Goal: Task Accomplishment & Management: Manage account settings

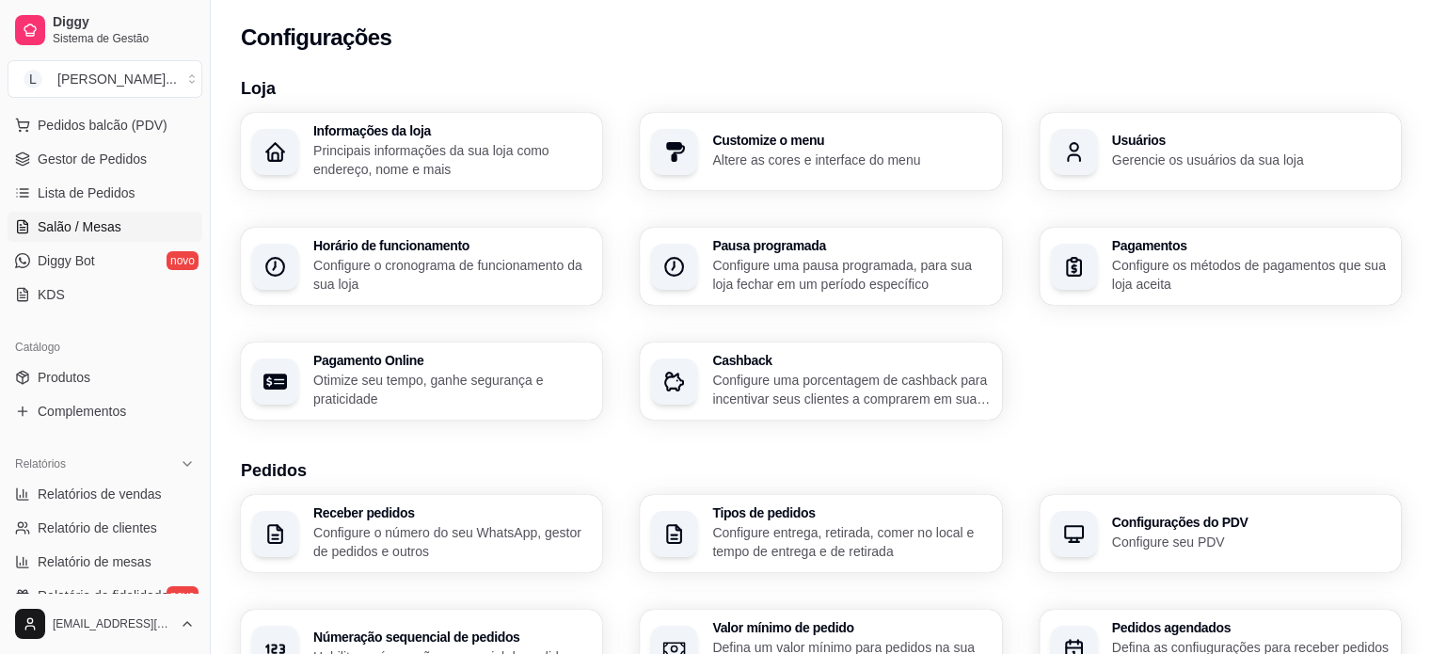
scroll to position [282, 0]
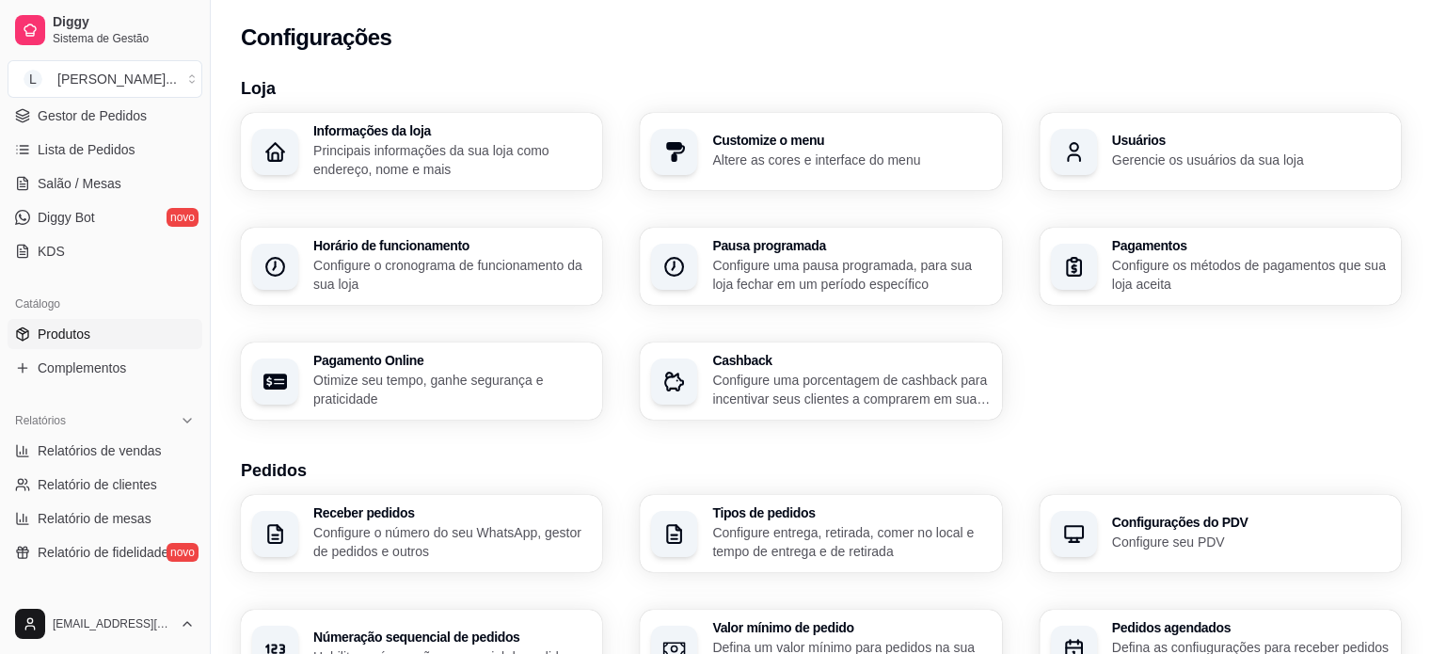
click at [83, 320] on link "Produtos" at bounding box center [105, 334] width 195 height 30
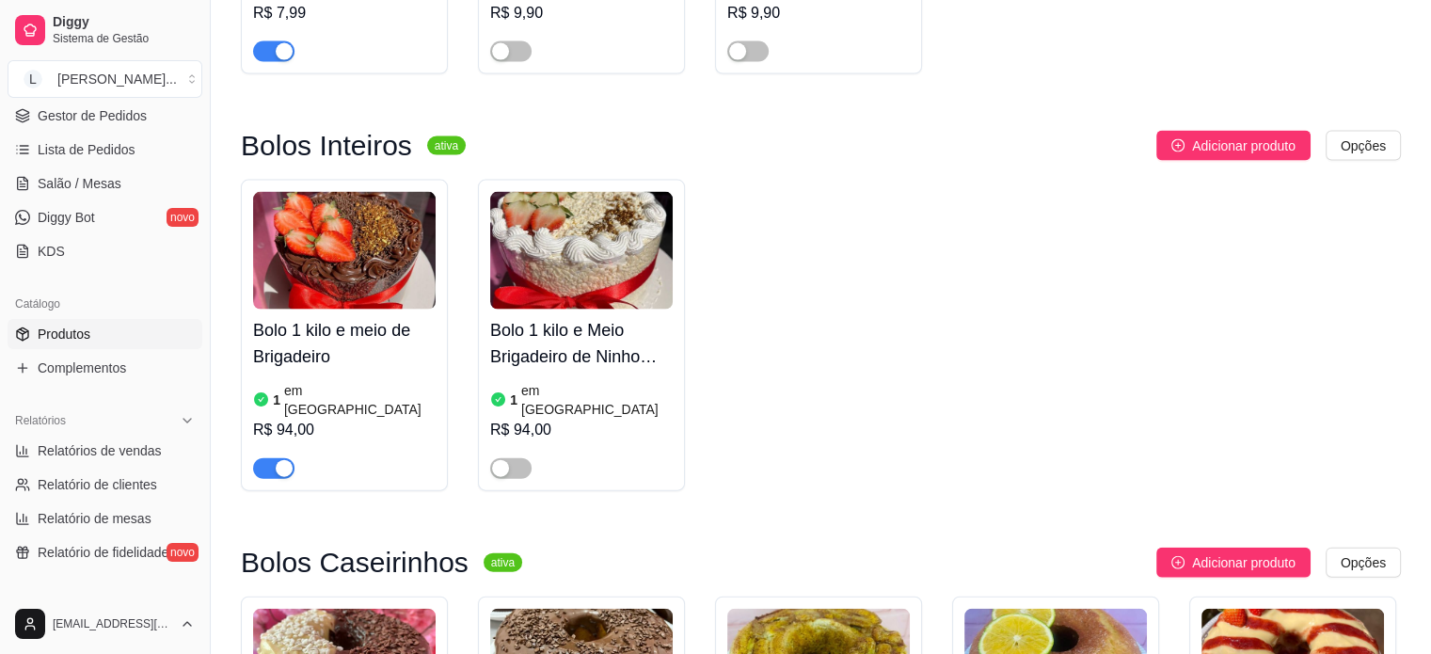
scroll to position [4044, 0]
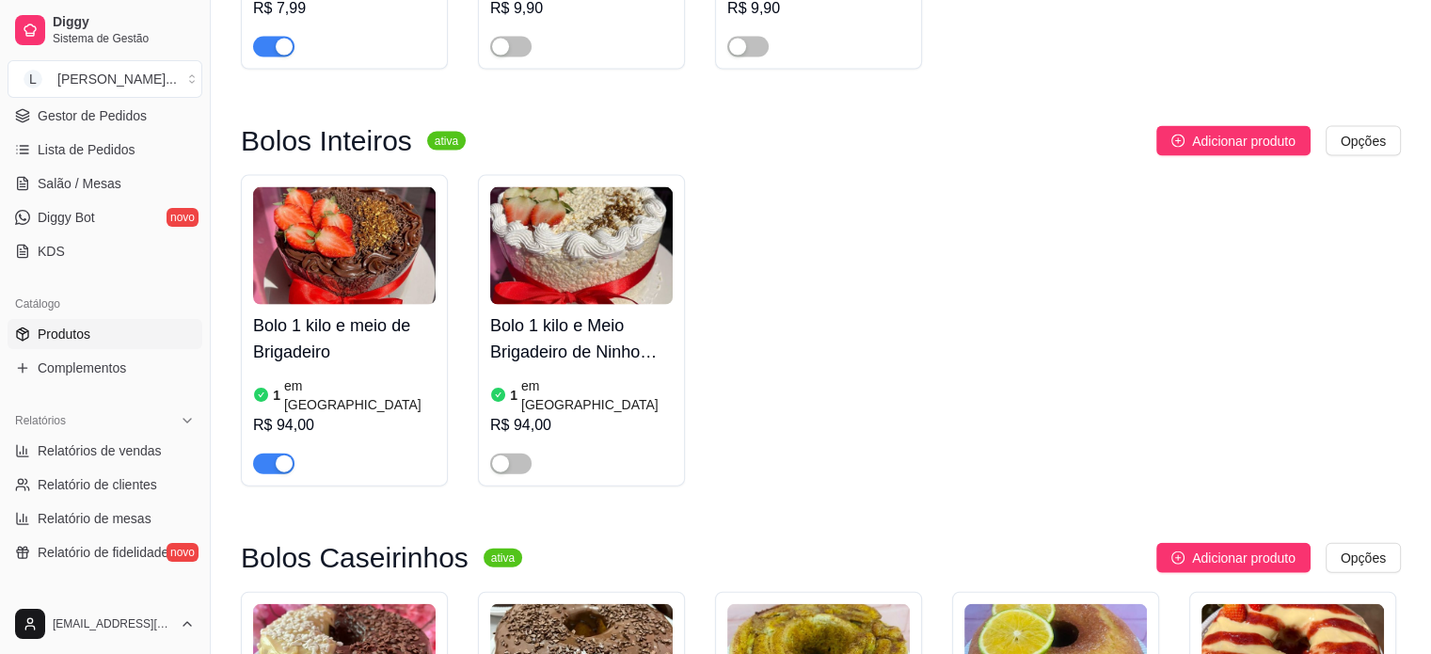
click at [277, 455] on div "button" at bounding box center [284, 463] width 17 height 17
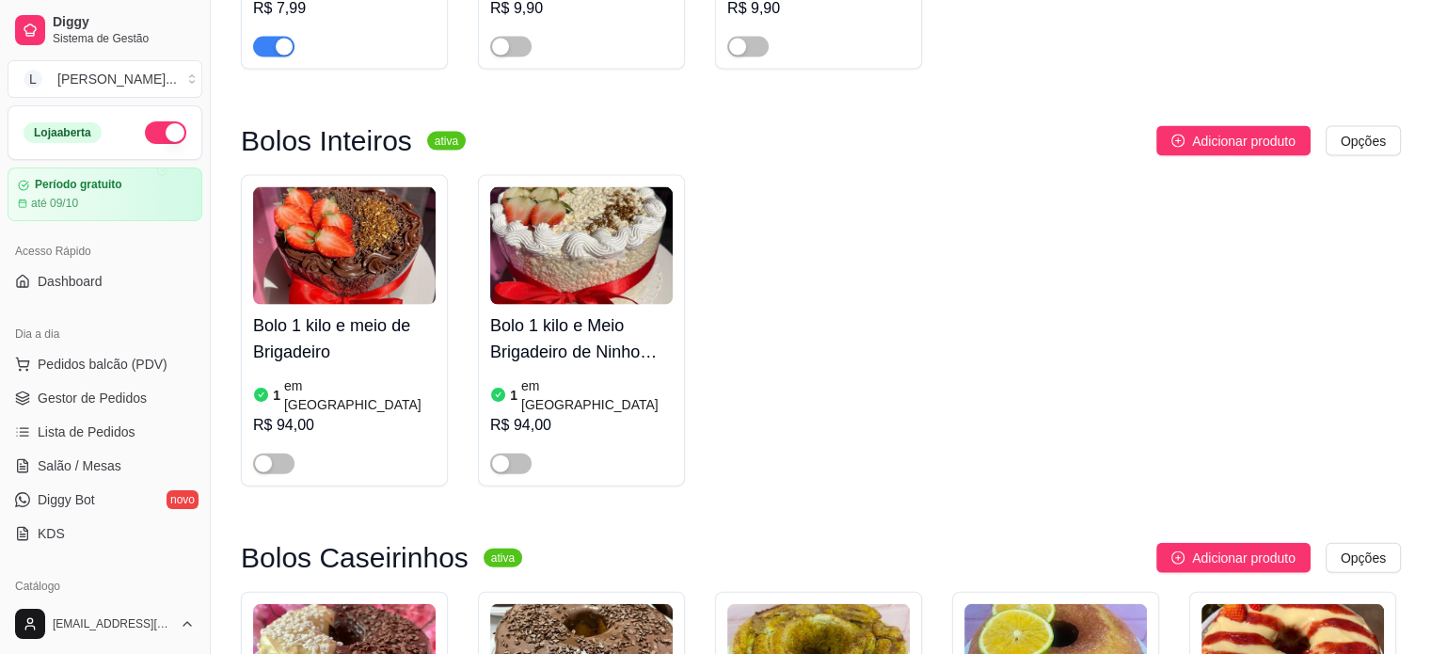
scroll to position [3574, 0]
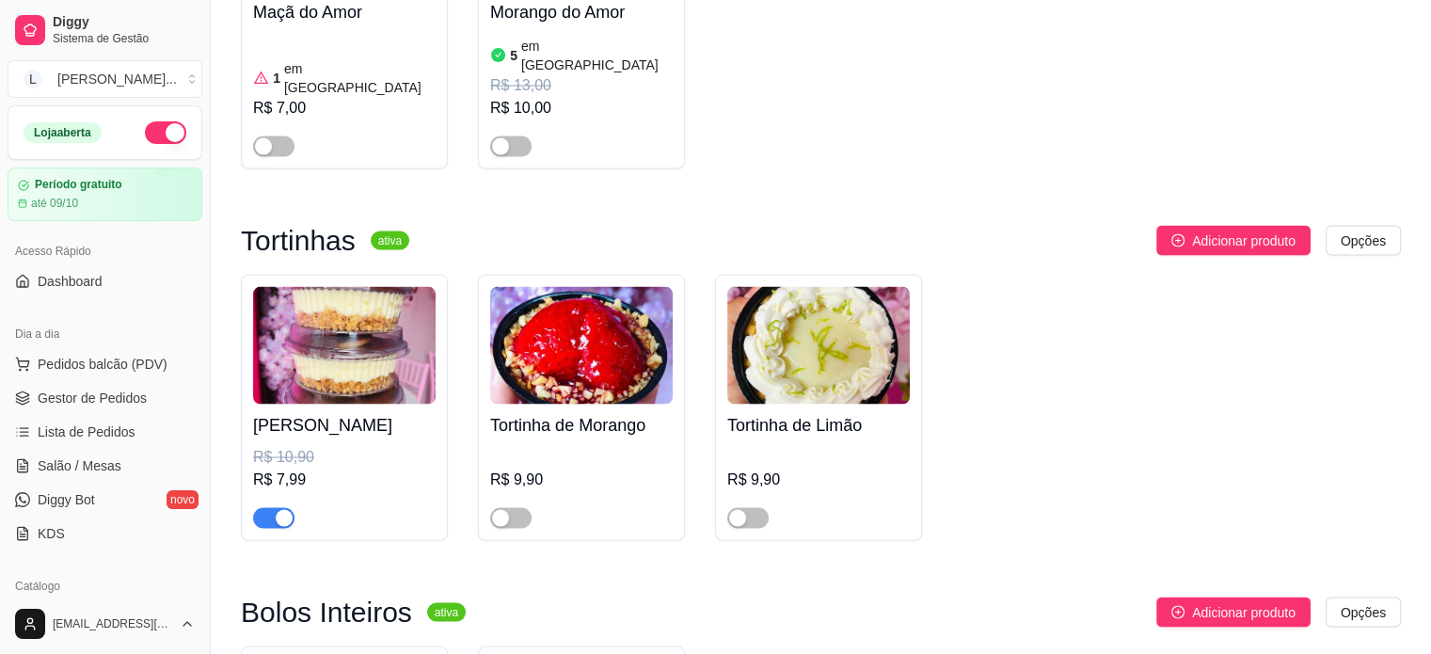
click at [116, 487] on link "Diggy Bot novo" at bounding box center [105, 499] width 195 height 30
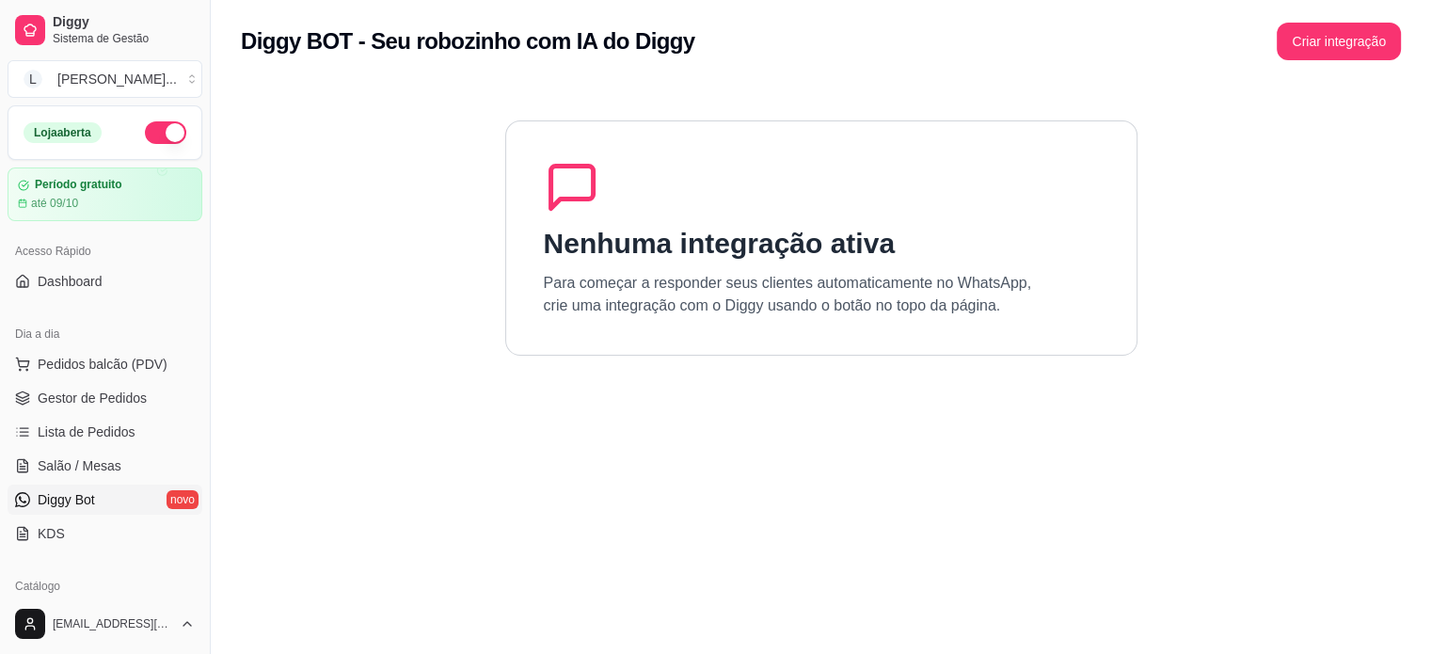
click at [786, 262] on div "Nenhuma integração ativa Para começar a responder seus clientes automaticamente…" at bounding box center [821, 237] width 632 height 235
click at [1369, 55] on button "Criar integração" at bounding box center [1338, 42] width 124 height 38
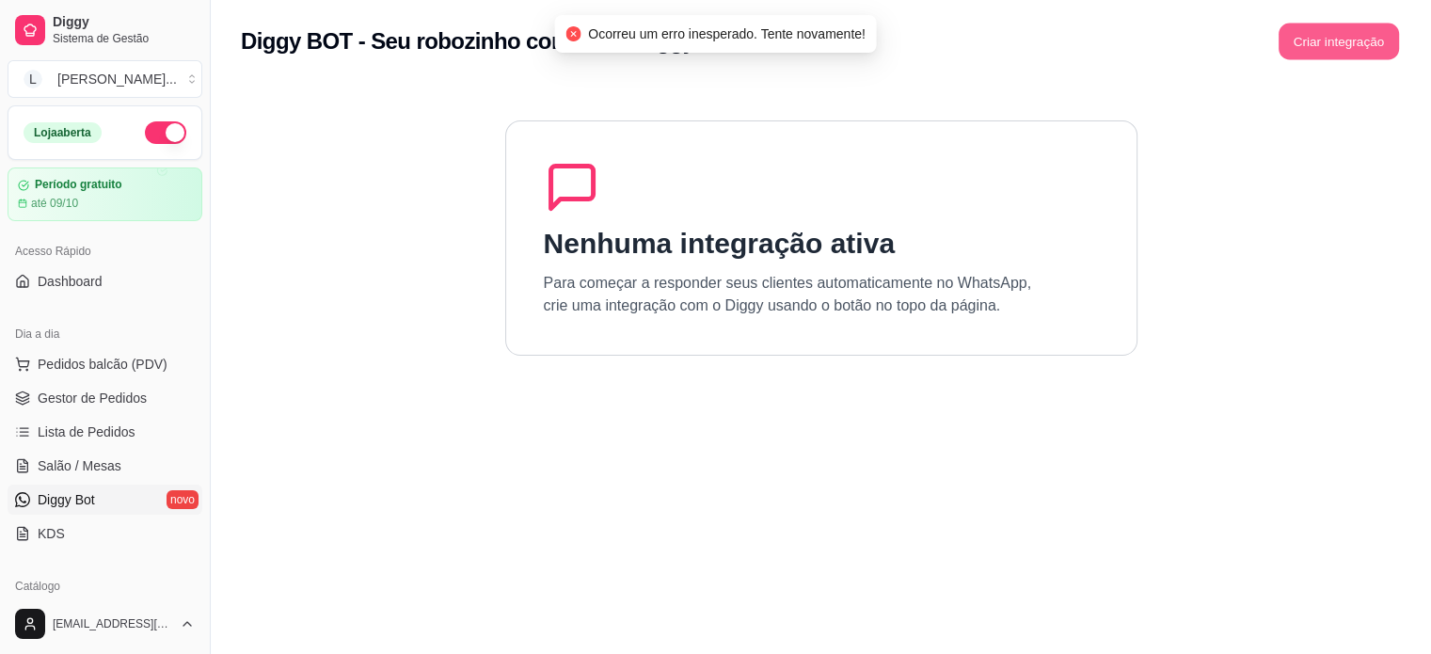
click at [1295, 38] on button "Criar integração" at bounding box center [1338, 42] width 120 height 37
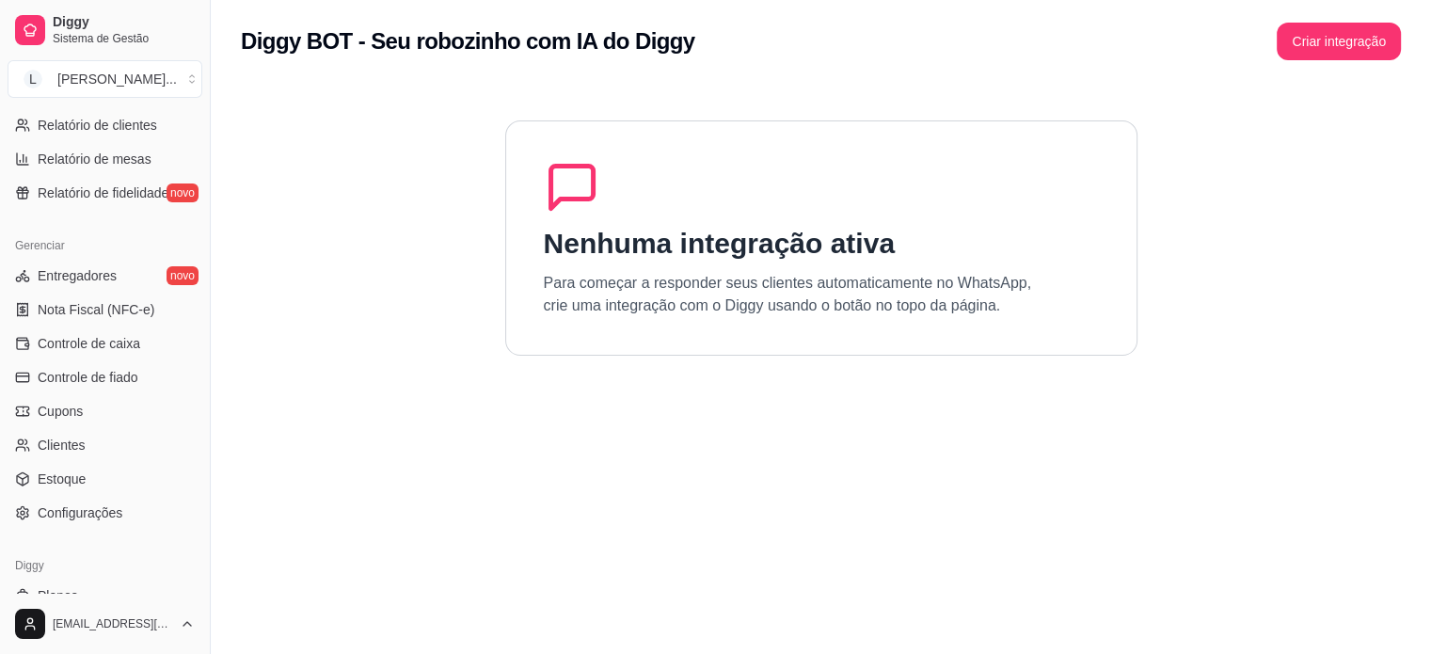
scroll to position [658, 0]
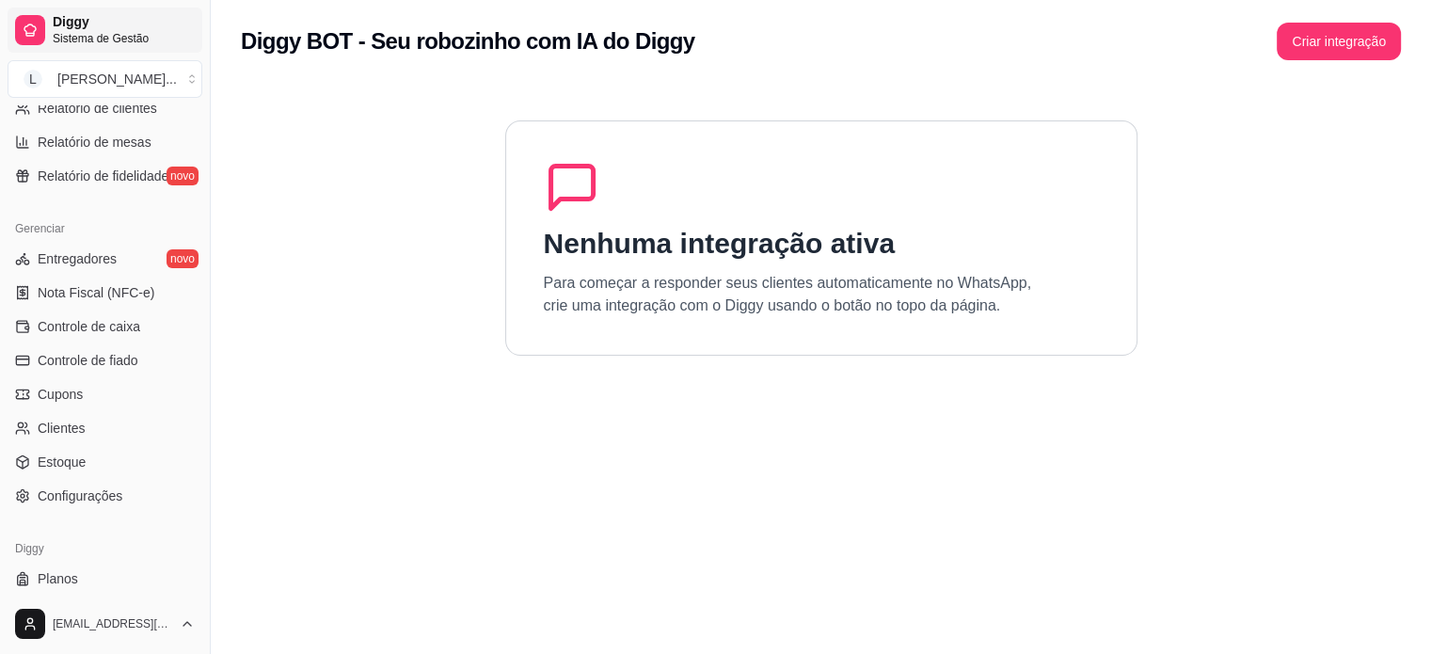
click at [96, 24] on span "Diggy" at bounding box center [124, 22] width 142 height 17
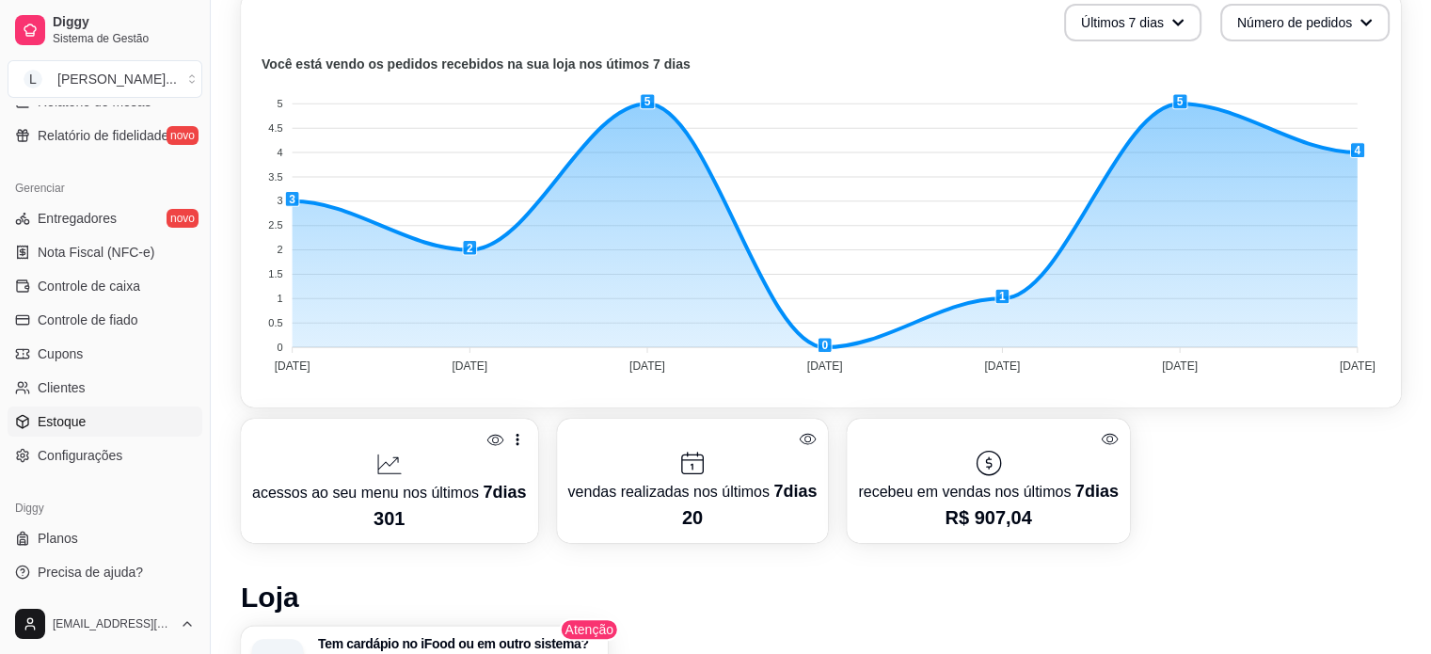
scroll to position [564, 0]
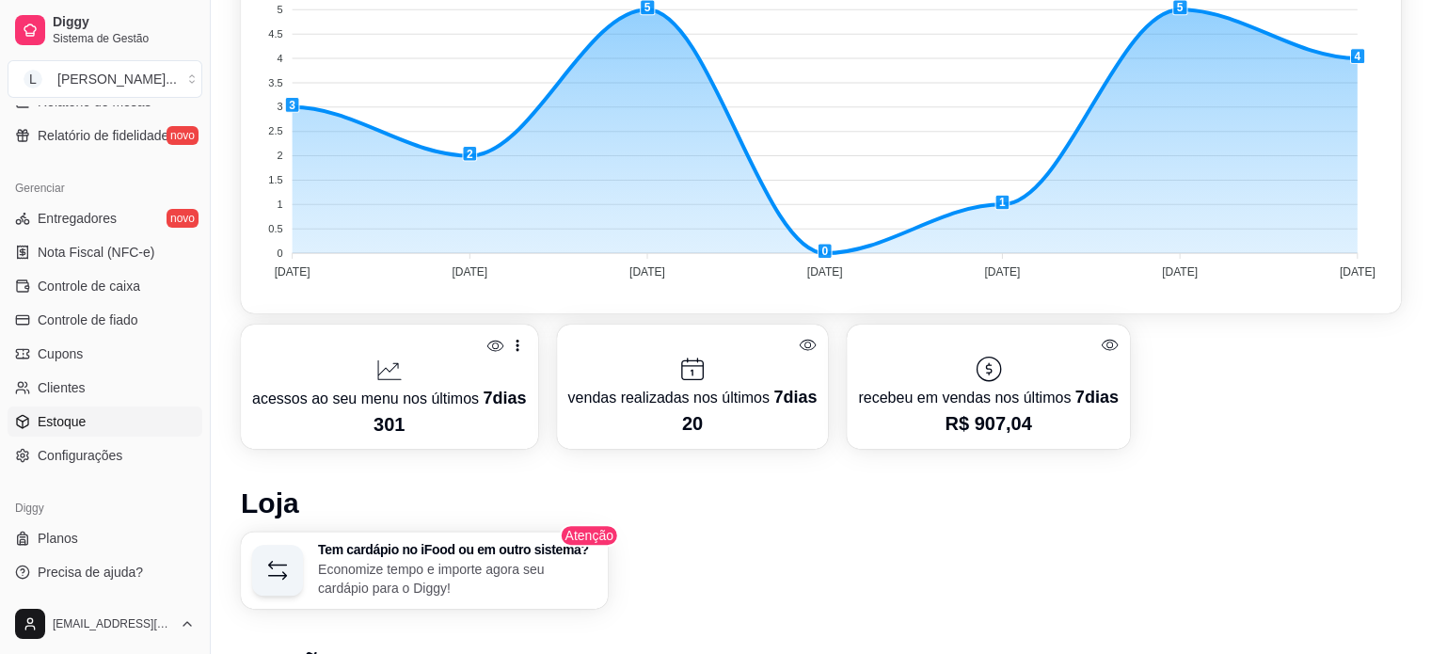
click at [93, 433] on link "Estoque" at bounding box center [105, 421] width 195 height 30
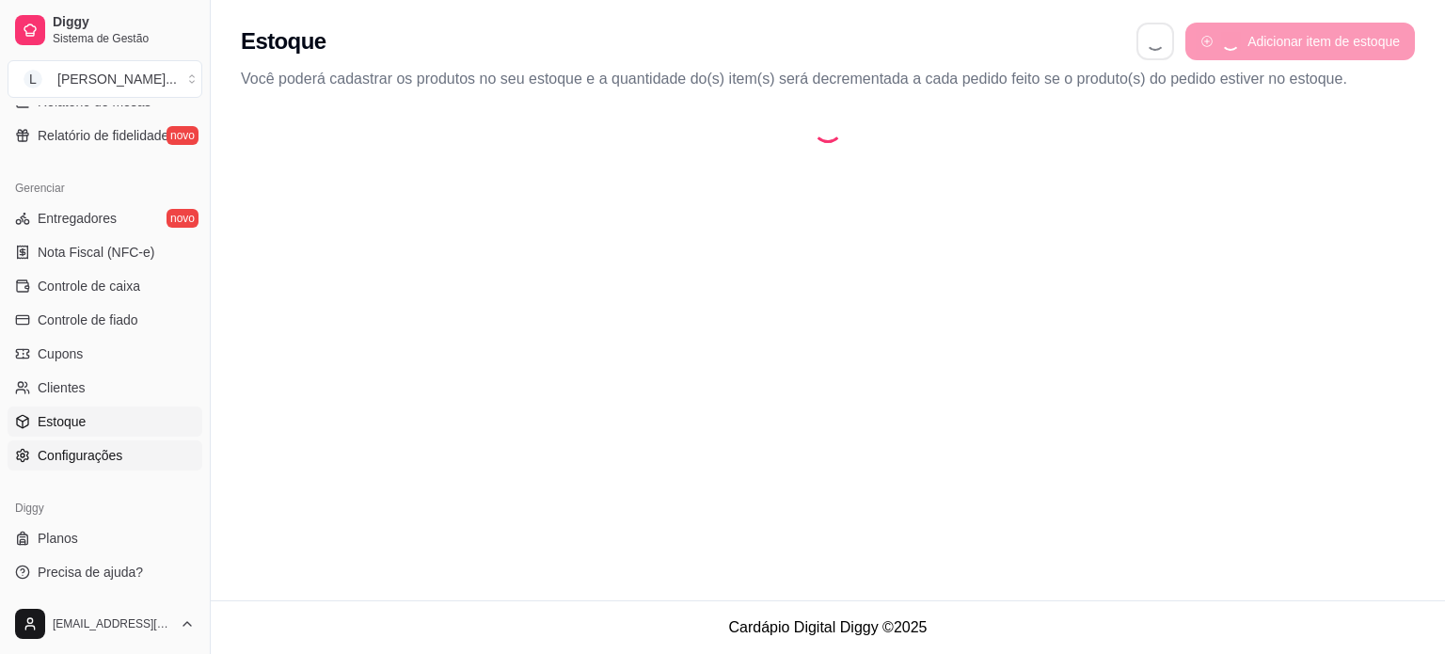
click at [88, 447] on span "Configurações" at bounding box center [80, 455] width 85 height 19
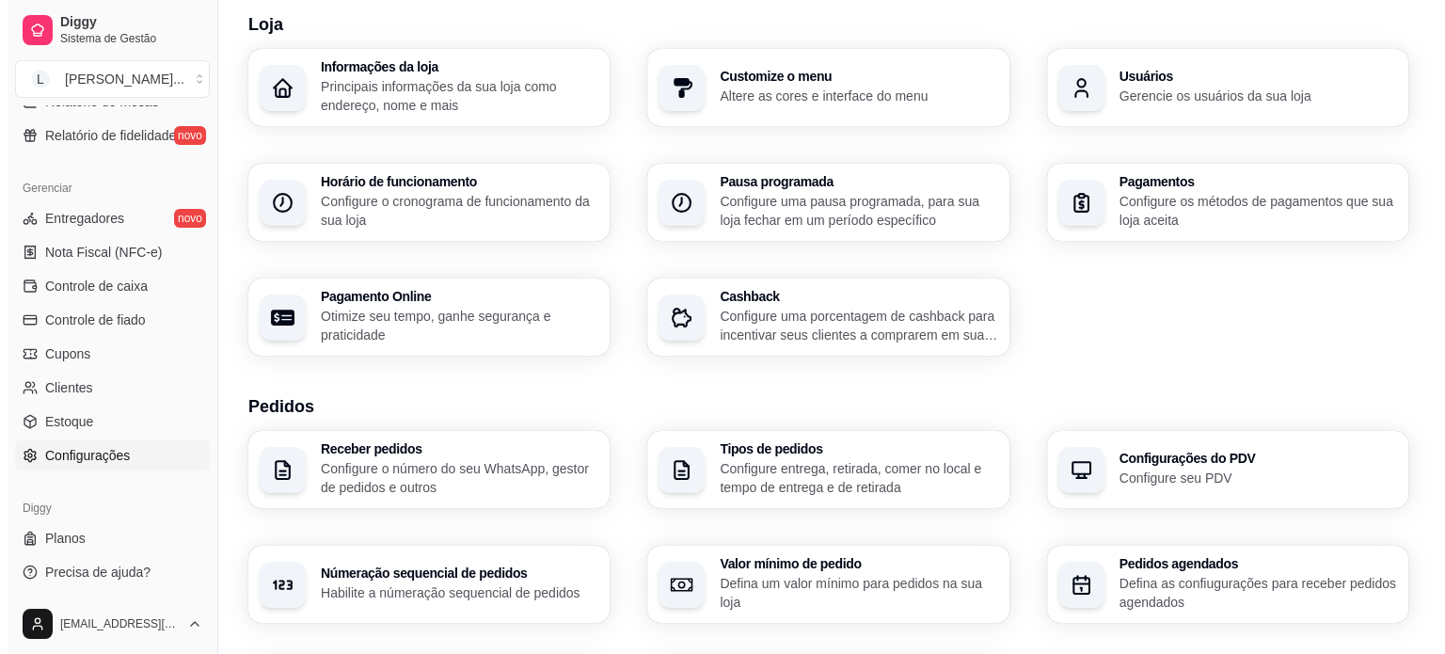
scroll to position [94, 0]
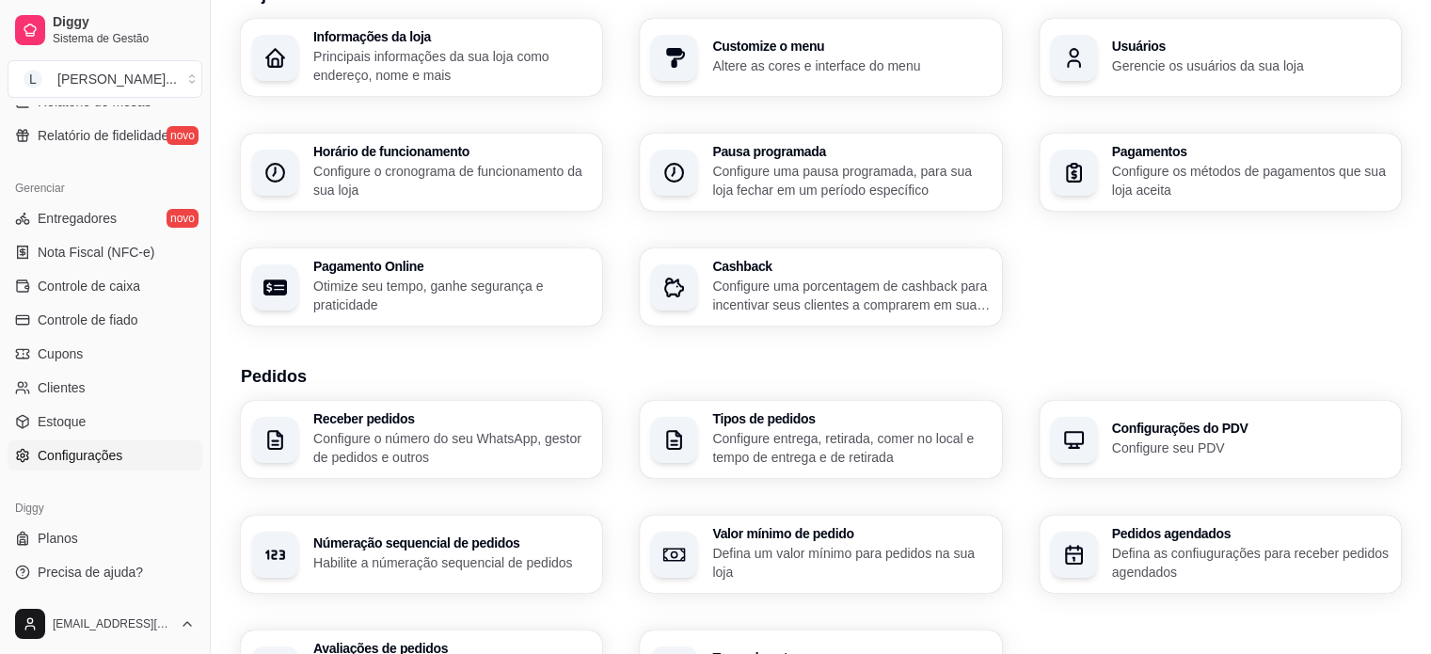
click at [439, 446] on p "Configure o número do seu WhatsApp, gestor de pedidos e outros" at bounding box center [451, 448] width 277 height 38
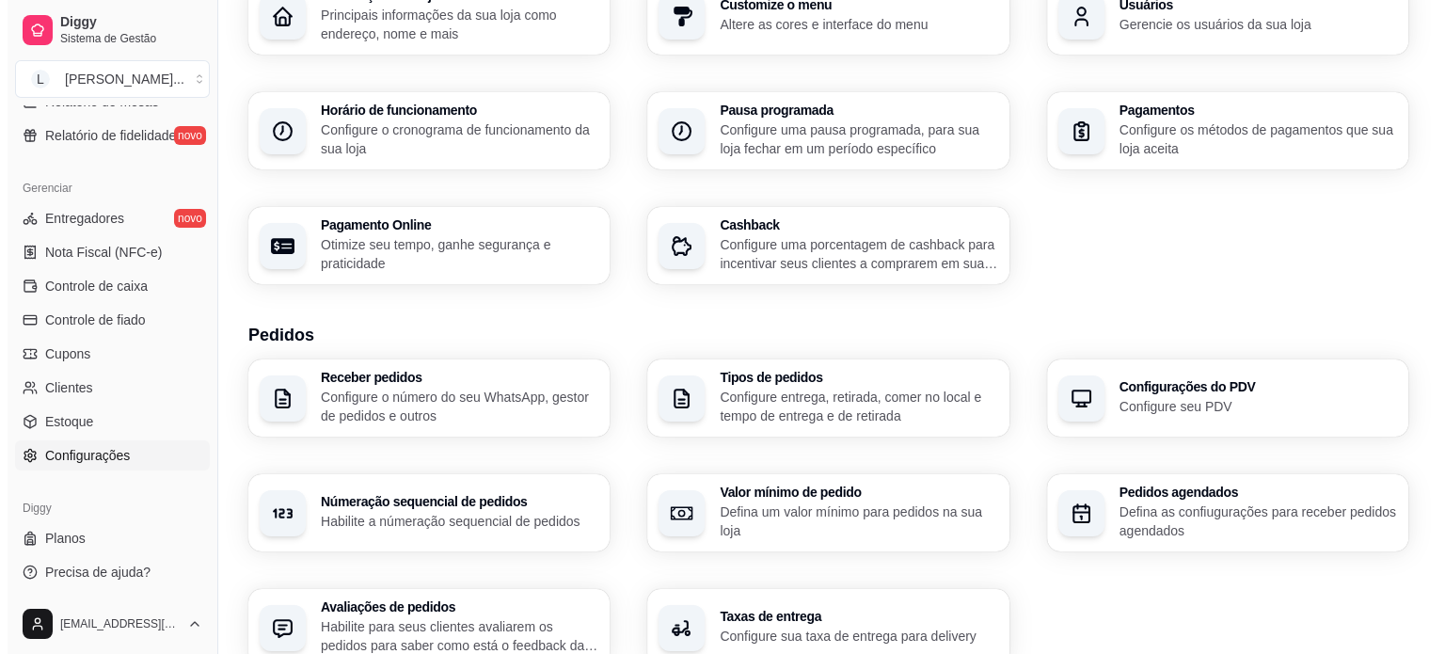
scroll to position [0, 0]
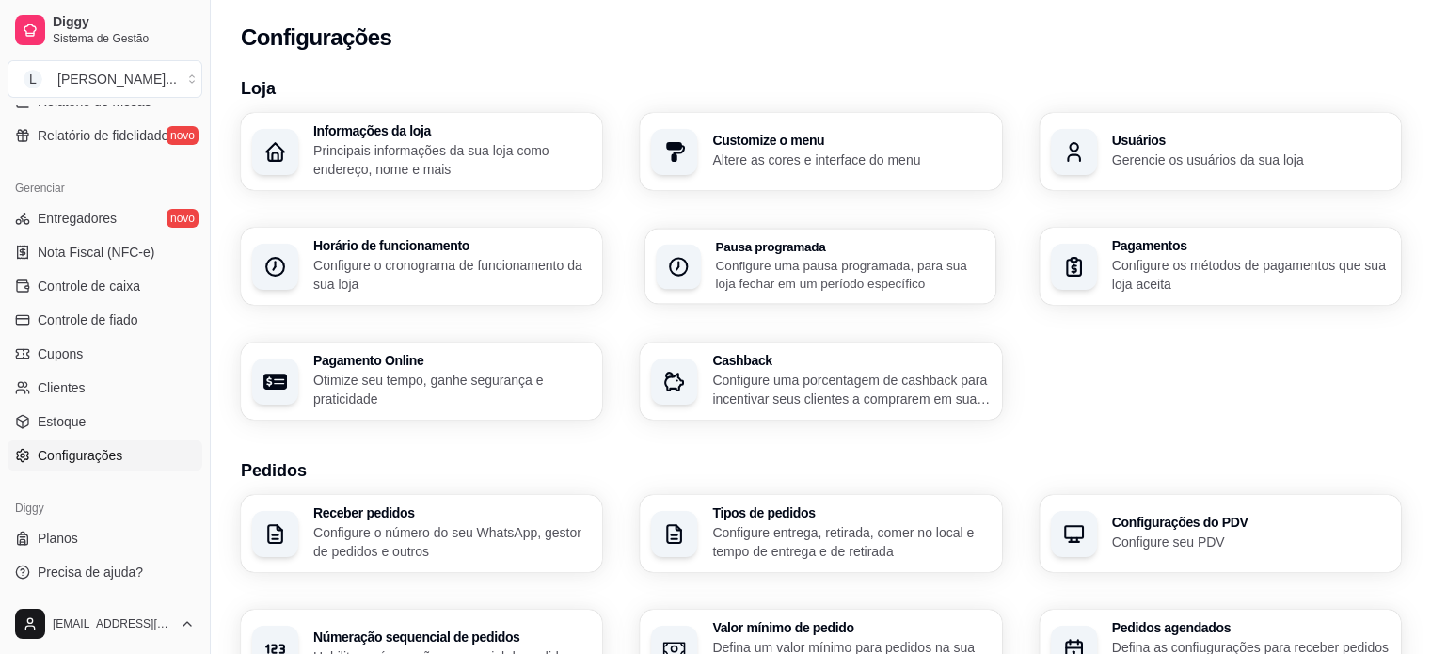
click at [736, 296] on div "Pausa programada Configure uma pausa programada, para sua loja fechar em um per…" at bounding box center [820, 266] width 351 height 75
click at [783, 388] on p "Configure uma porcentagem de cashback para incentivar seus clientes a comprarem…" at bounding box center [850, 390] width 277 height 38
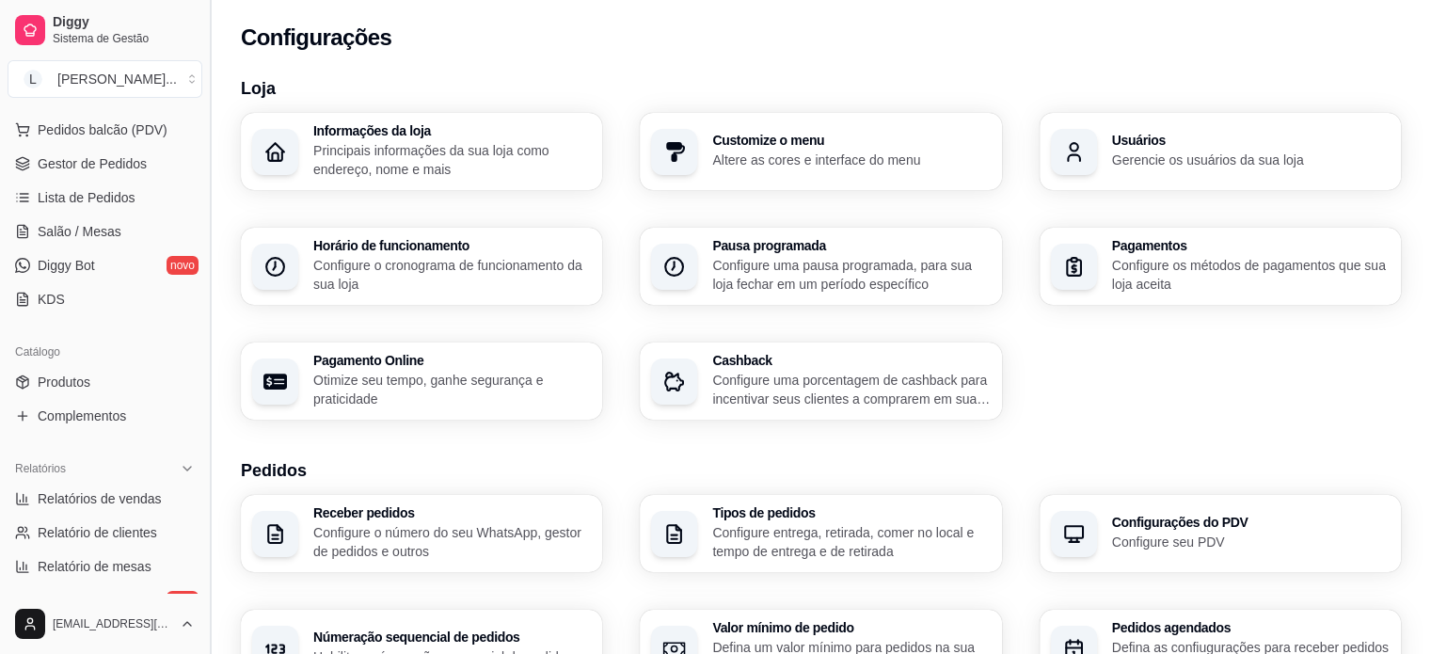
scroll to position [229, 0]
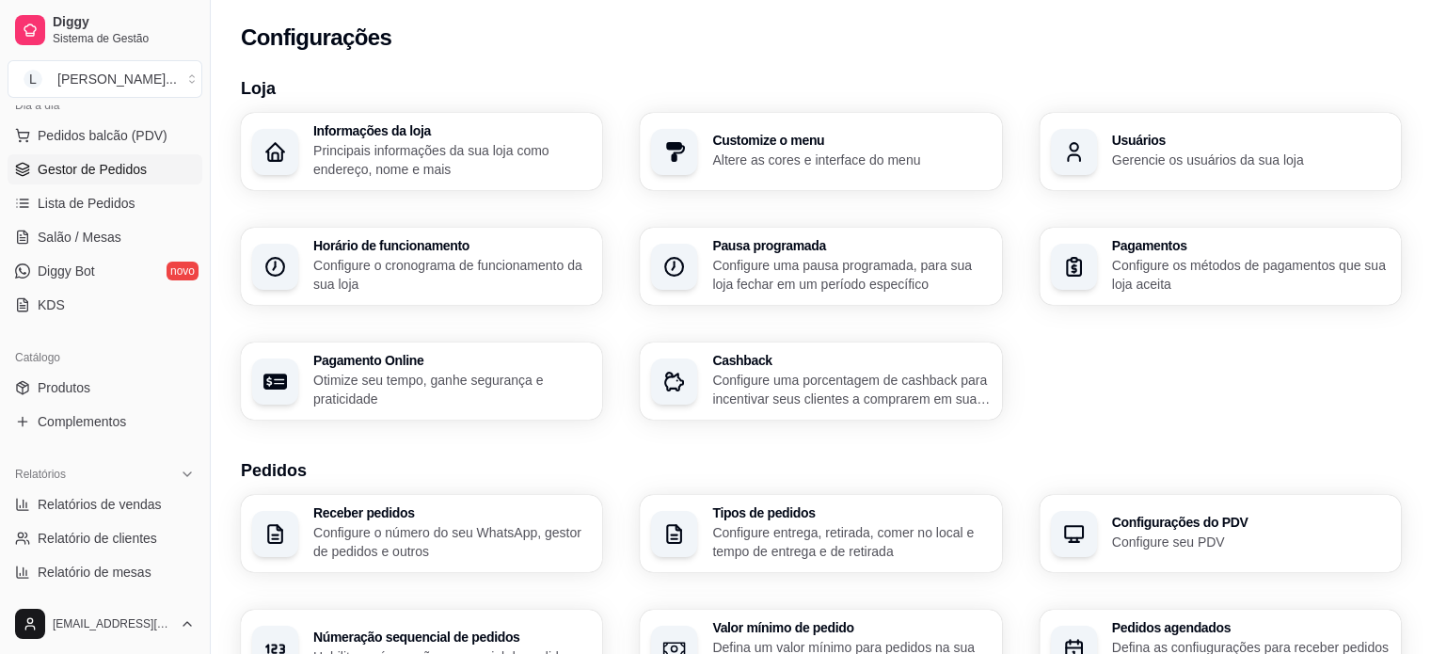
click at [141, 167] on span "Gestor de Pedidos" at bounding box center [92, 169] width 109 height 19
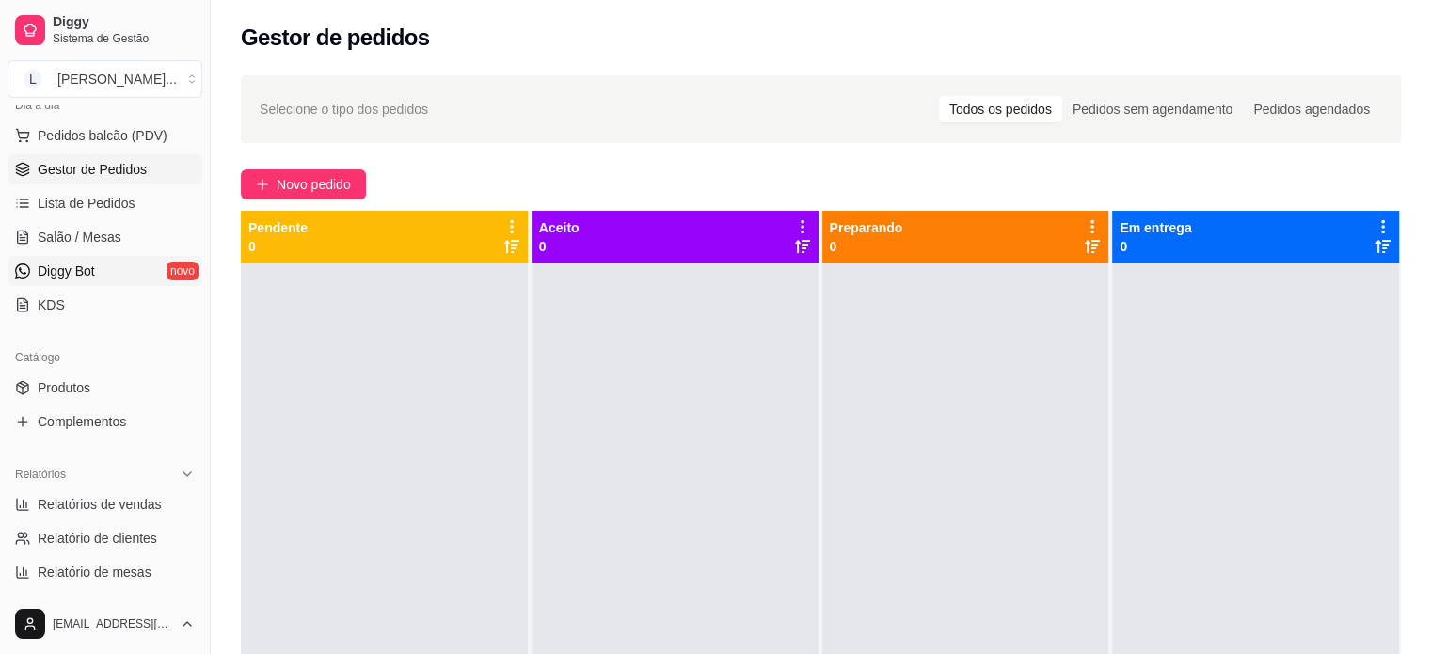
click at [124, 261] on link "Diggy Bot novo" at bounding box center [105, 271] width 195 height 30
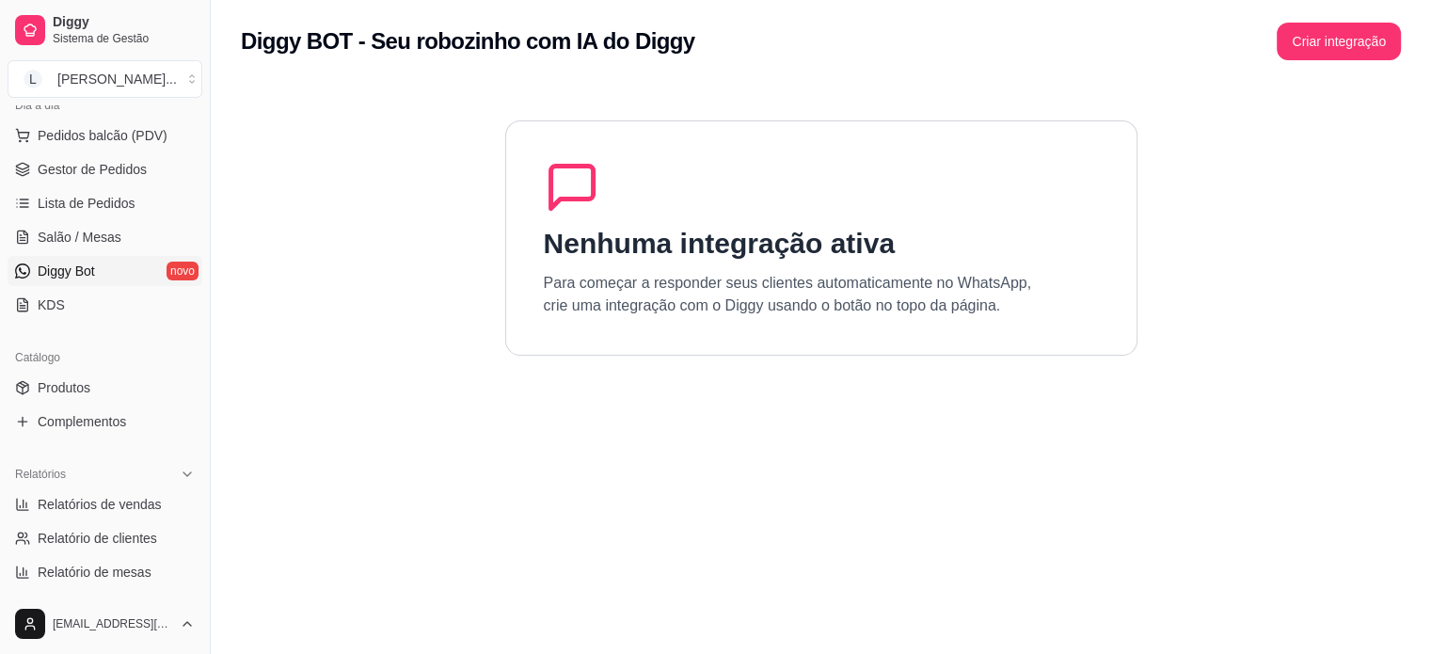
click at [806, 239] on h1 "Nenhuma integração ativa" at bounding box center [719, 244] width 351 height 34
drag, startPoint x: 528, startPoint y: 206, endPoint x: 788, endPoint y: 221, distance: 261.0
click at [530, 206] on div "Nenhuma integração ativa Para começar a responder seus clientes automaticamente…" at bounding box center [821, 237] width 632 height 235
click at [1321, 25] on button "Criar integração" at bounding box center [1338, 42] width 120 height 37
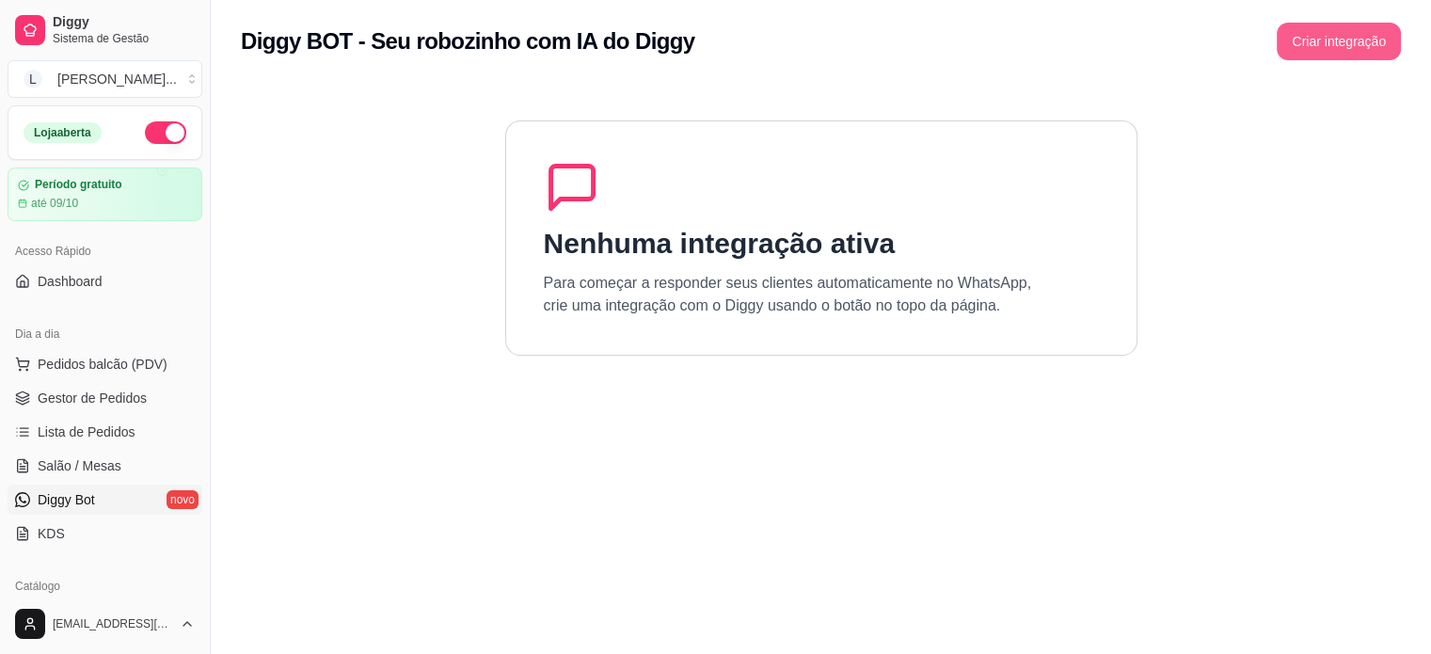
click at [1320, 35] on button "Criar integração" at bounding box center [1338, 42] width 124 height 38
click at [56, 292] on link "Dashboard" at bounding box center [105, 281] width 195 height 30
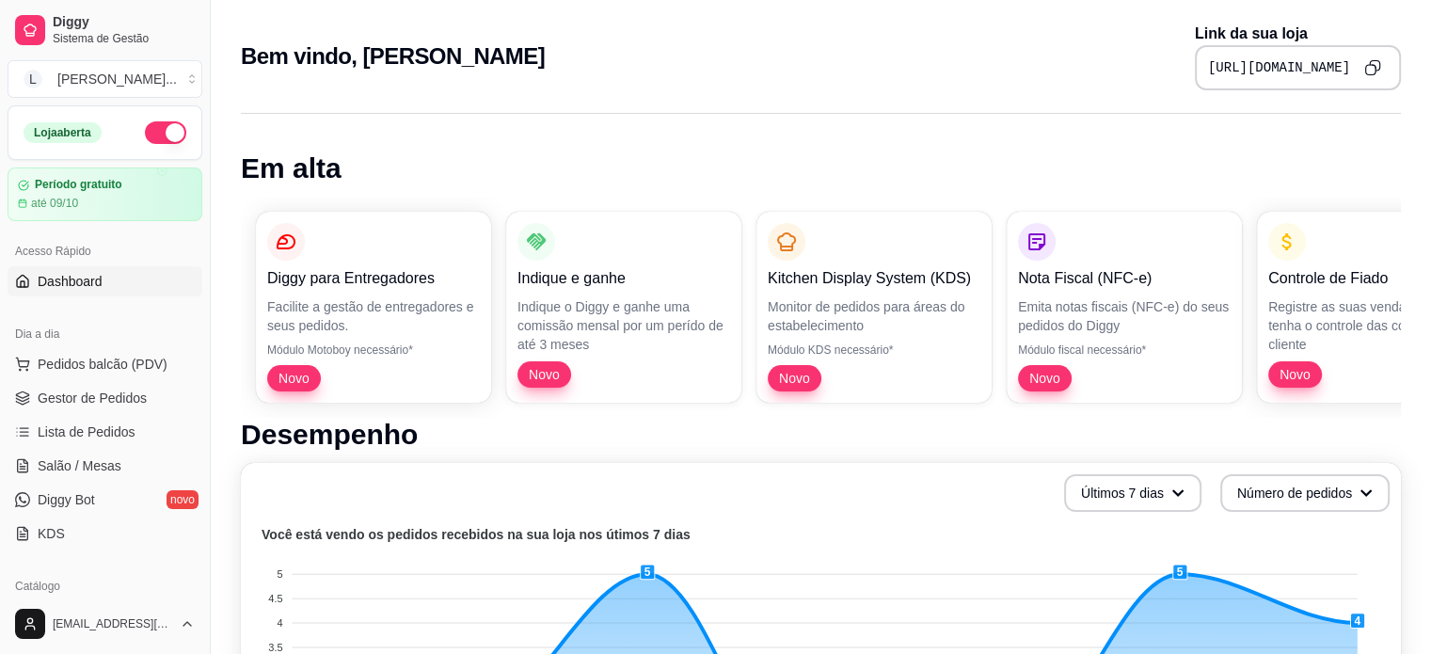
click at [1379, 63] on icon "Copy to clipboard" at bounding box center [1374, 66] width 10 height 10
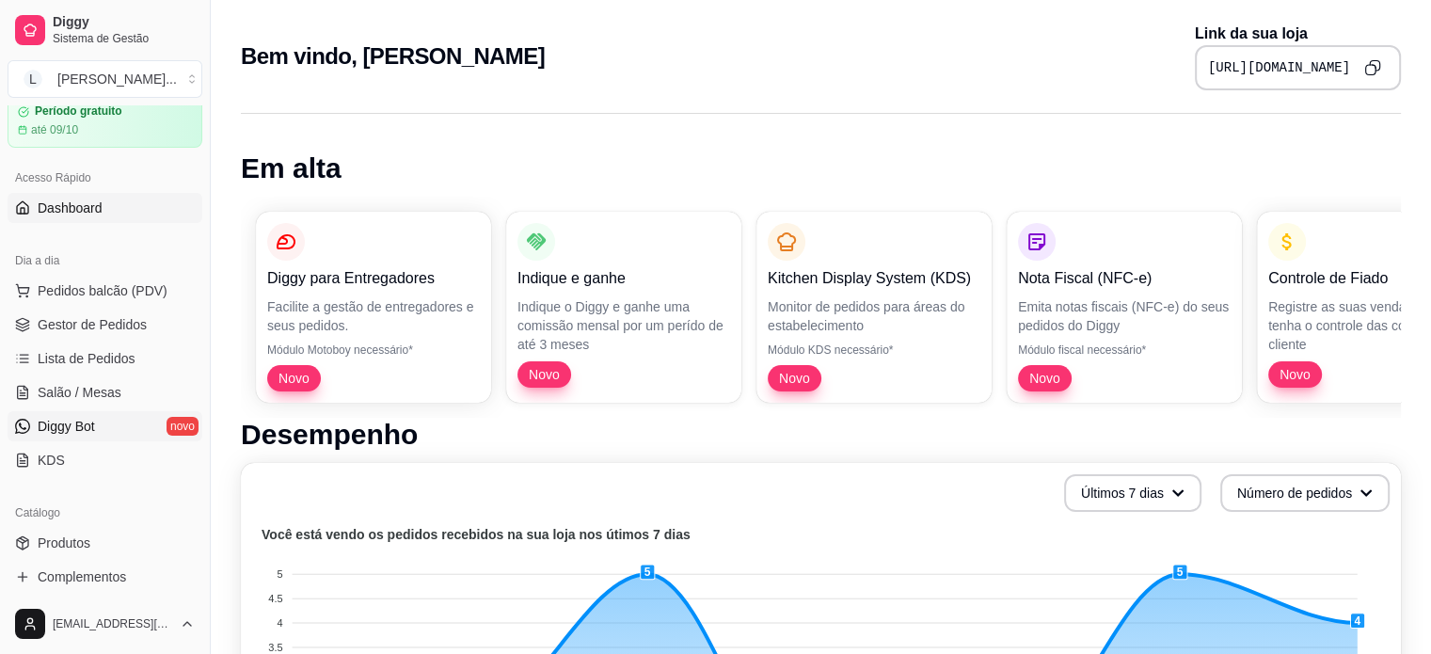
scroll to position [188, 0]
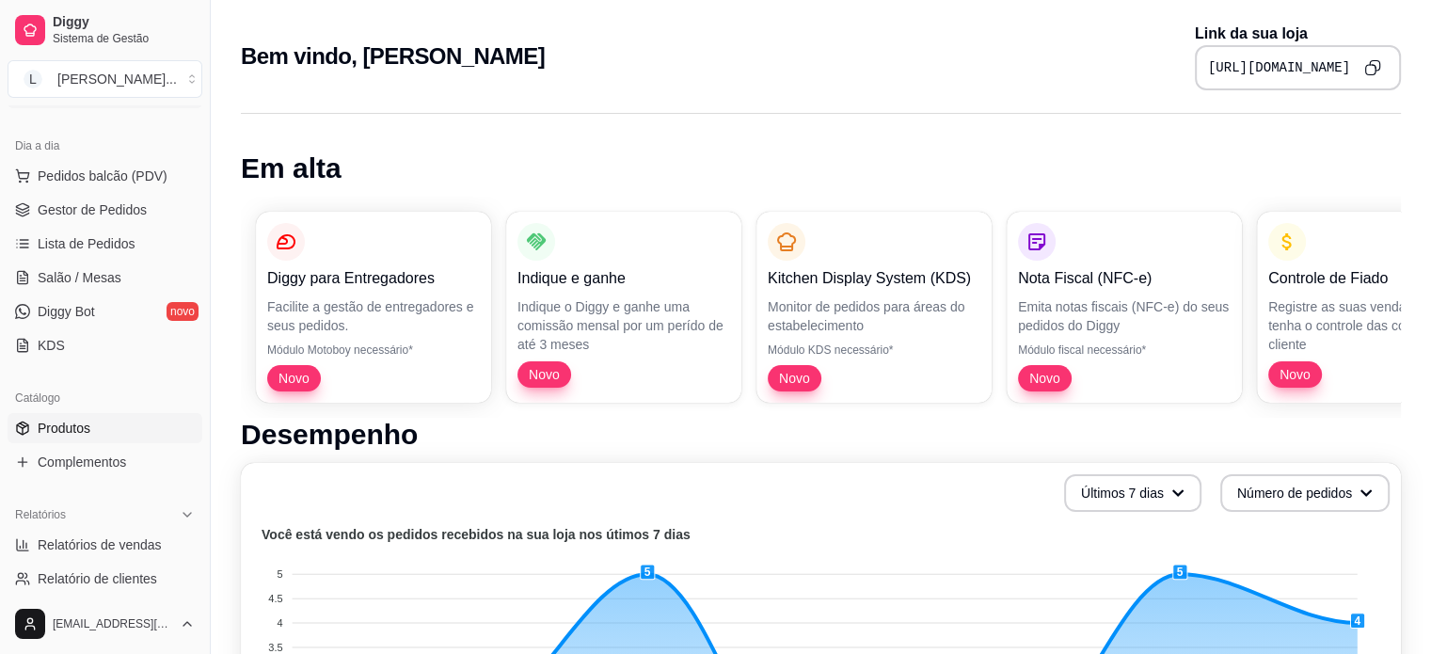
click at [93, 427] on link "Produtos" at bounding box center [105, 428] width 195 height 30
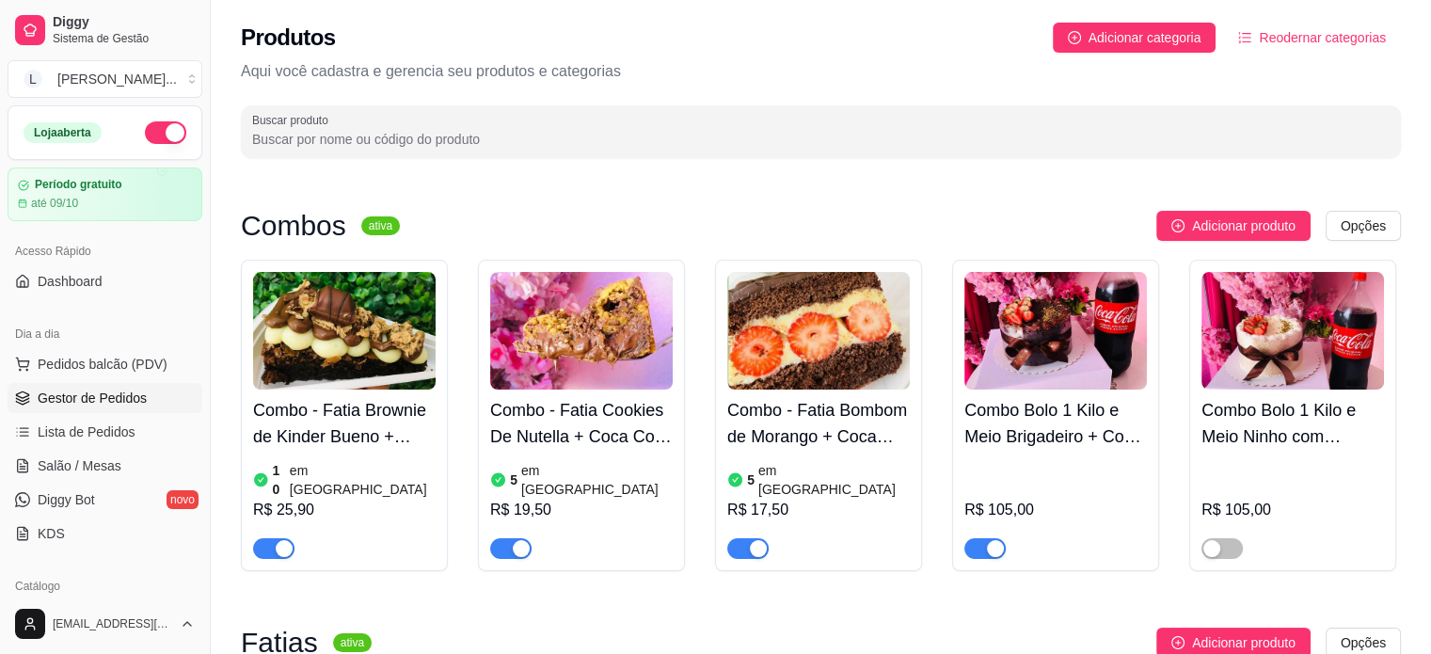
click at [86, 393] on span "Gestor de Pedidos" at bounding box center [92, 397] width 109 height 19
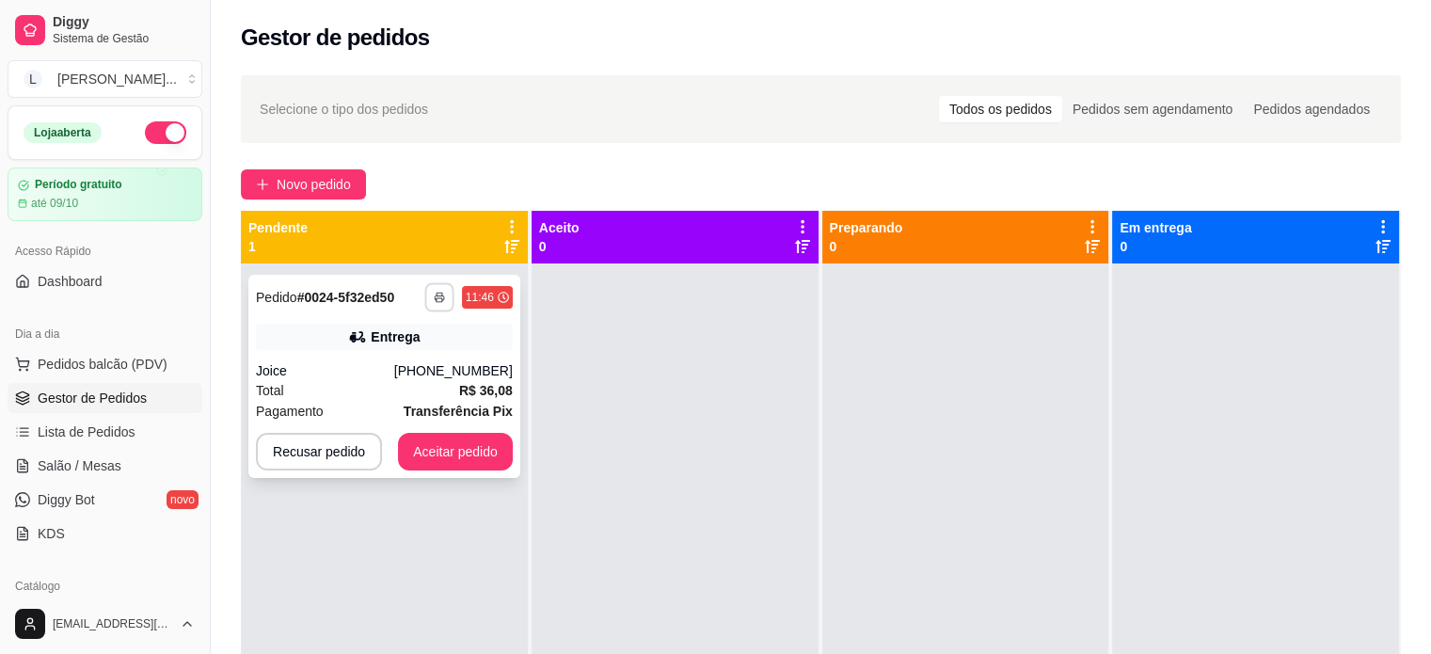
click at [438, 293] on icon "button" at bounding box center [439, 297] width 11 height 11
click at [404, 367] on button "IMPRESSORA" at bounding box center [386, 363] width 136 height 30
click at [473, 451] on button "Aceitar pedido" at bounding box center [455, 452] width 115 height 38
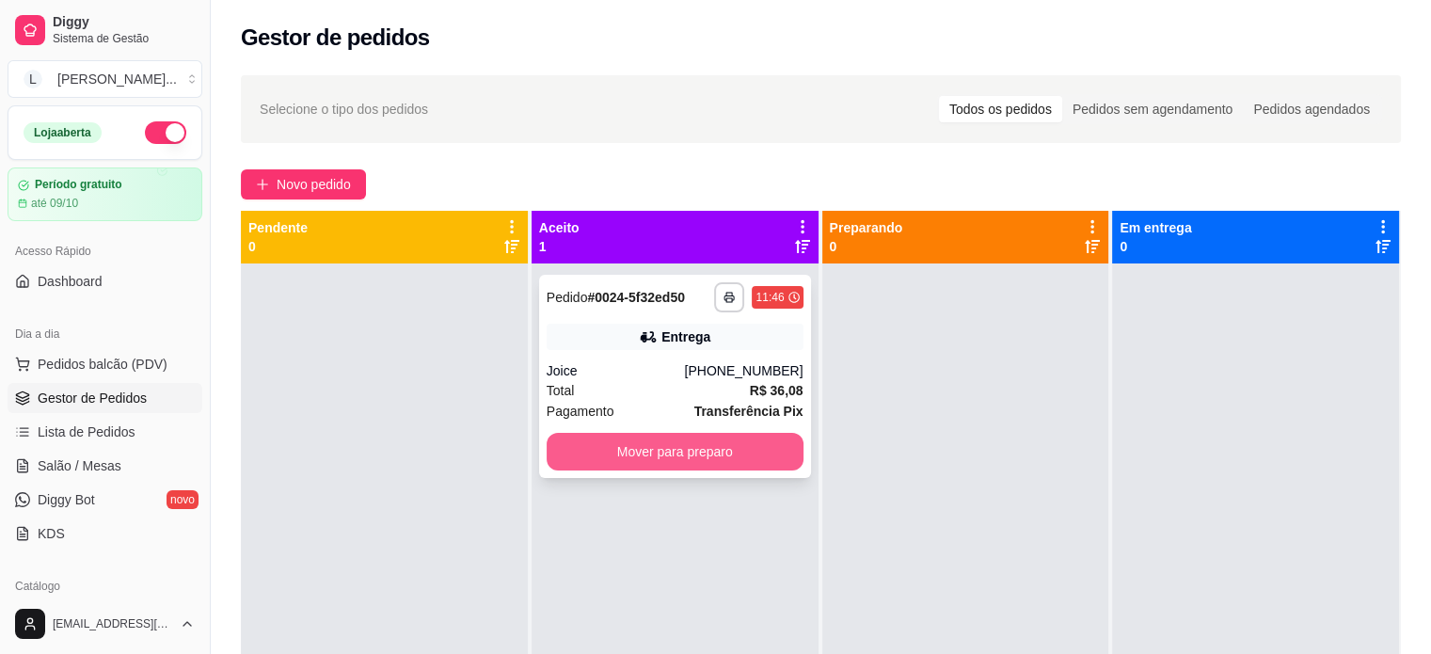
click at [660, 455] on button "Mover para preparo" at bounding box center [674, 452] width 257 height 38
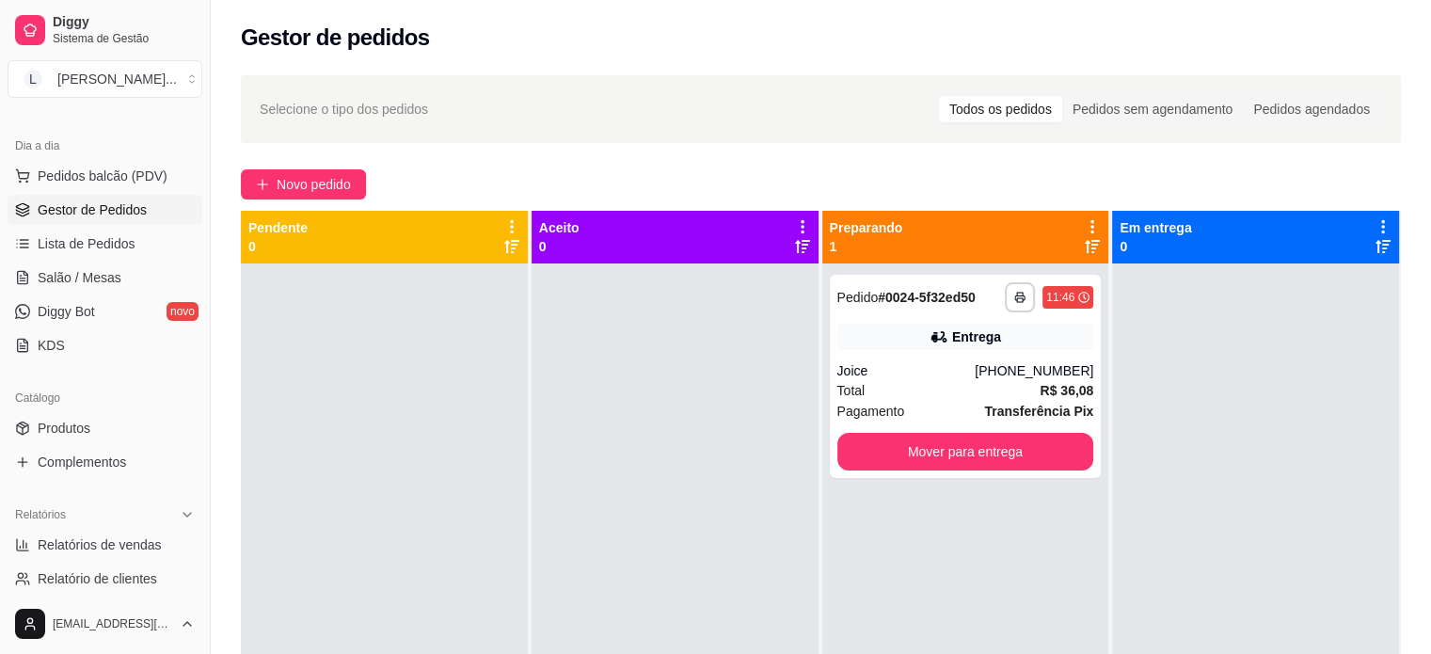
scroll to position [282, 0]
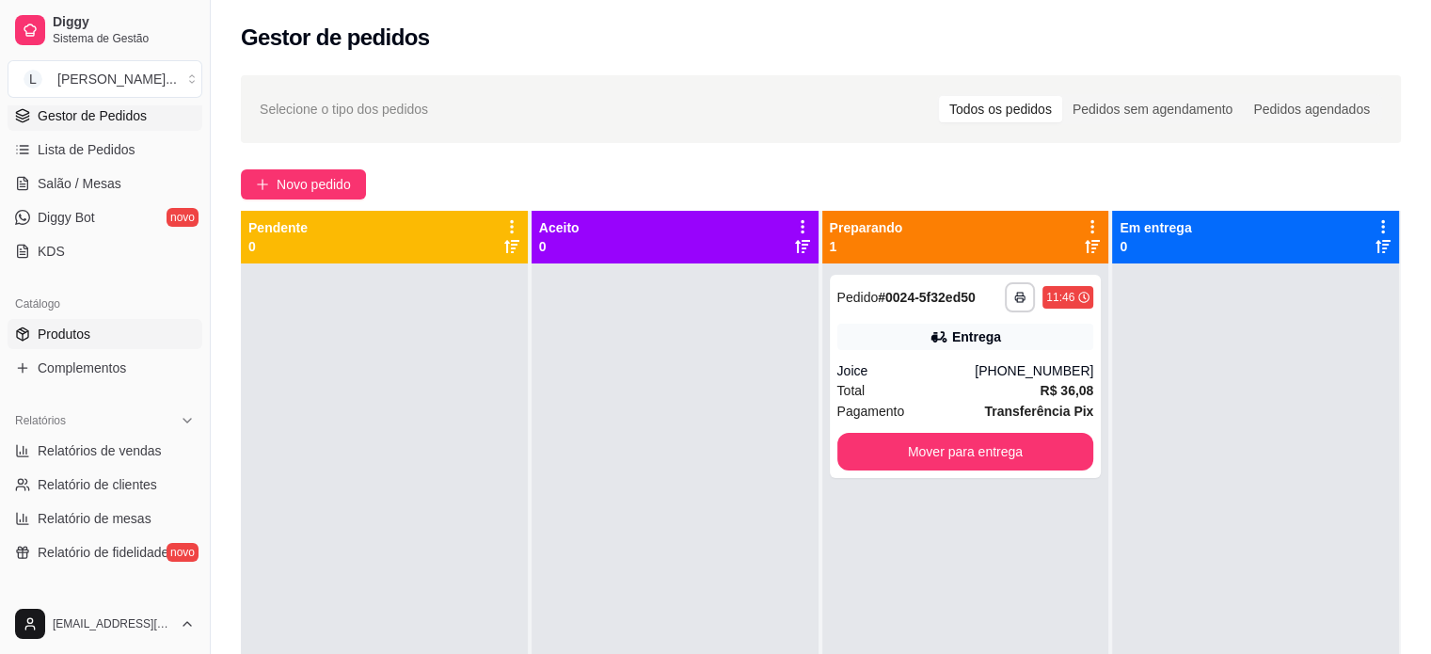
click at [83, 321] on link "Produtos" at bounding box center [105, 334] width 195 height 30
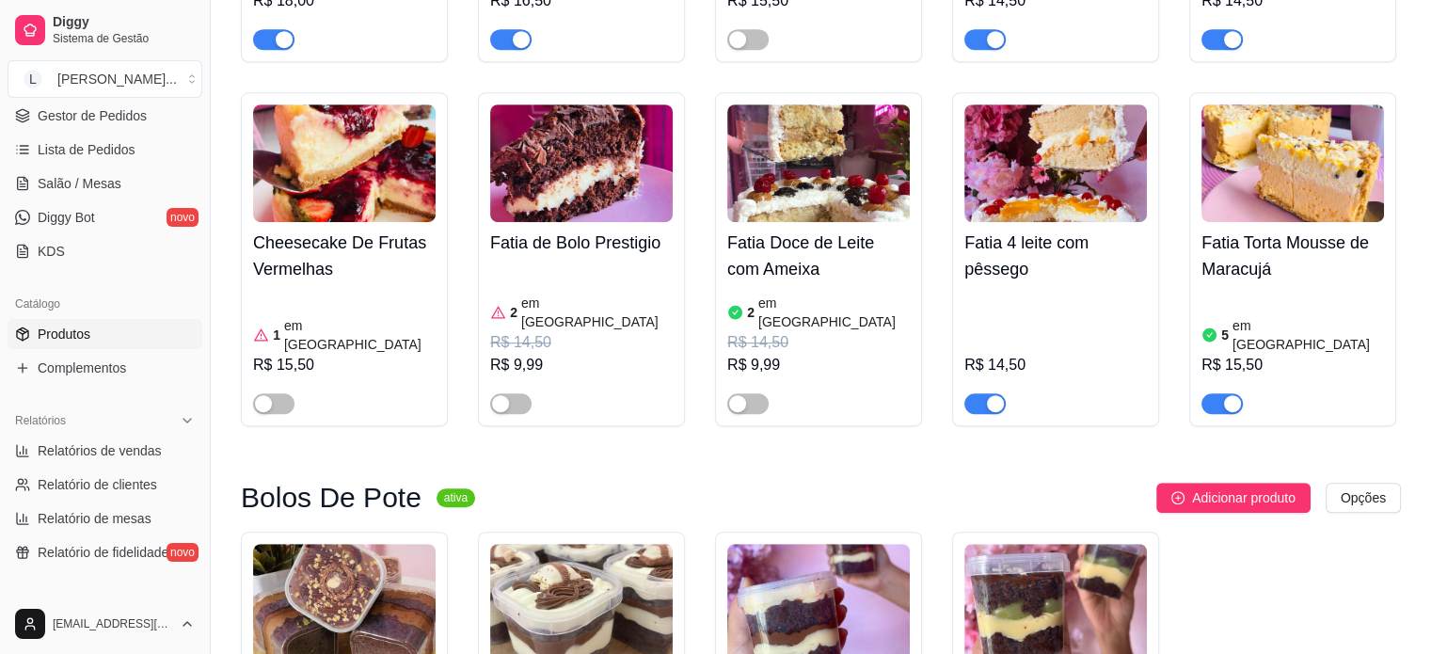
scroll to position [1317, 0]
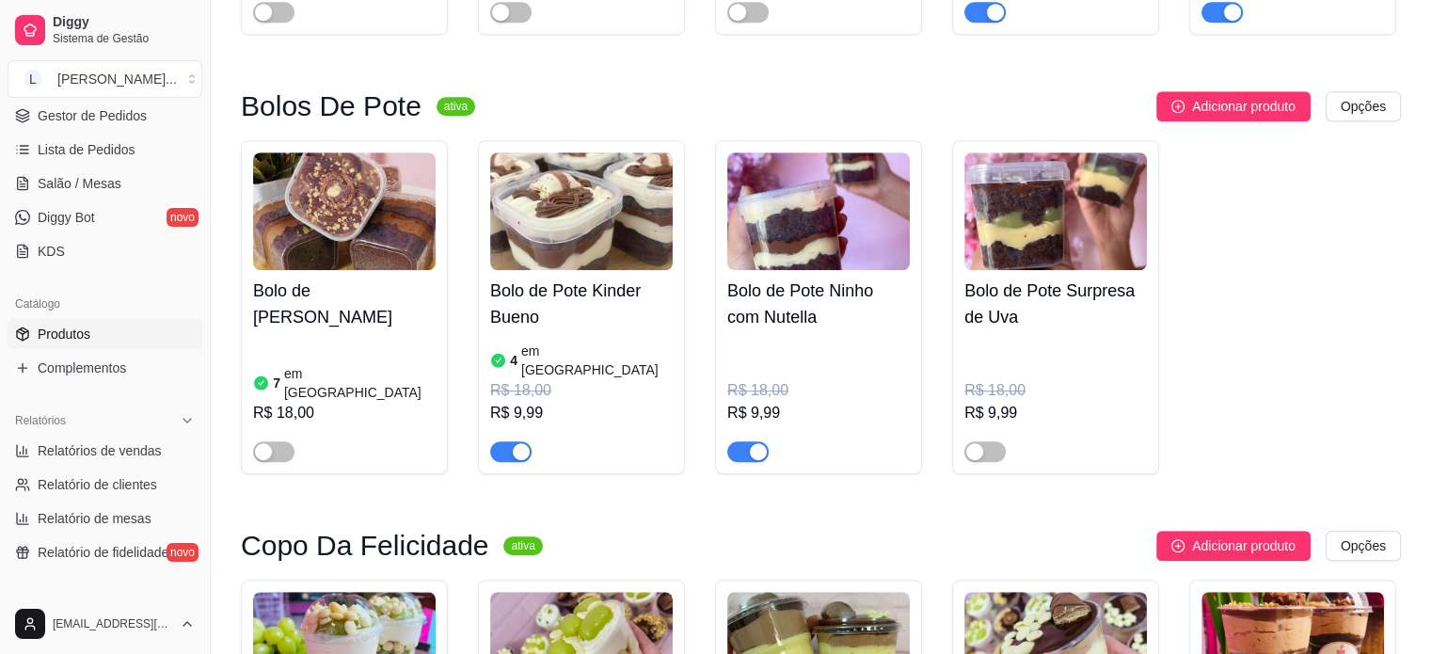
click at [805, 379] on div "R$ 18,00" at bounding box center [818, 390] width 182 height 23
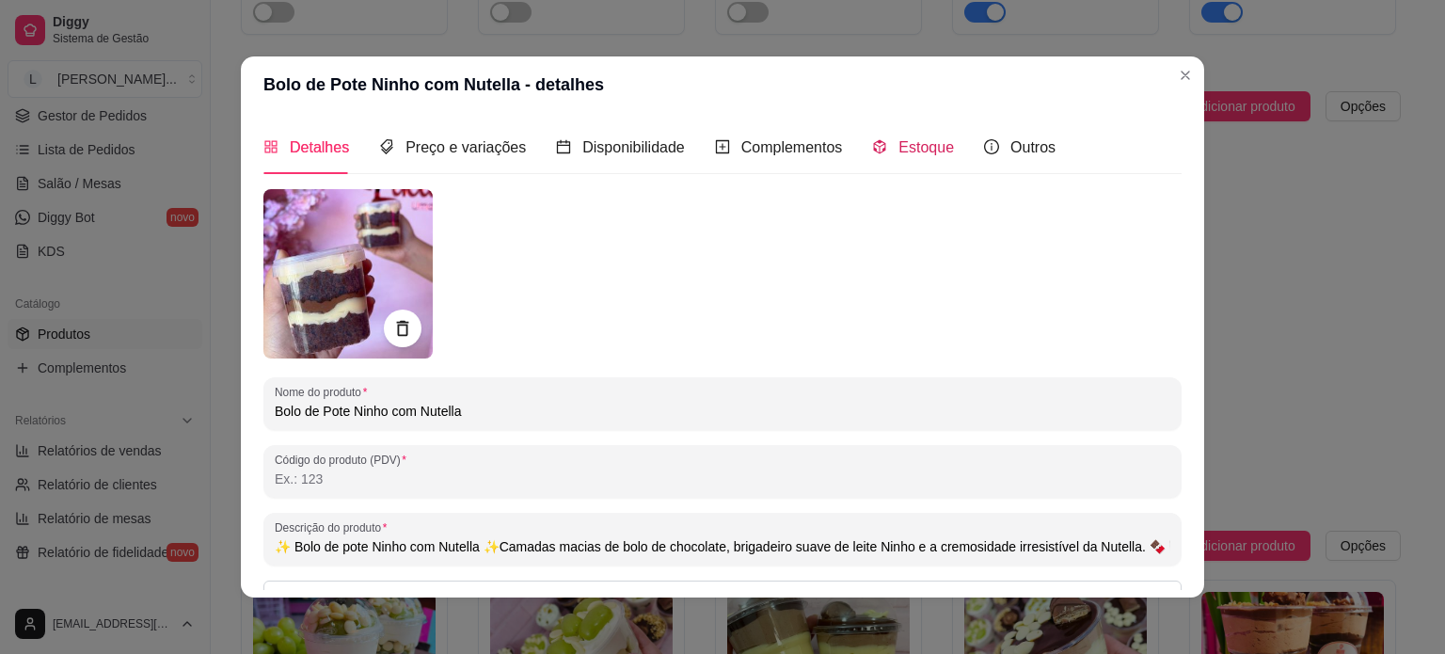
click at [887, 135] on div "Estoque" at bounding box center [913, 147] width 82 height 24
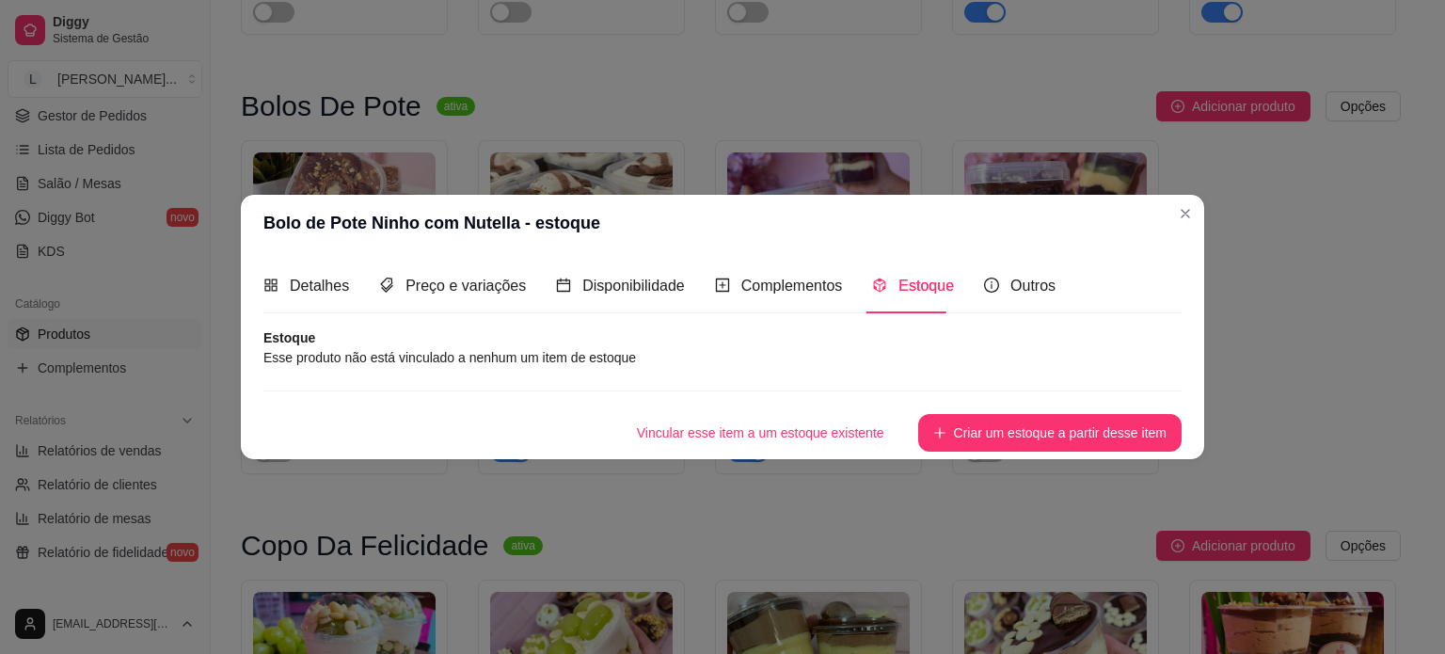
click at [1168, 229] on header "Bolo de Pote Ninho com Nutella - estoque" at bounding box center [722, 223] width 963 height 56
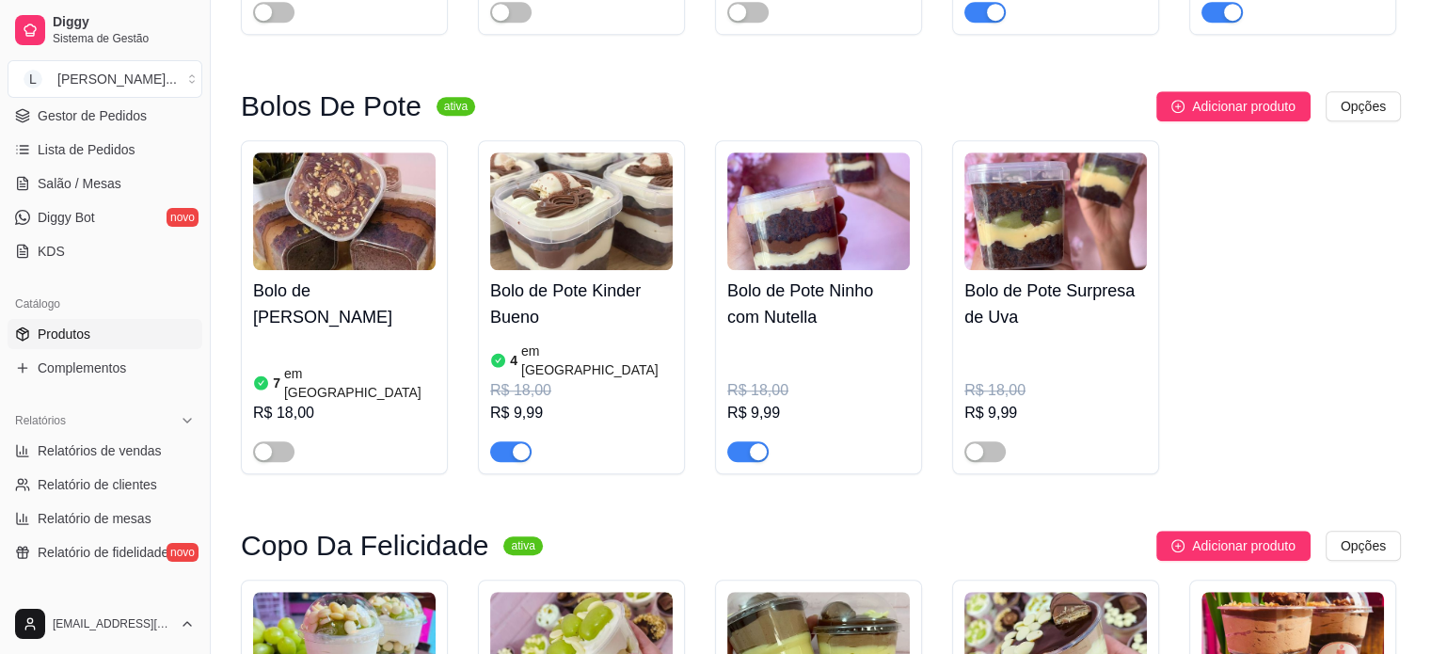
click at [768, 277] on h4 "Bolo de Pote Ninho com Nutella" at bounding box center [818, 303] width 182 height 53
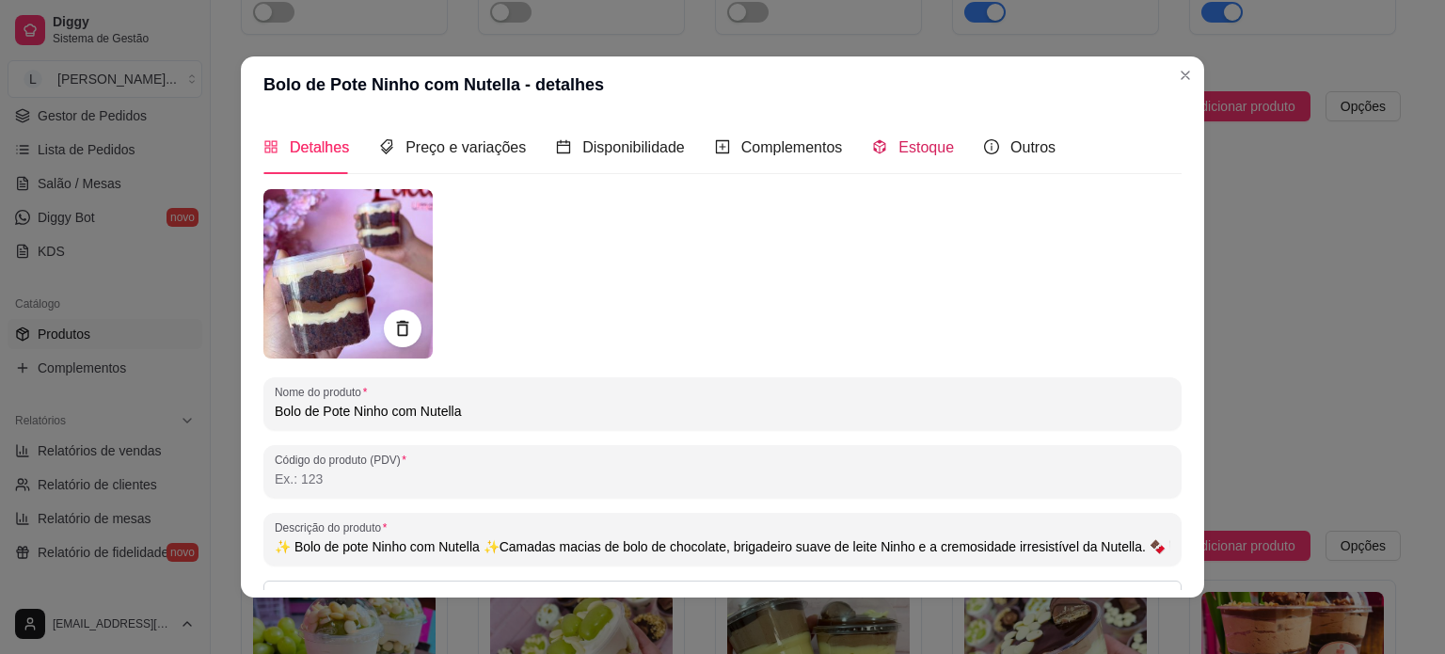
click at [919, 145] on span "Estoque" at bounding box center [925, 147] width 55 height 16
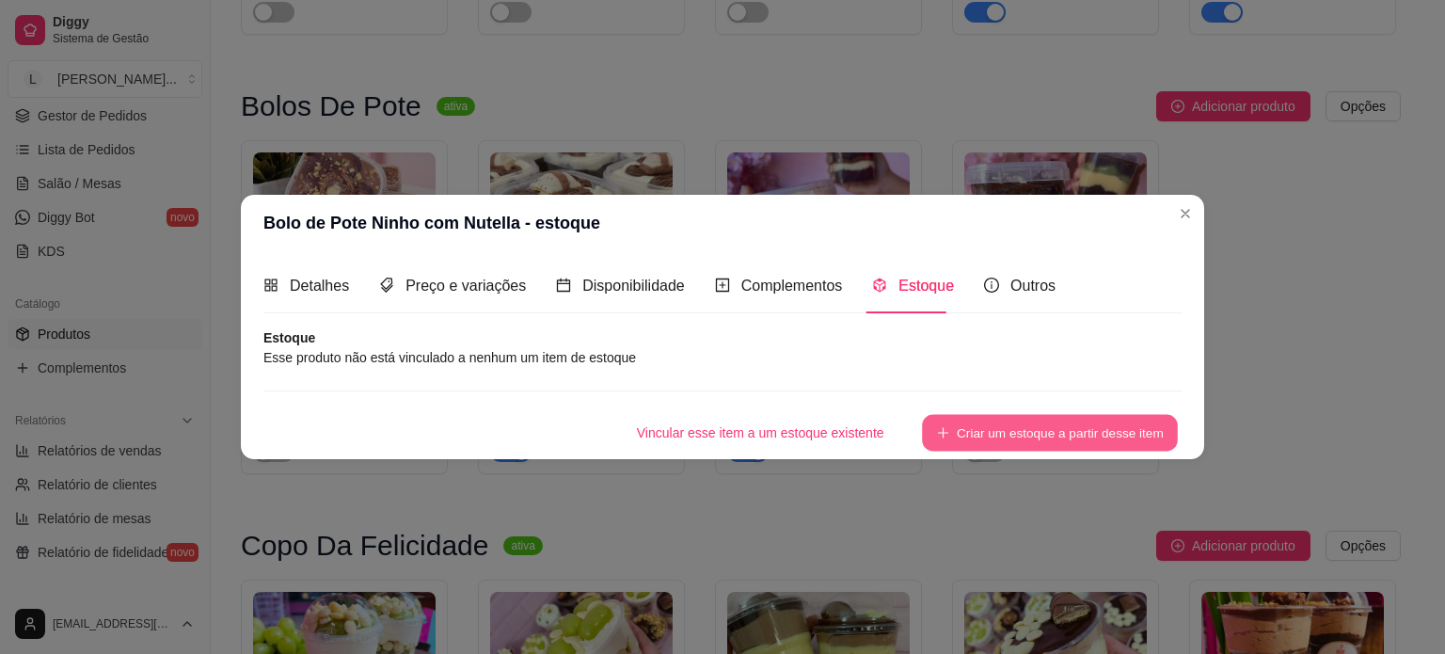
click at [1005, 431] on button "Criar um estoque a partir desse item" at bounding box center [1050, 432] width 256 height 37
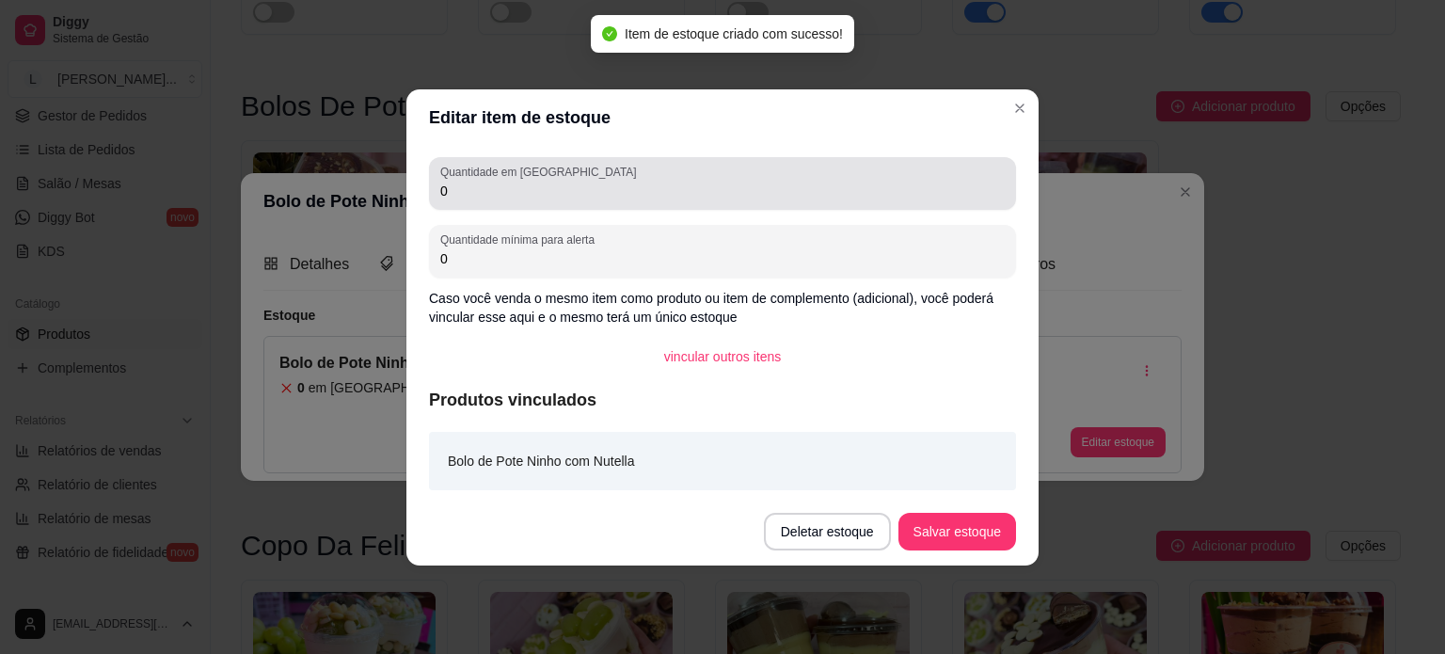
click at [512, 195] on input "0" at bounding box center [722, 191] width 564 height 19
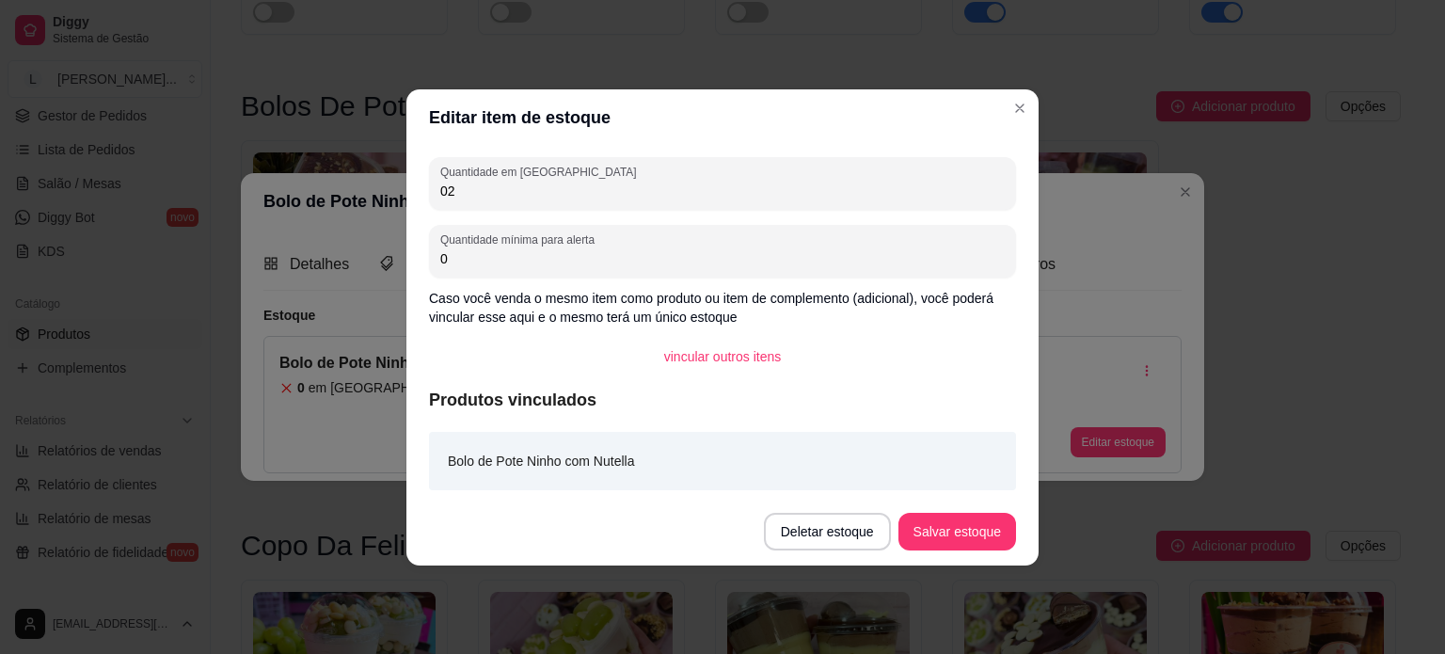
type input "0"
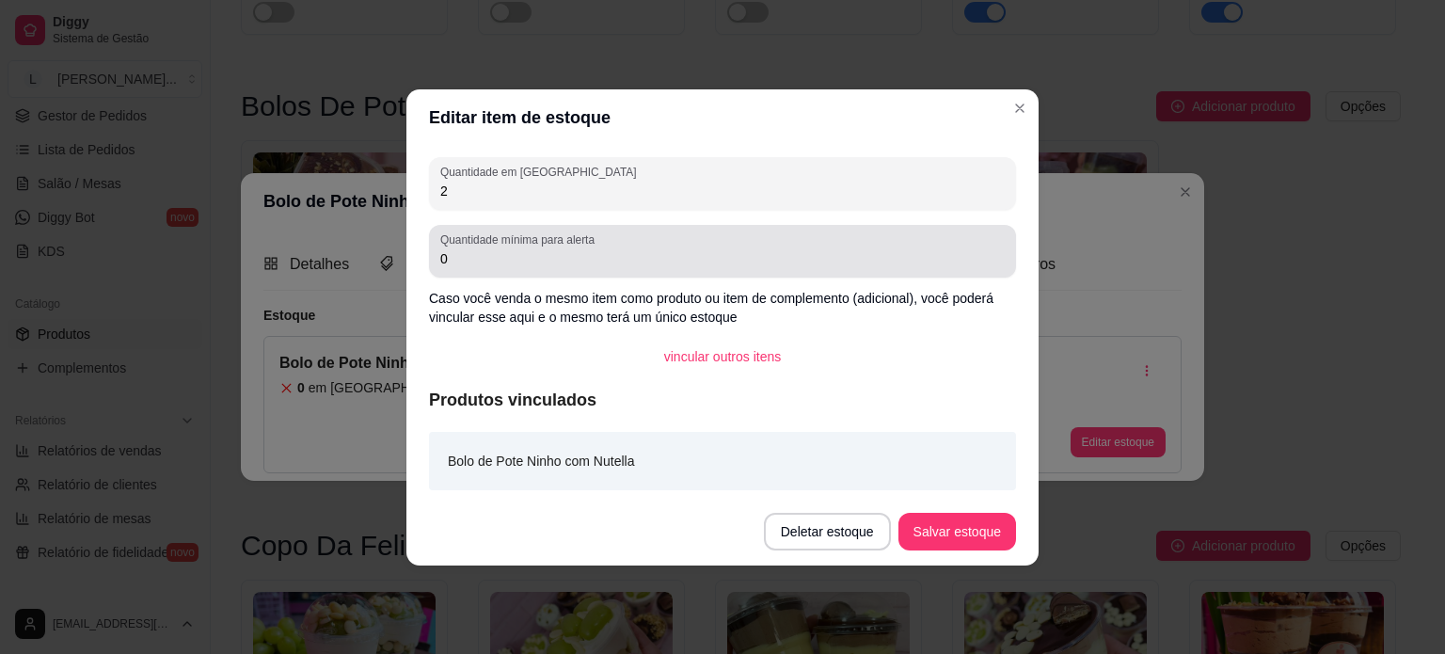
type input "2"
click at [538, 253] on div "Quantidade mínima para alerta 0" at bounding box center [722, 251] width 587 height 53
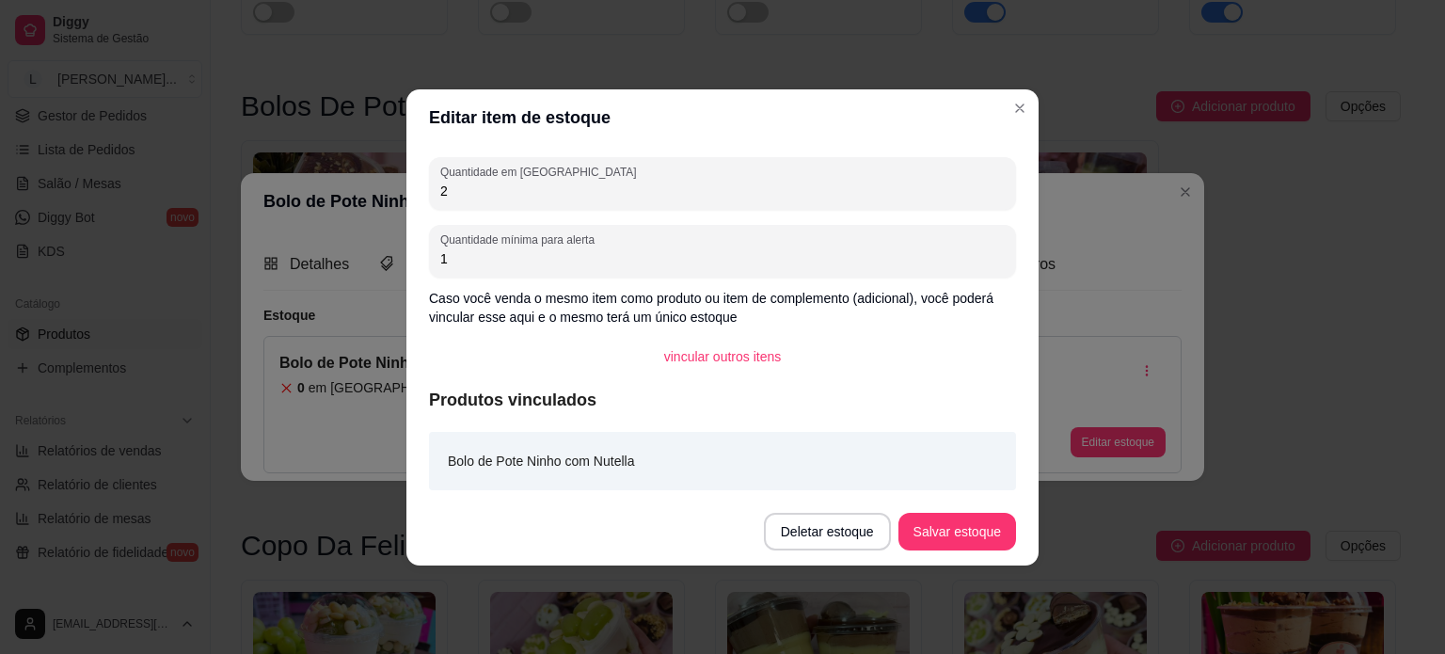
type input "1"
click at [995, 533] on button "Salvar estoque" at bounding box center [956, 531] width 115 height 37
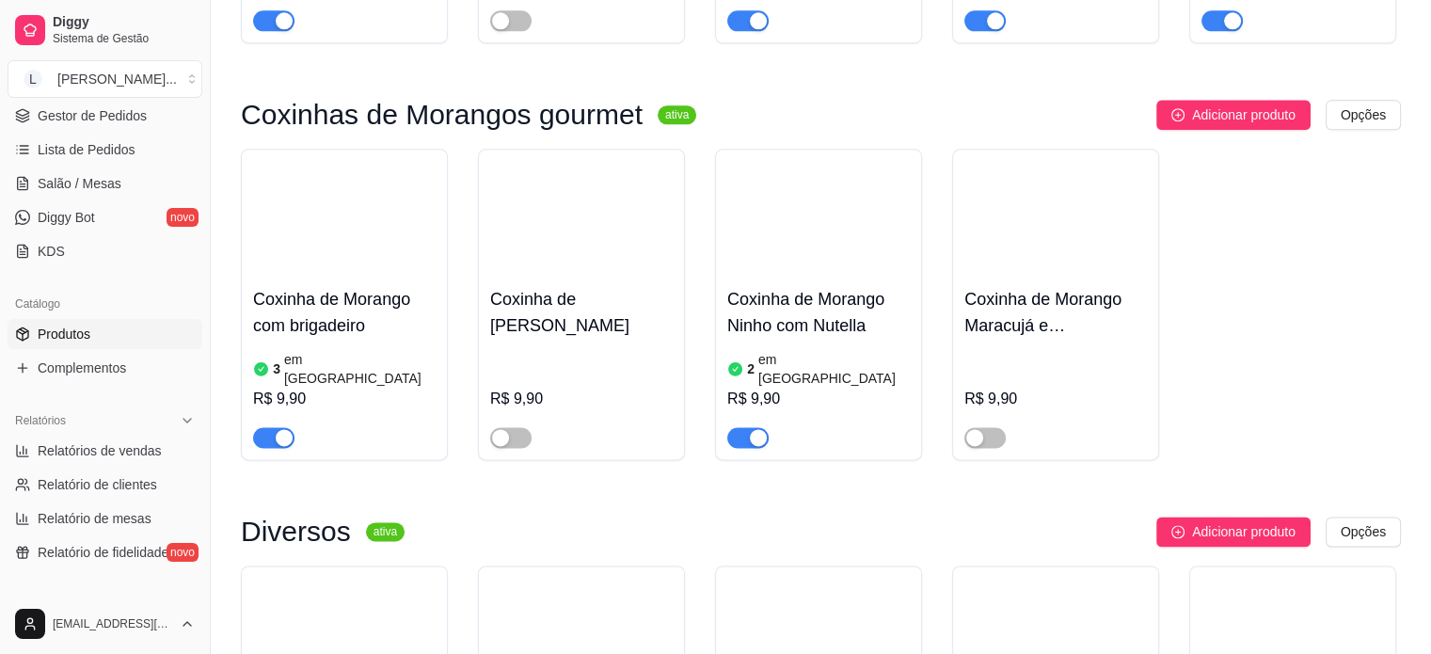
scroll to position [2539, 0]
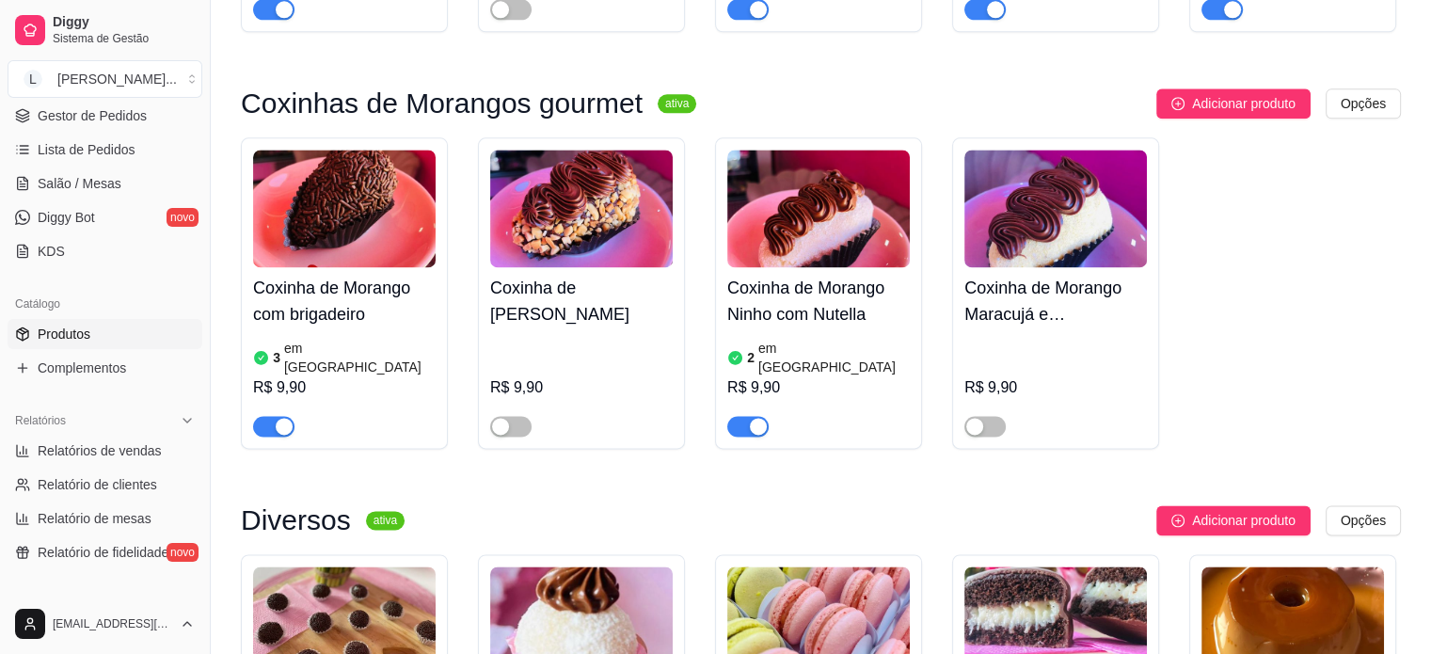
click at [756, 418] on div "button" at bounding box center [758, 426] width 17 height 17
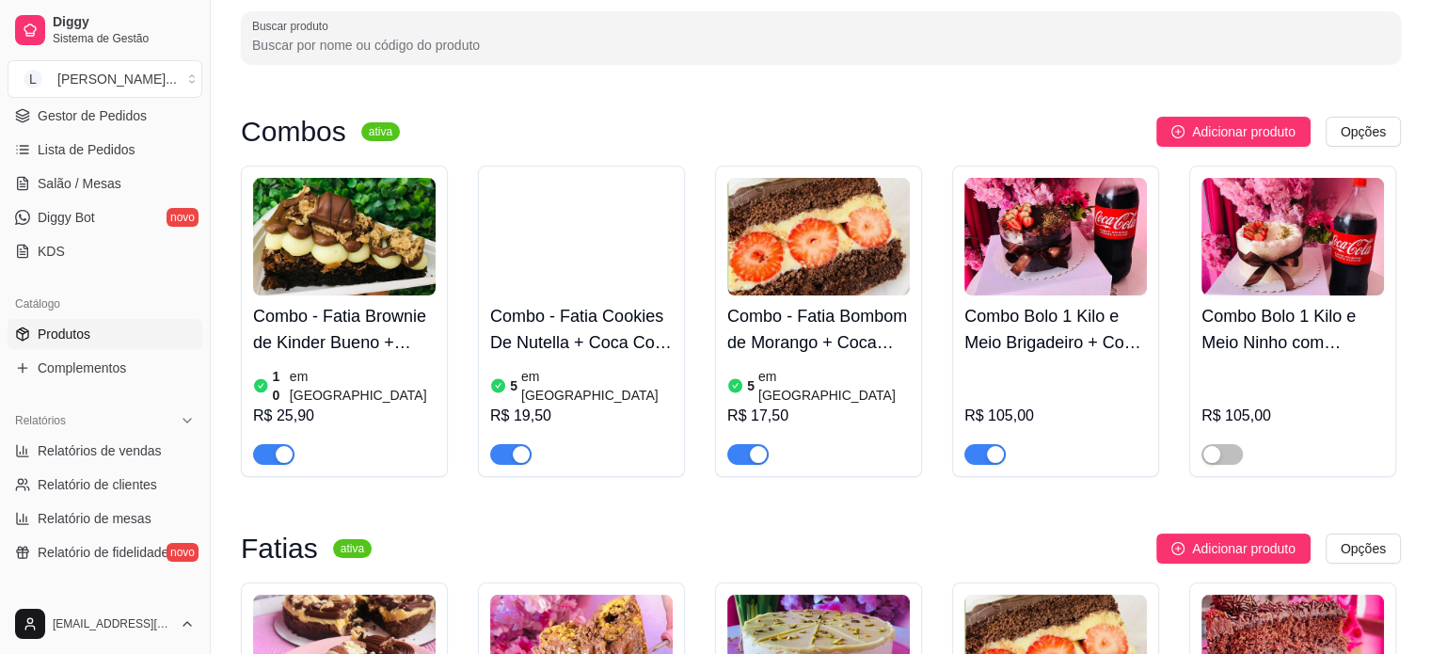
scroll to position [0, 0]
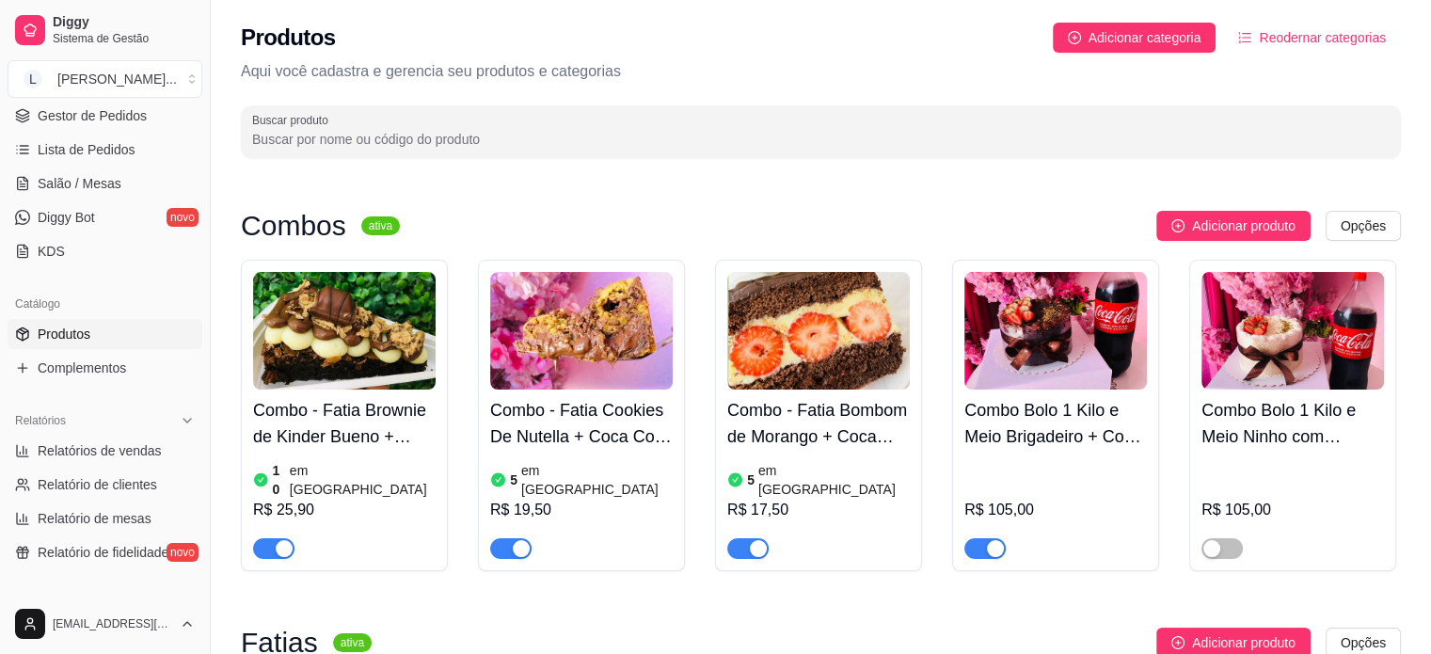
click at [757, 540] on div "button" at bounding box center [758, 548] width 17 height 17
click at [1000, 540] on div "button" at bounding box center [995, 548] width 17 height 17
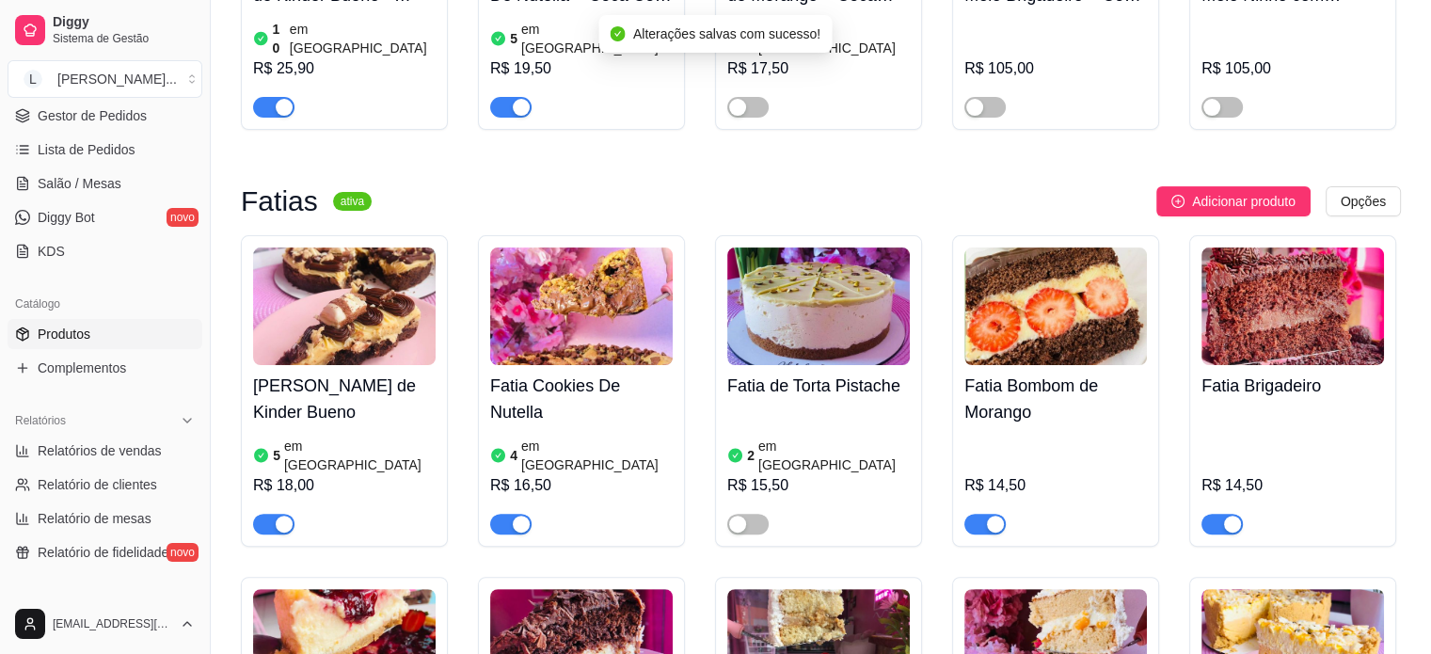
scroll to position [470, 0]
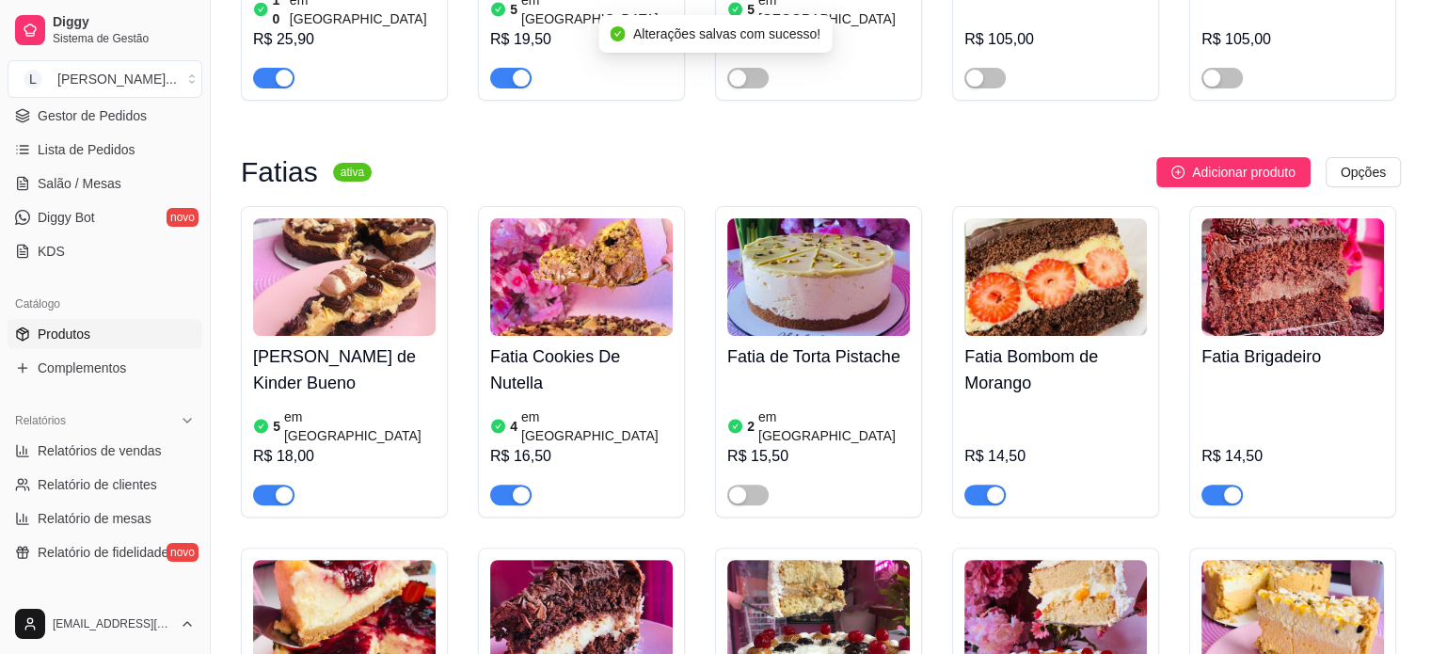
click at [999, 486] on div "button" at bounding box center [995, 494] width 17 height 17
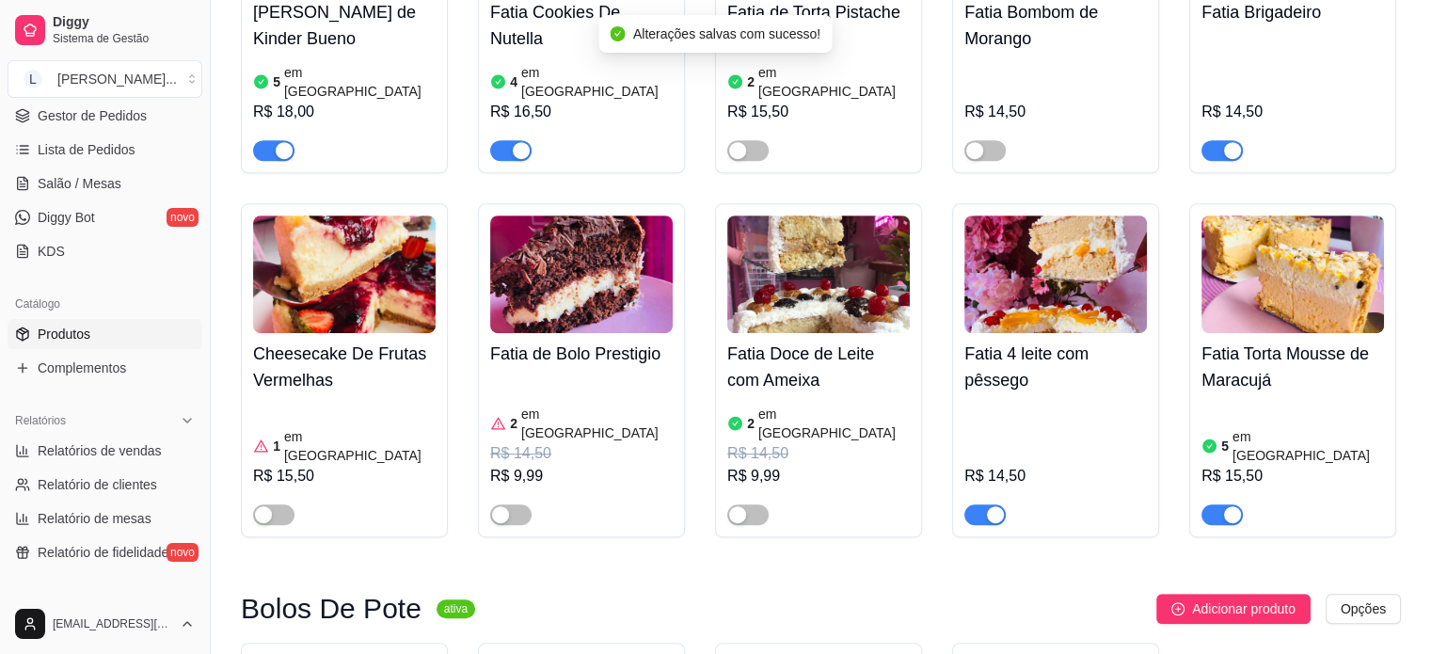
scroll to position [846, 0]
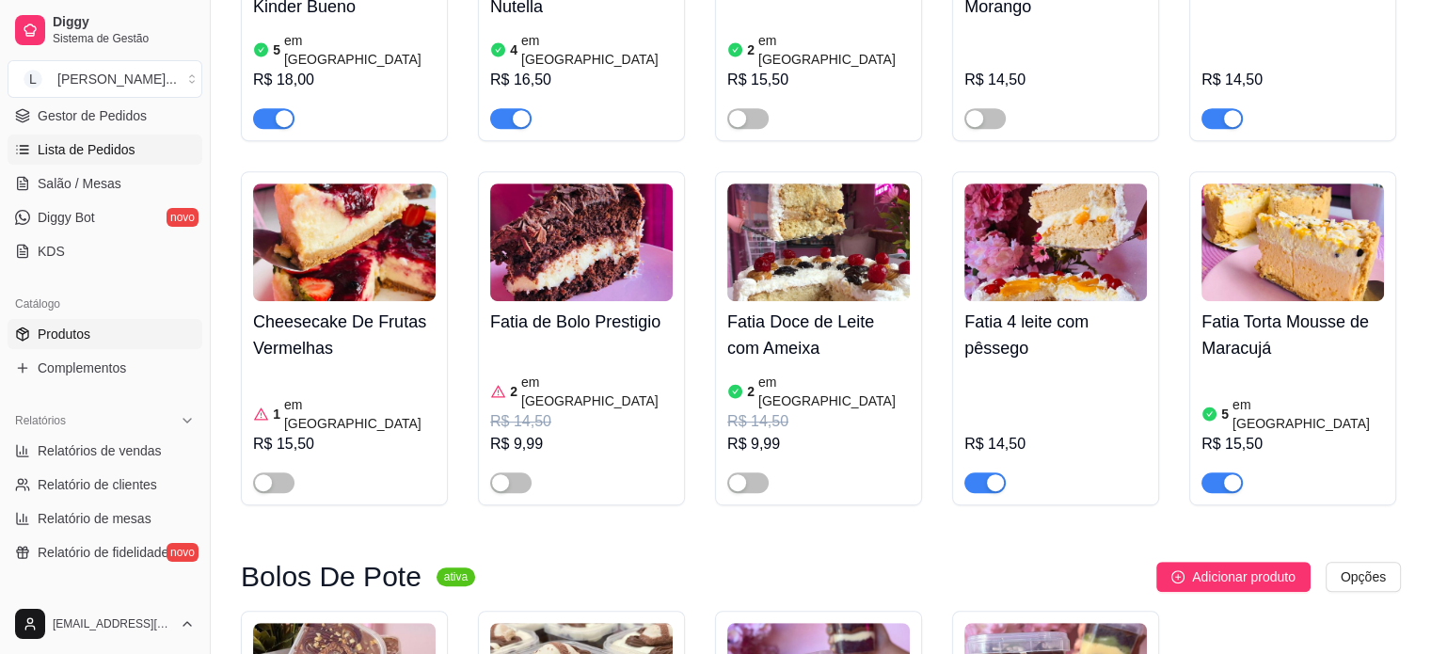
drag, startPoint x: 139, startPoint y: 116, endPoint x: 139, endPoint y: 149, distance: 32.9
click at [139, 116] on span "Gestor de Pedidos" at bounding box center [92, 115] width 109 height 19
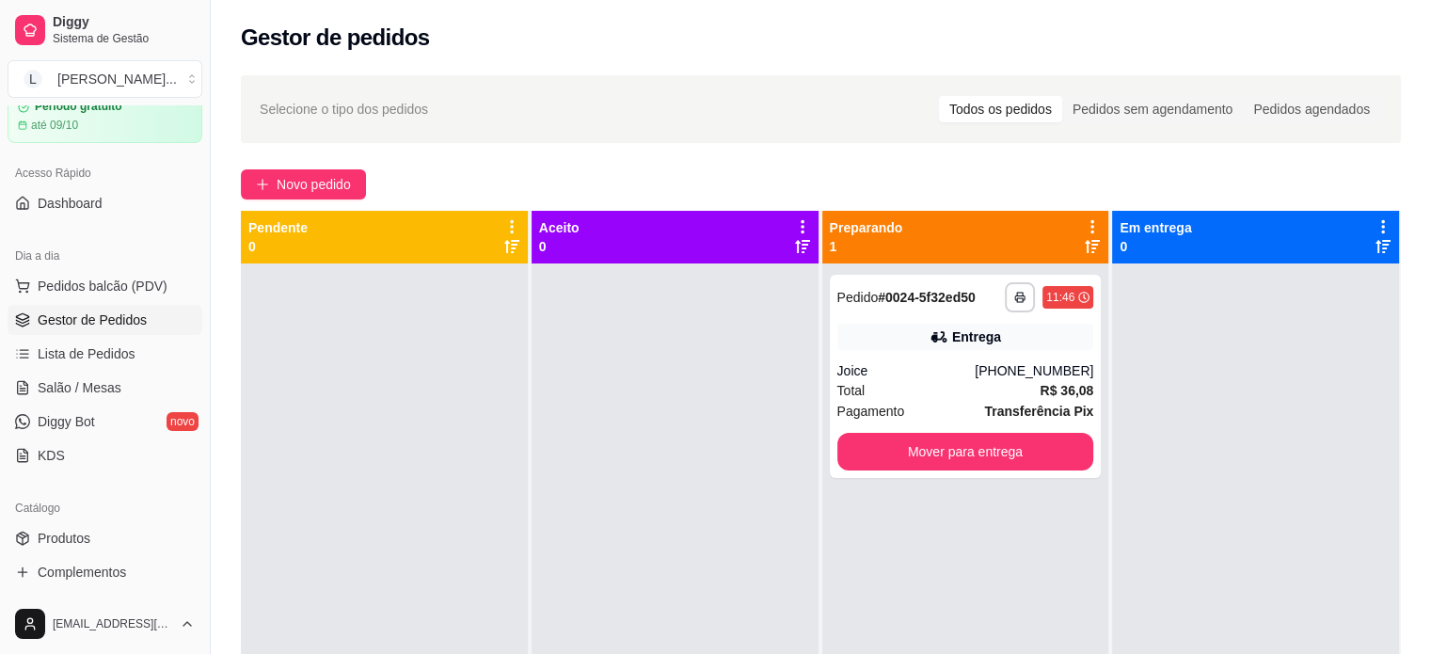
scroll to position [188, 0]
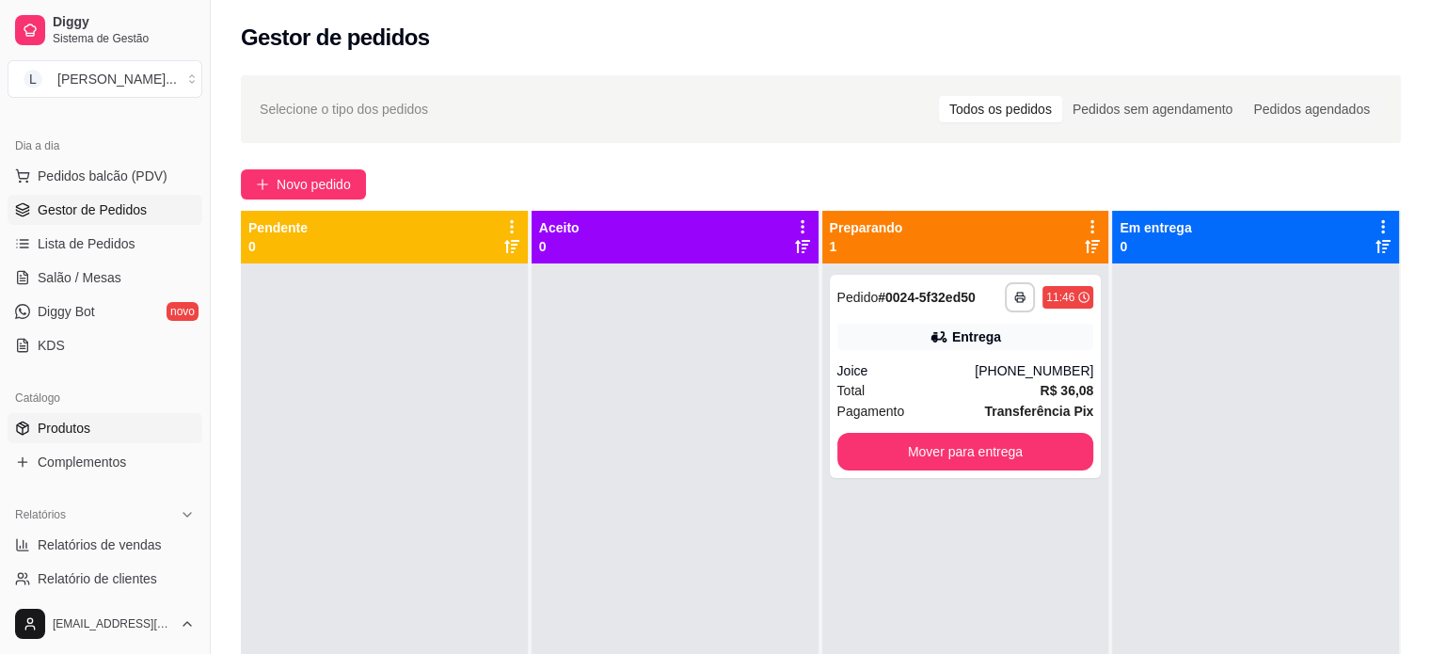
click at [90, 425] on link "Produtos" at bounding box center [105, 428] width 195 height 30
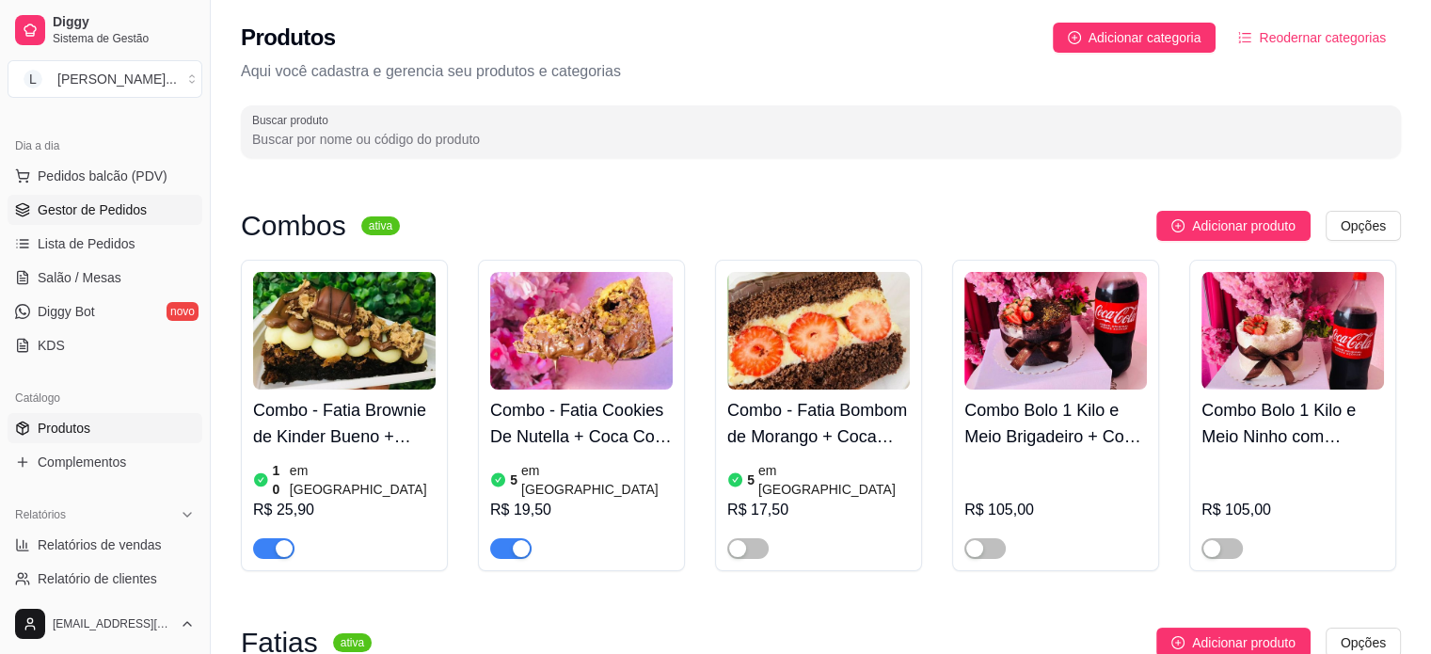
click at [138, 206] on span "Gestor de Pedidos" at bounding box center [92, 209] width 109 height 19
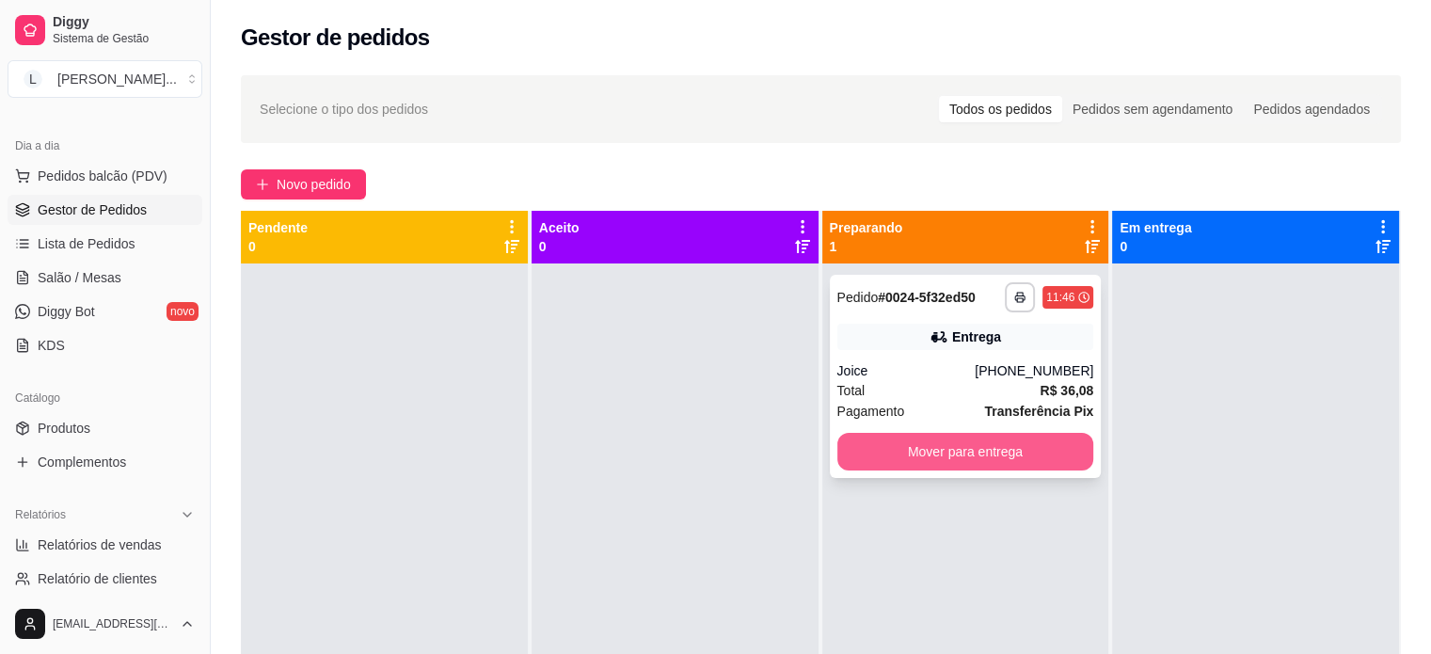
click at [961, 453] on button "Mover para entrega" at bounding box center [965, 452] width 257 height 38
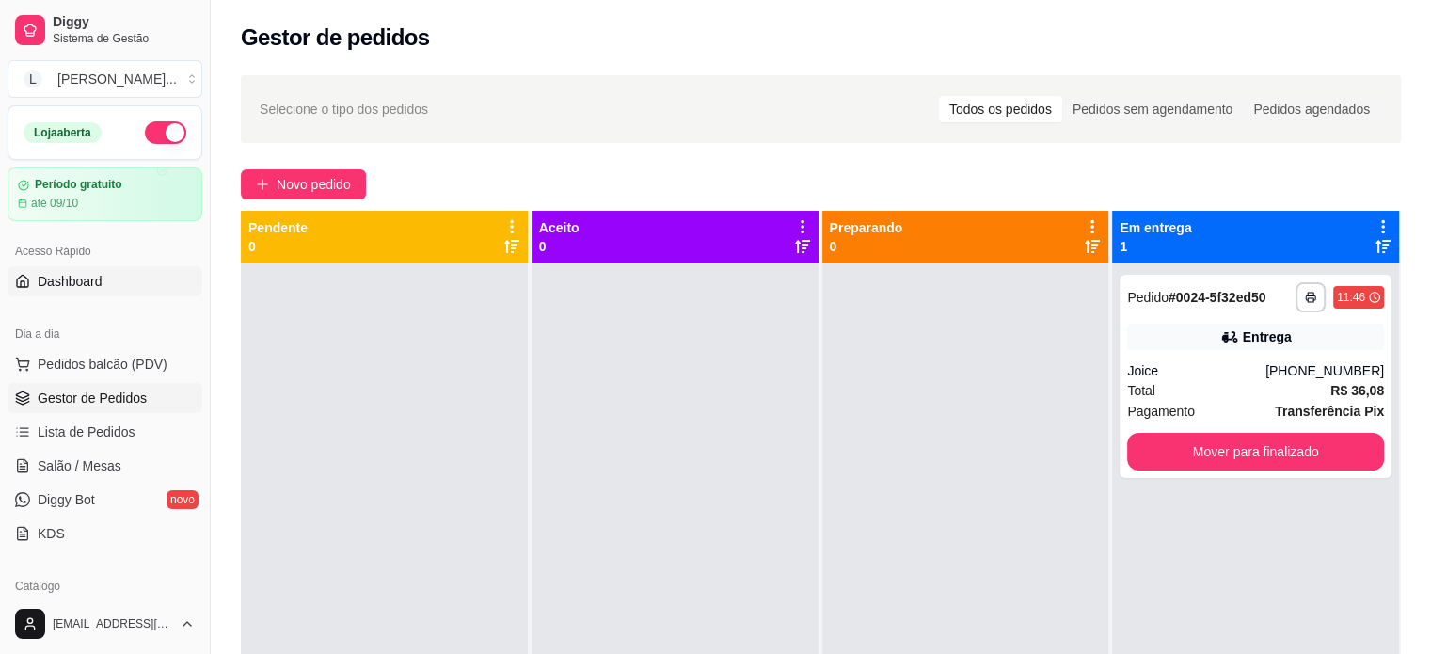
click at [73, 278] on span "Dashboard" at bounding box center [70, 281] width 65 height 19
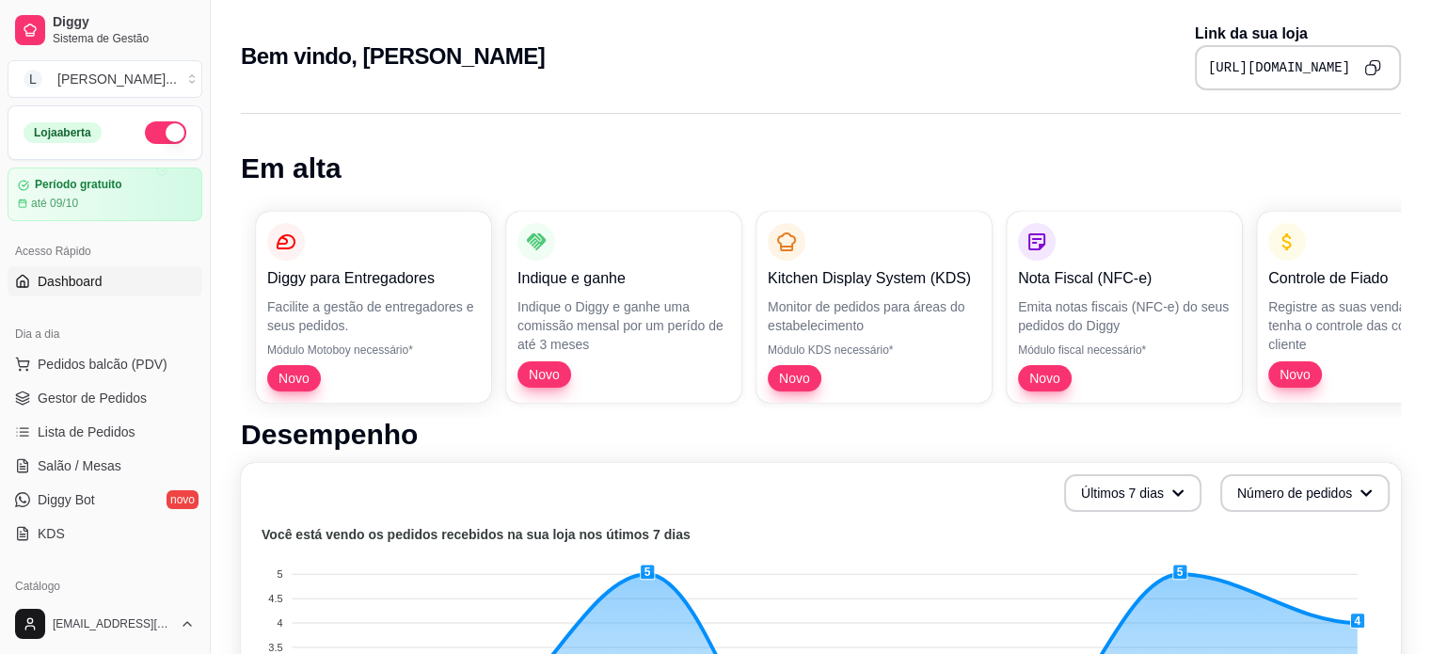
click at [1377, 69] on icon "Copy to clipboard" at bounding box center [1372, 67] width 17 height 17
click at [69, 501] on span "Diggy Bot" at bounding box center [66, 499] width 57 height 19
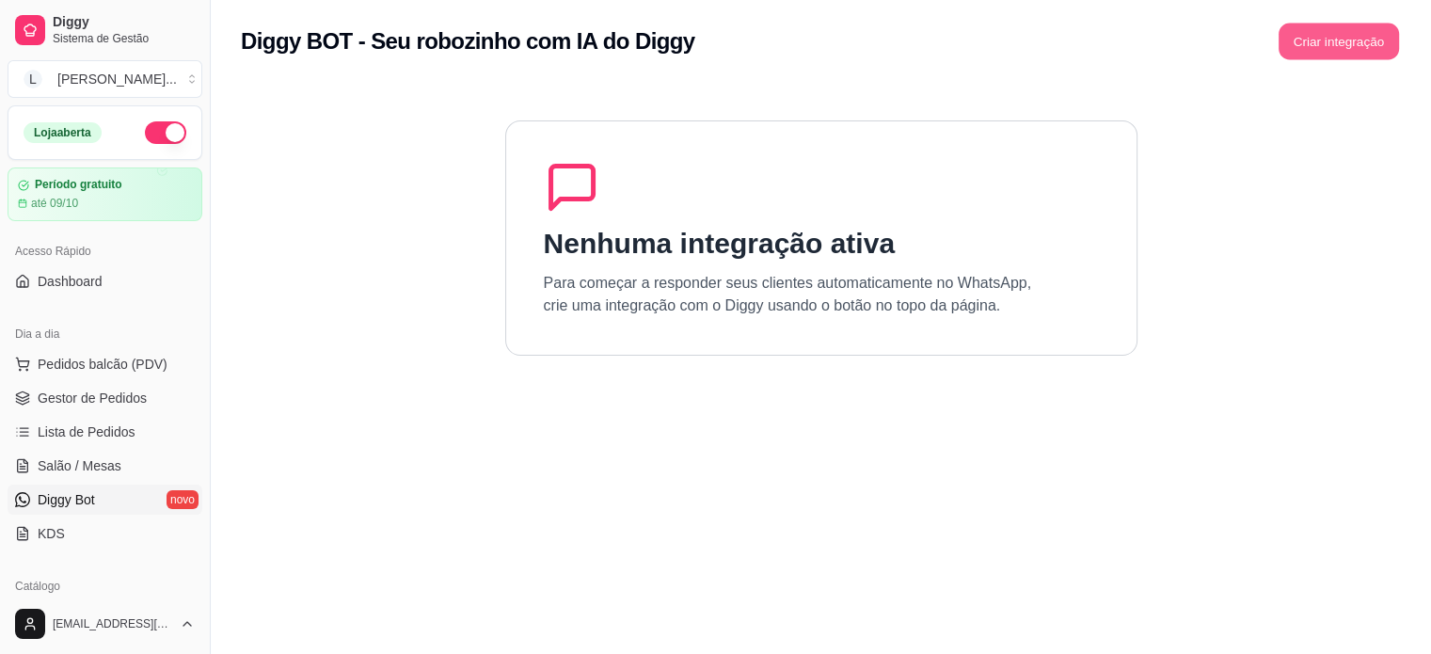
click at [1376, 52] on button "Criar integração" at bounding box center [1338, 42] width 120 height 37
click at [103, 404] on span "Gestor de Pedidos" at bounding box center [92, 397] width 109 height 19
click at [104, 404] on span "Gestor de Pedidos" at bounding box center [92, 397] width 109 height 19
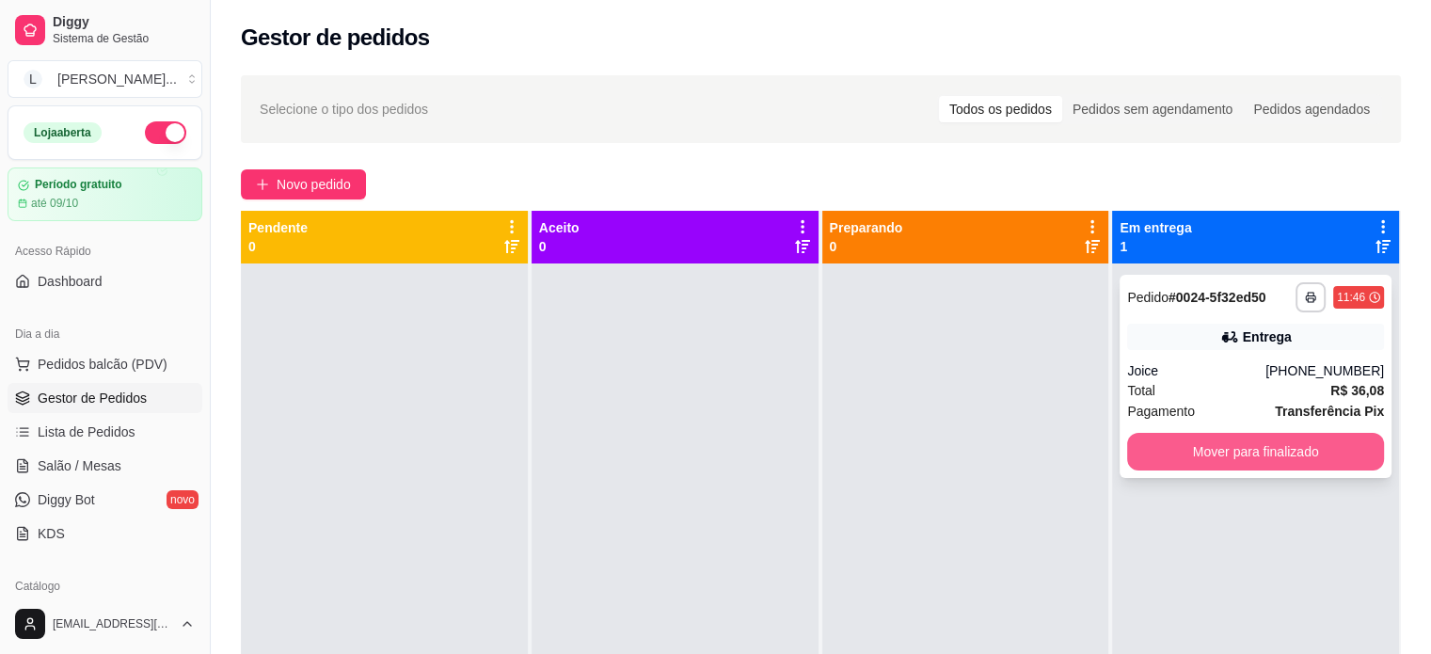
click at [1277, 463] on button "Mover para finalizado" at bounding box center [1255, 452] width 257 height 38
click at [1277, 463] on div "Mover para finalizado" at bounding box center [1255, 452] width 257 height 38
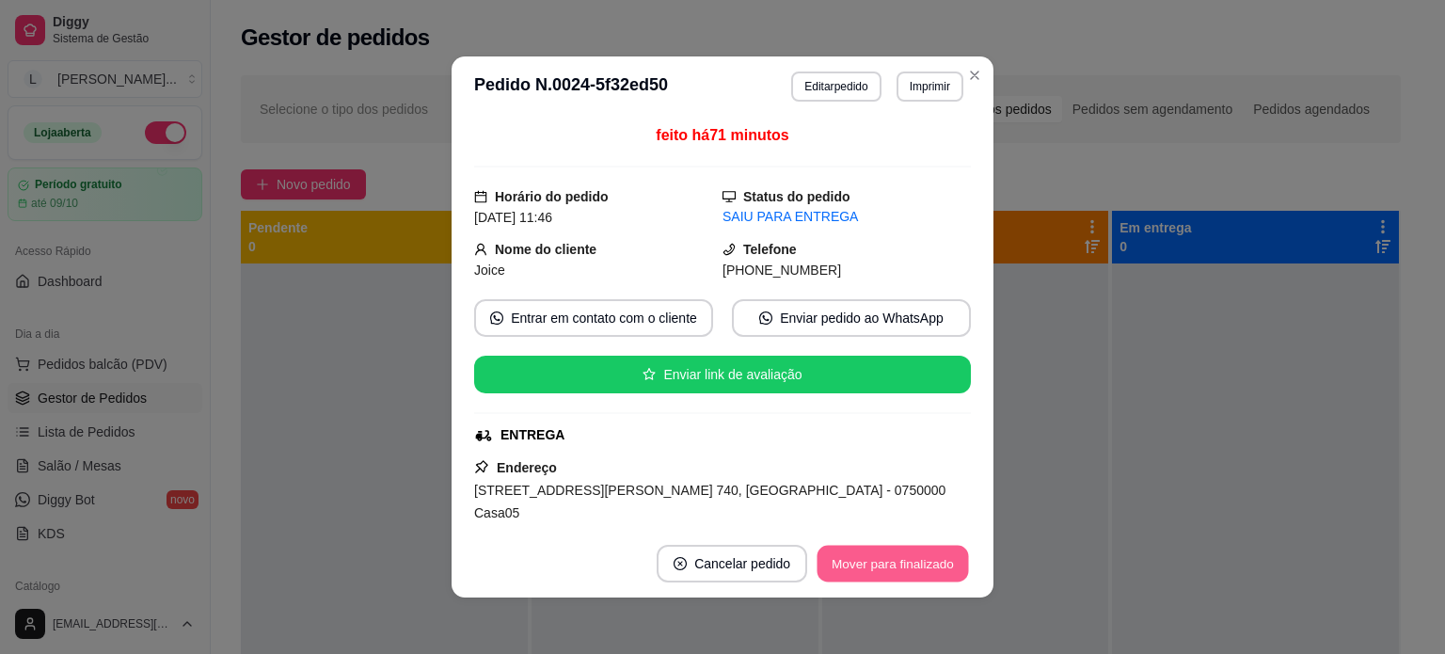
click at [897, 560] on button "Mover para finalizado" at bounding box center [892, 564] width 151 height 37
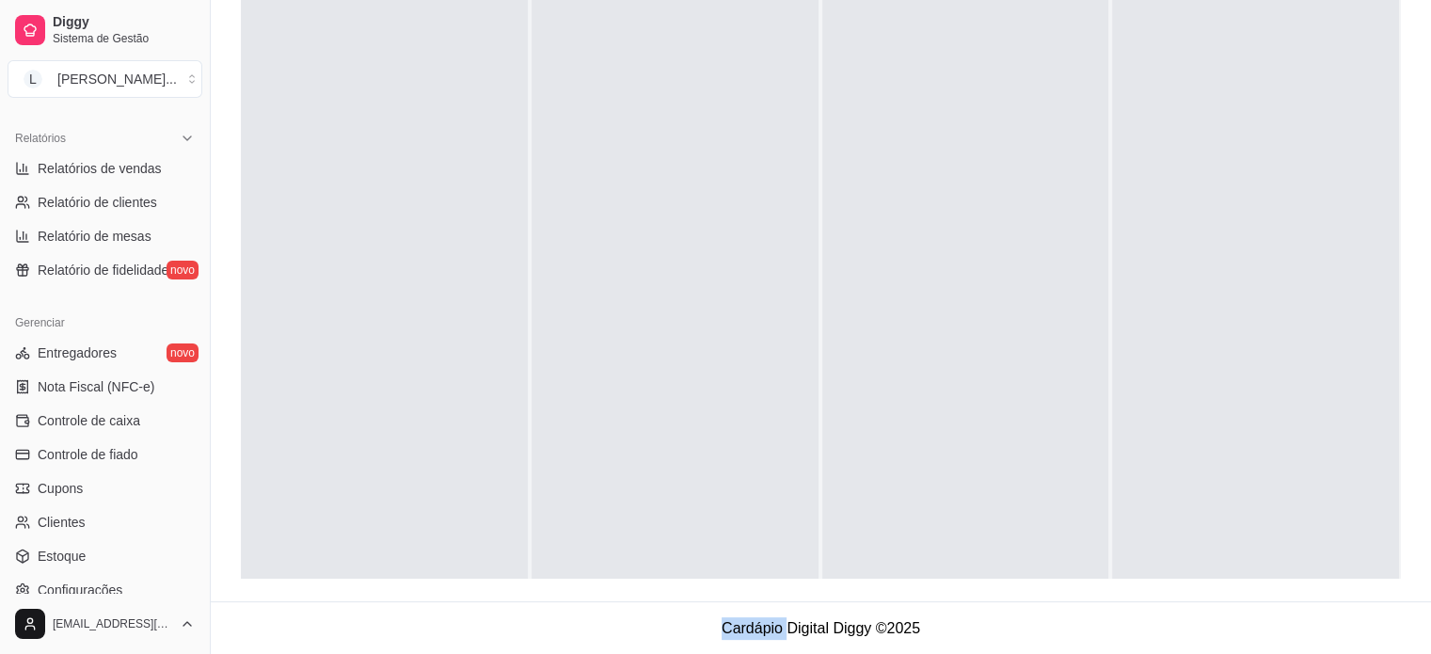
scroll to position [602, 0]
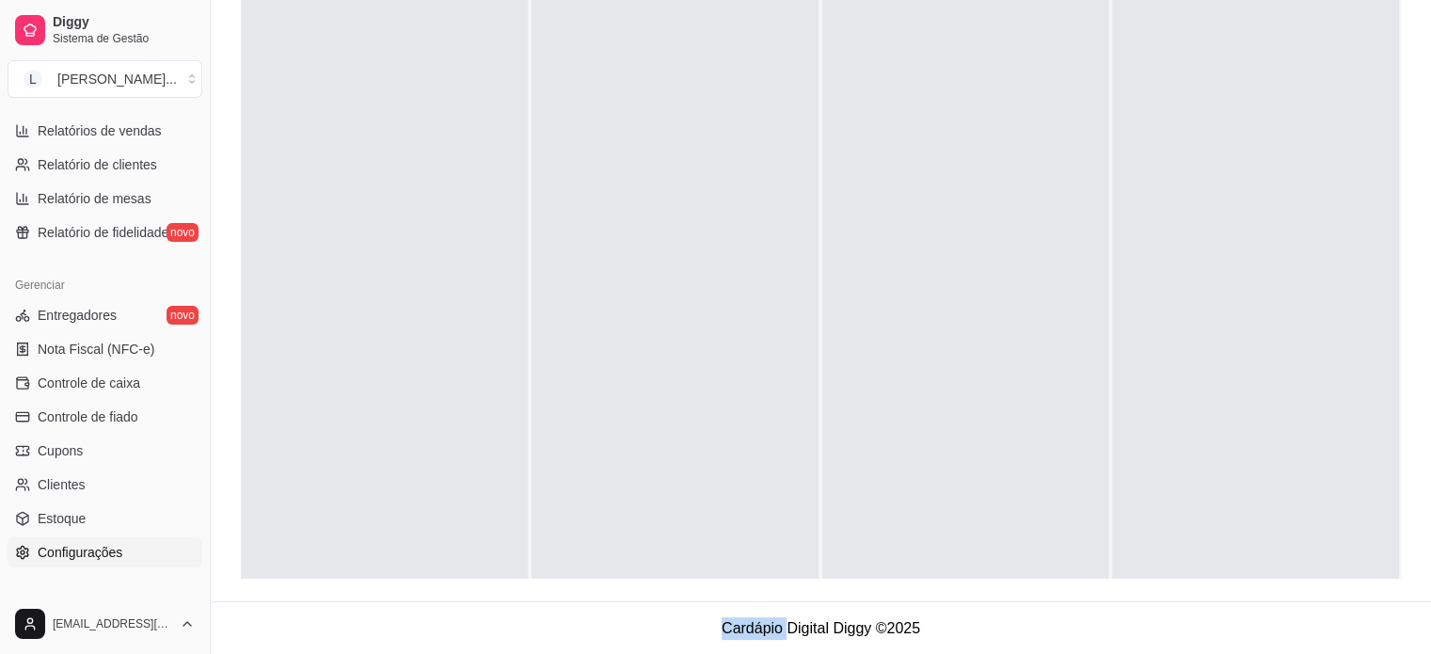
click at [104, 556] on span "Configurações" at bounding box center [80, 552] width 85 height 19
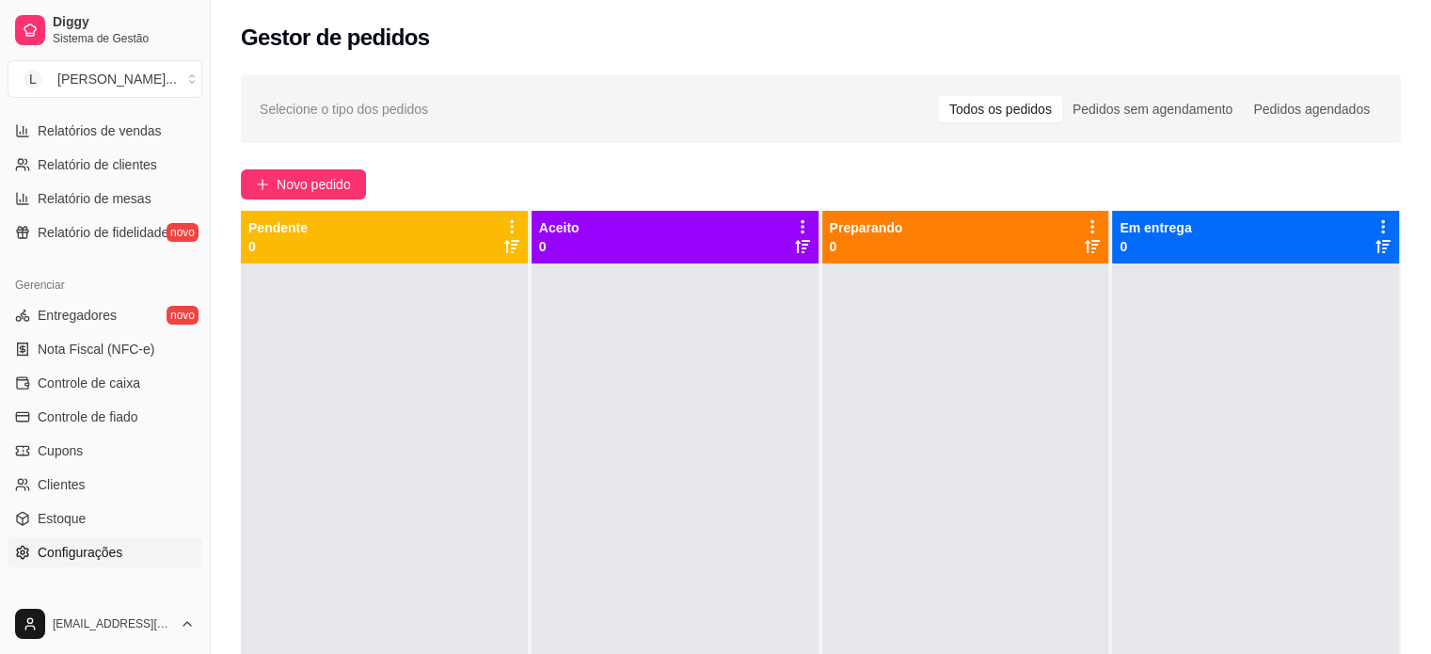
click at [104, 556] on span "Configurações" at bounding box center [80, 552] width 85 height 19
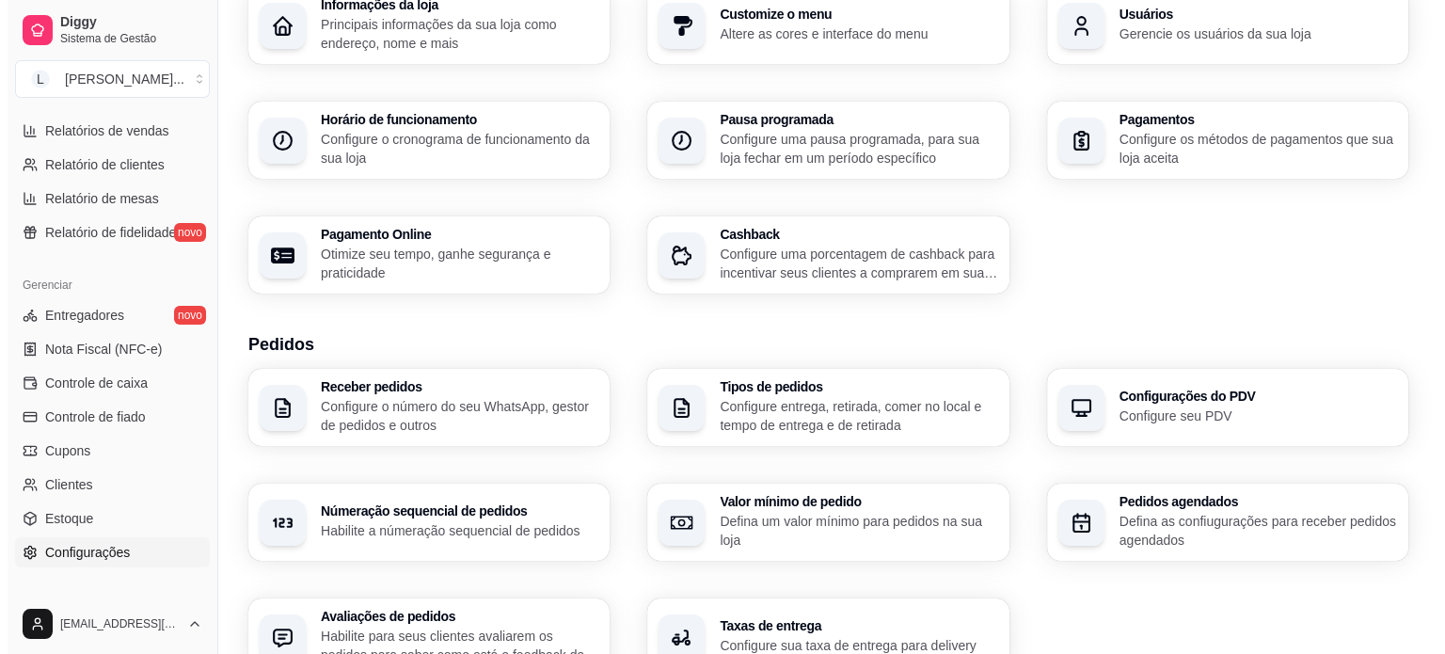
scroll to position [188, 0]
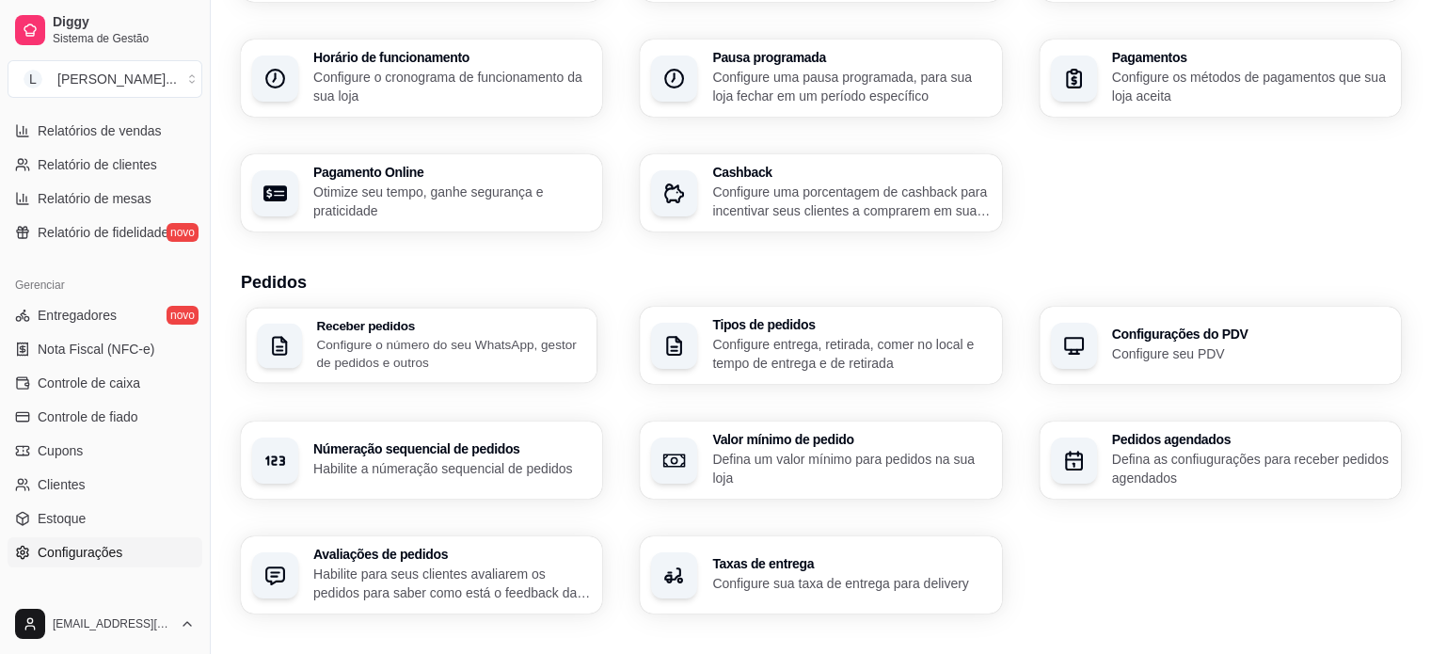
click at [474, 368] on p "Configure o número do seu WhatsApp, gestor de pedidos e outros" at bounding box center [450, 353] width 269 height 37
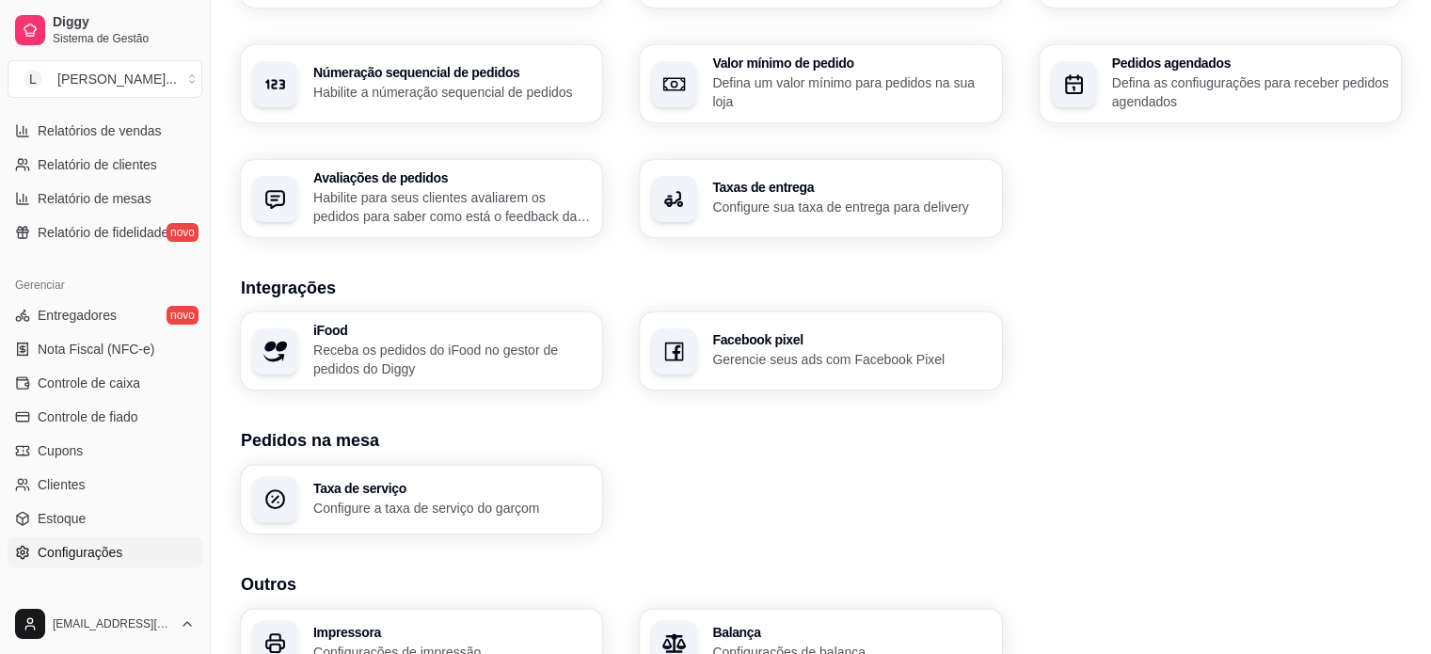
scroll to position [663, 0]
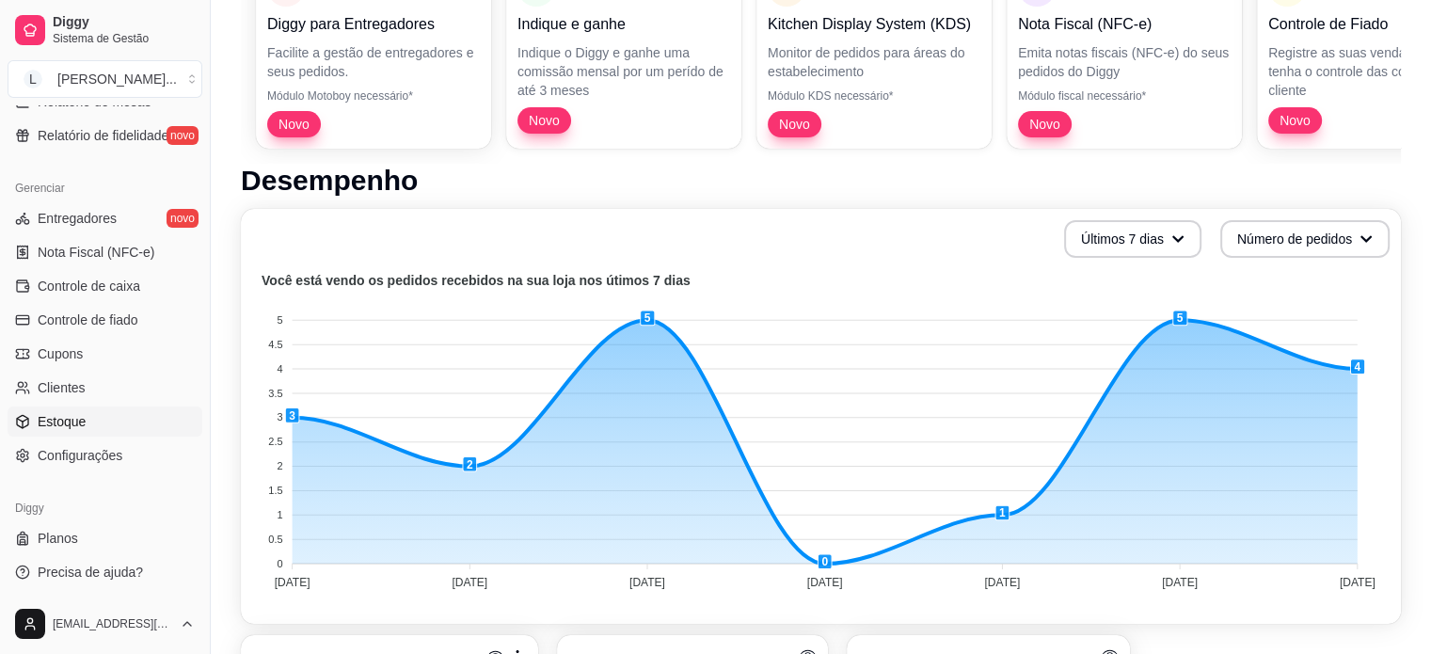
scroll to position [282, 0]
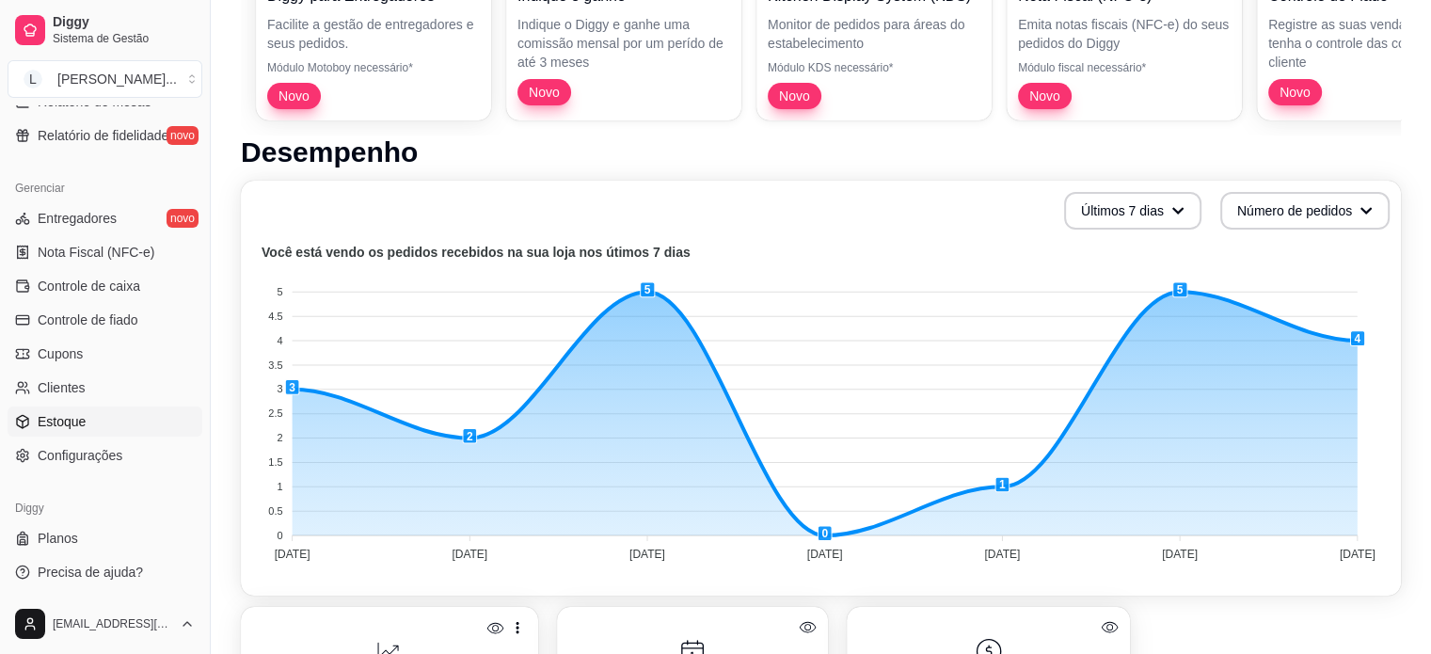
click at [109, 417] on link "Estoque" at bounding box center [105, 421] width 195 height 30
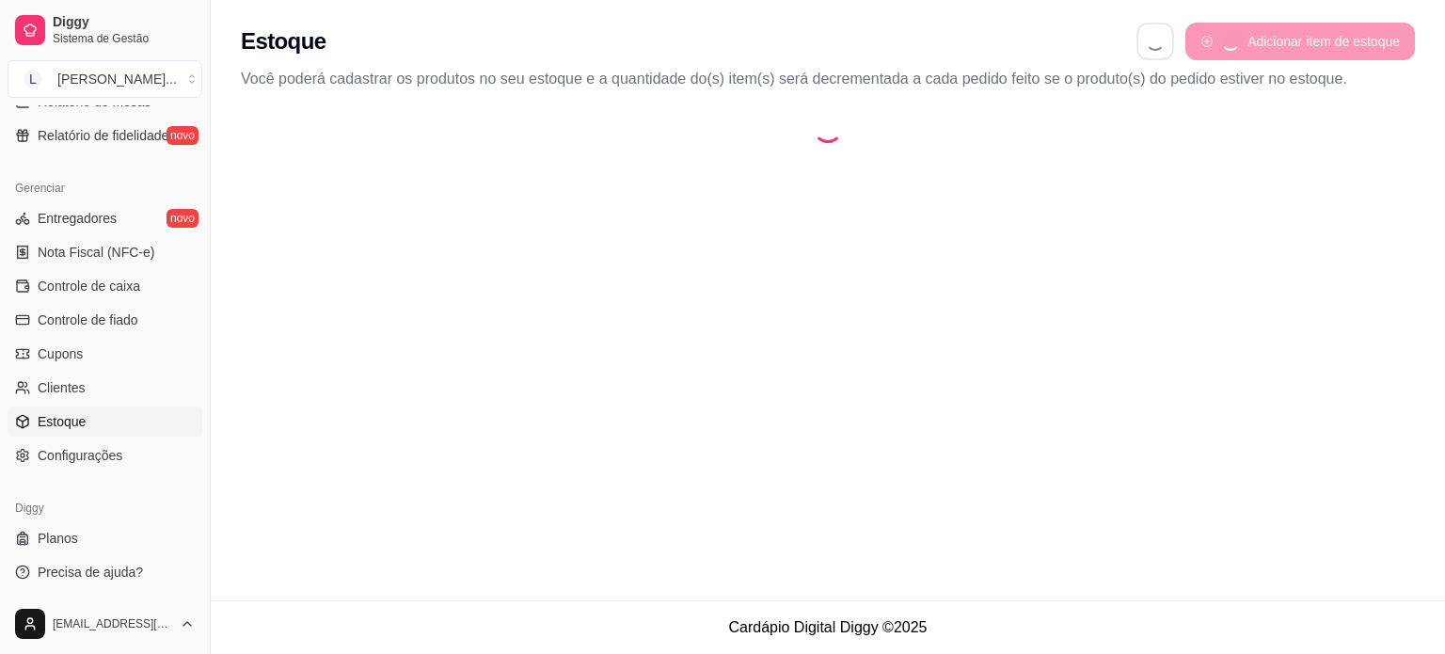
select select "QUANTITY_ORDER"
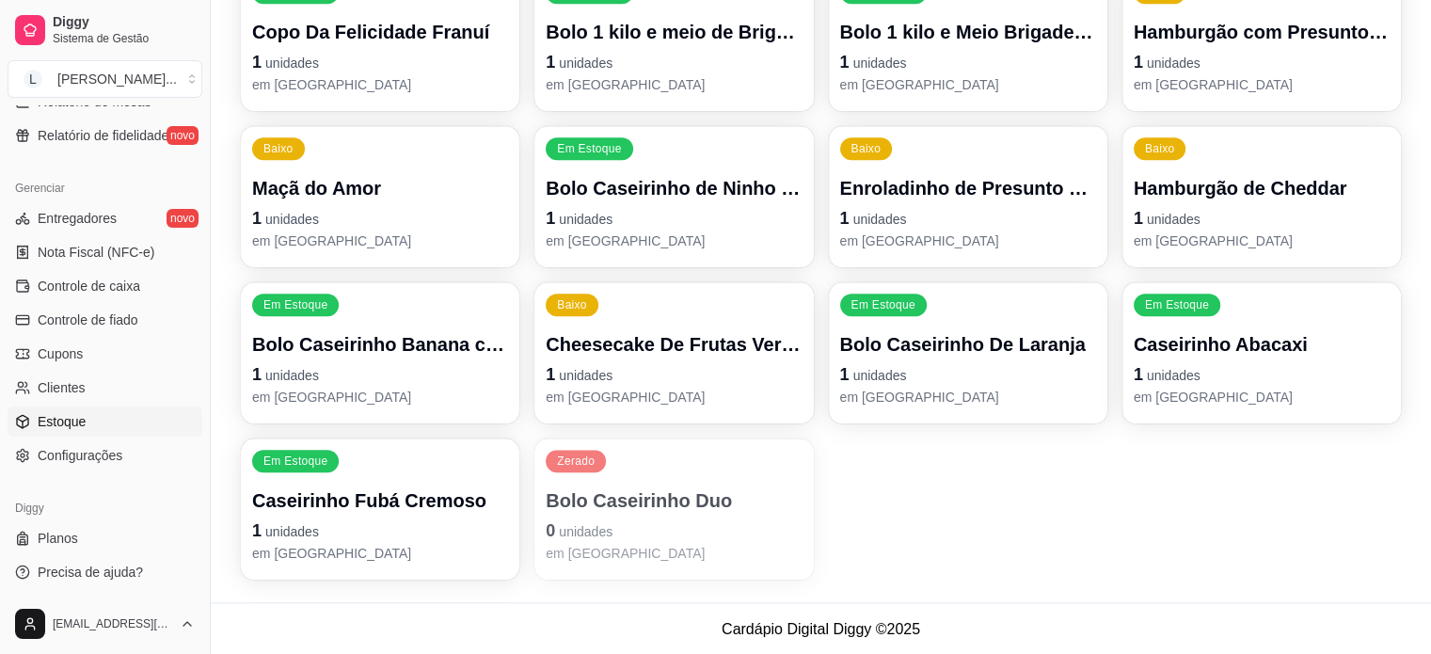
scroll to position [1703, 0]
click at [765, 504] on p "Bolo Caseirinho Duo" at bounding box center [674, 499] width 256 height 26
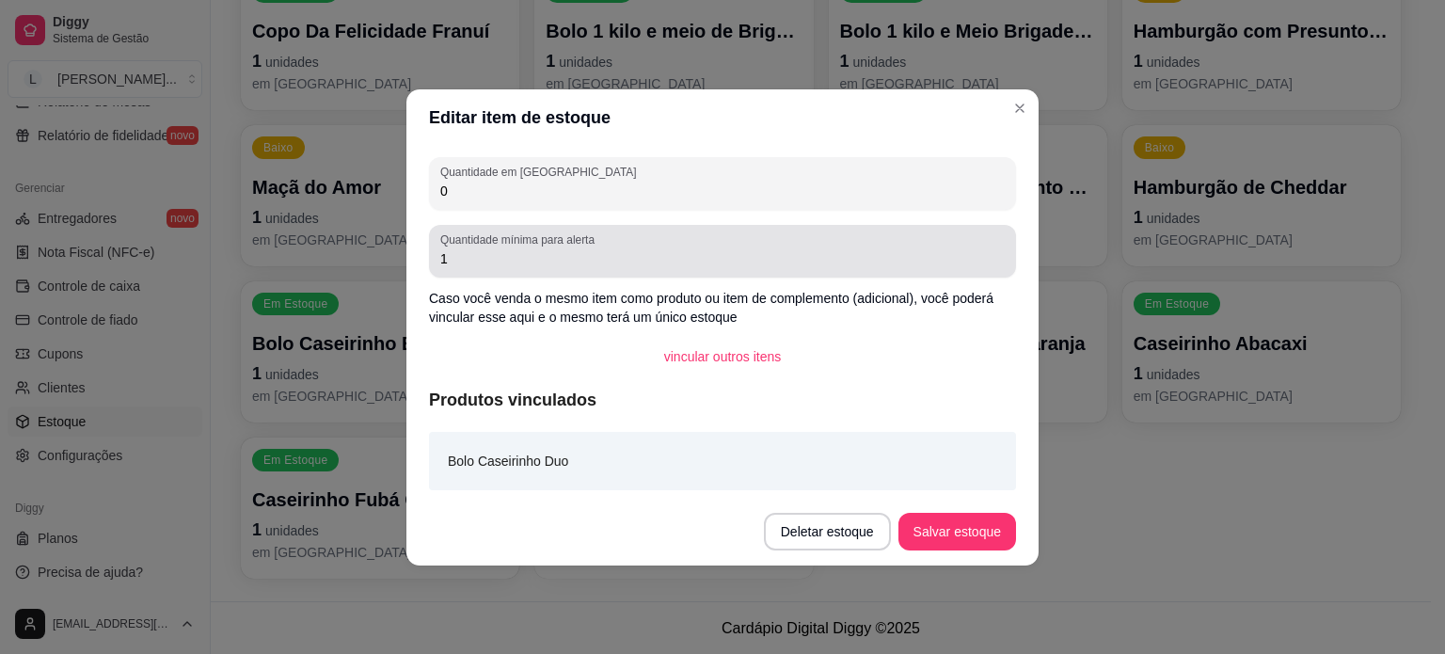
click at [467, 262] on input "1" at bounding box center [722, 258] width 564 height 19
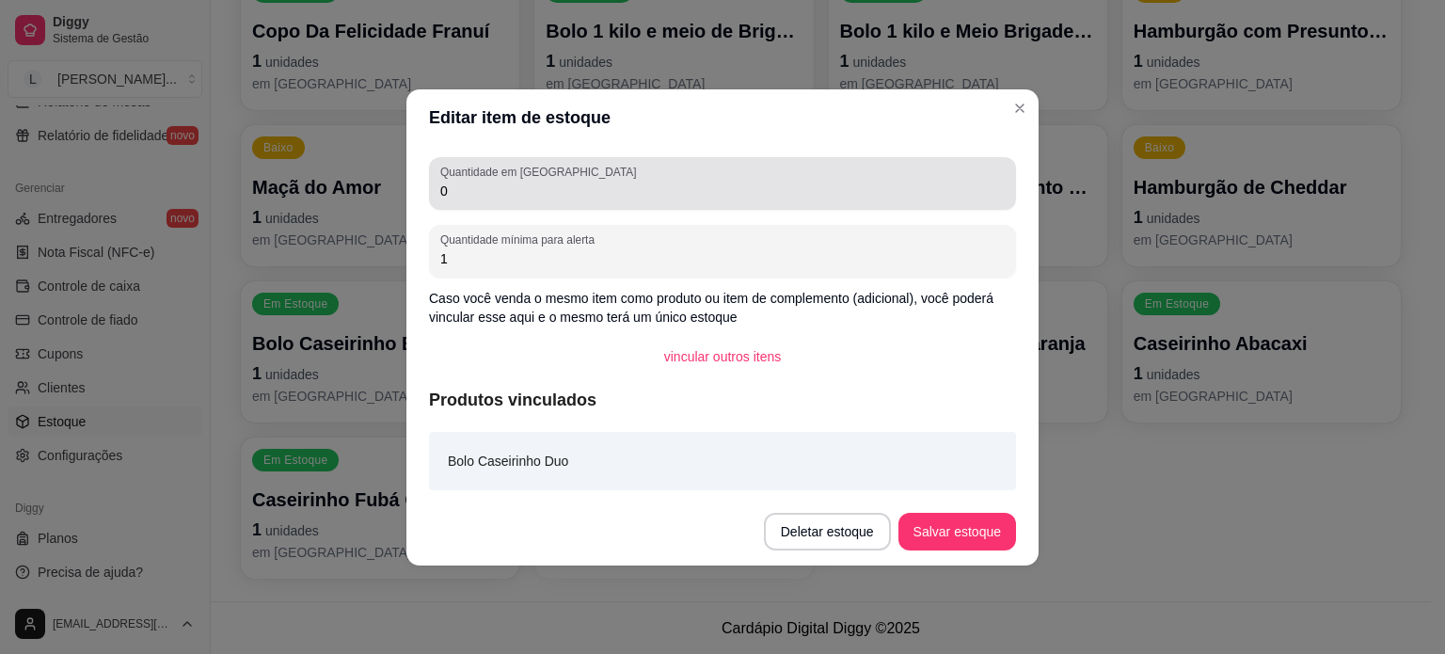
click at [455, 198] on input "0" at bounding box center [722, 191] width 564 height 19
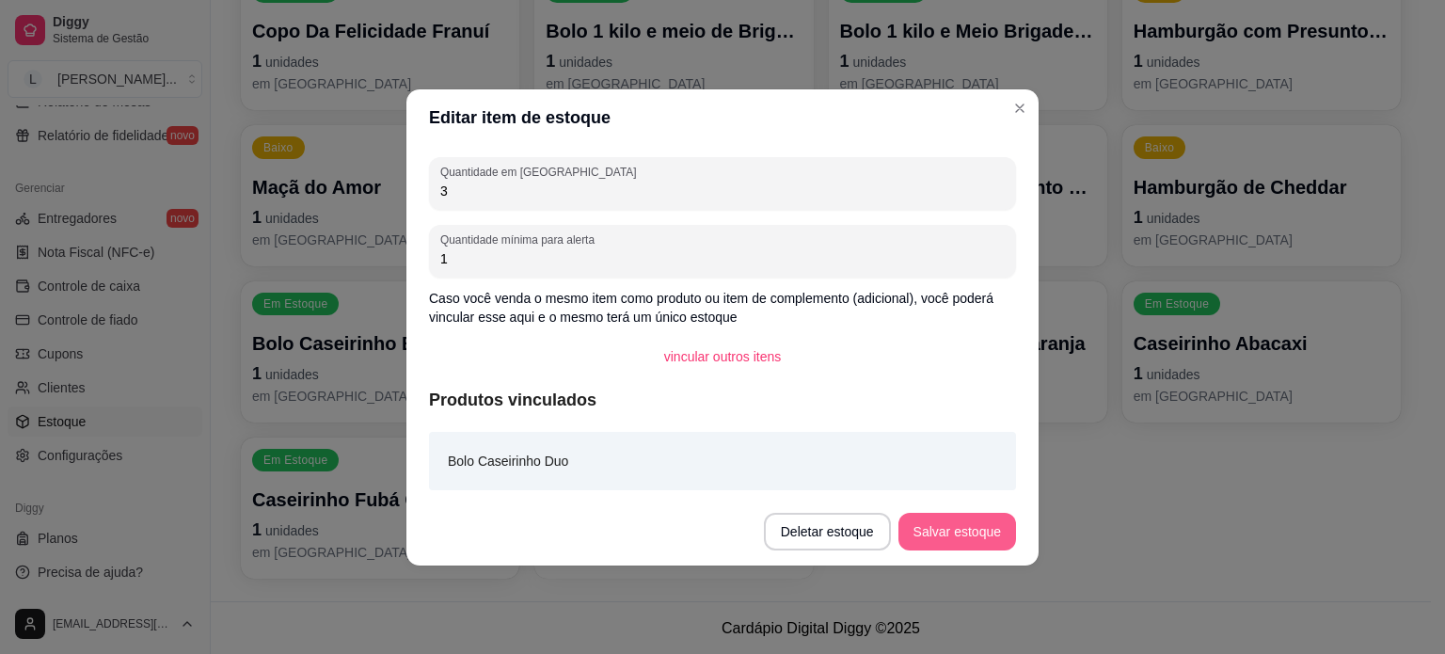
type input "3"
click at [914, 530] on button "Salvar estoque" at bounding box center [957, 532] width 118 height 38
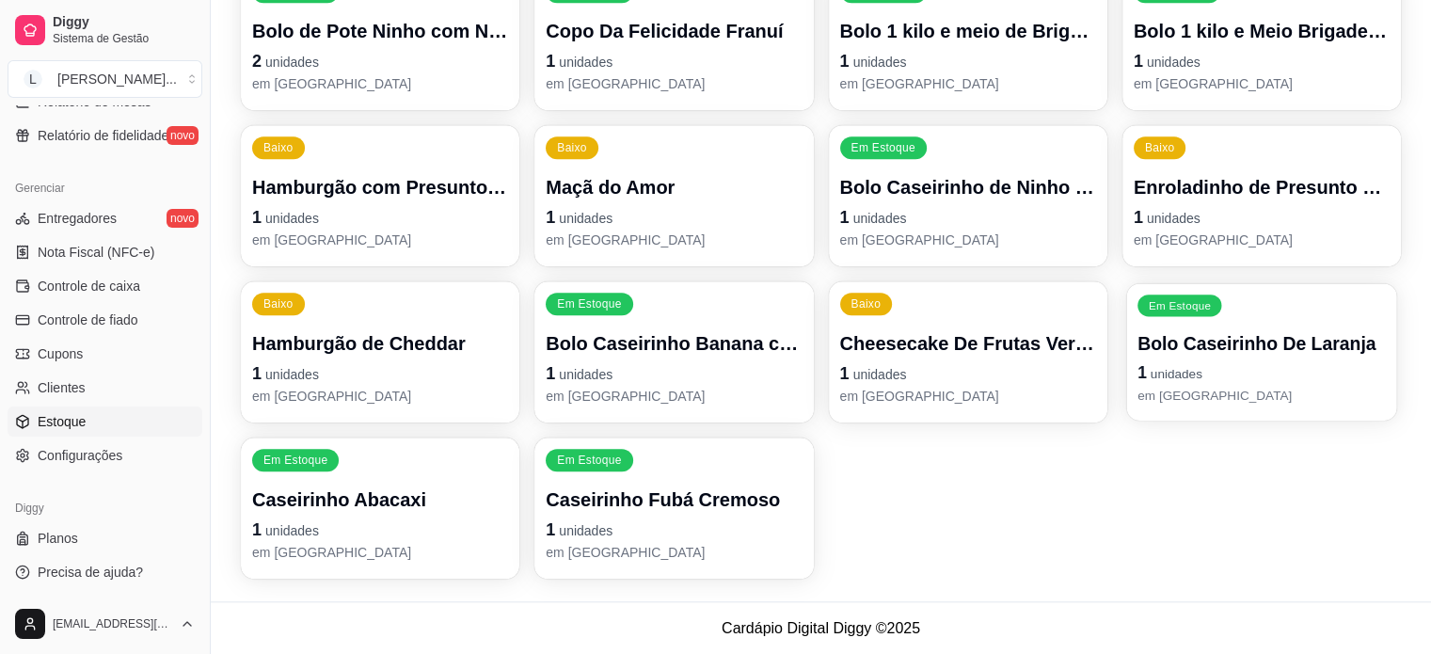
click at [1275, 369] on p "1 unidades" at bounding box center [1261, 372] width 248 height 25
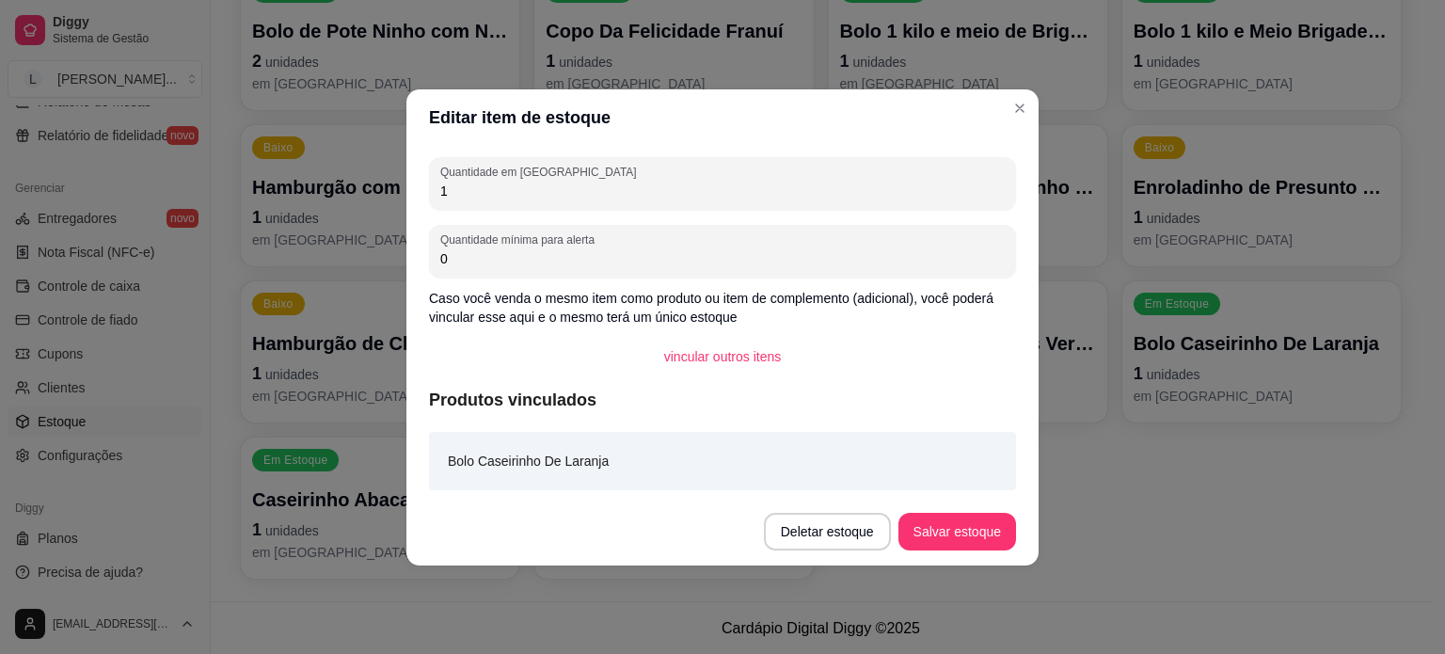
click at [485, 195] on input "1" at bounding box center [722, 191] width 564 height 19
type input "2"
click at [963, 526] on button "Salvar estoque" at bounding box center [957, 532] width 118 height 38
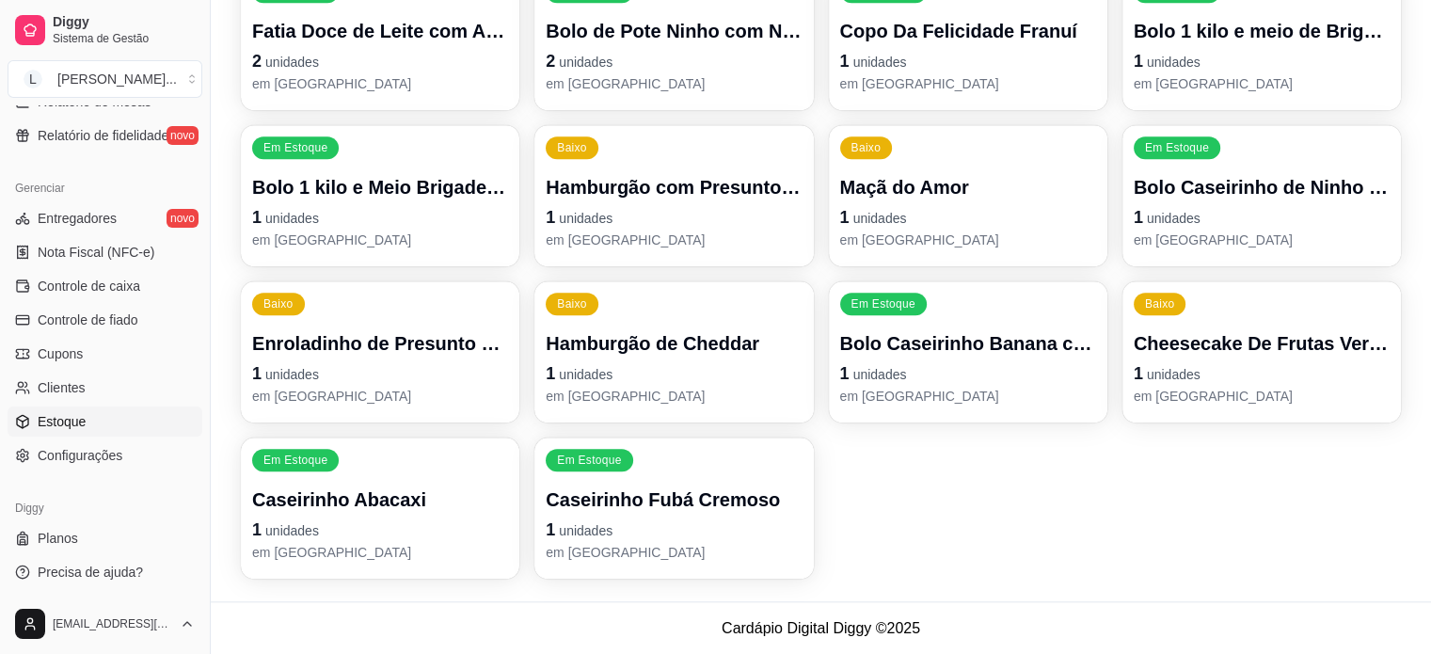
click at [651, 519] on p "1 unidades" at bounding box center [674, 529] width 256 height 26
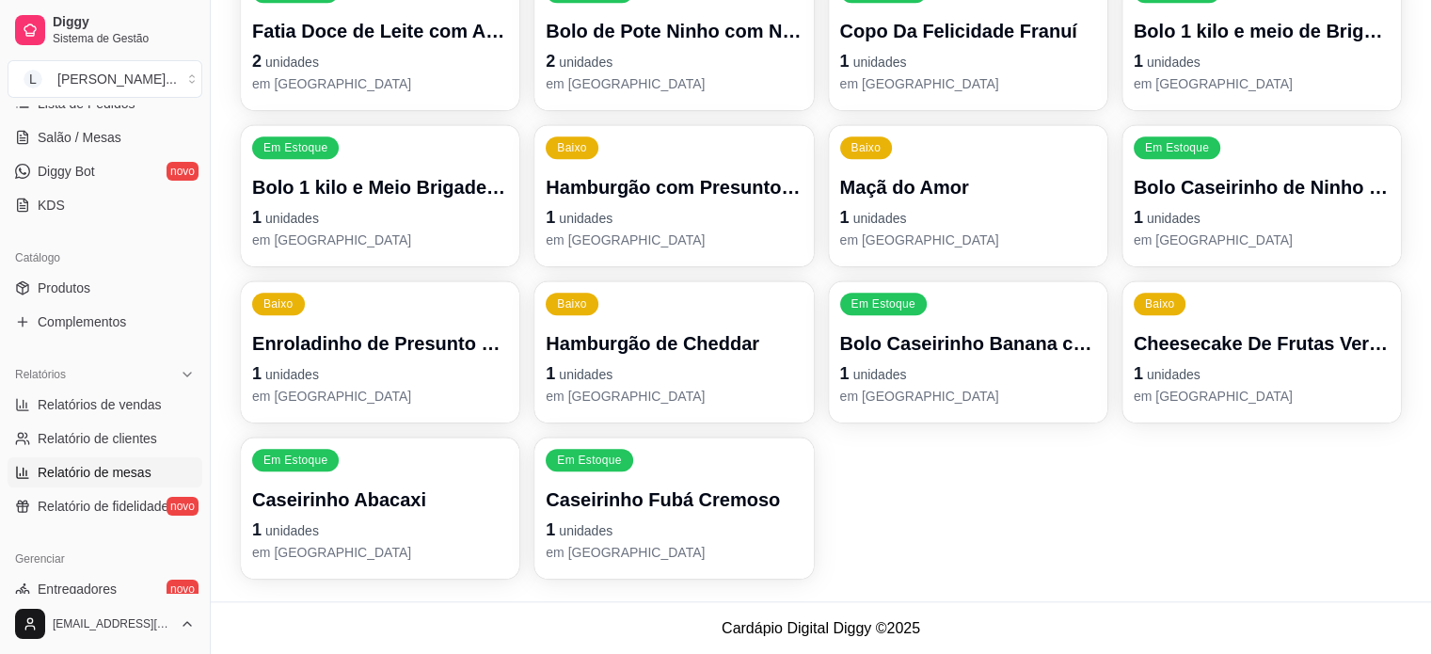
scroll to position [323, 0]
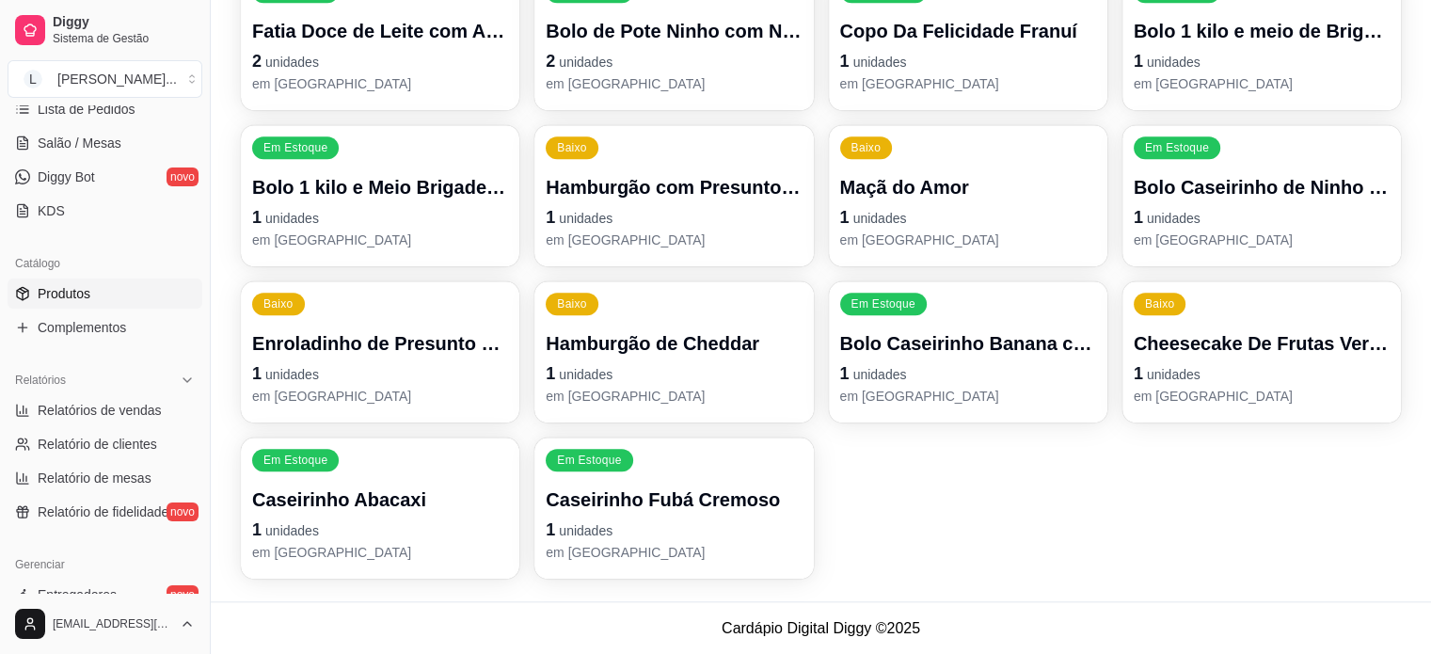
click at [103, 291] on link "Produtos" at bounding box center [105, 293] width 195 height 30
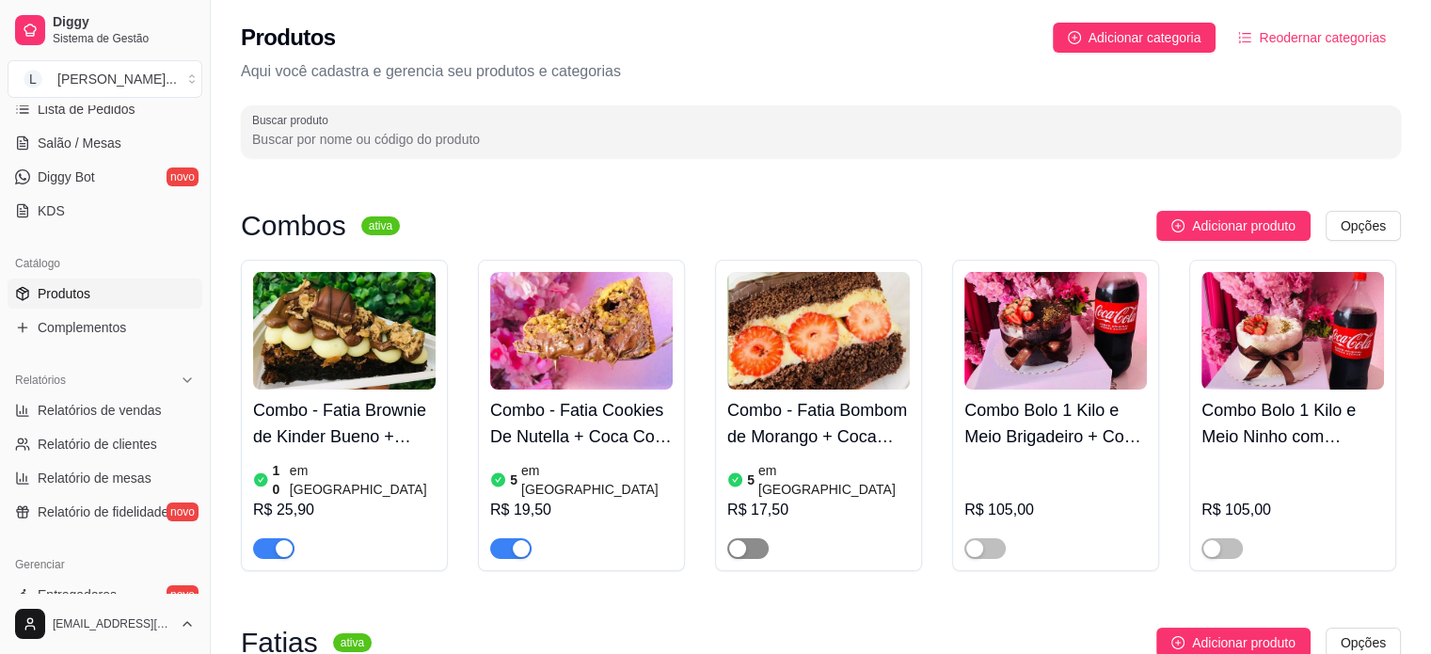
click at [766, 538] on span "button" at bounding box center [747, 548] width 41 height 21
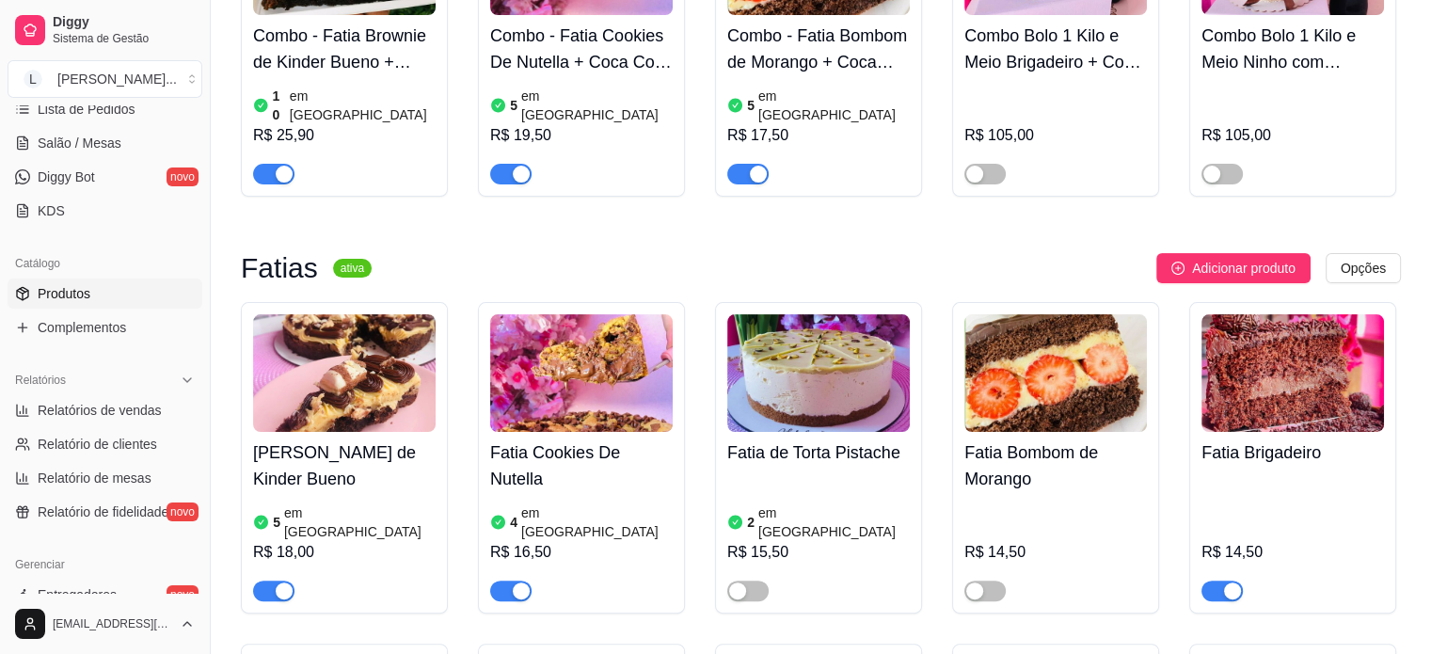
scroll to position [376, 0]
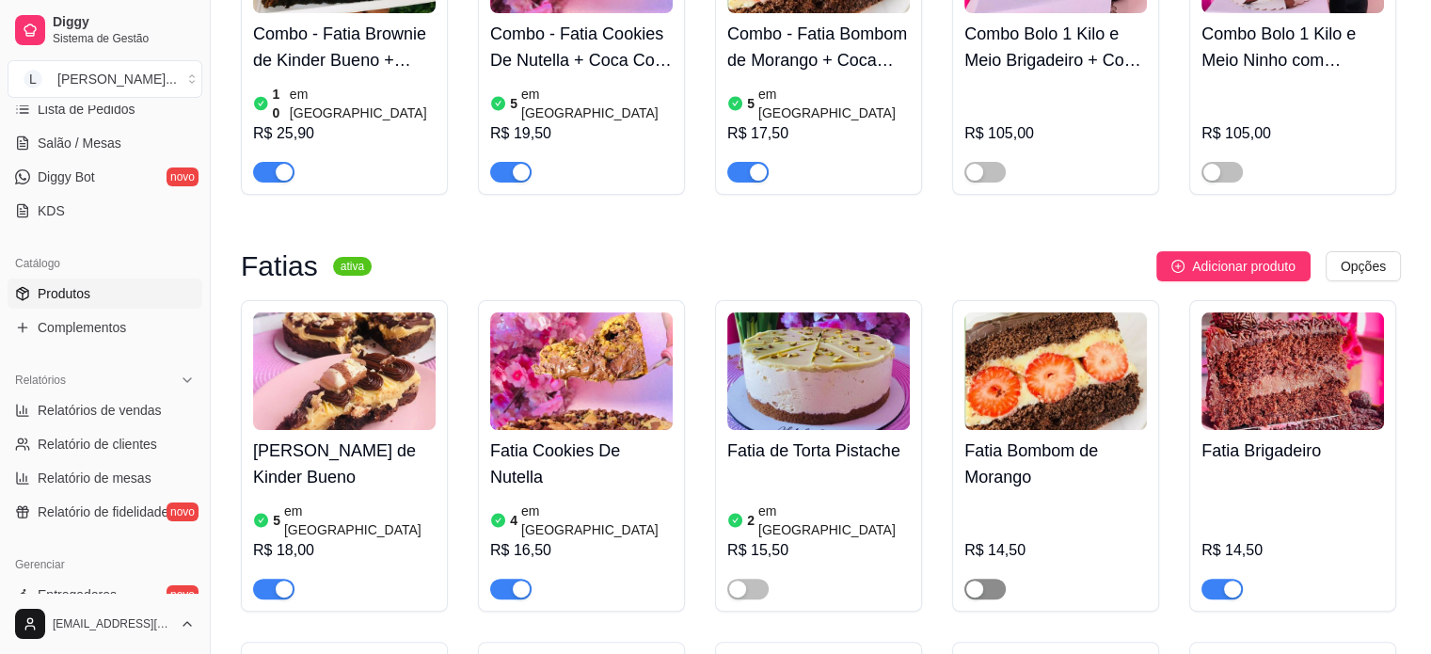
click at [995, 578] on span "button" at bounding box center [984, 588] width 41 height 21
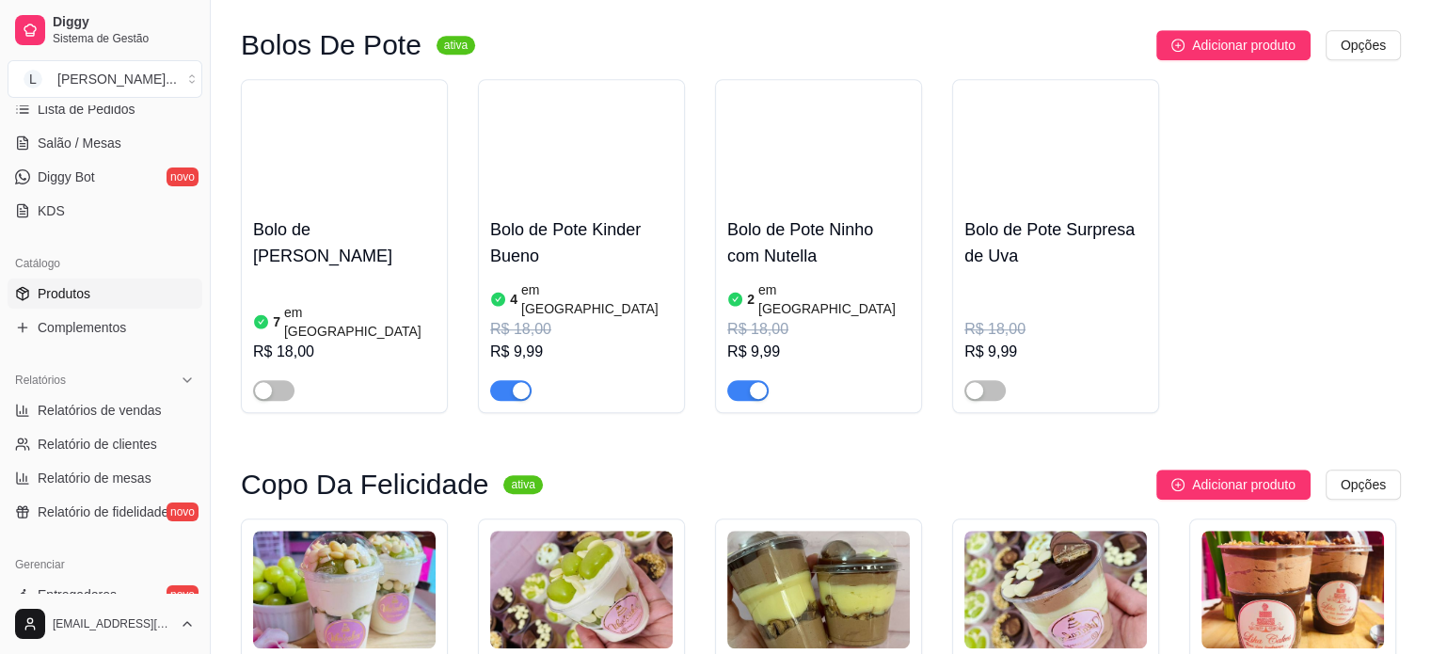
scroll to position [1411, 0]
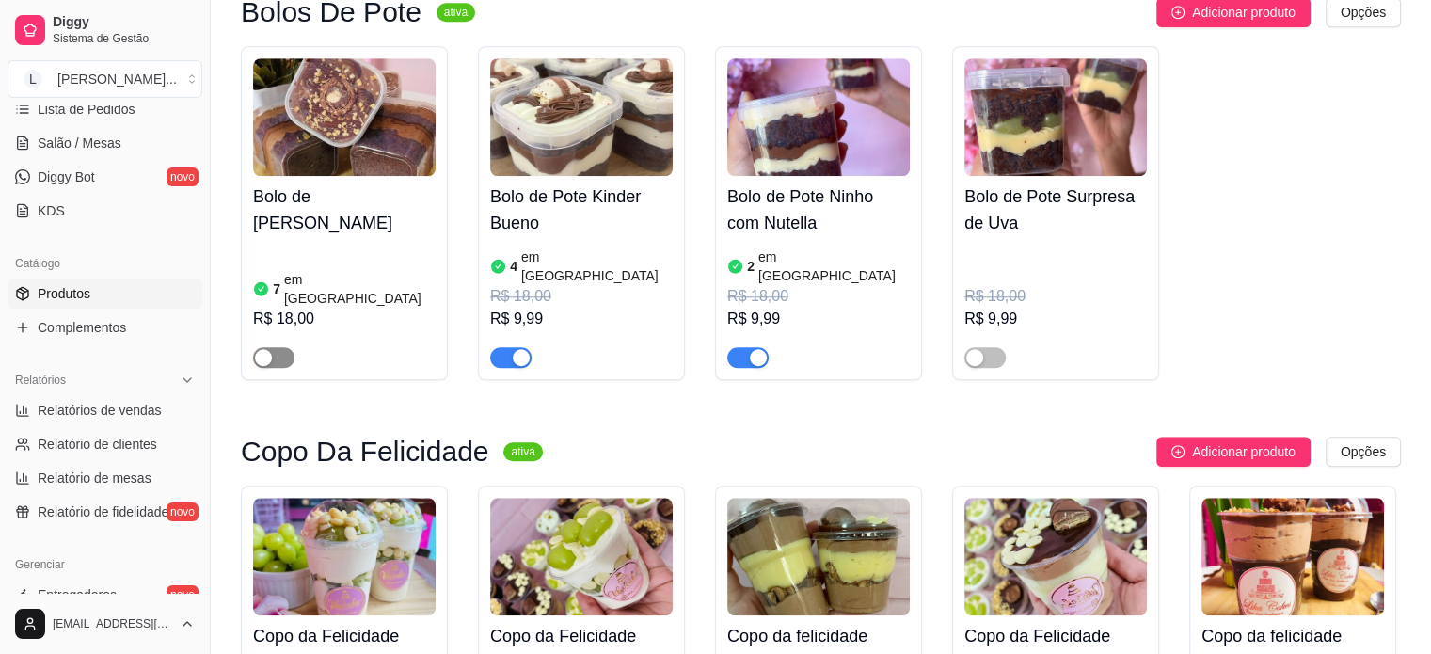
click at [273, 347] on span "button" at bounding box center [273, 357] width 41 height 21
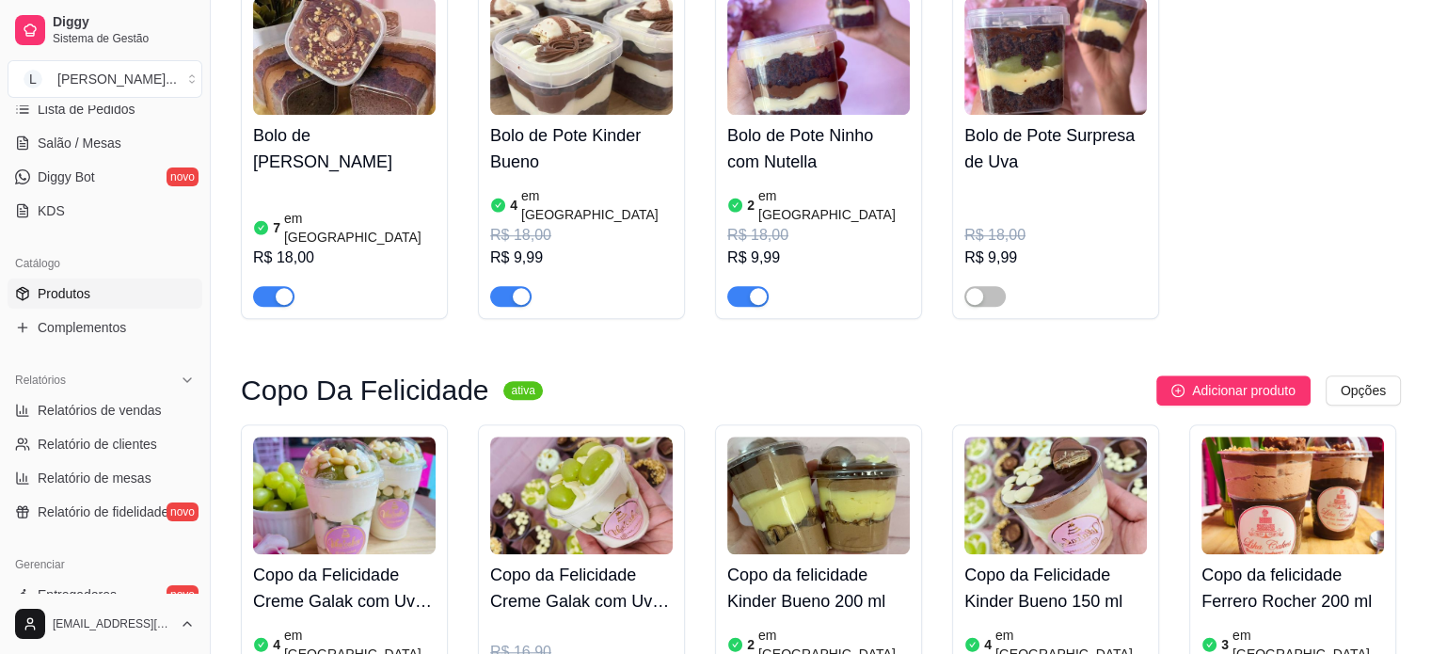
scroll to position [1505, 0]
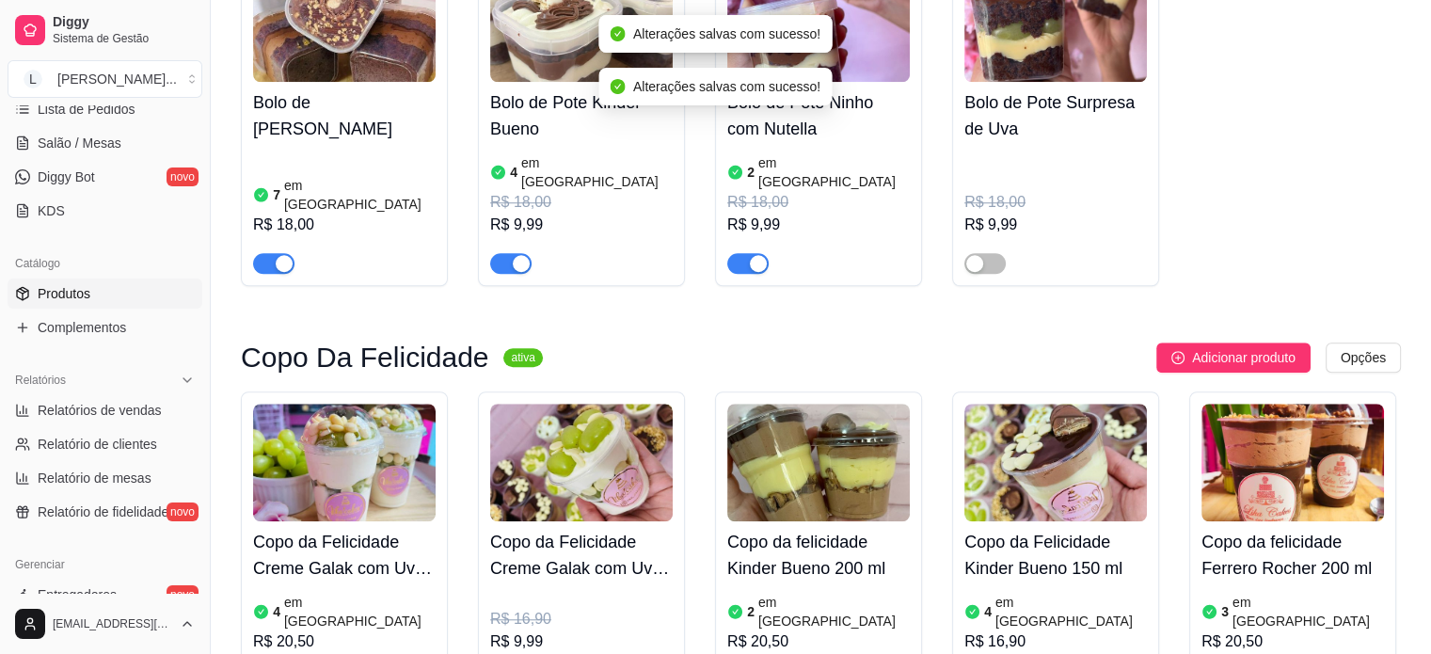
click at [583, 529] on h4 "Copo da Felicidade Creme Galak com Uvas Verdes 150 ml" at bounding box center [581, 555] width 182 height 53
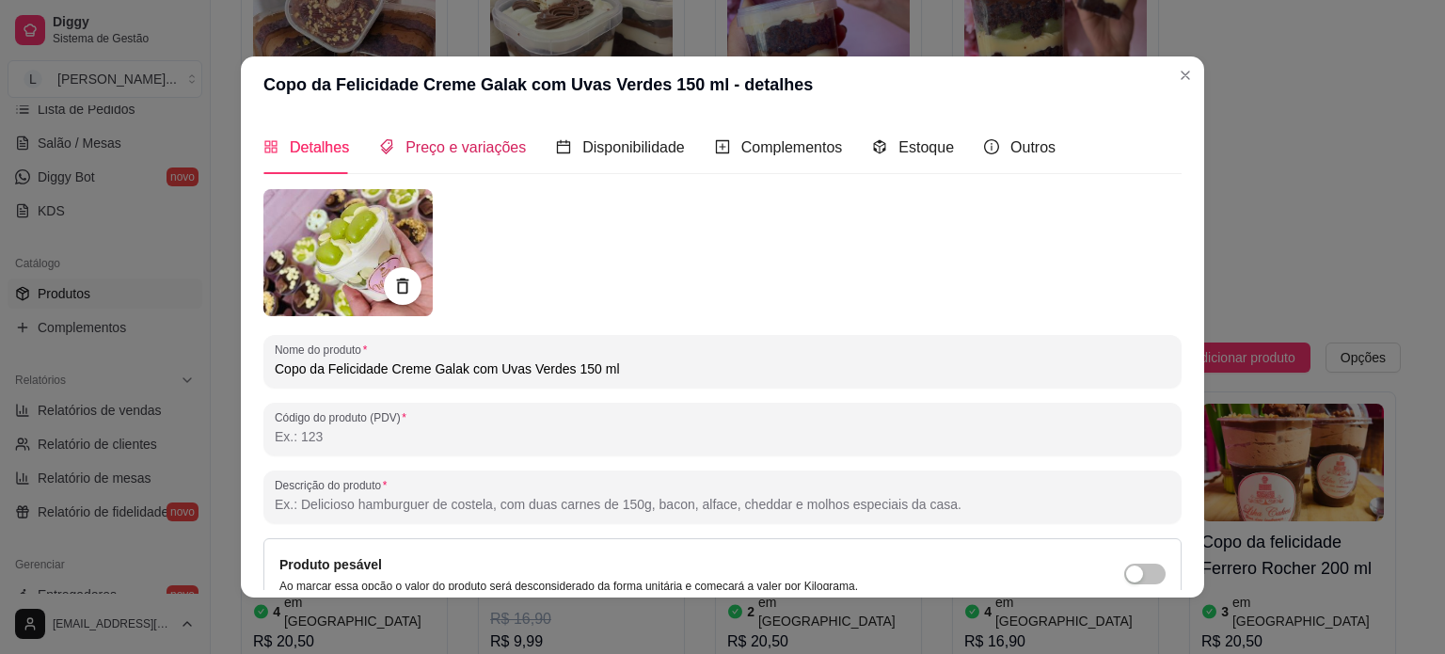
click at [497, 152] on span "Preço e variações" at bounding box center [465, 147] width 120 height 16
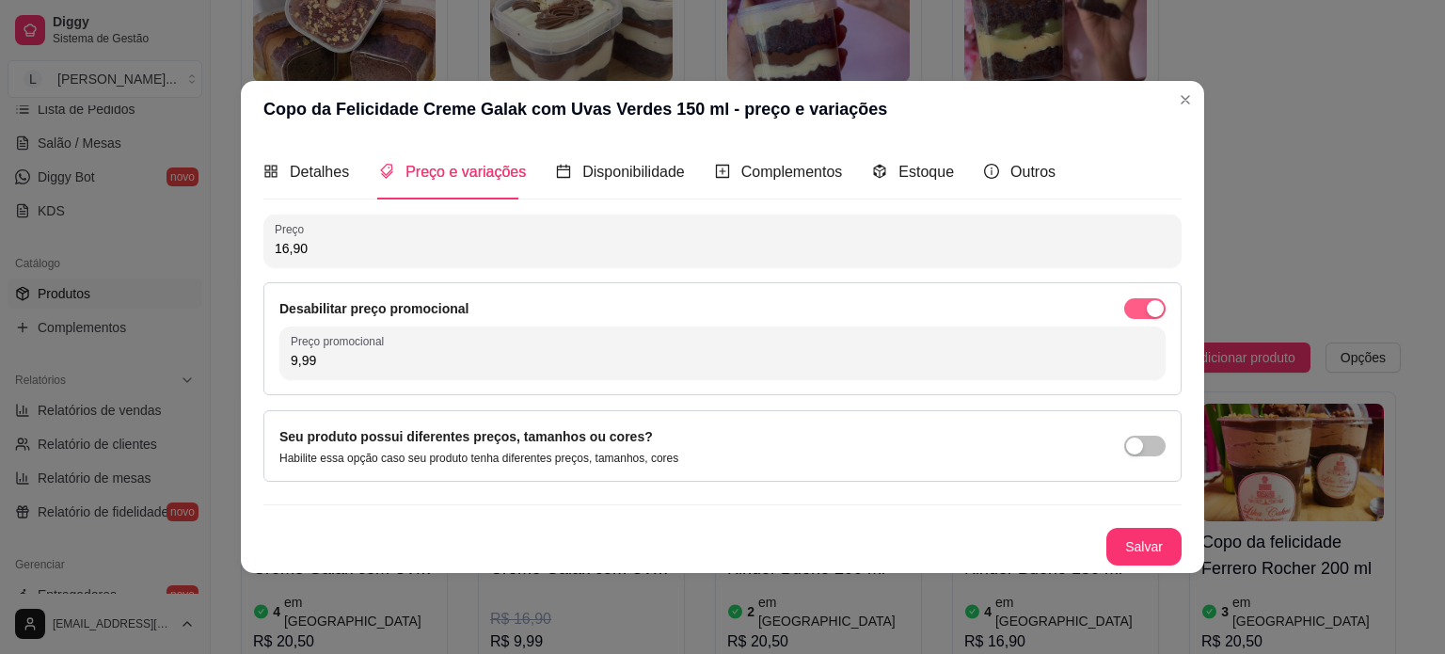
click at [1146, 311] on button "button" at bounding box center [1144, 308] width 41 height 21
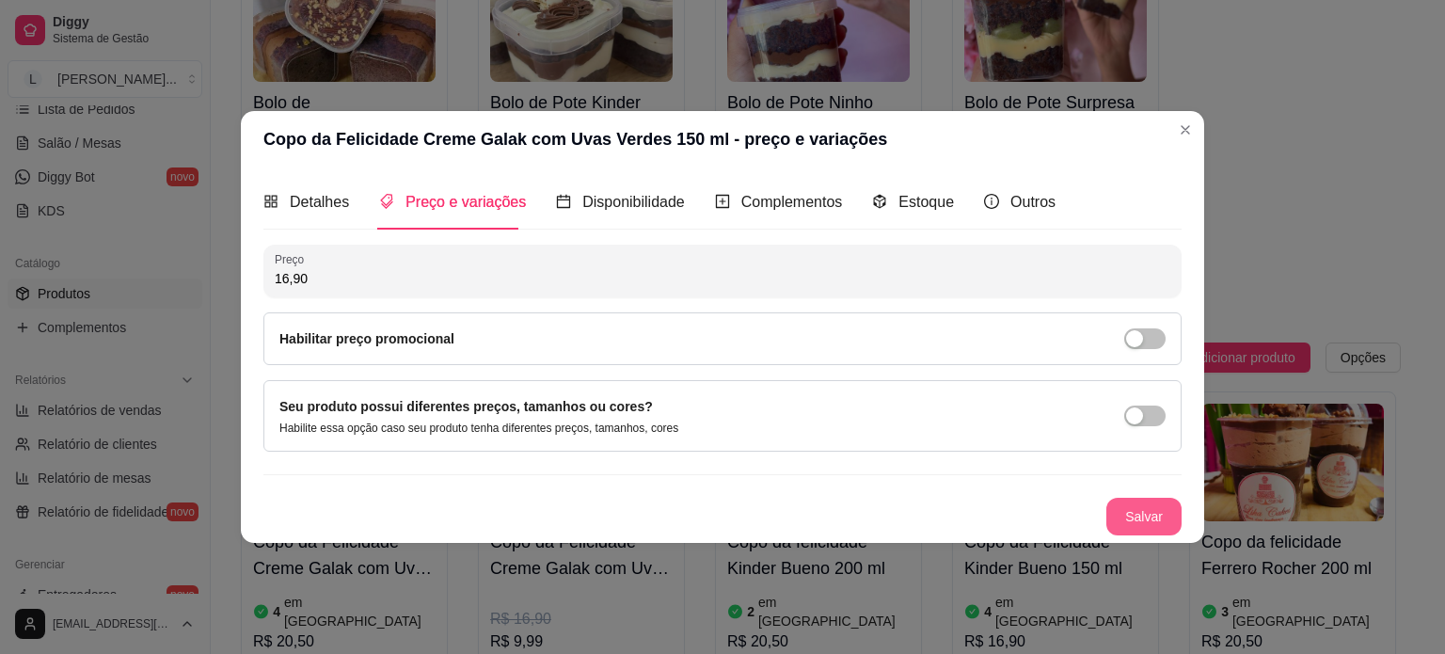
click at [1157, 502] on button "Salvar" at bounding box center [1143, 517] width 75 height 38
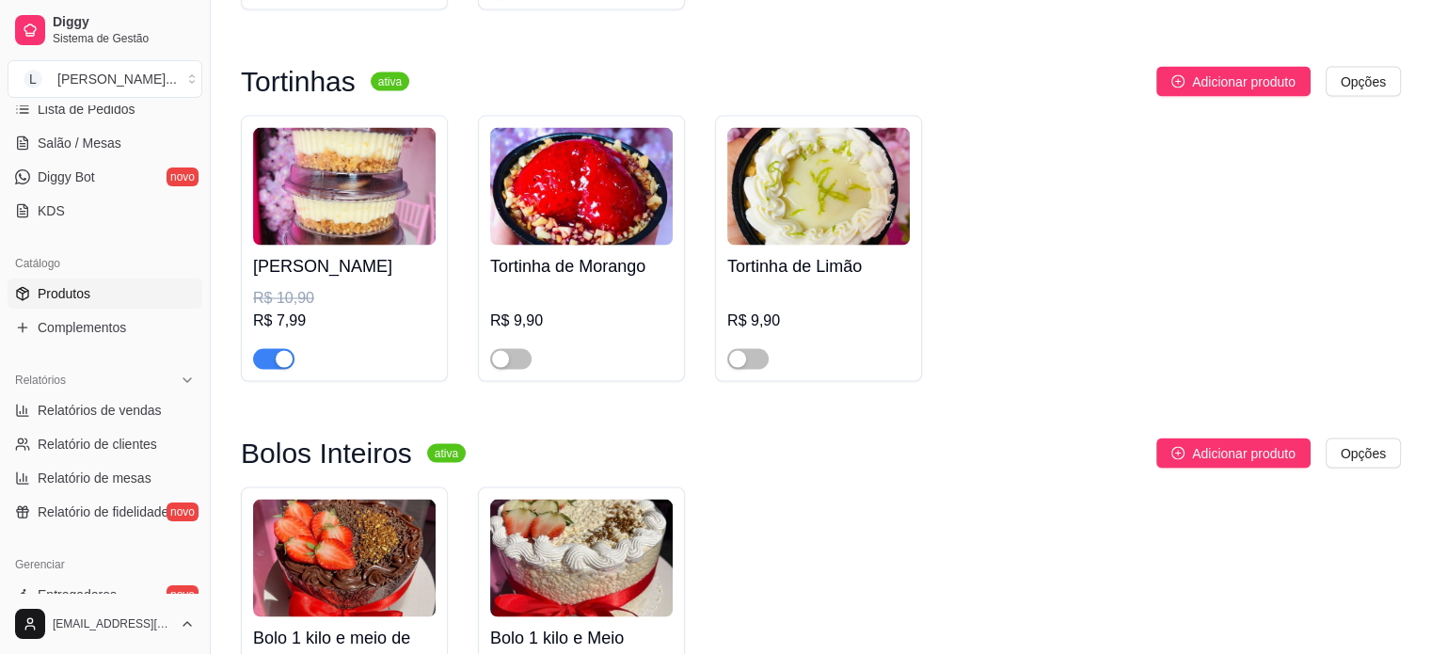
scroll to position [3856, 0]
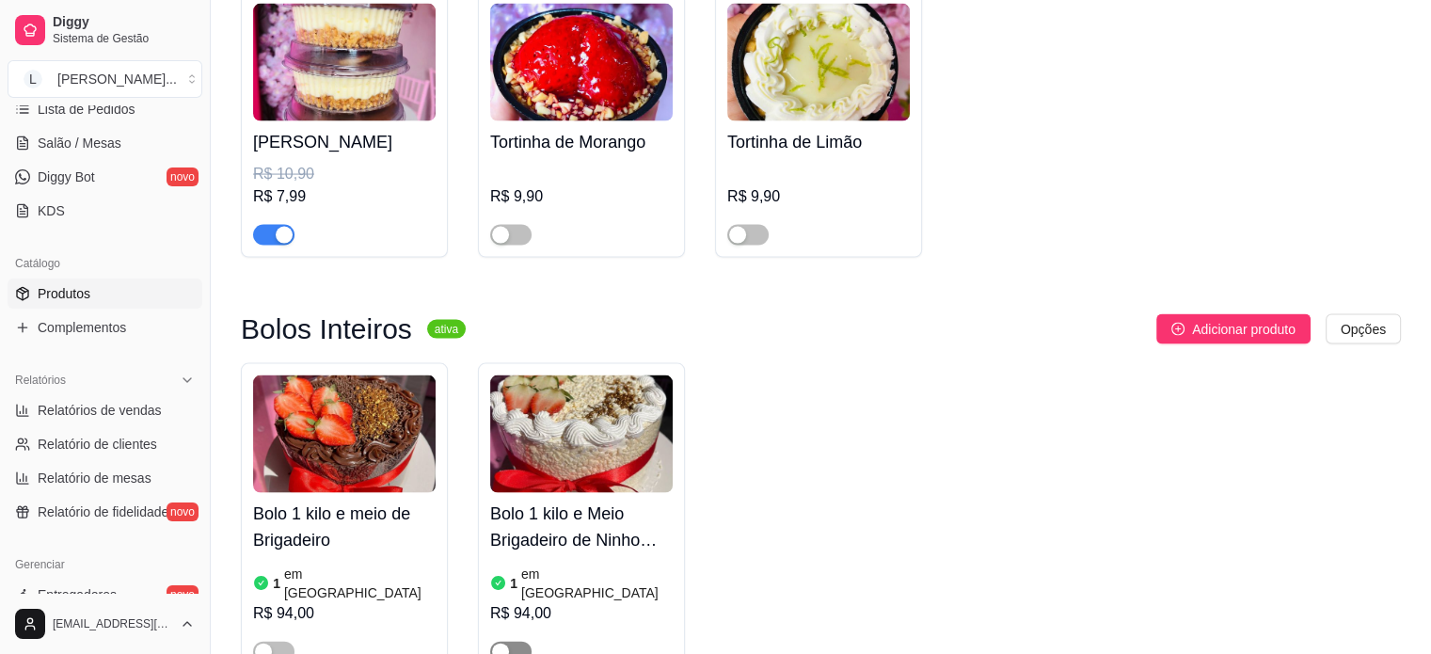
click at [523, 641] on span "button" at bounding box center [510, 651] width 41 height 21
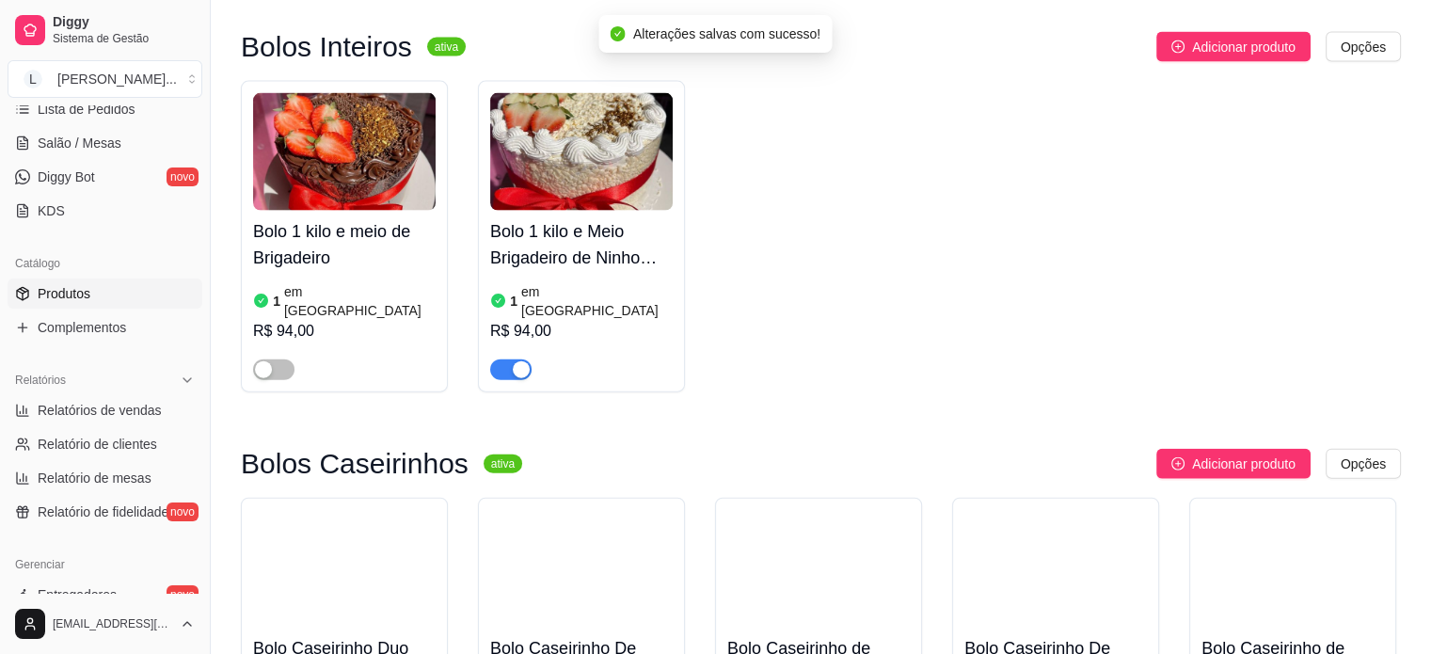
scroll to position [4232, 0]
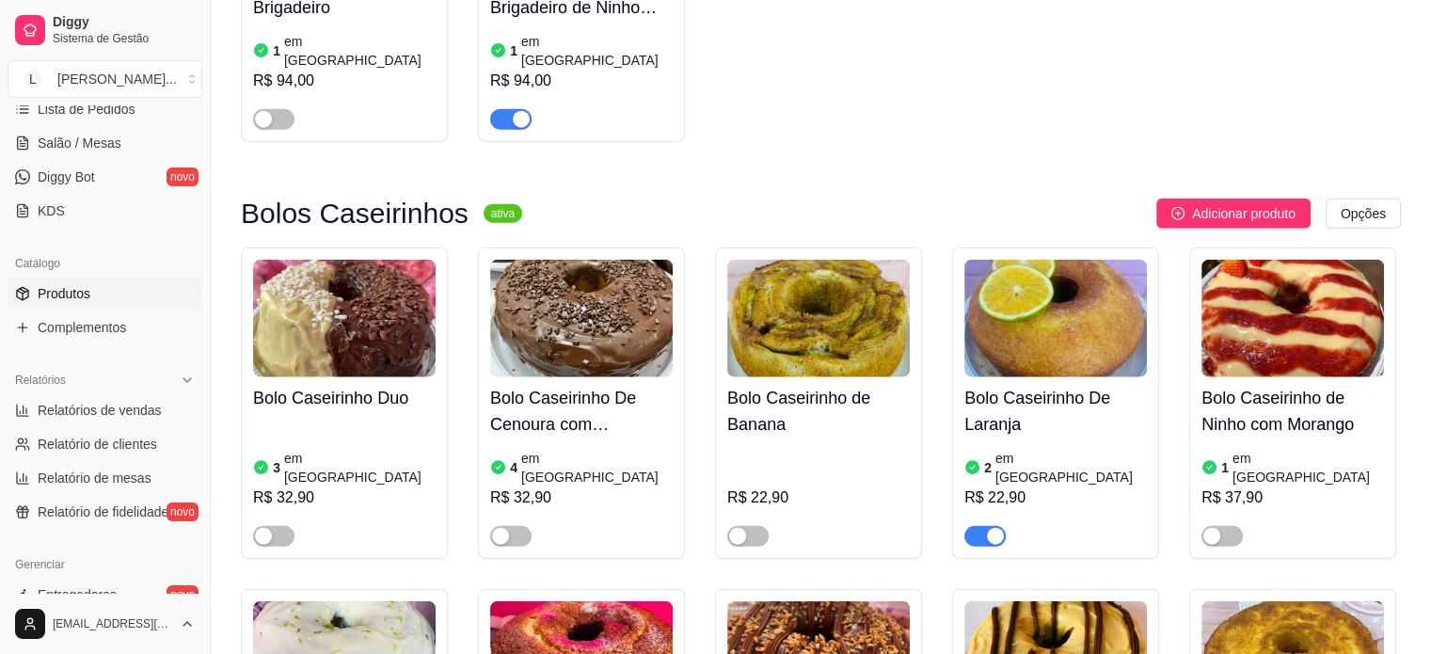
scroll to position [4421, 0]
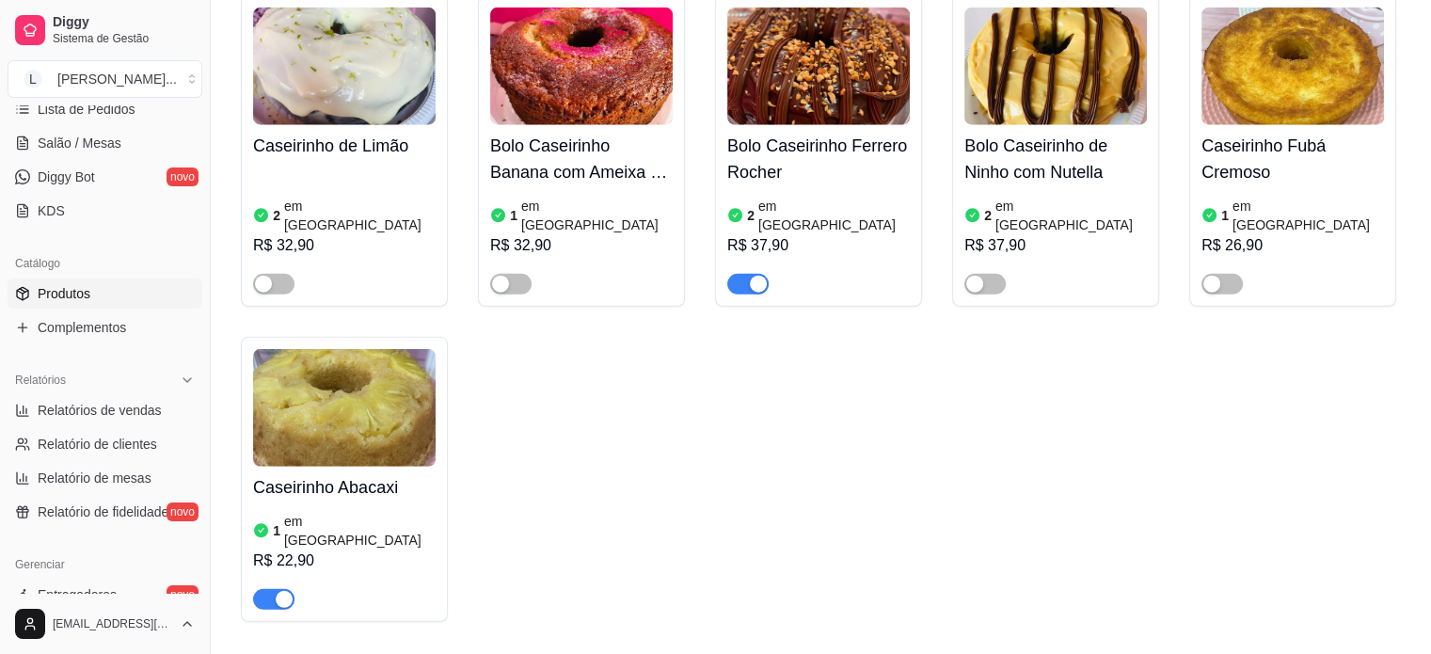
scroll to position [4985, 0]
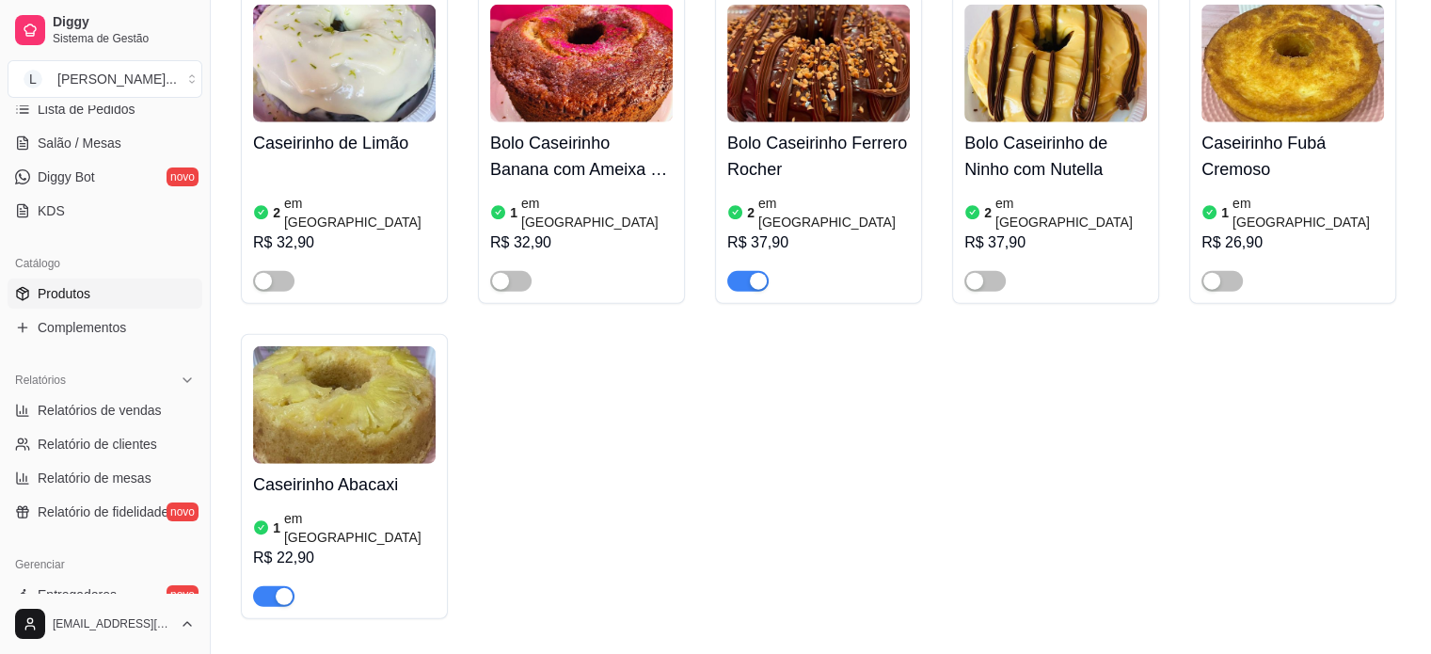
click at [351, 464] on div "Caseirinho Abacaxi 1 em estoque R$ 22,90" at bounding box center [344, 535] width 182 height 143
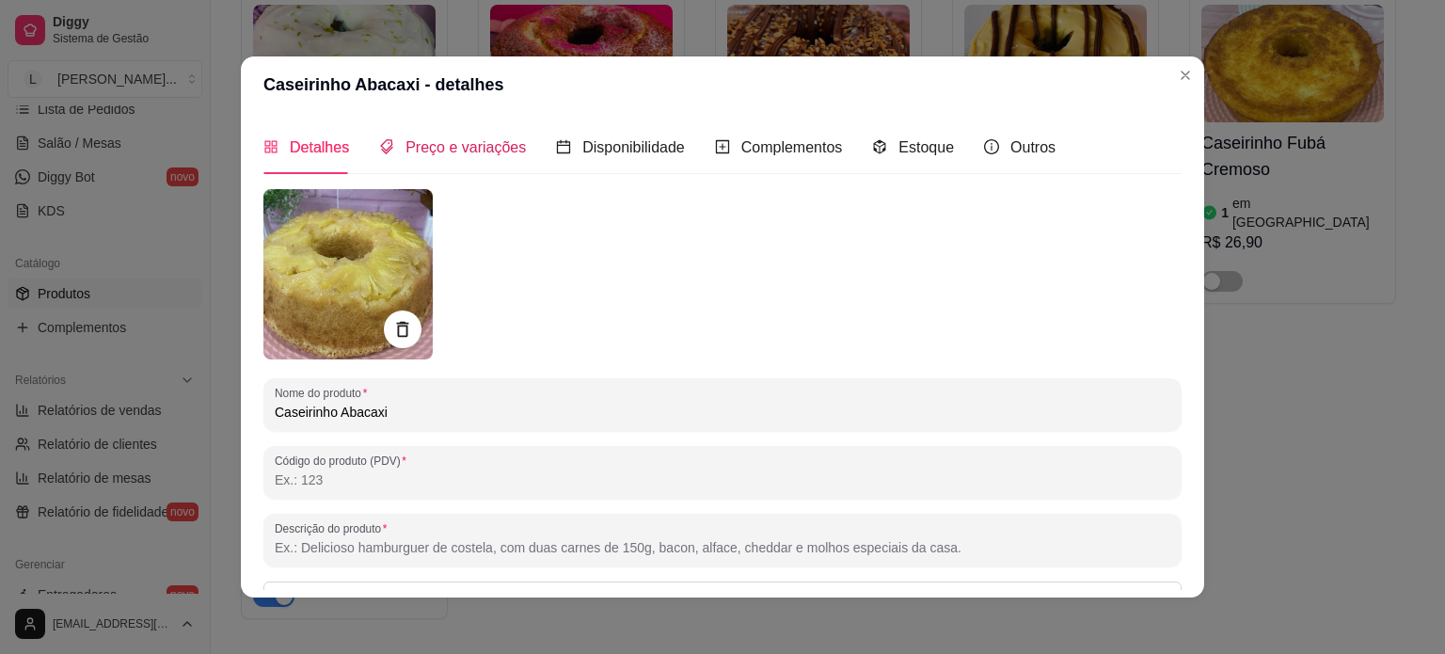
click at [453, 150] on span "Preço e variações" at bounding box center [465, 147] width 120 height 16
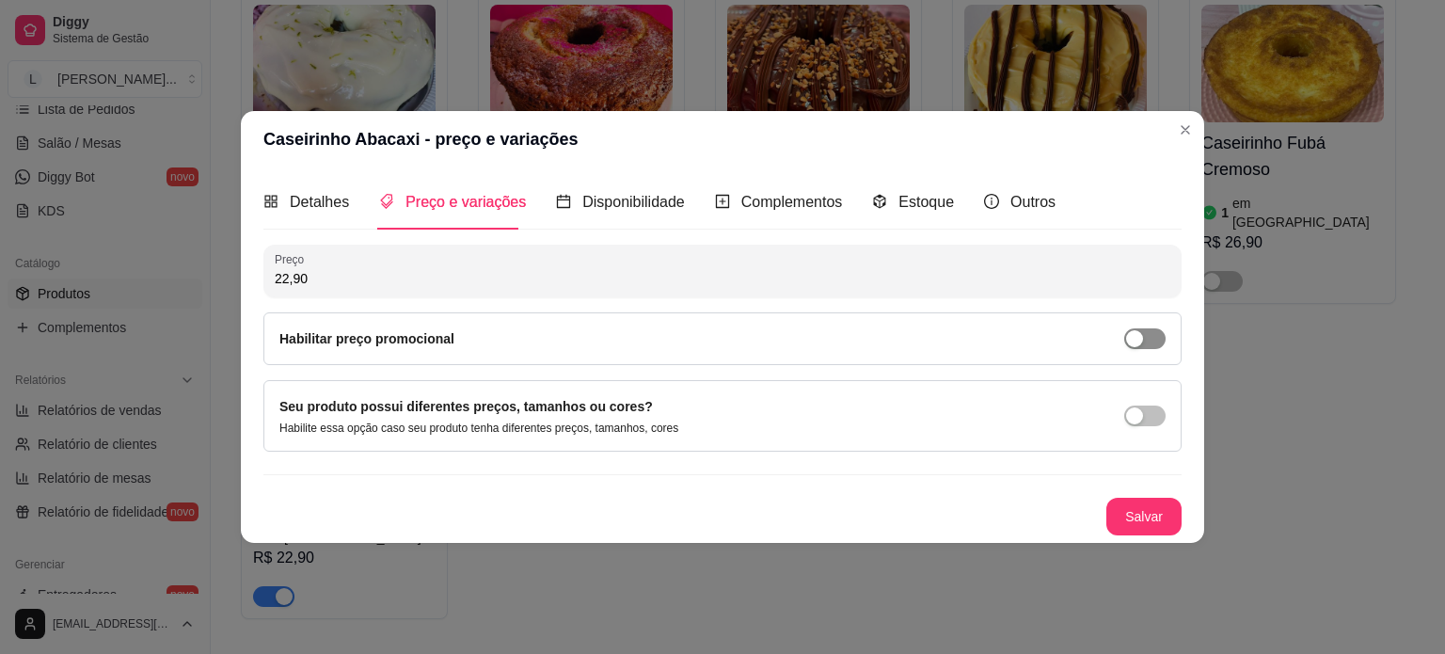
click at [1142, 347] on span "button" at bounding box center [1144, 338] width 41 height 21
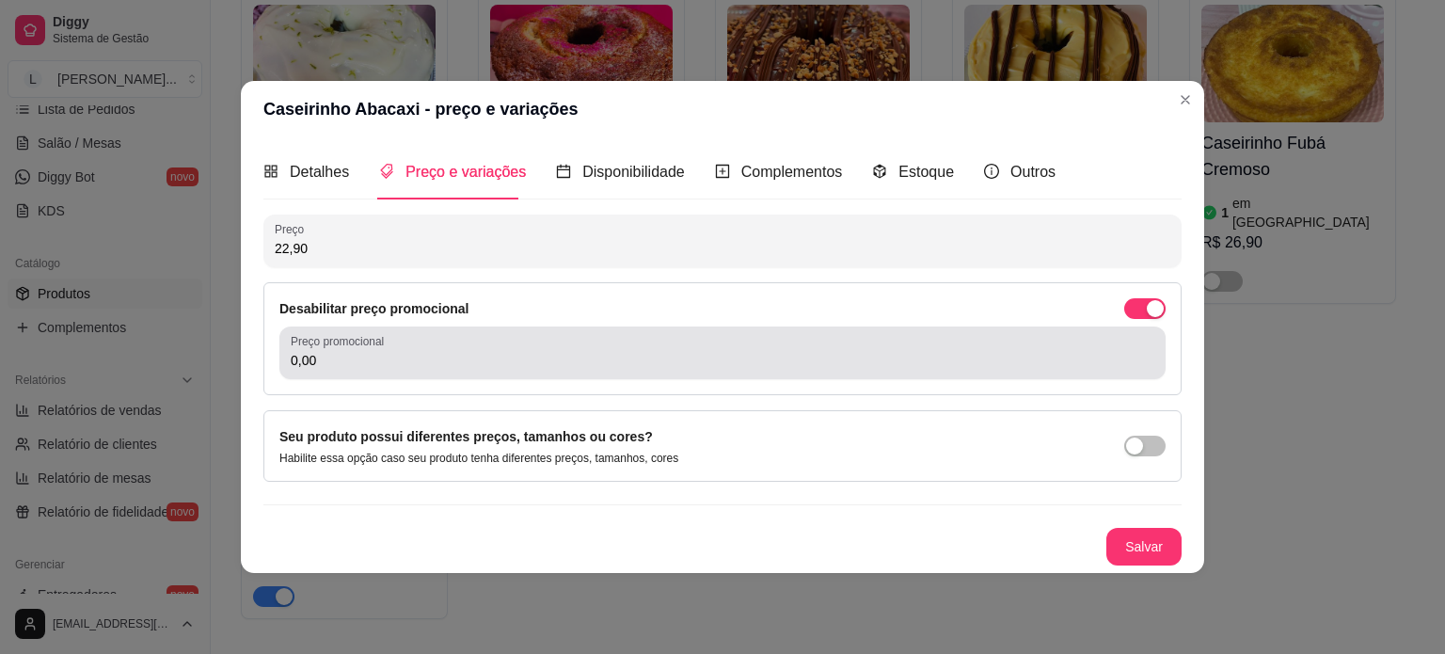
click at [343, 371] on div "0,00" at bounding box center [722, 353] width 863 height 38
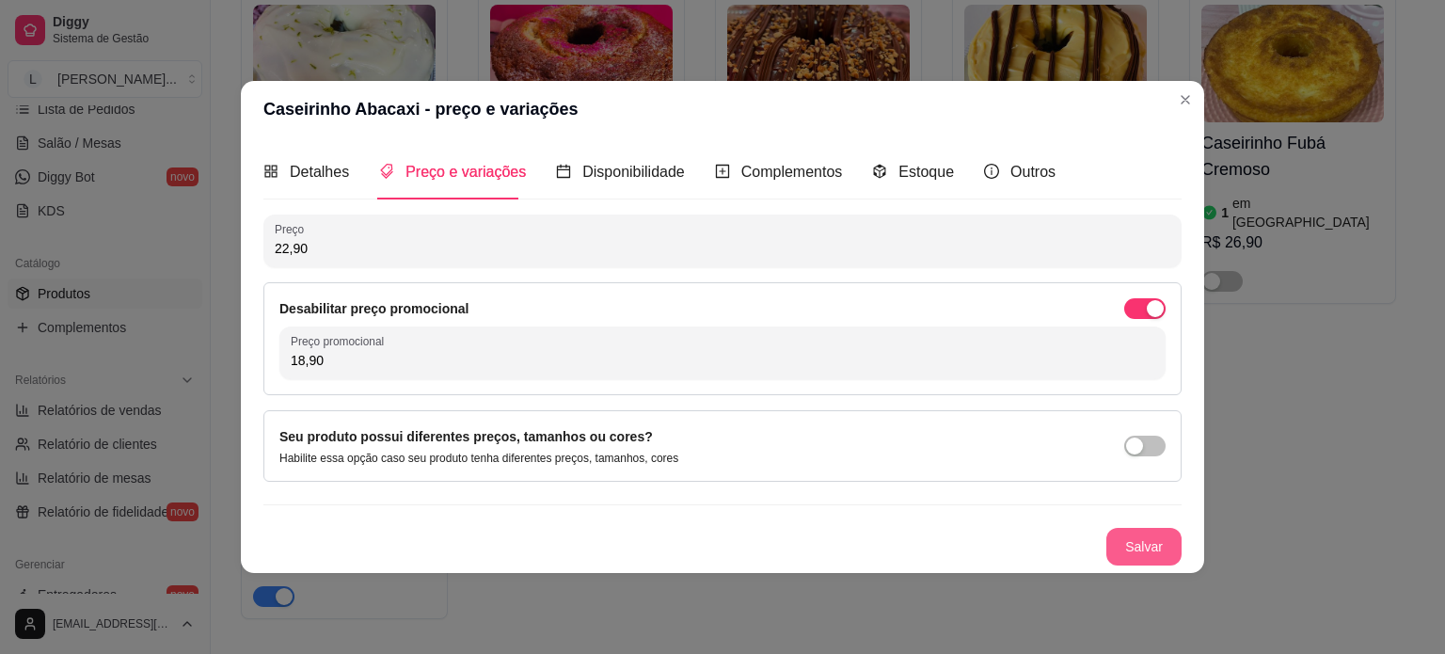
type input "18,90"
click at [1141, 530] on button "Salvar" at bounding box center [1143, 546] width 73 height 37
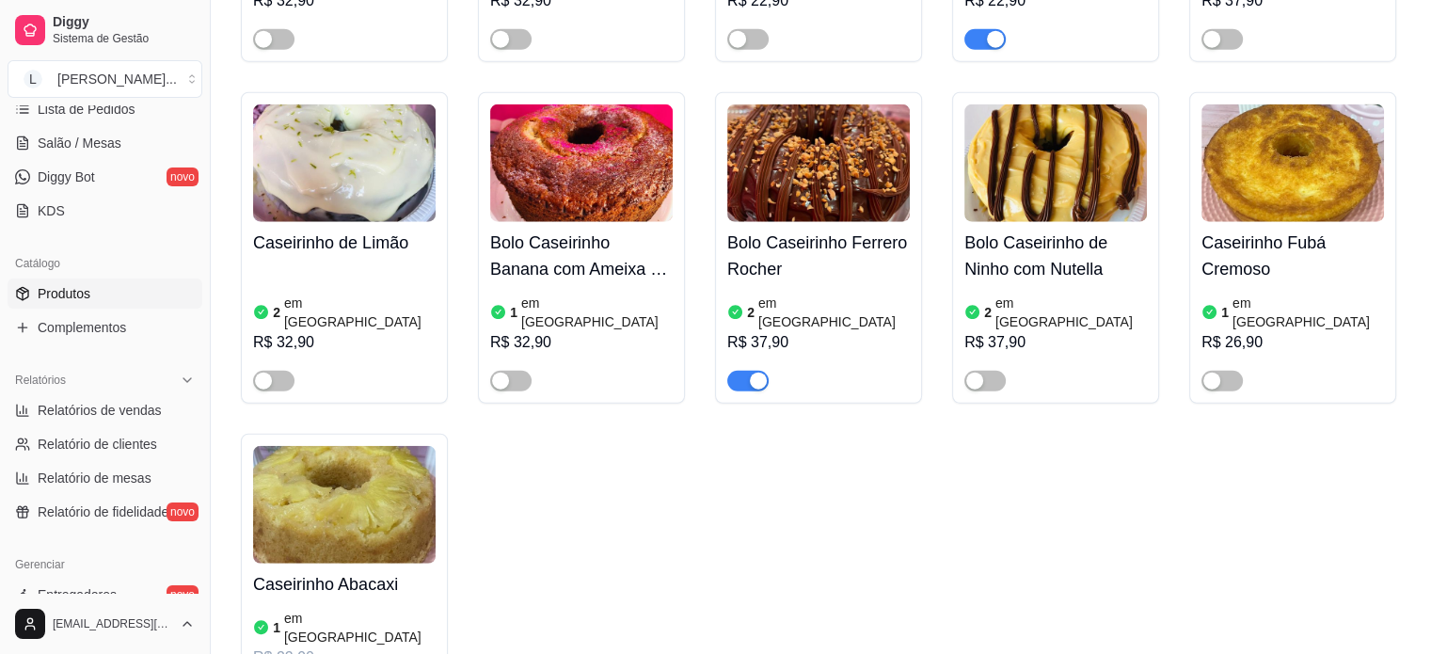
scroll to position [5267, 0]
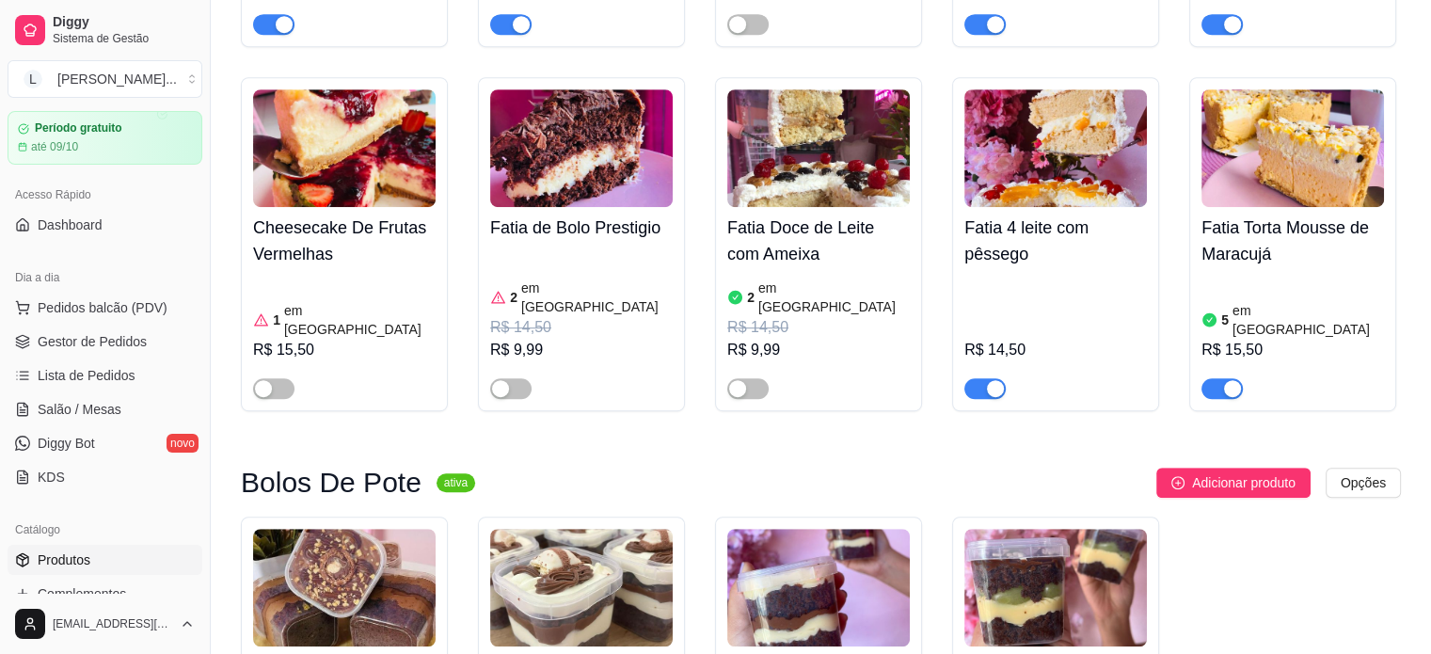
scroll to position [40, 0]
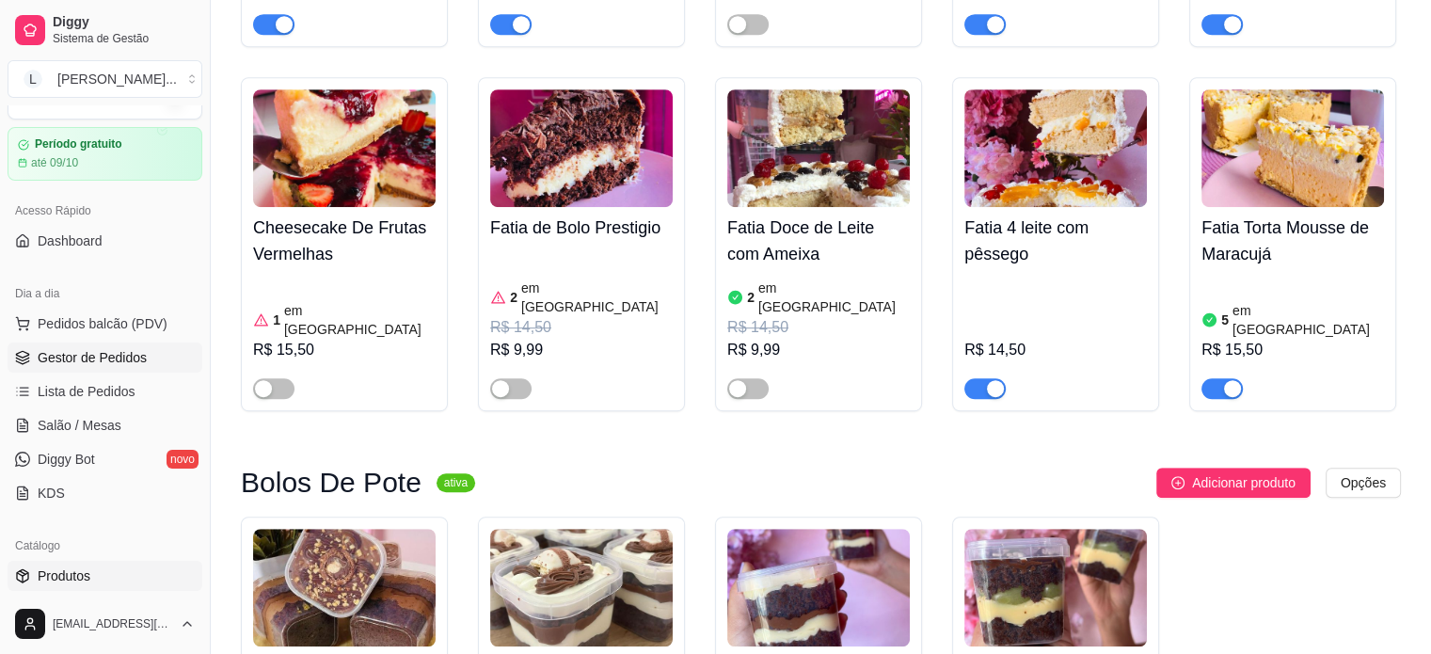
click at [90, 361] on span "Gestor de Pedidos" at bounding box center [92, 357] width 109 height 19
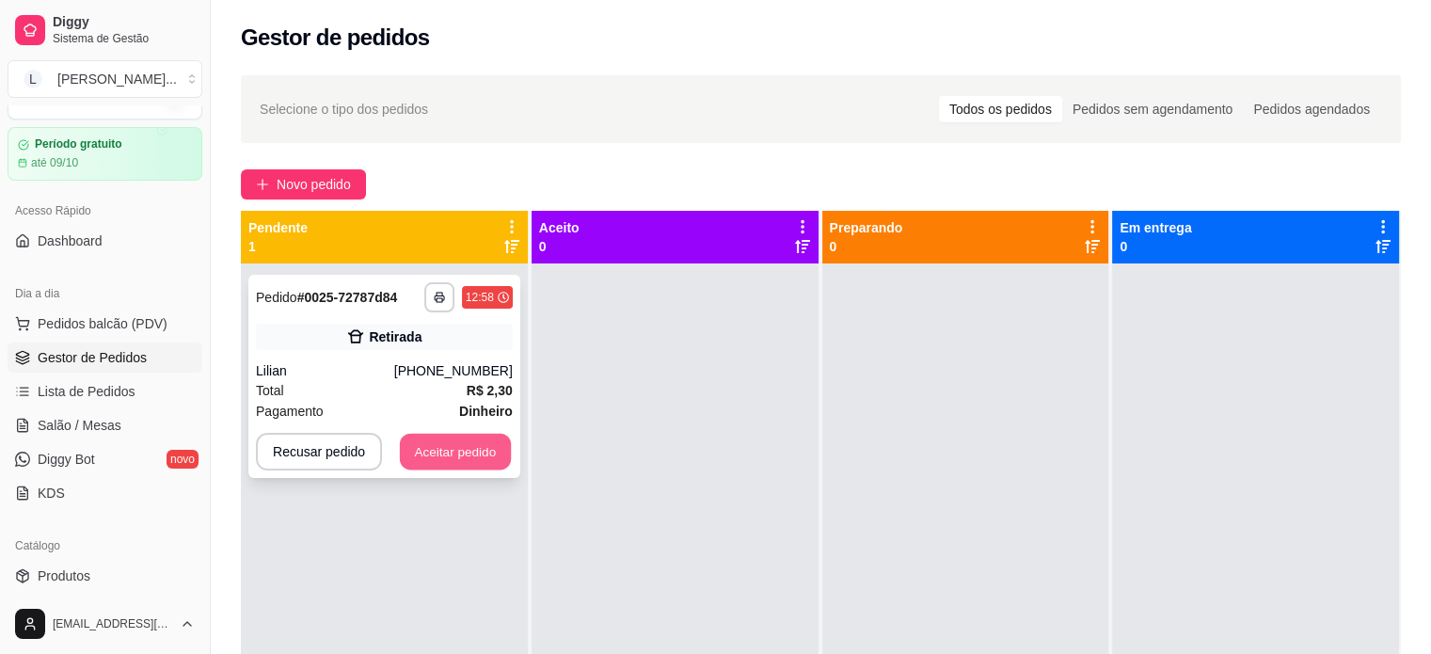
click at [437, 457] on button "Aceitar pedido" at bounding box center [455, 452] width 111 height 37
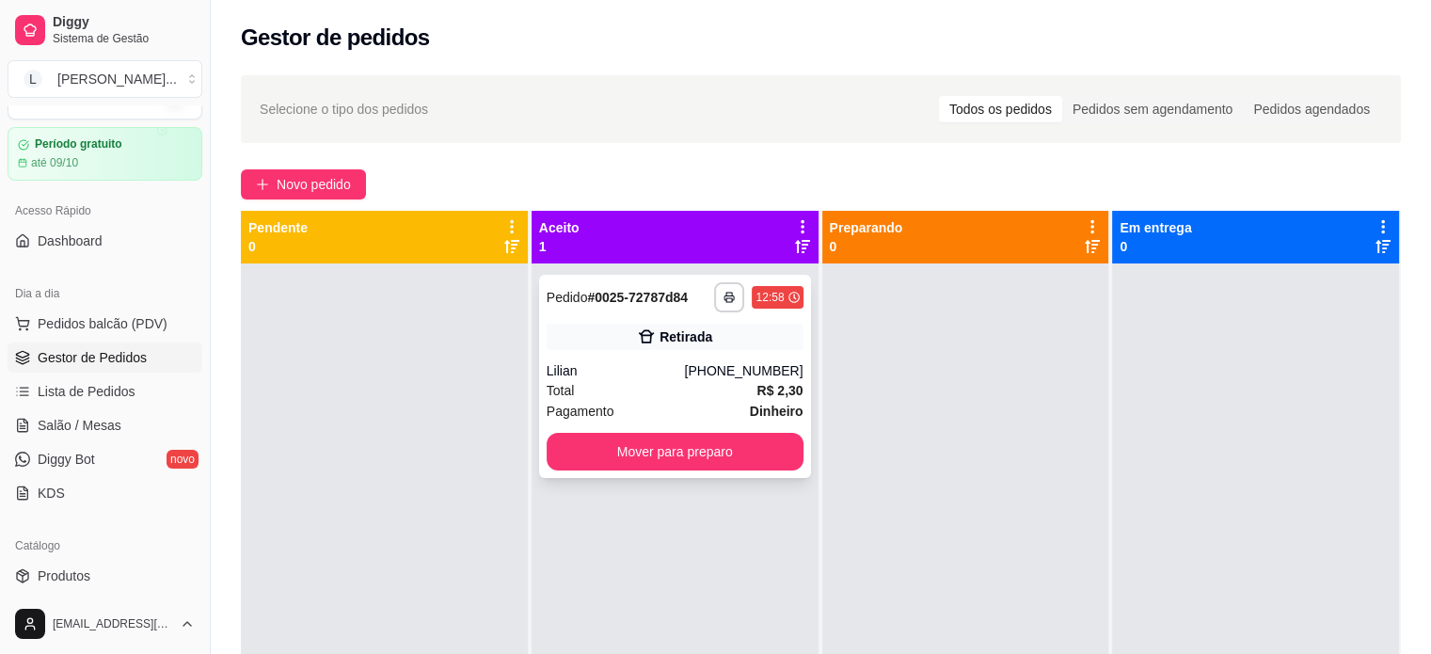
click at [714, 381] on div "Total R$ 2,30" at bounding box center [674, 390] width 257 height 21
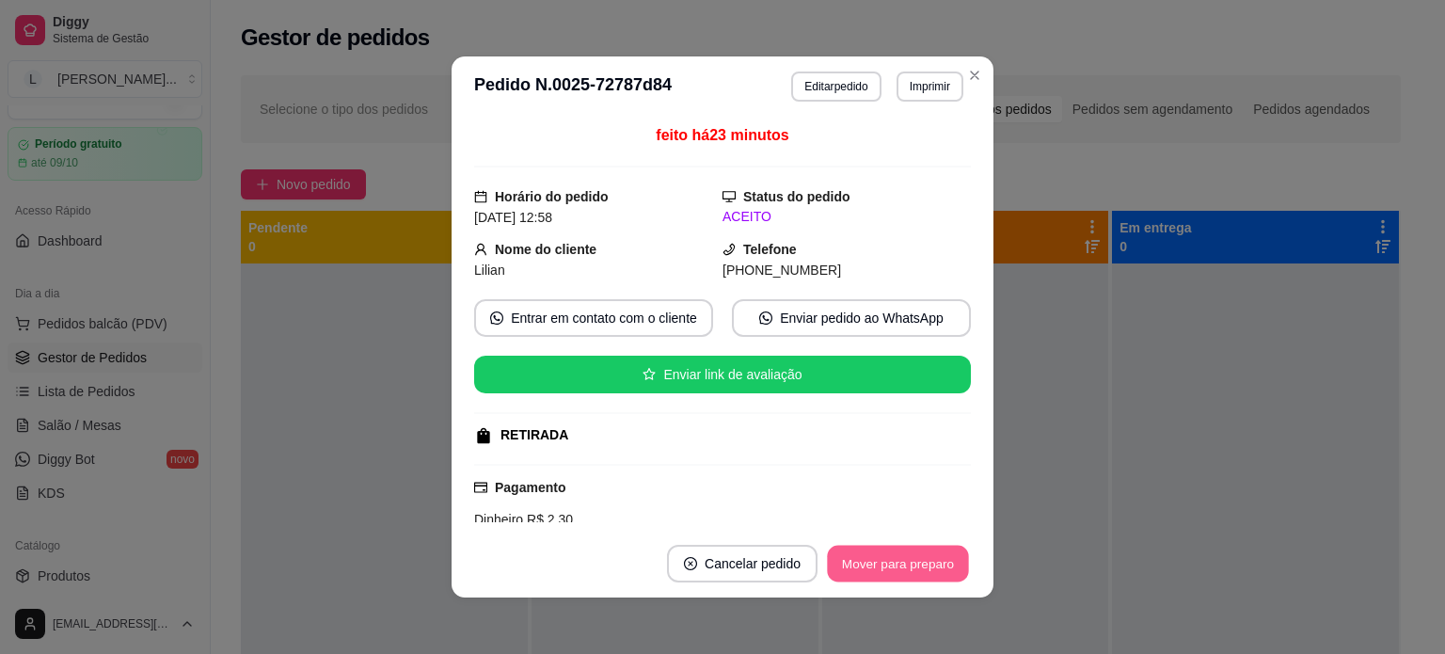
click at [887, 562] on button "Mover para preparo" at bounding box center [897, 564] width 141 height 37
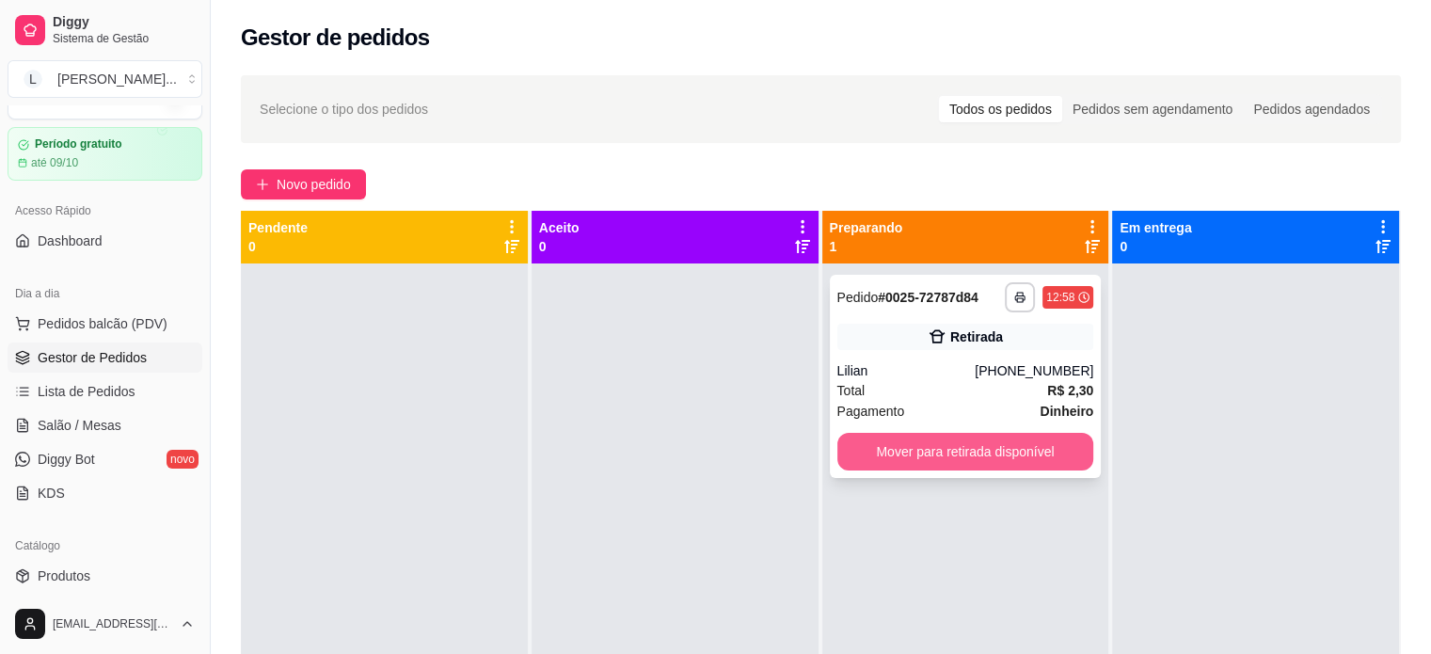
click at [884, 455] on button "Mover para retirada disponível" at bounding box center [965, 452] width 257 height 38
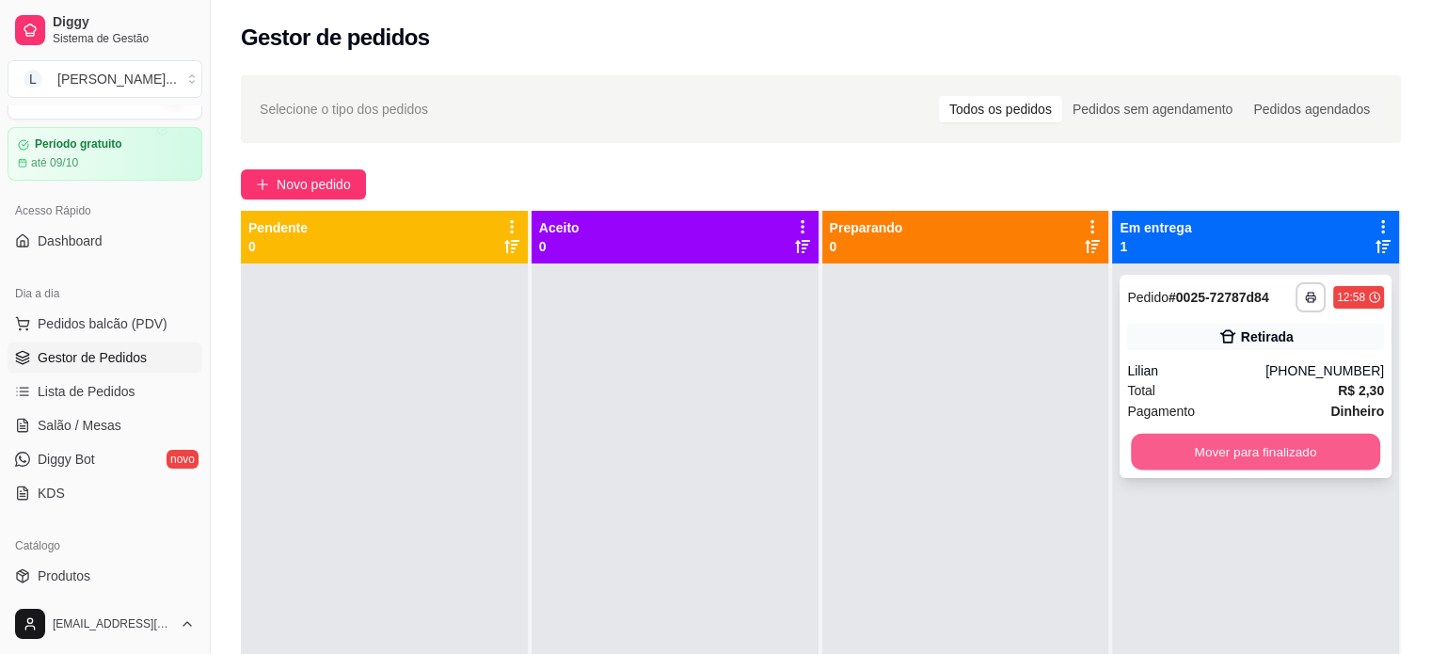
click at [1166, 455] on button "Mover para finalizado" at bounding box center [1255, 452] width 249 height 37
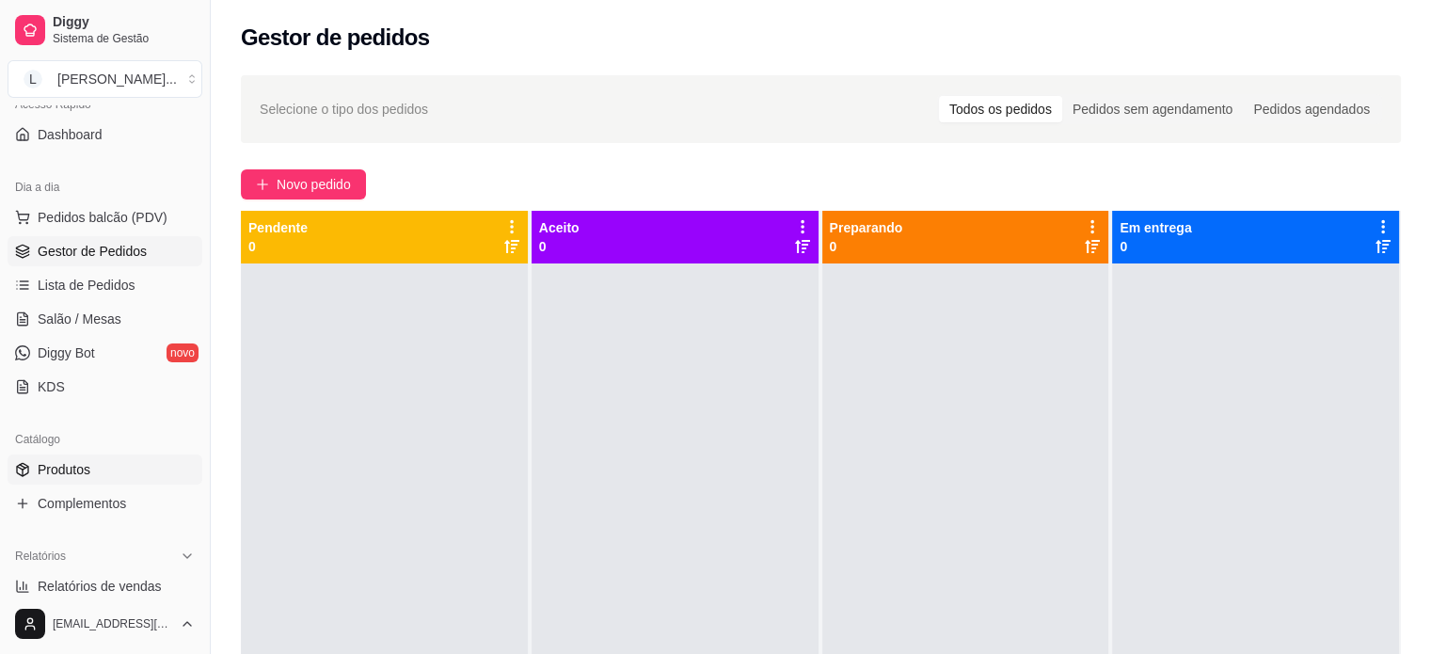
scroll to position [229, 0]
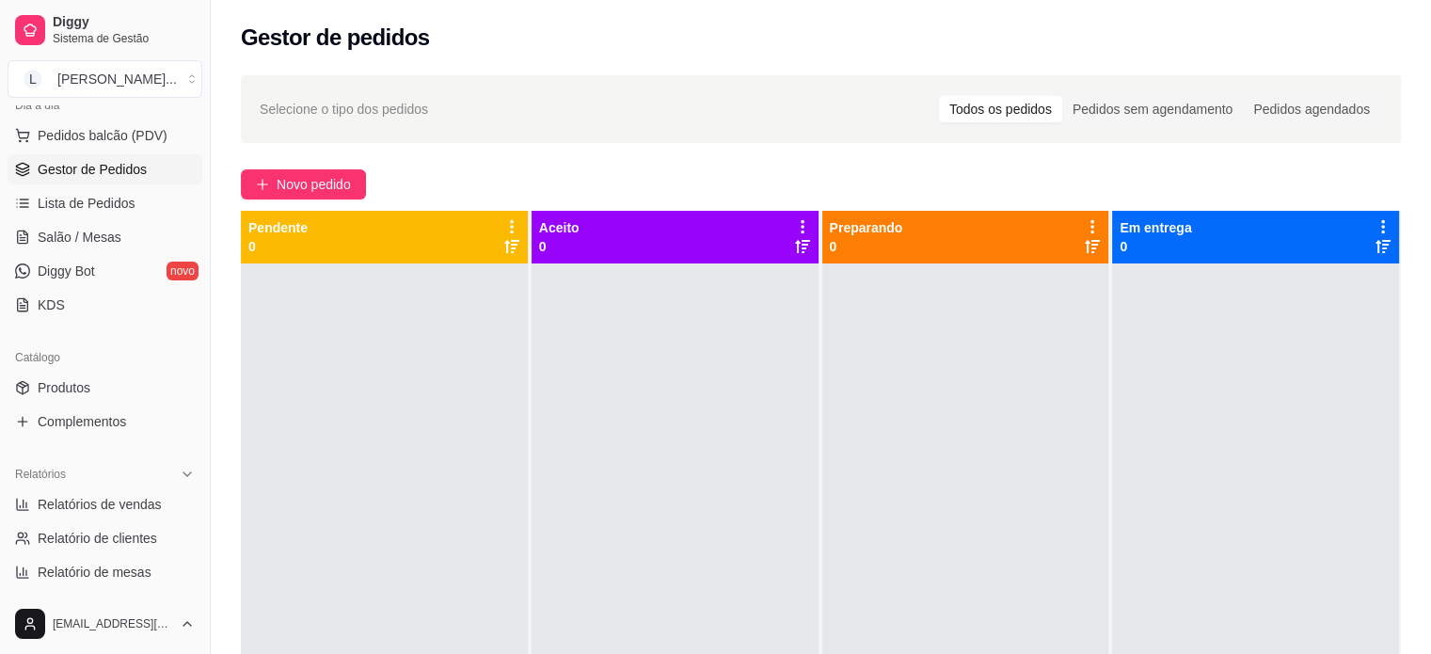
drag, startPoint x: 107, startPoint y: 391, endPoint x: 126, endPoint y: 348, distance: 47.2
click at [107, 391] on link "Produtos" at bounding box center [105, 387] width 195 height 30
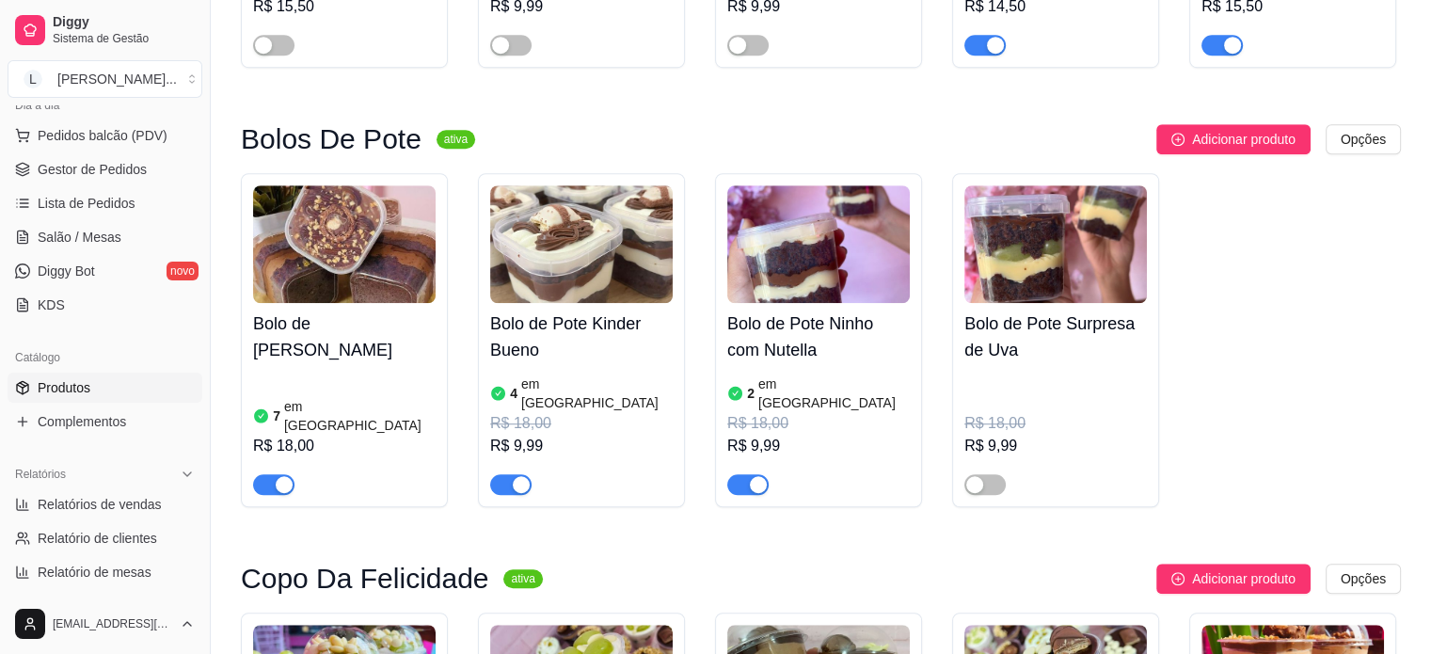
scroll to position [1317, 0]
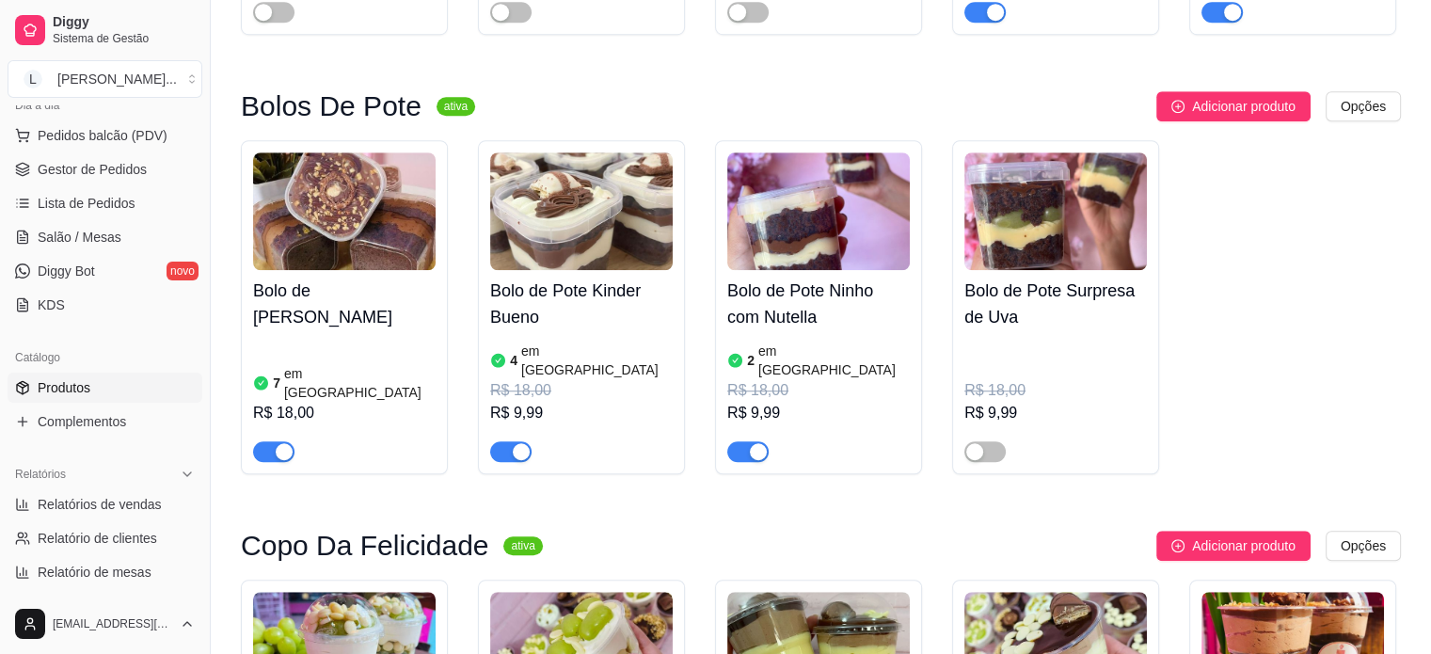
click at [758, 443] on div "button" at bounding box center [758, 451] width 17 height 17
click at [758, 441] on span "button" at bounding box center [747, 451] width 41 height 21
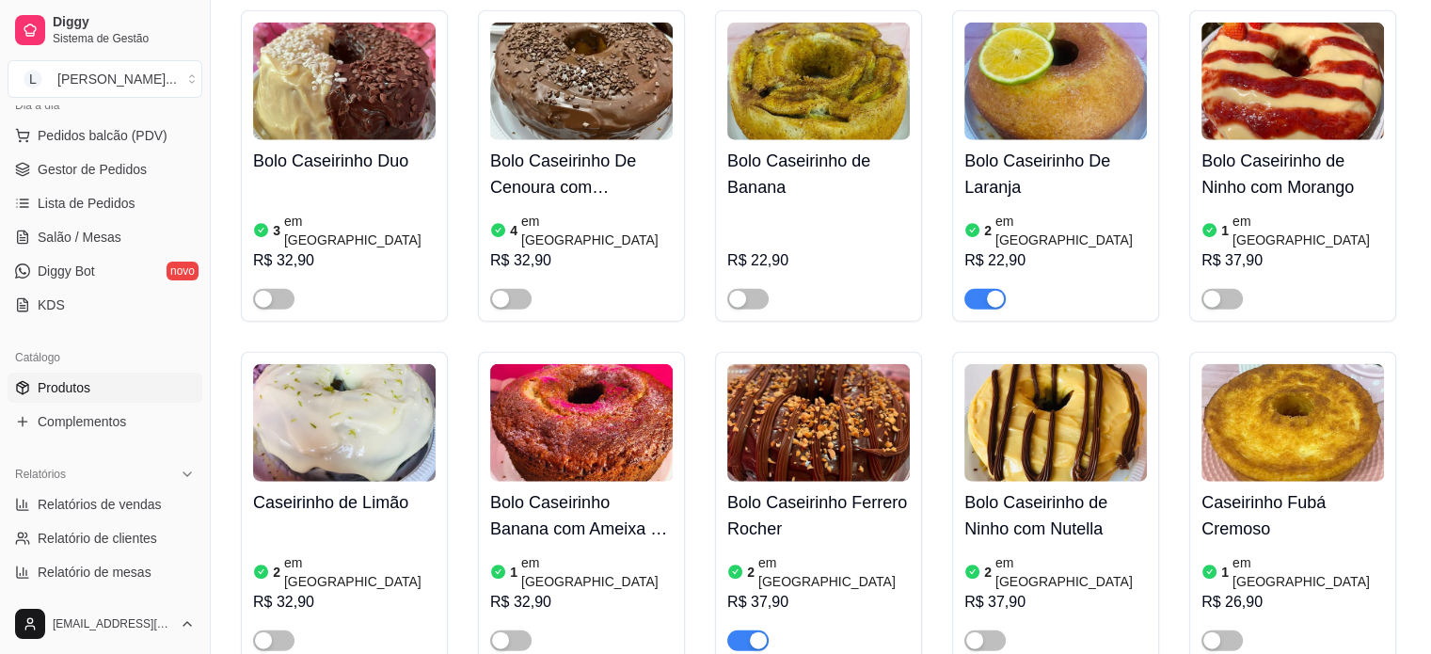
scroll to position [4515, 0]
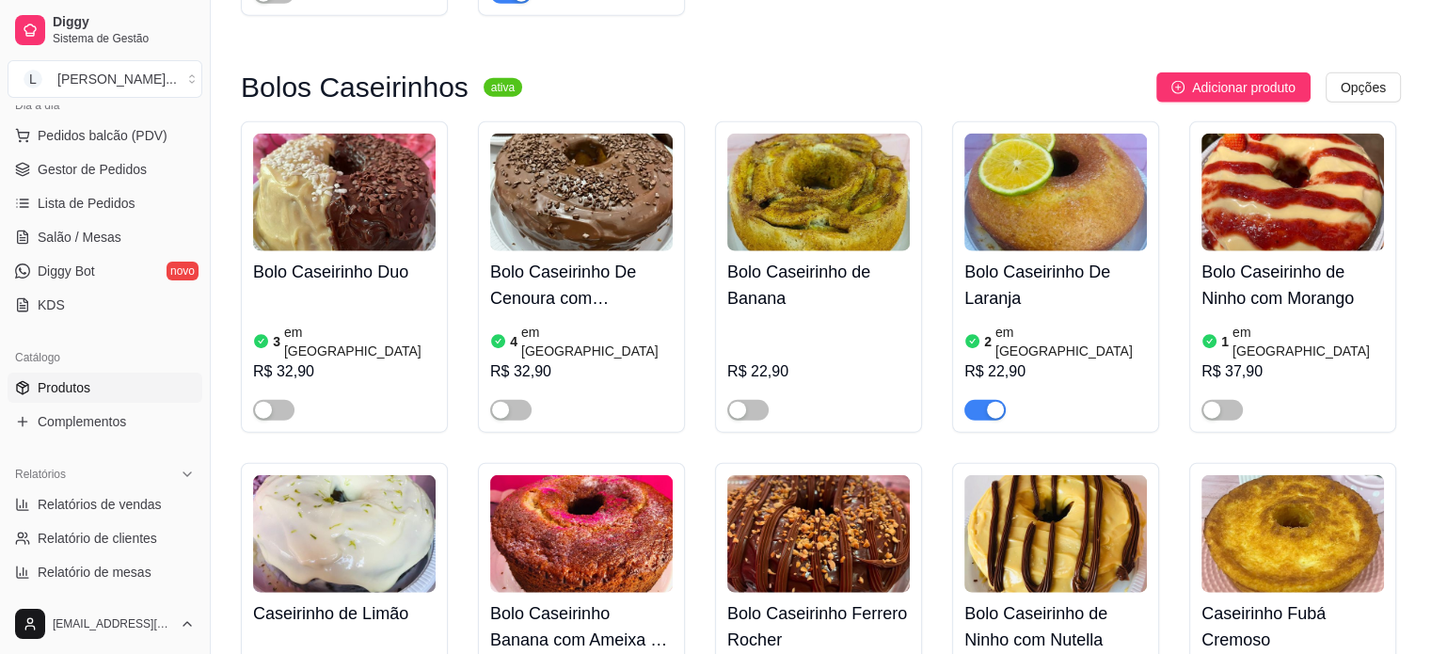
click at [991, 402] on div "button" at bounding box center [995, 410] width 17 height 17
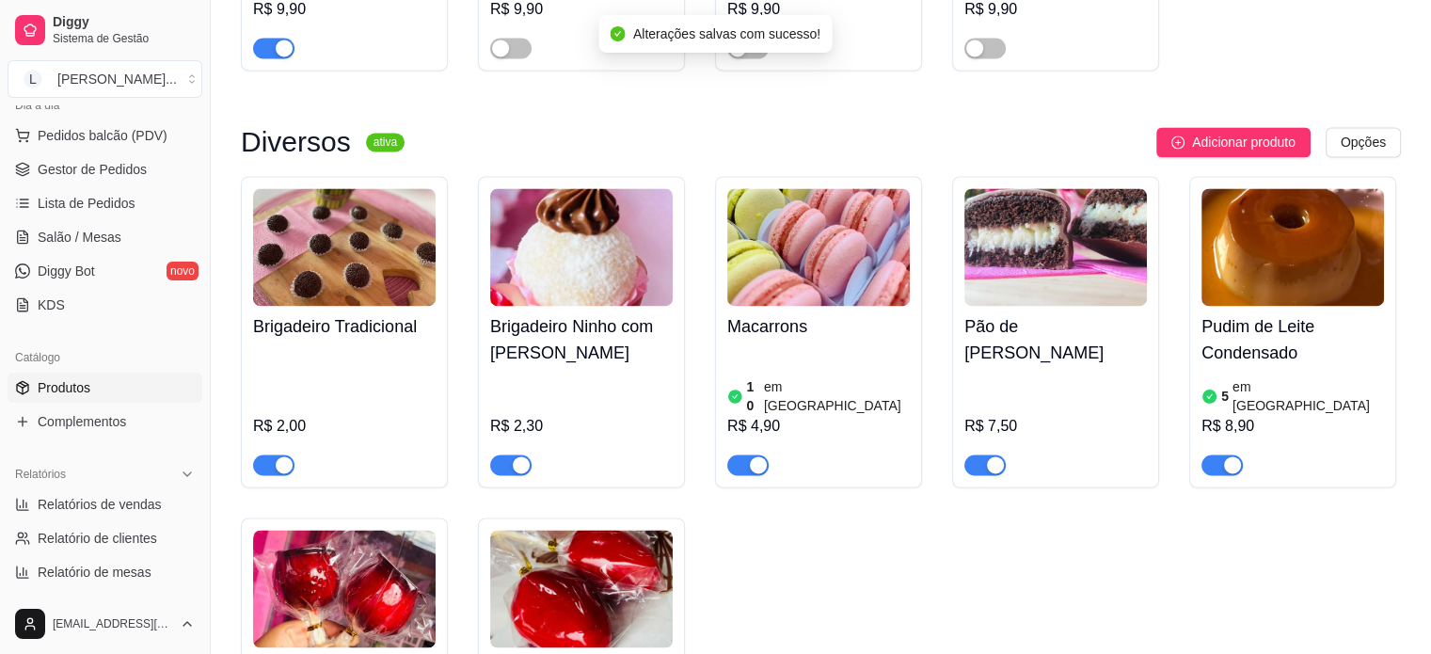
scroll to position [2916, 0]
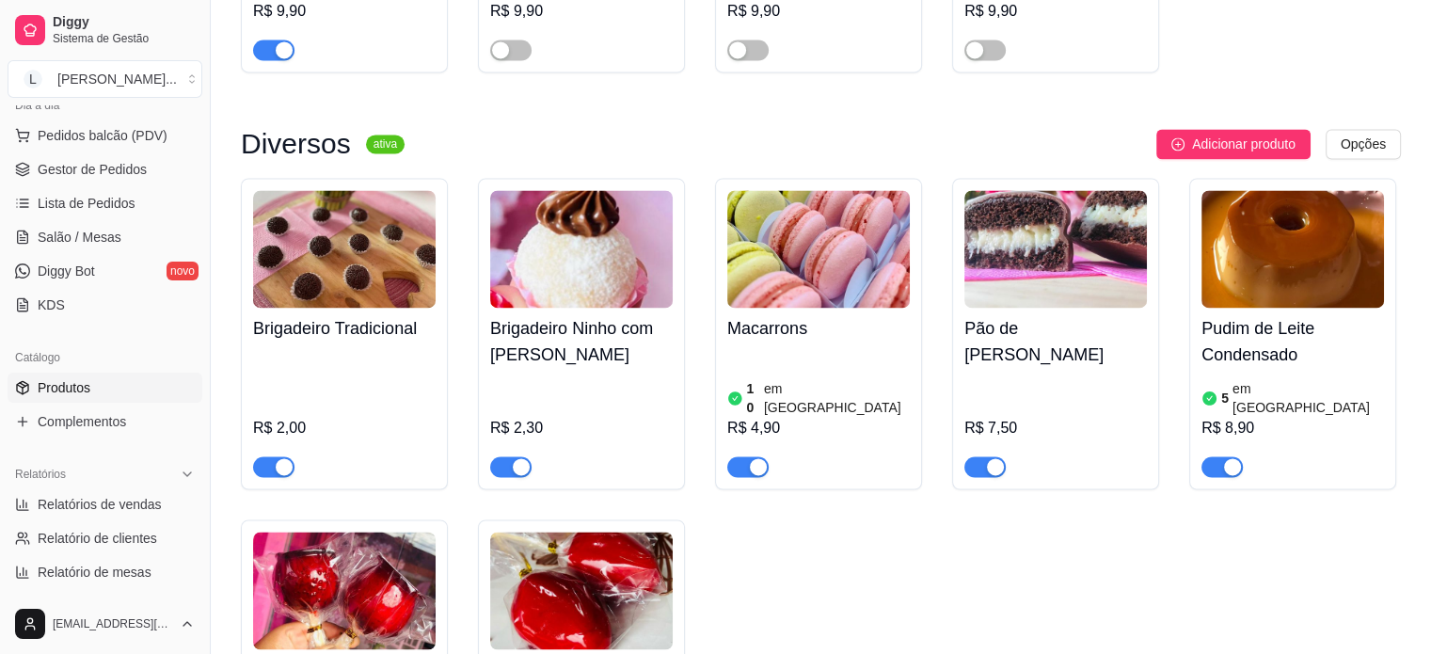
click at [1214, 456] on span "button" at bounding box center [1221, 466] width 41 height 21
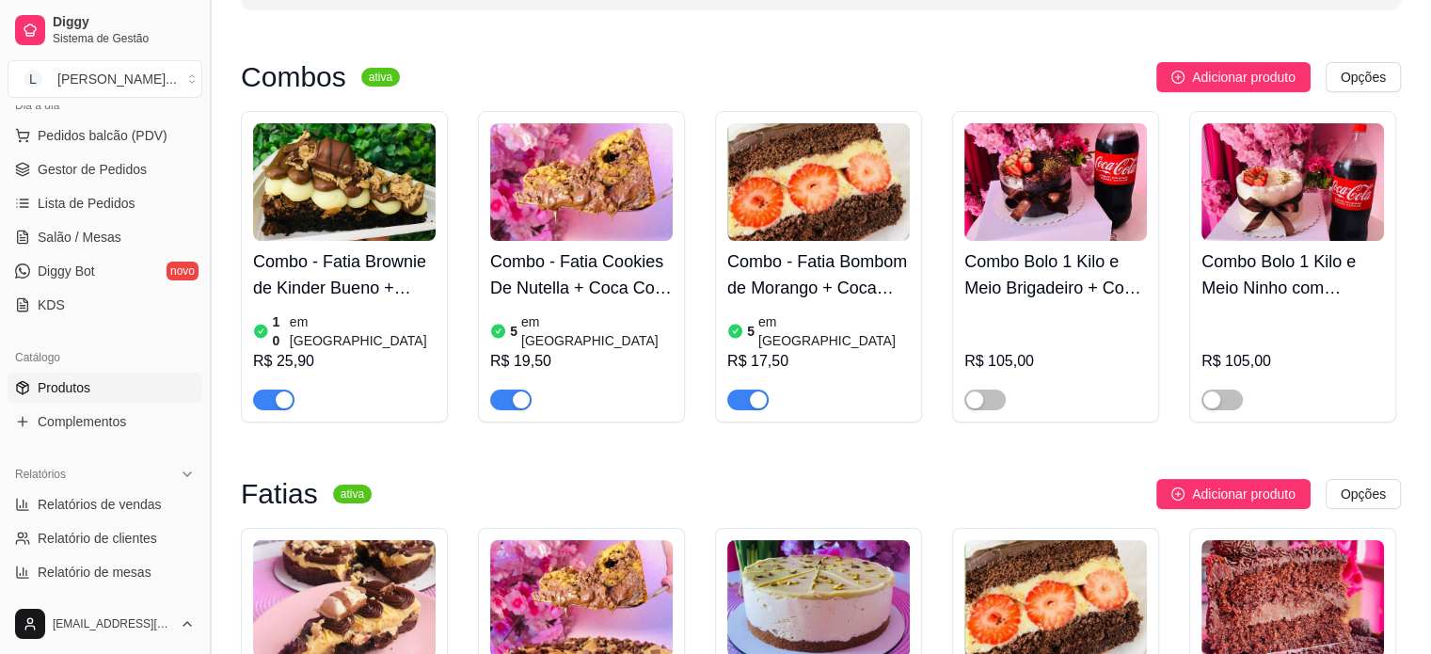
scroll to position [0, 0]
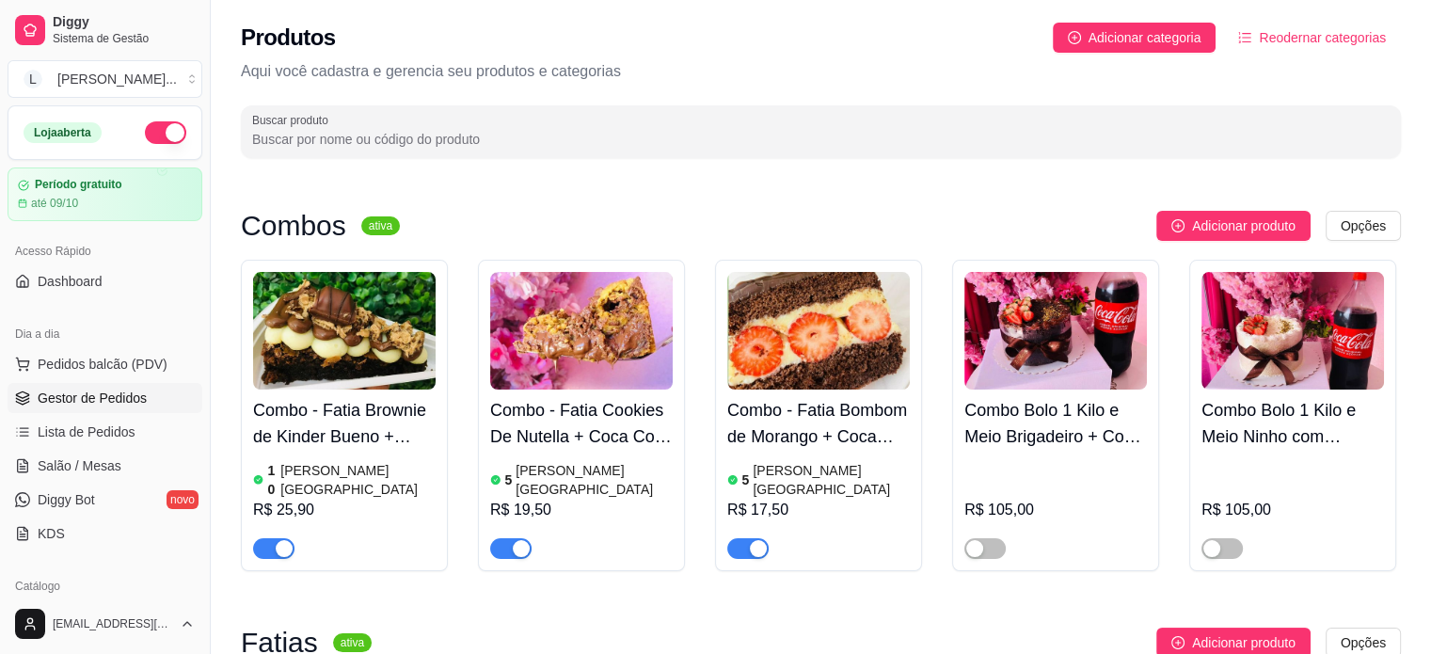
click at [102, 396] on span "Gestor de Pedidos" at bounding box center [92, 397] width 109 height 19
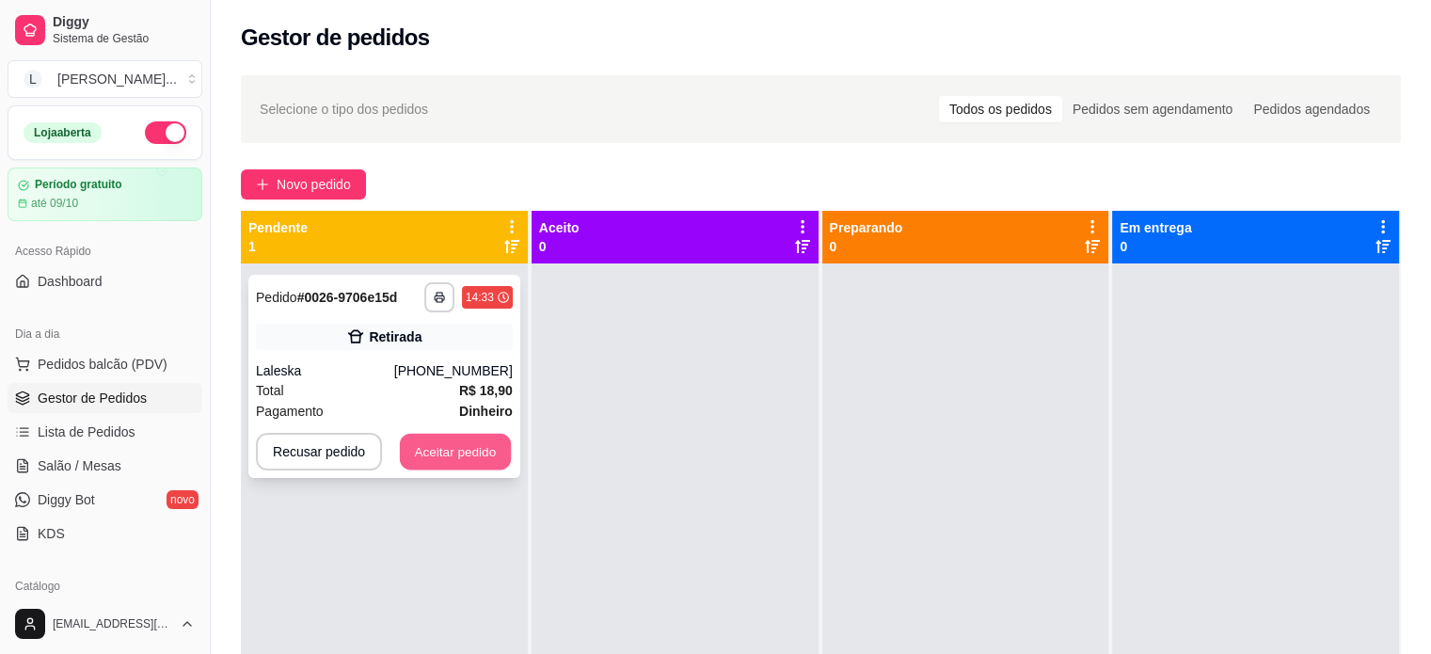
click at [440, 451] on button "Aceitar pedido" at bounding box center [455, 452] width 111 height 37
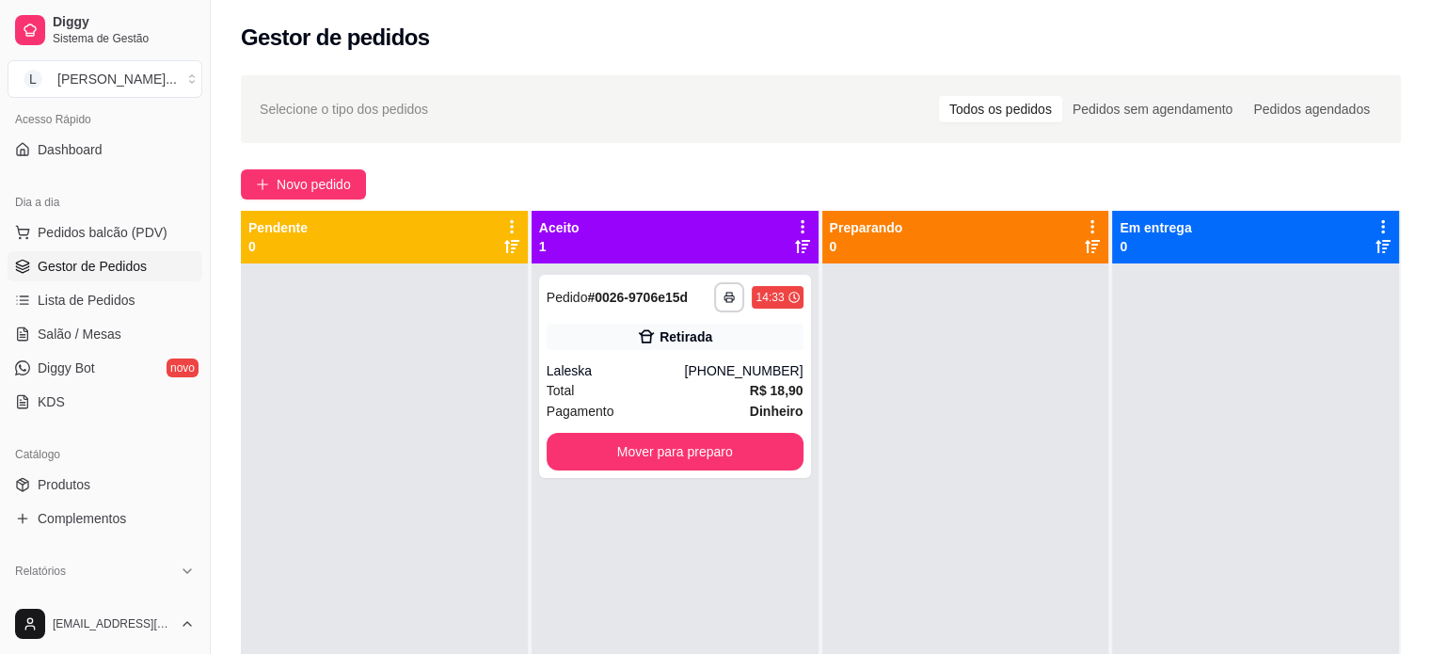
scroll to position [188, 0]
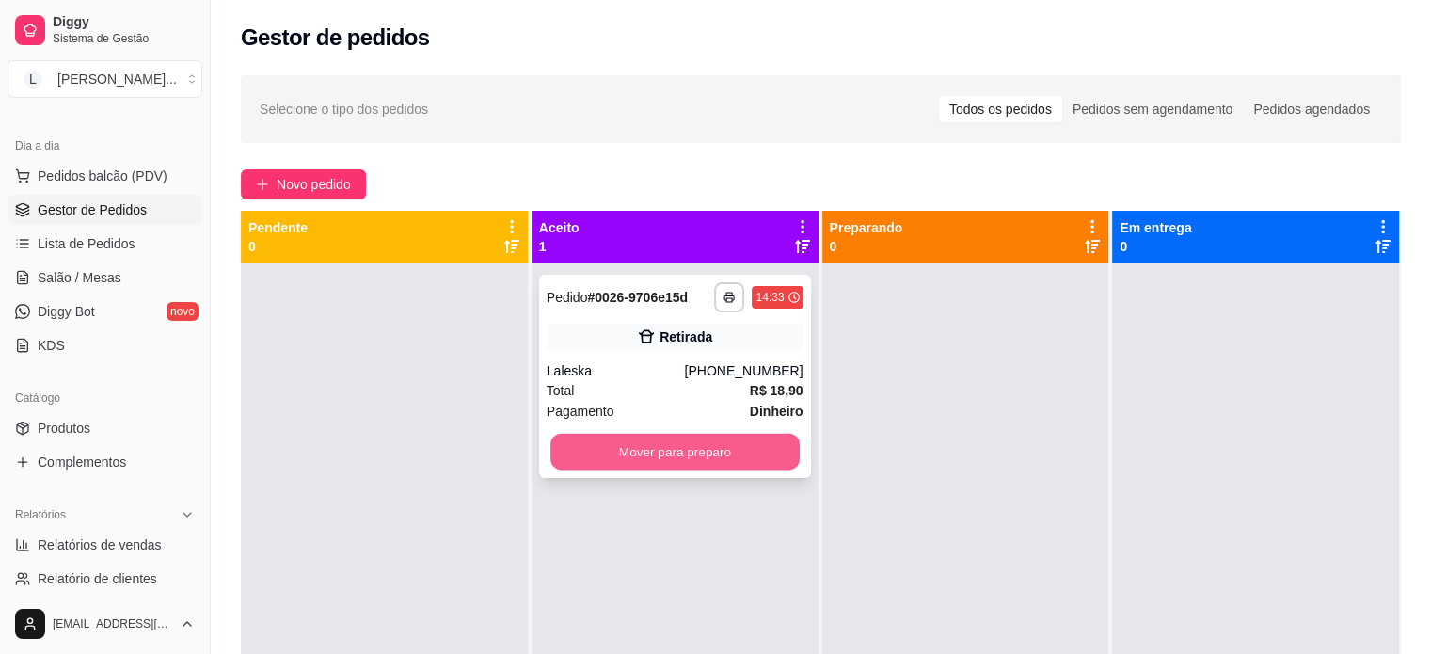
click at [648, 454] on button "Mover para preparo" at bounding box center [674, 452] width 249 height 37
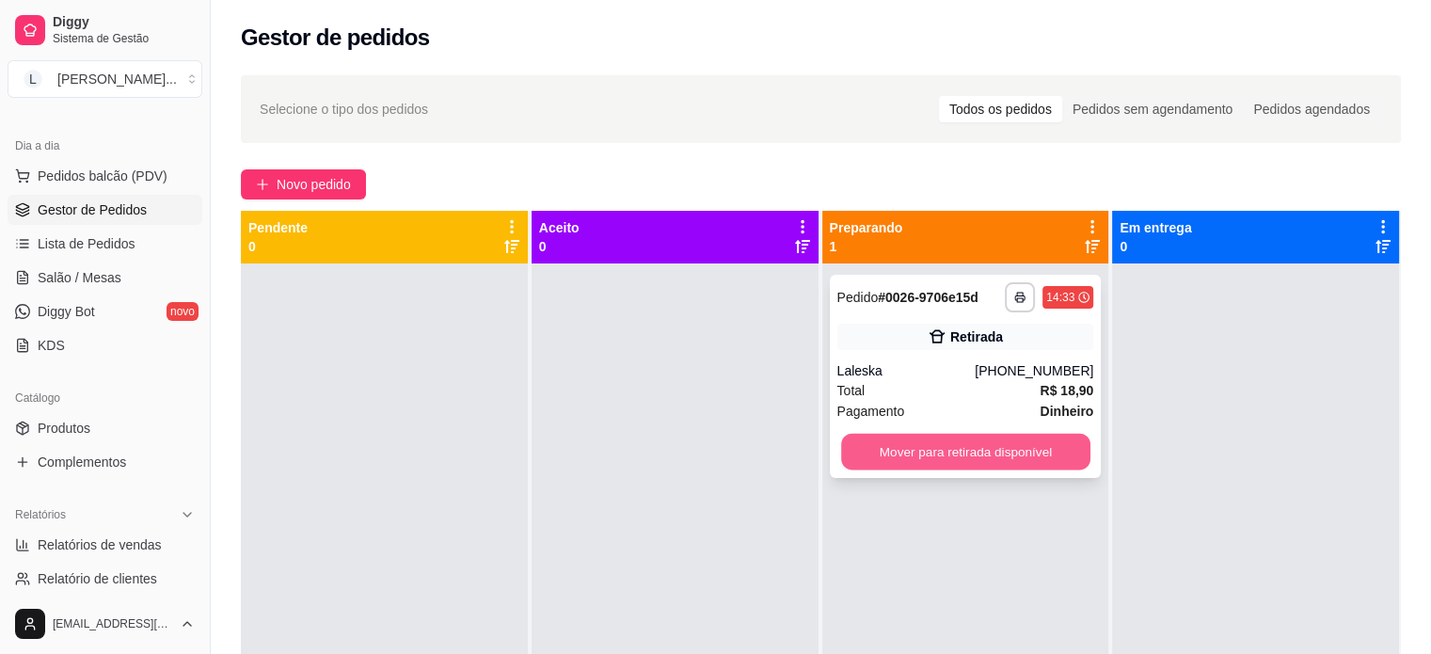
click at [1004, 447] on button "Mover para retirada disponível" at bounding box center [965, 452] width 249 height 37
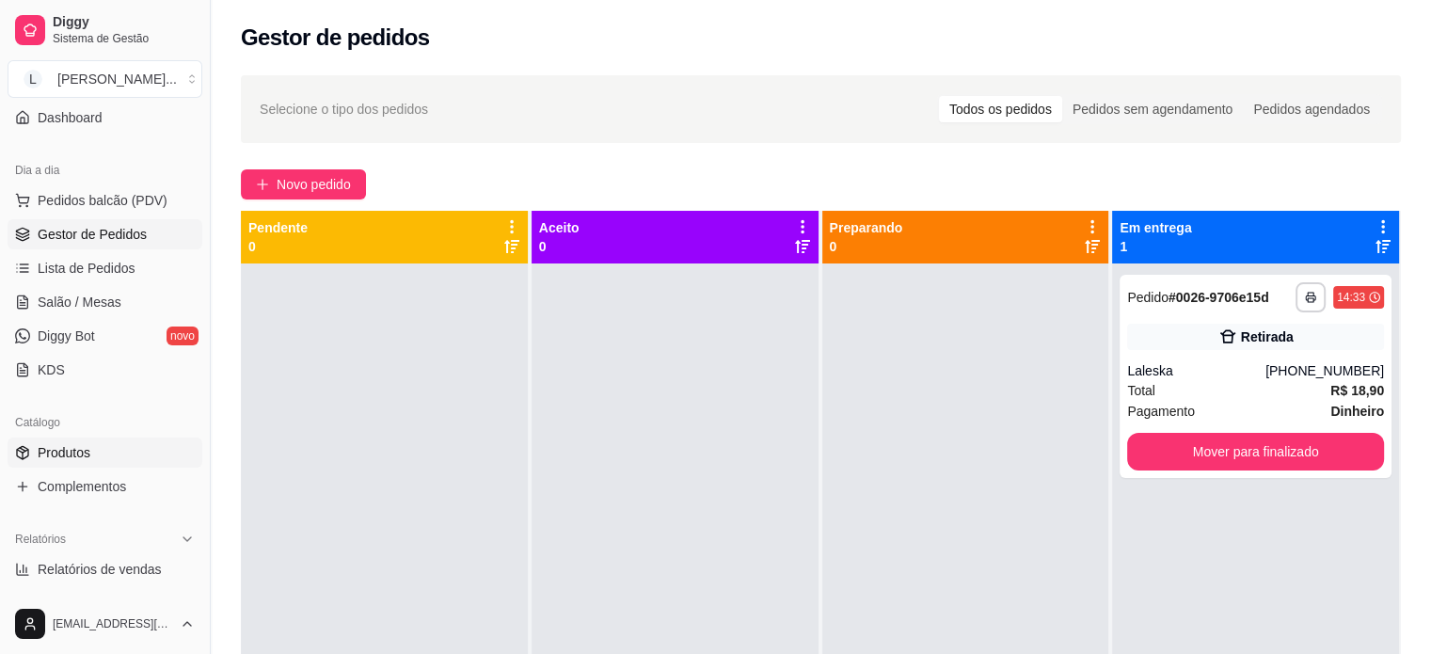
scroll to position [282, 0]
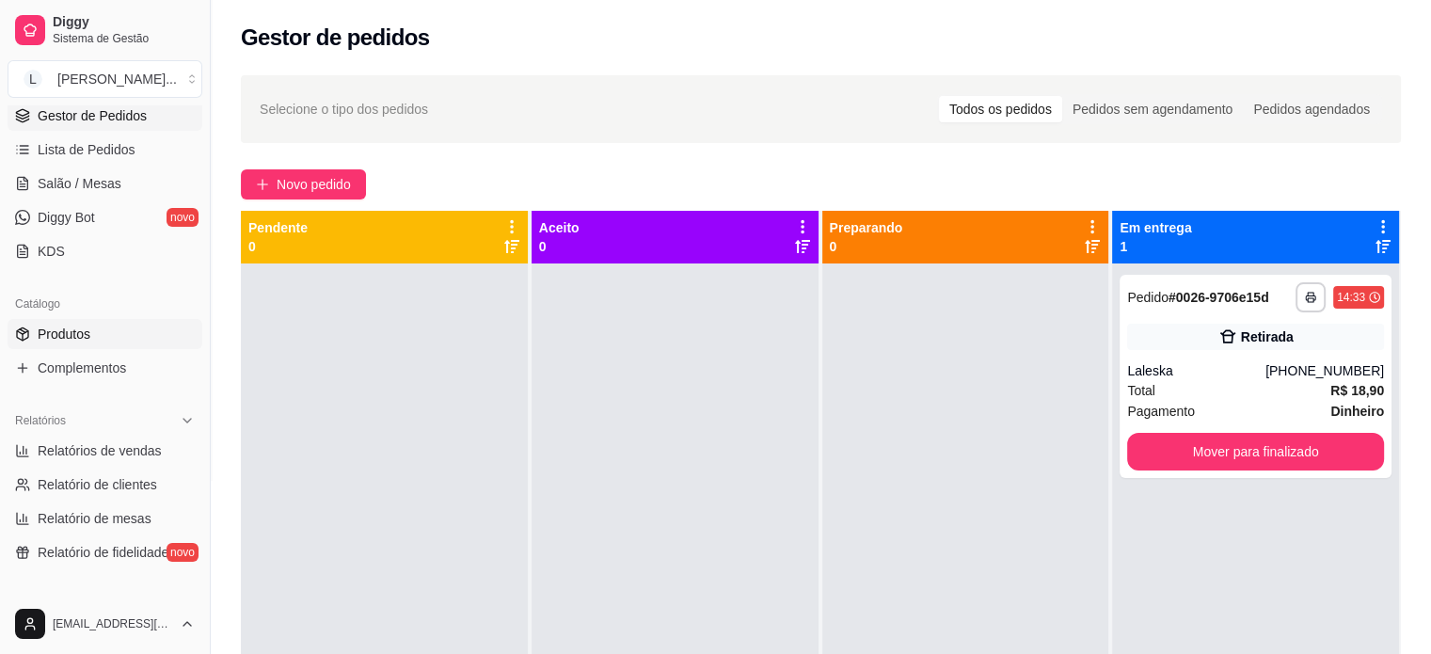
click at [62, 340] on span "Produtos" at bounding box center [64, 333] width 53 height 19
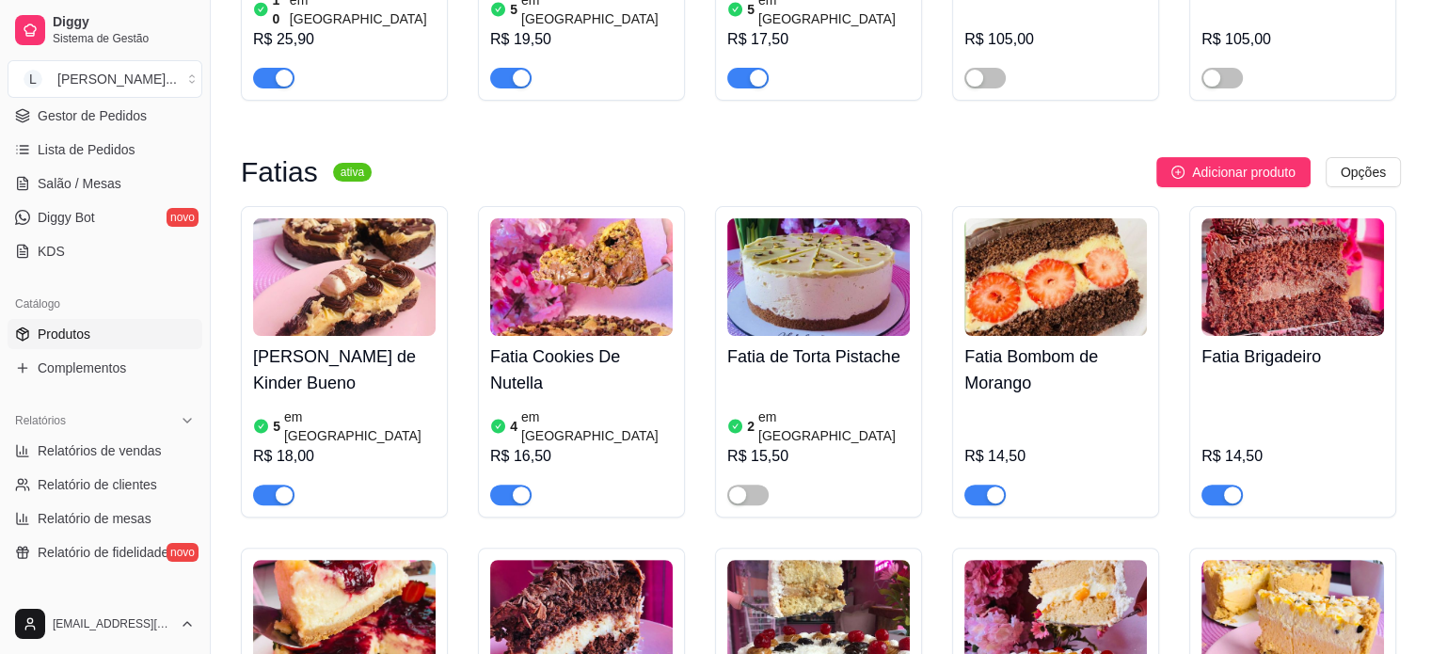
scroll to position [658, 0]
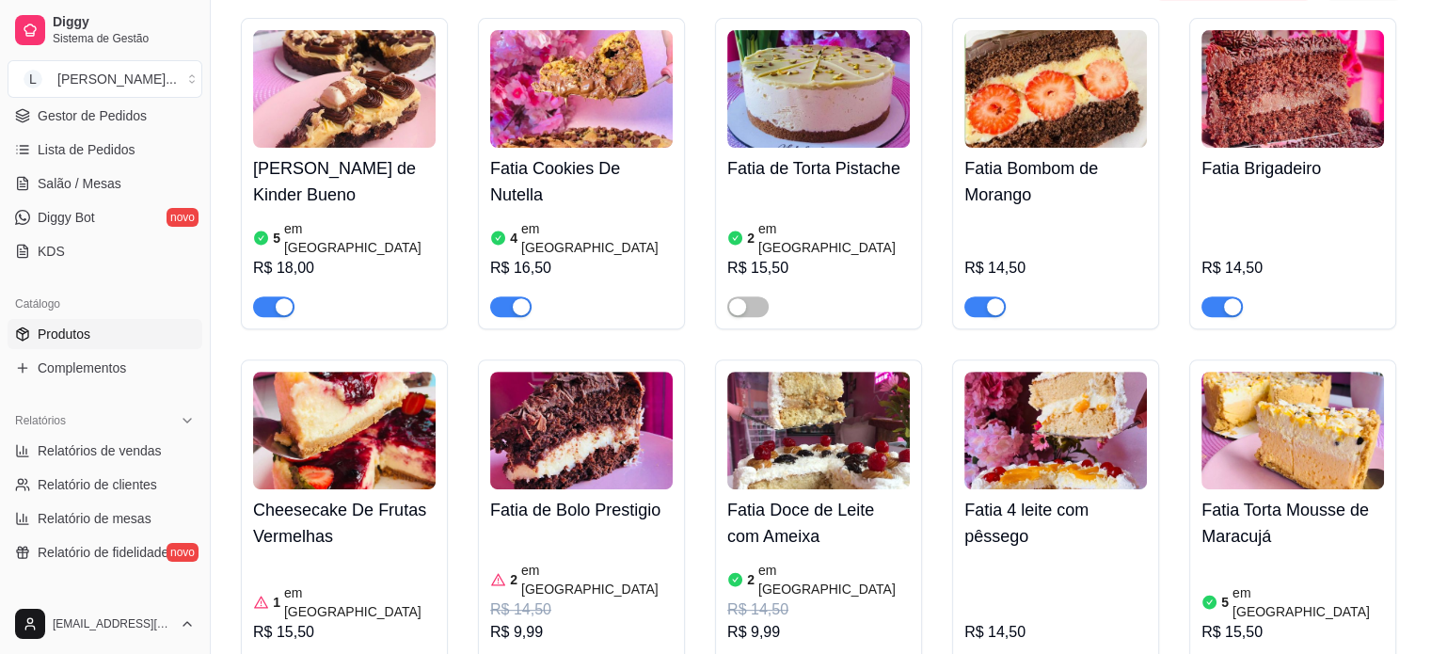
click at [1032, 497] on h4 "Fatia 4 leite com pêssego" at bounding box center [1055, 523] width 182 height 53
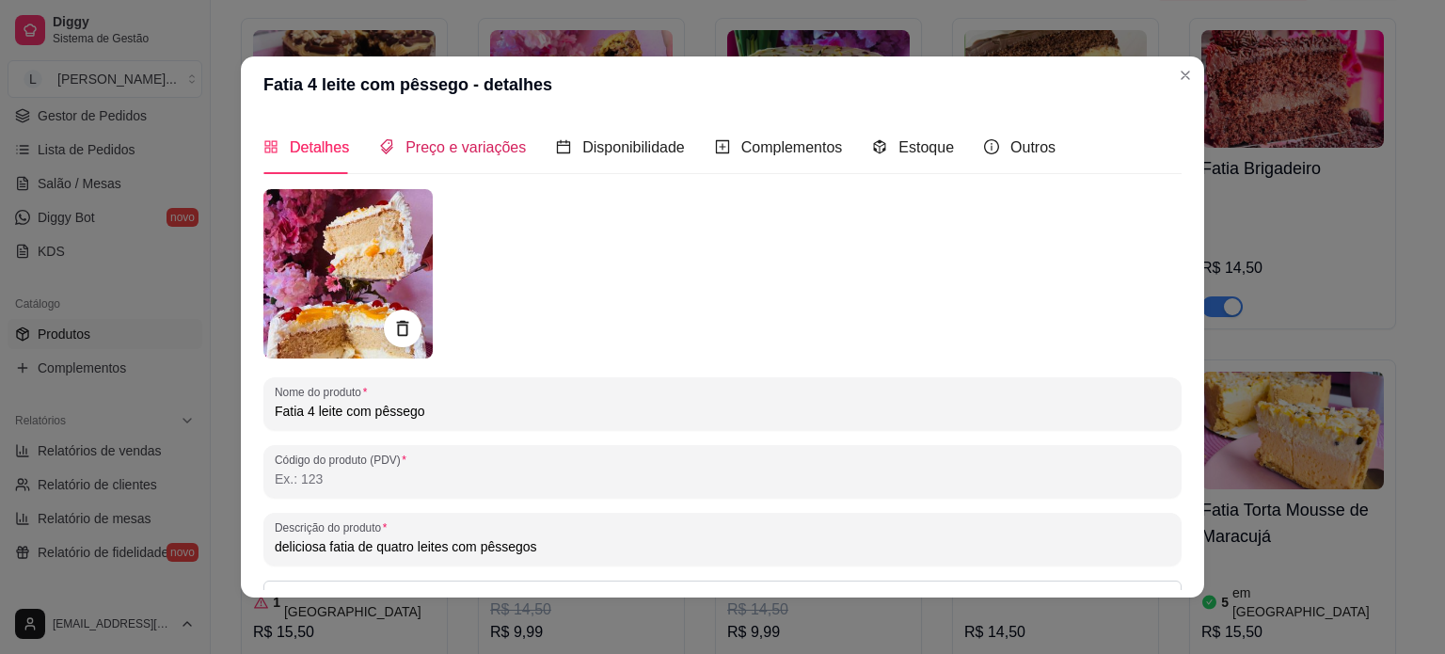
click at [482, 139] on span "Preço e variações" at bounding box center [465, 147] width 120 height 16
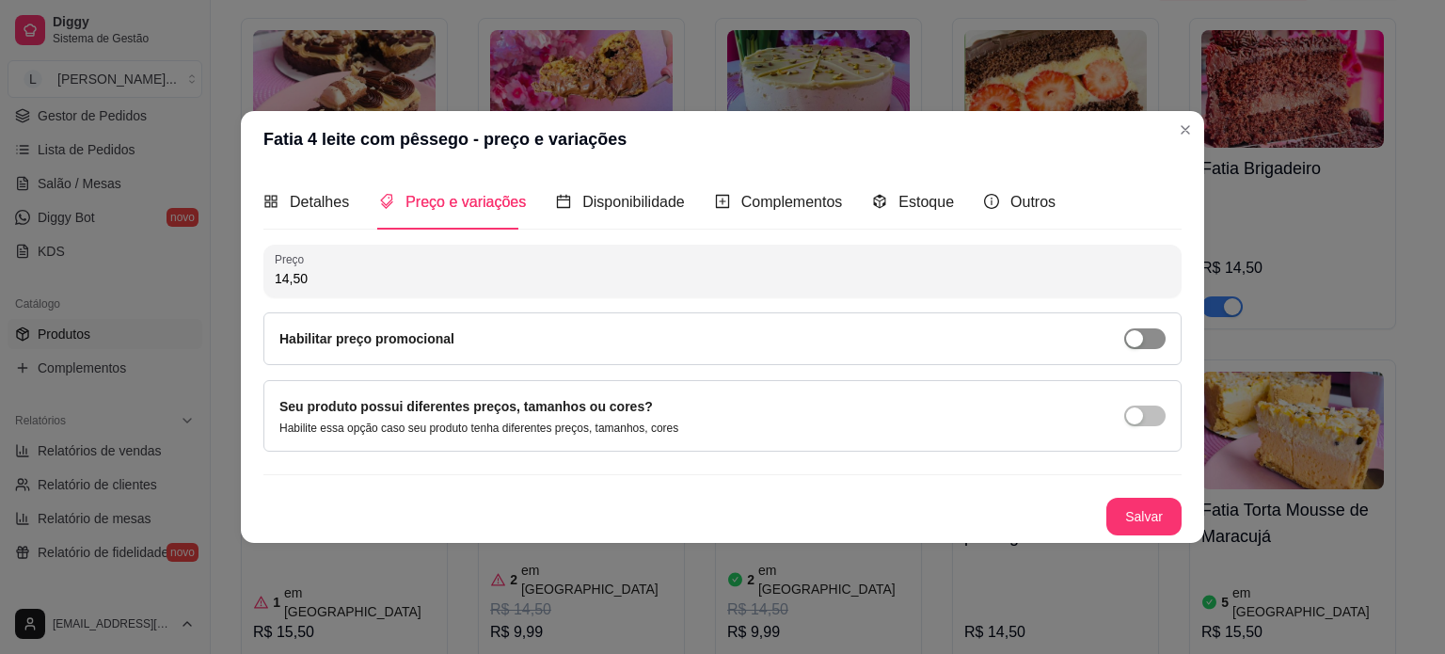
click at [1149, 344] on span "button" at bounding box center [1144, 338] width 41 height 21
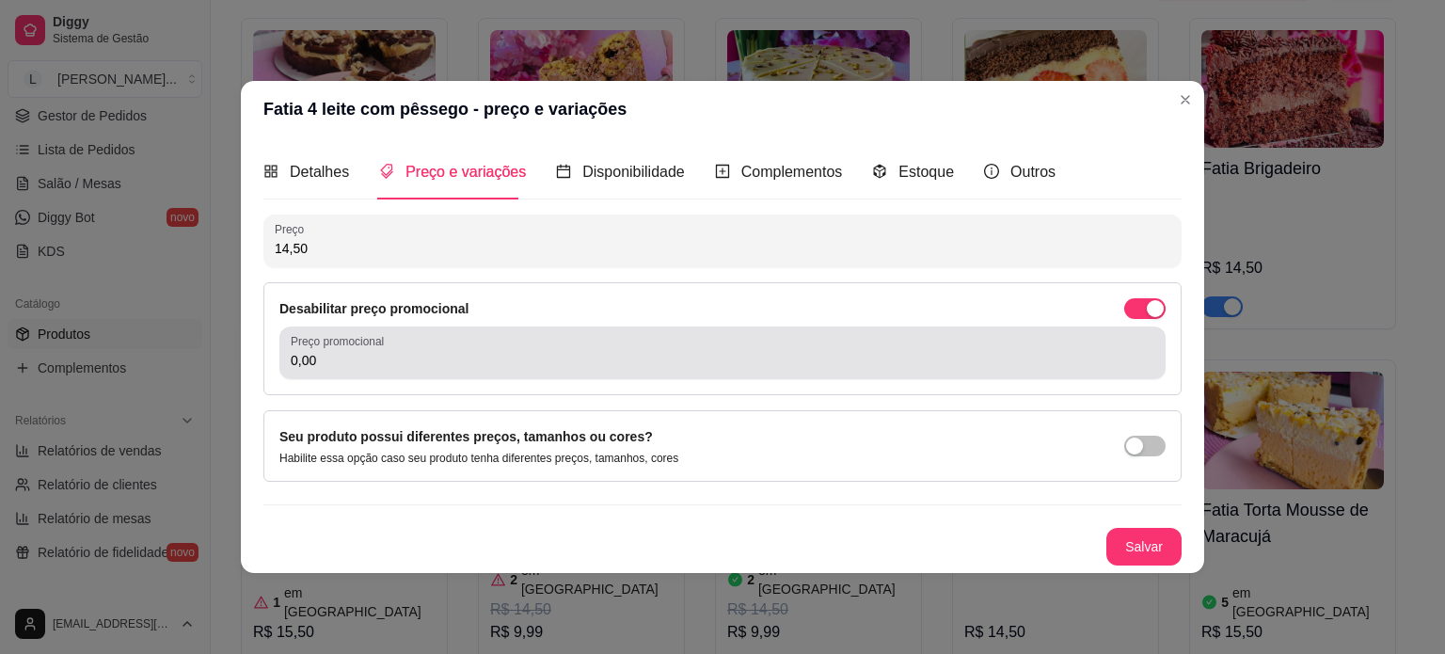
click at [425, 354] on input "0,00" at bounding box center [722, 360] width 863 height 19
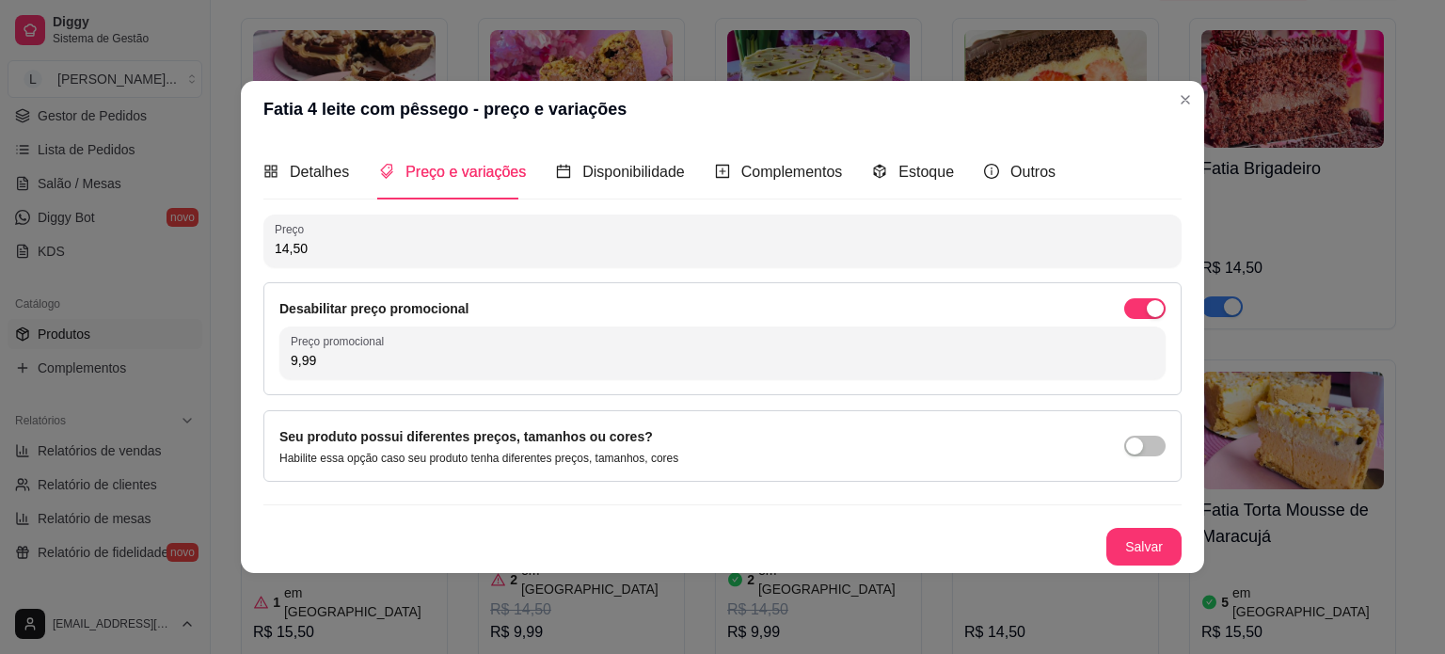
type input "9,99"
click at [1160, 544] on button "Salvar" at bounding box center [1143, 547] width 75 height 38
click at [1160, 544] on div "Salvar" at bounding box center [722, 547] width 918 height 38
click at [1179, 84] on header "Fatia 4 leite com pêssego - preço e variações" at bounding box center [722, 109] width 963 height 56
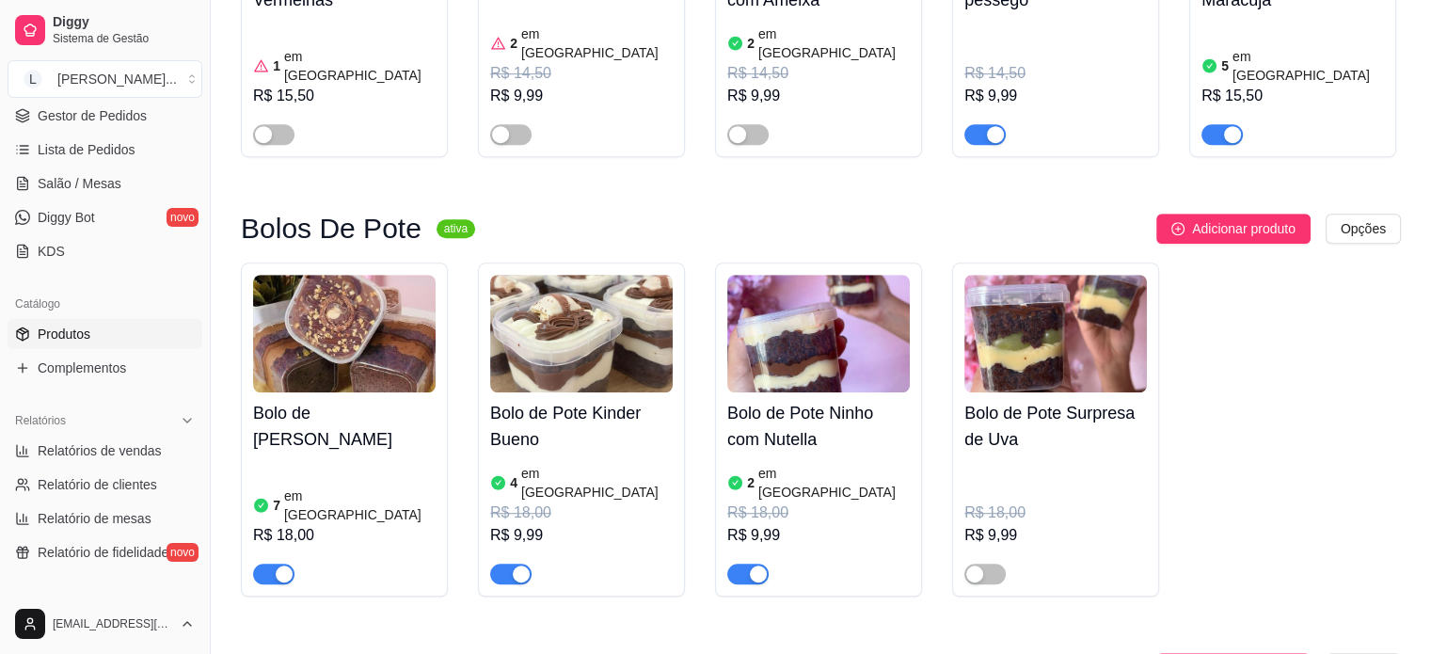
scroll to position [1317, 0]
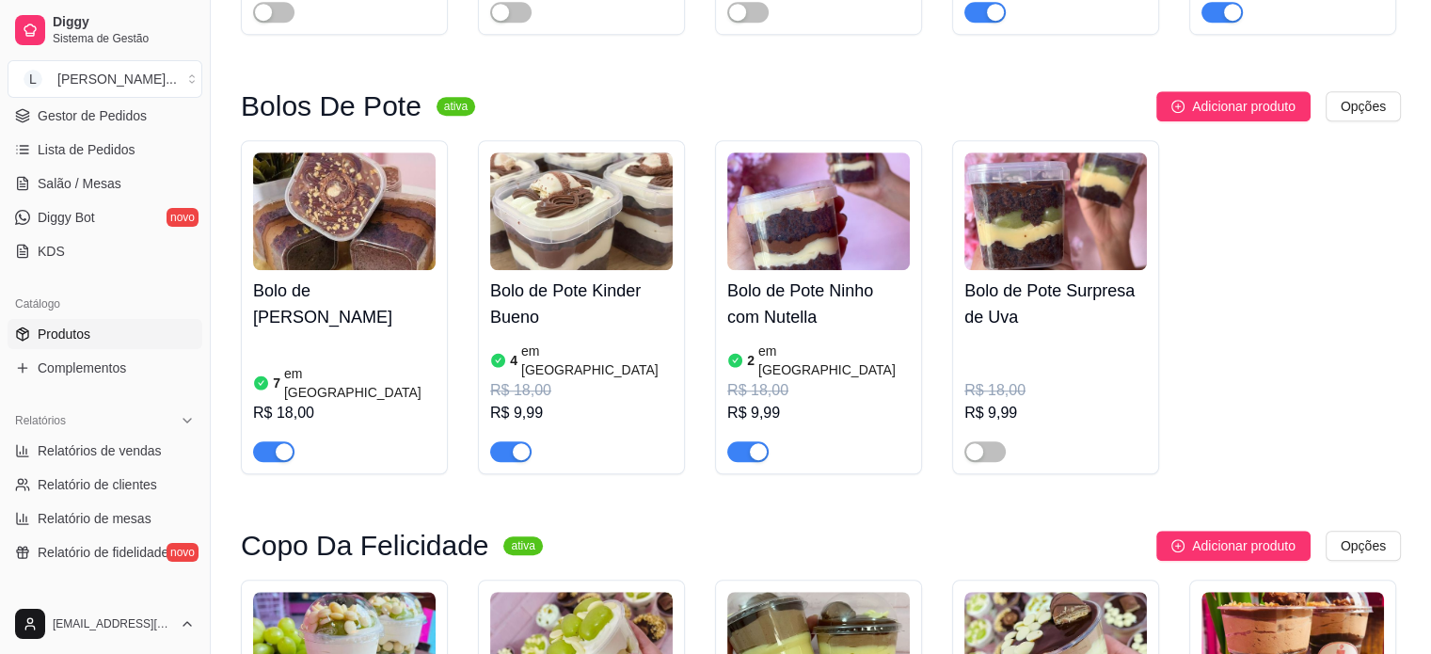
click at [745, 441] on span "button" at bounding box center [747, 451] width 41 height 21
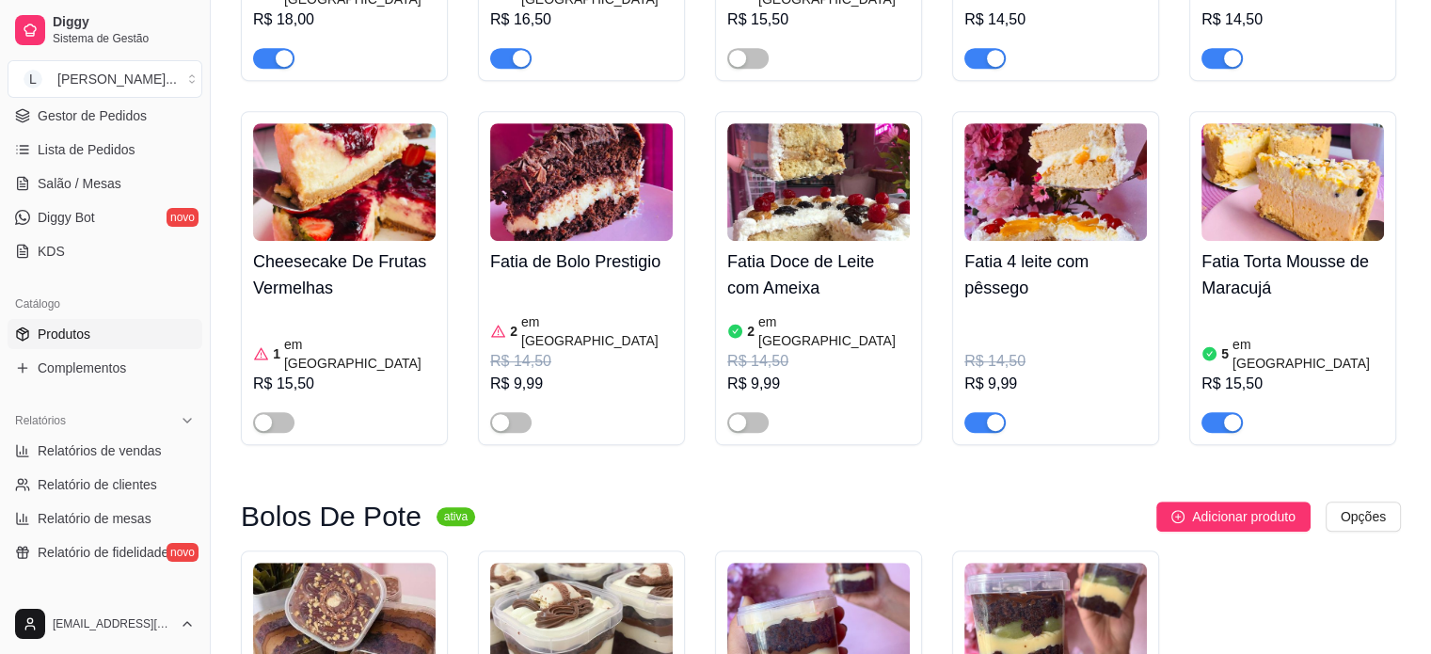
scroll to position [1129, 0]
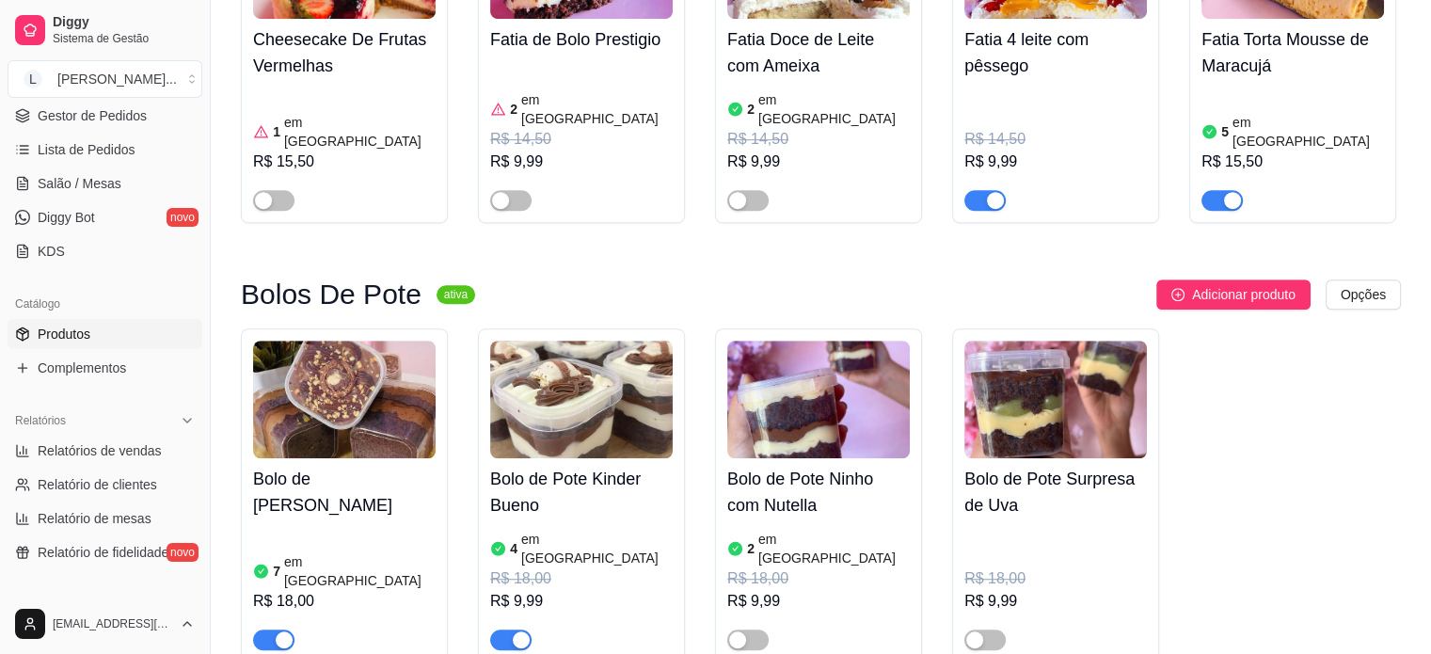
click at [592, 466] on h4 "Bolo de Pote Kinder Bueno" at bounding box center [581, 492] width 182 height 53
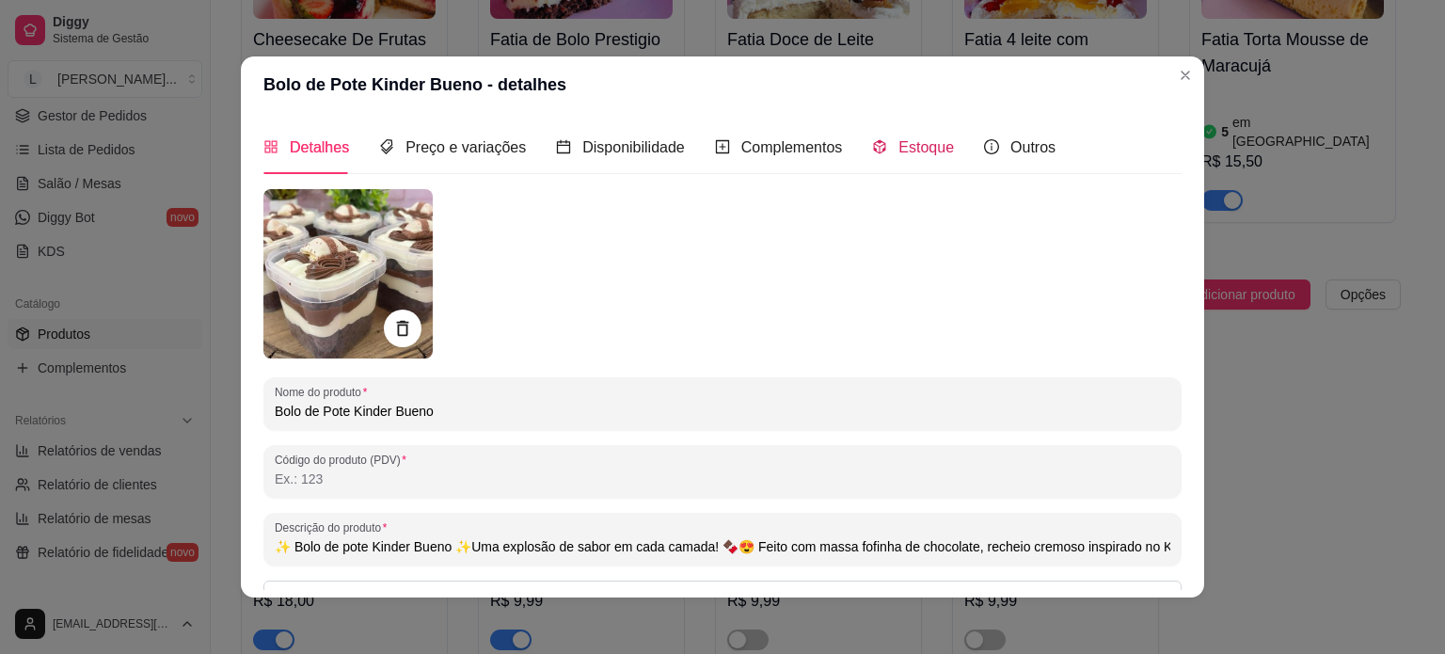
click at [920, 148] on span "Estoque" at bounding box center [925, 147] width 55 height 16
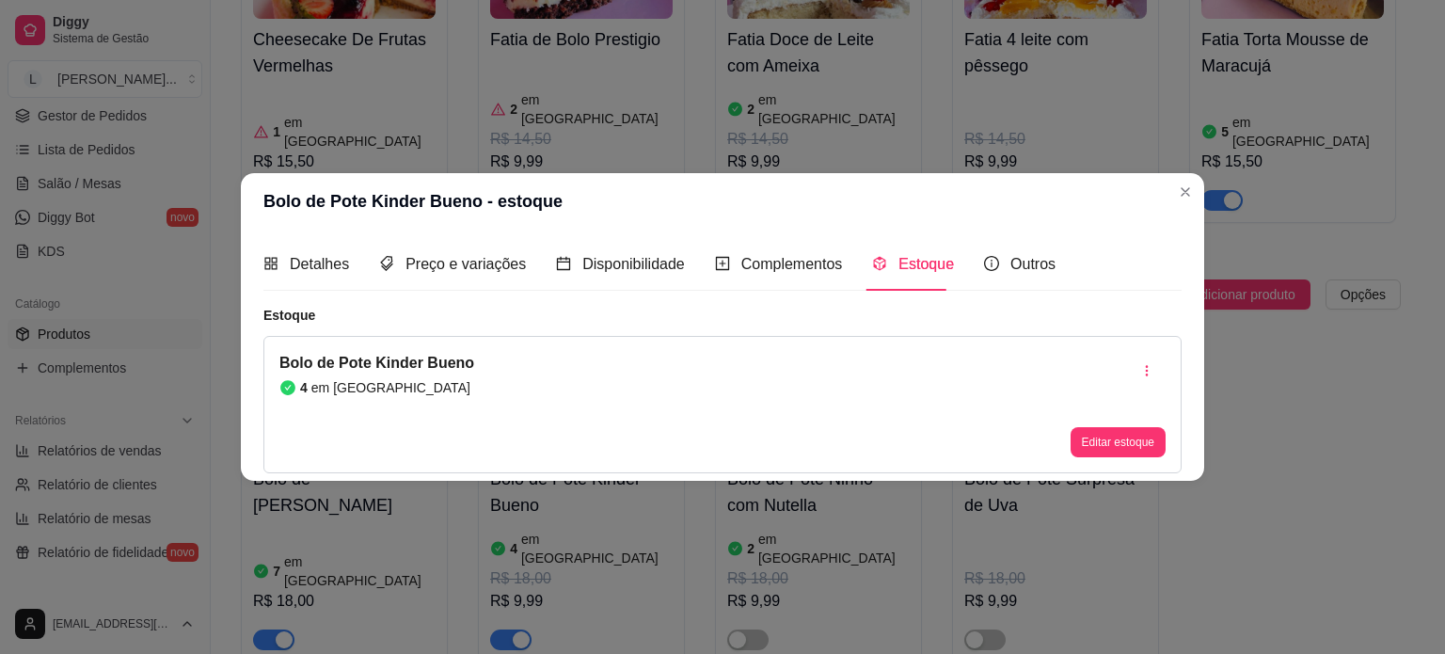
click at [1091, 444] on button "Editar estoque" at bounding box center [1117, 442] width 95 height 30
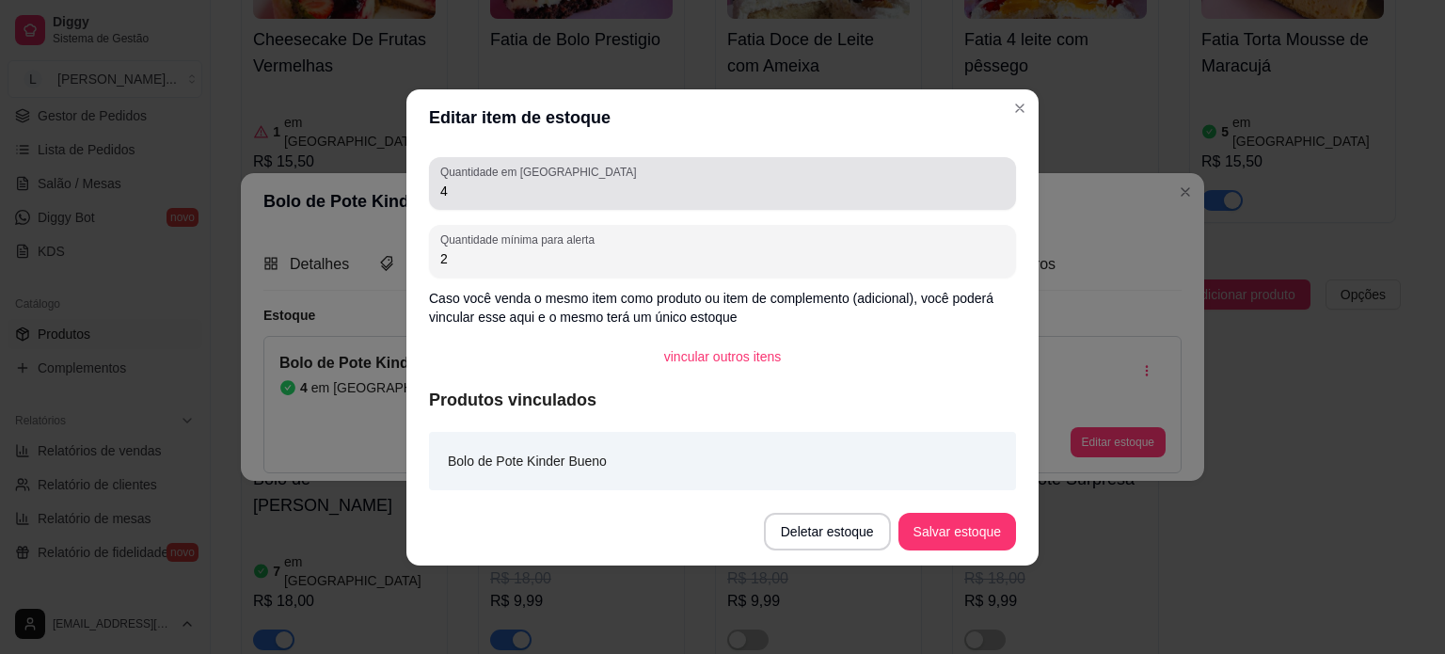
drag, startPoint x: 456, startPoint y: 185, endPoint x: 298, endPoint y: 180, distance: 158.1
click at [307, 181] on div "Editar item de estoque Quantidade em estoque 4 Quantidade mínima para alerta 2 …" at bounding box center [722, 327] width 1445 height 654
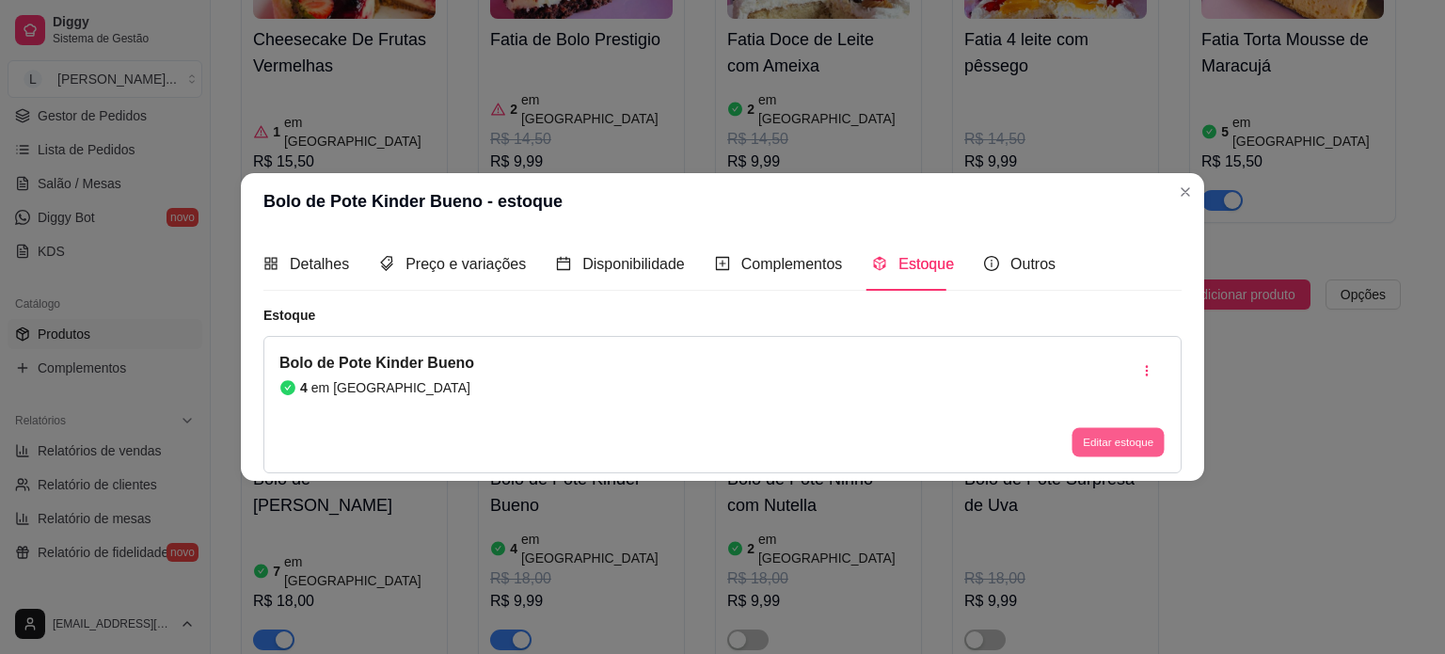
click at [1121, 451] on button "Editar estoque" at bounding box center [1117, 442] width 92 height 29
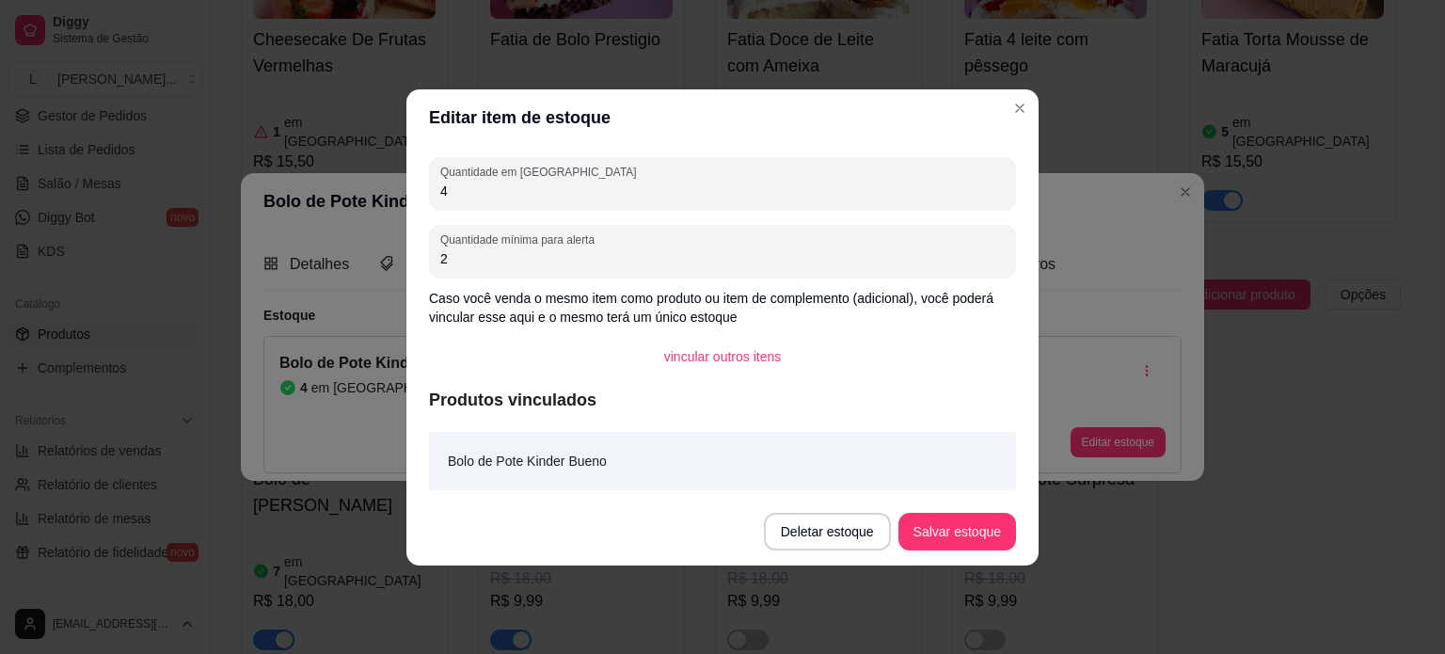
drag, startPoint x: 484, startPoint y: 204, endPoint x: 409, endPoint y: 191, distance: 76.4
click at [409, 191] on div "Quantidade em estoque 4 Quantidade mínima para alerta 2 Caso você venda o mesmo…" at bounding box center [722, 322] width 632 height 352
drag, startPoint x: 459, startPoint y: 176, endPoint x: 398, endPoint y: 176, distance: 61.1
click at [398, 176] on div "Editar item de estoque Quantidade em estoque 4 Quantidade mínima para alerta 2 …" at bounding box center [722, 327] width 1445 height 654
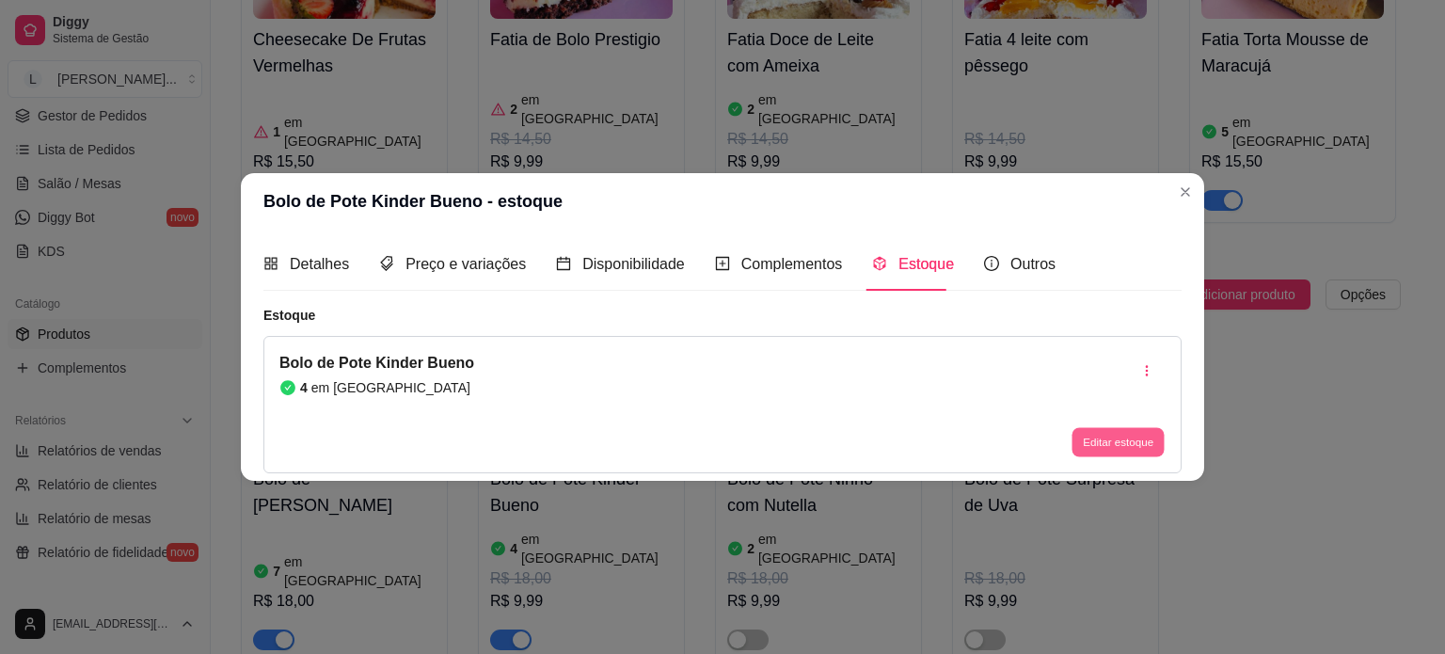
click at [1117, 435] on button "Editar estoque" at bounding box center [1117, 442] width 92 height 29
click at [1102, 452] on button "Editar estoque" at bounding box center [1117, 442] width 92 height 29
click at [1115, 427] on div "Editar estoque" at bounding box center [1117, 442] width 95 height 30
click at [1114, 432] on button "Editar estoque" at bounding box center [1117, 442] width 92 height 29
click at [1147, 436] on button "Editar estoque" at bounding box center [1117, 442] width 95 height 30
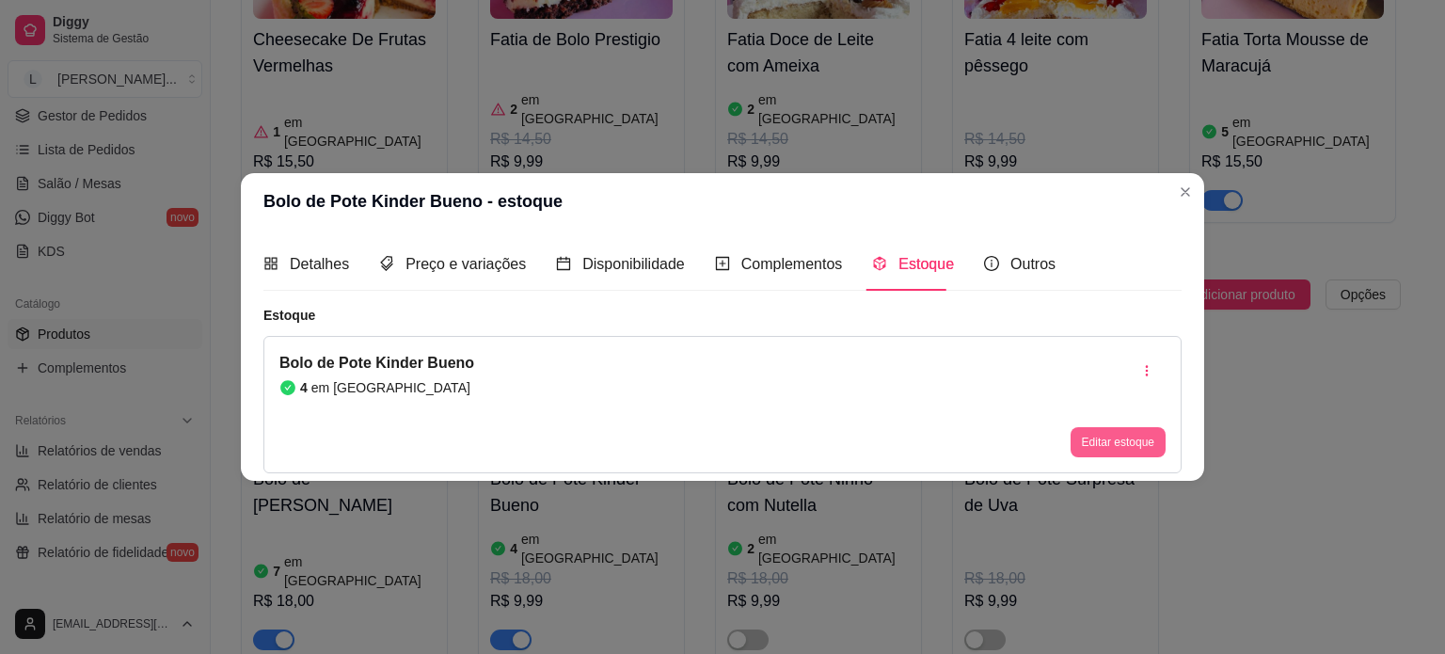
click at [1126, 443] on button "Editar estoque" at bounding box center [1117, 442] width 95 height 30
click at [1105, 444] on button "Editar estoque" at bounding box center [1117, 442] width 95 height 30
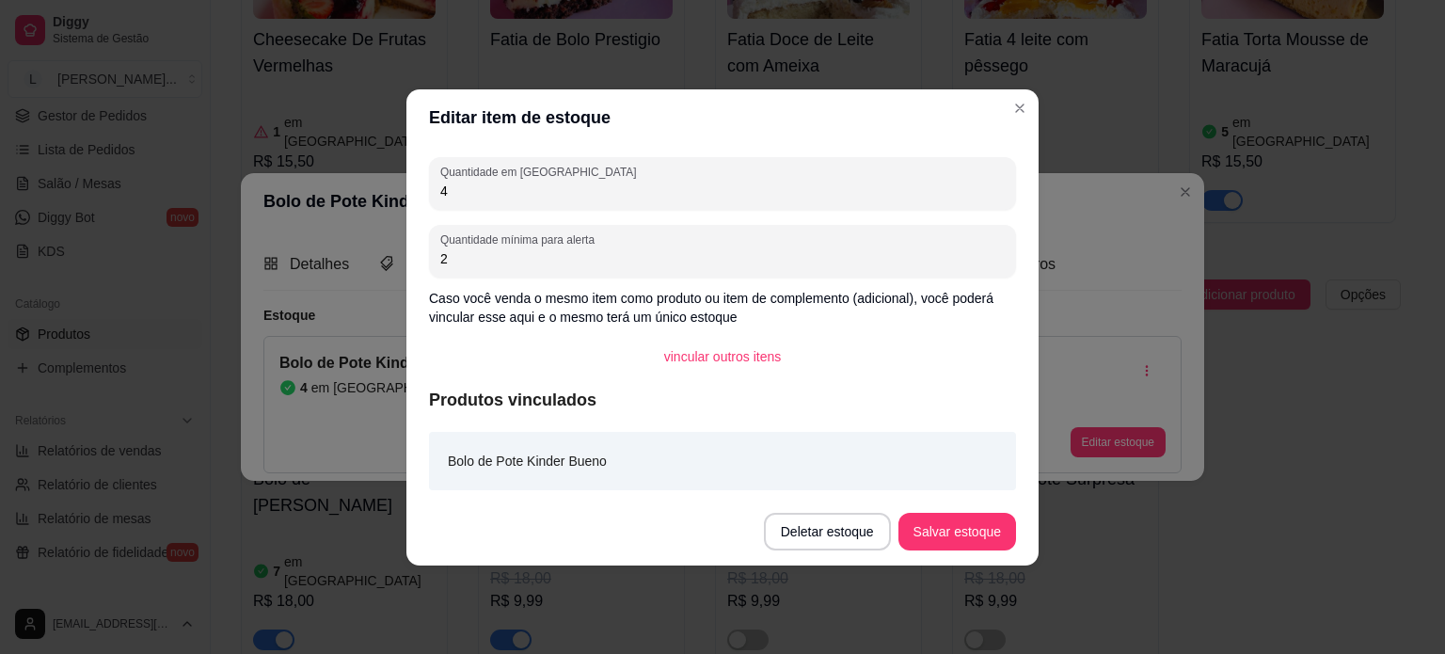
click at [435, 197] on div "Quantidade em estoque 4" at bounding box center [722, 183] width 587 height 53
type input "2"
click at [1003, 532] on button "Salvar estoque" at bounding box center [957, 532] width 118 height 38
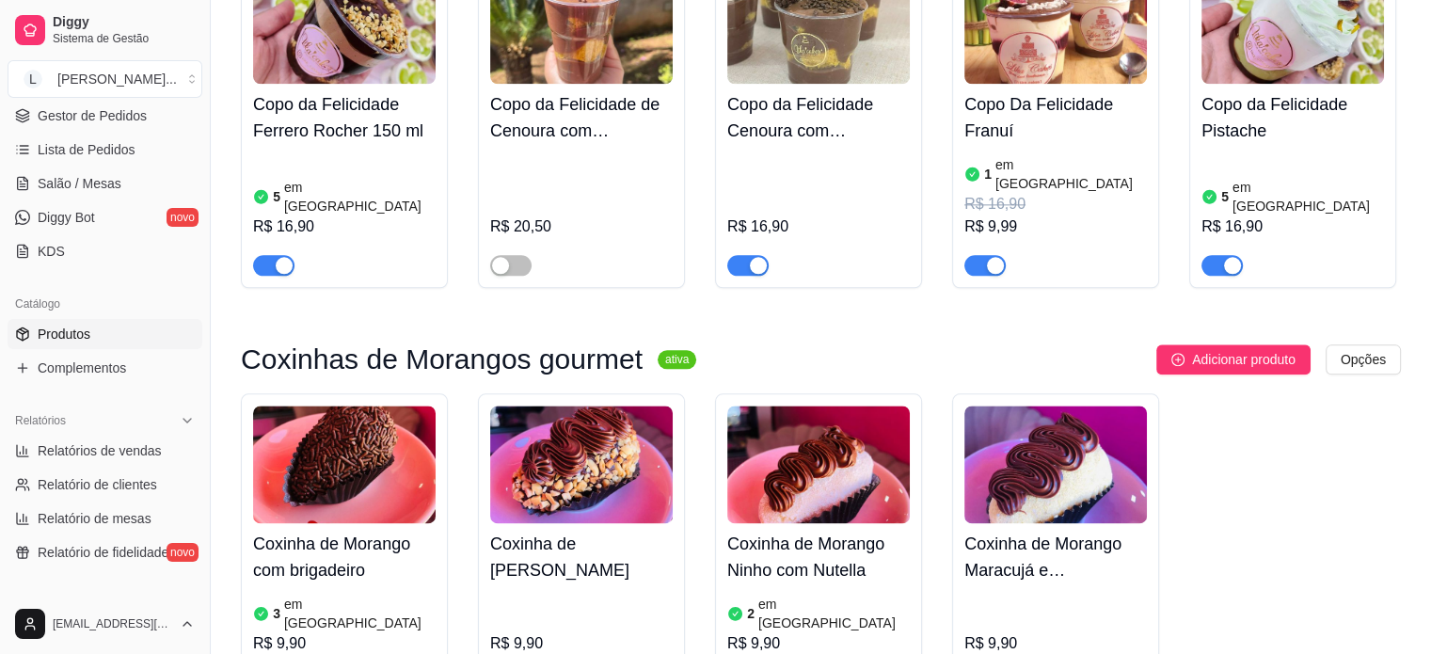
scroll to position [2069, 0]
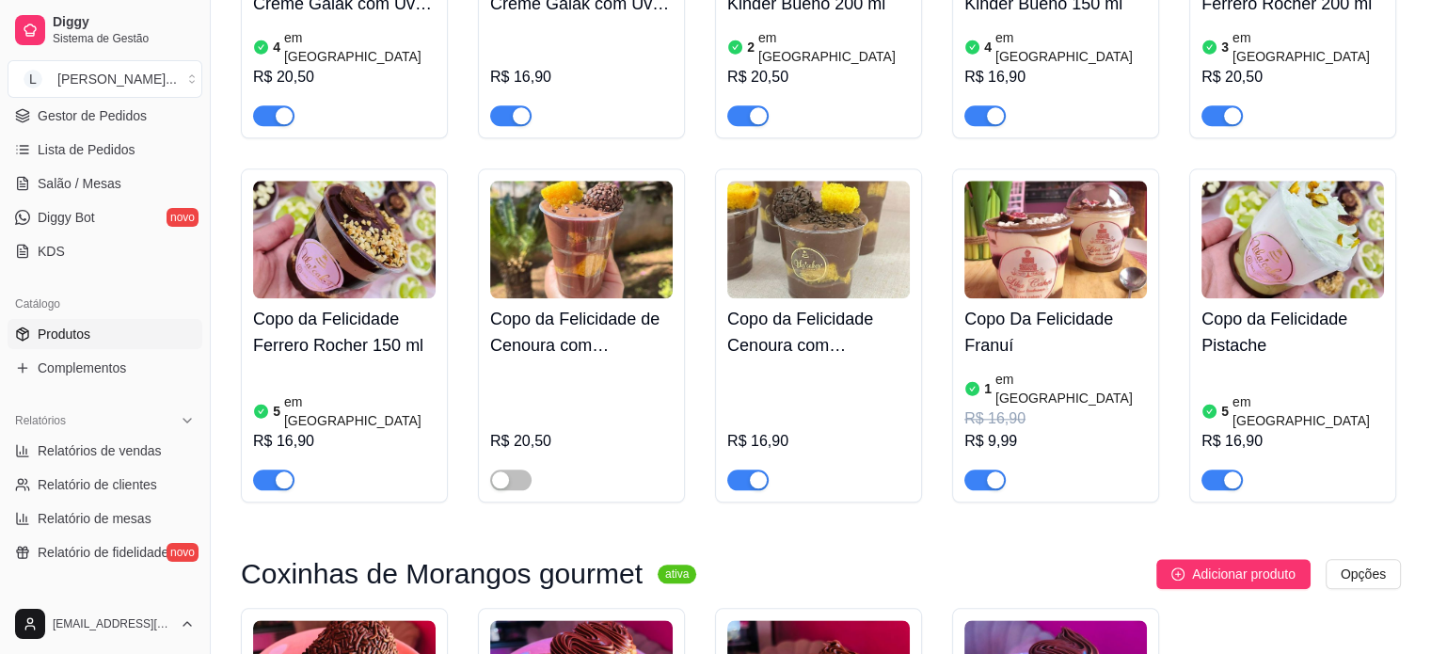
click at [1042, 370] on article "em estoque" at bounding box center [1070, 389] width 151 height 38
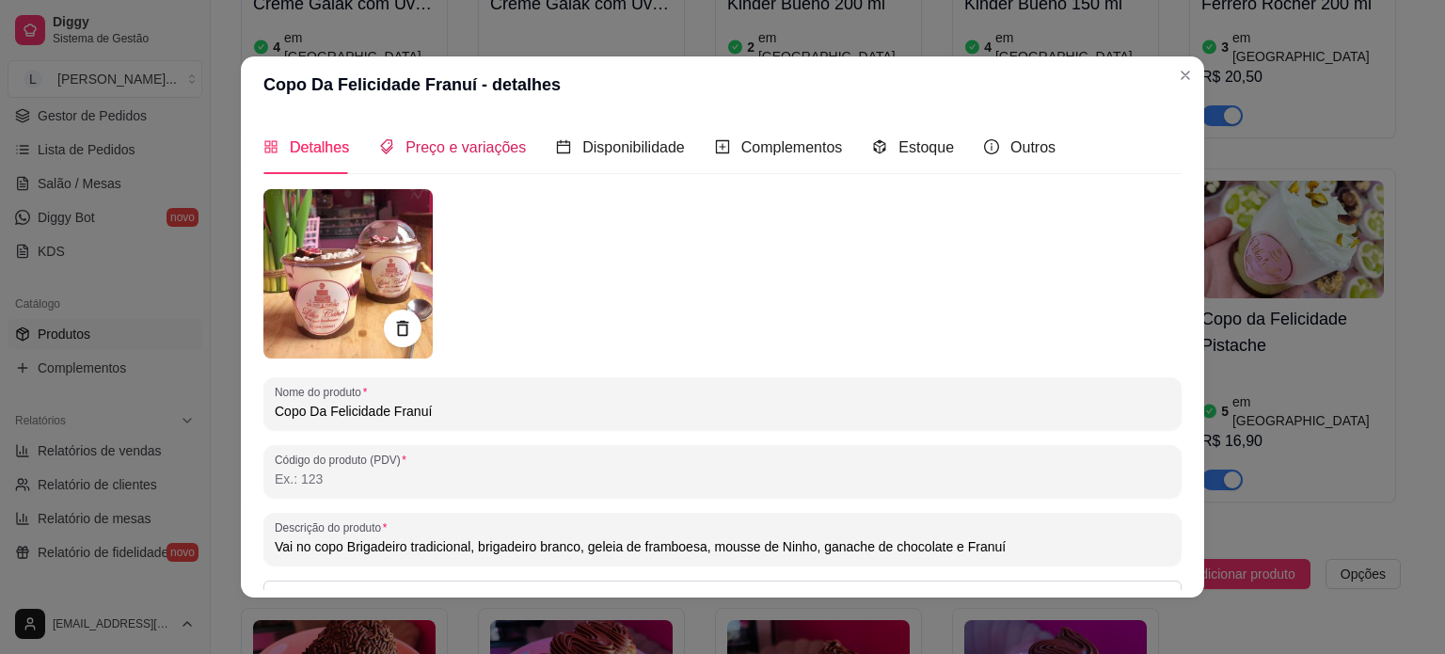
click at [478, 141] on span "Preço e variações" at bounding box center [465, 147] width 120 height 16
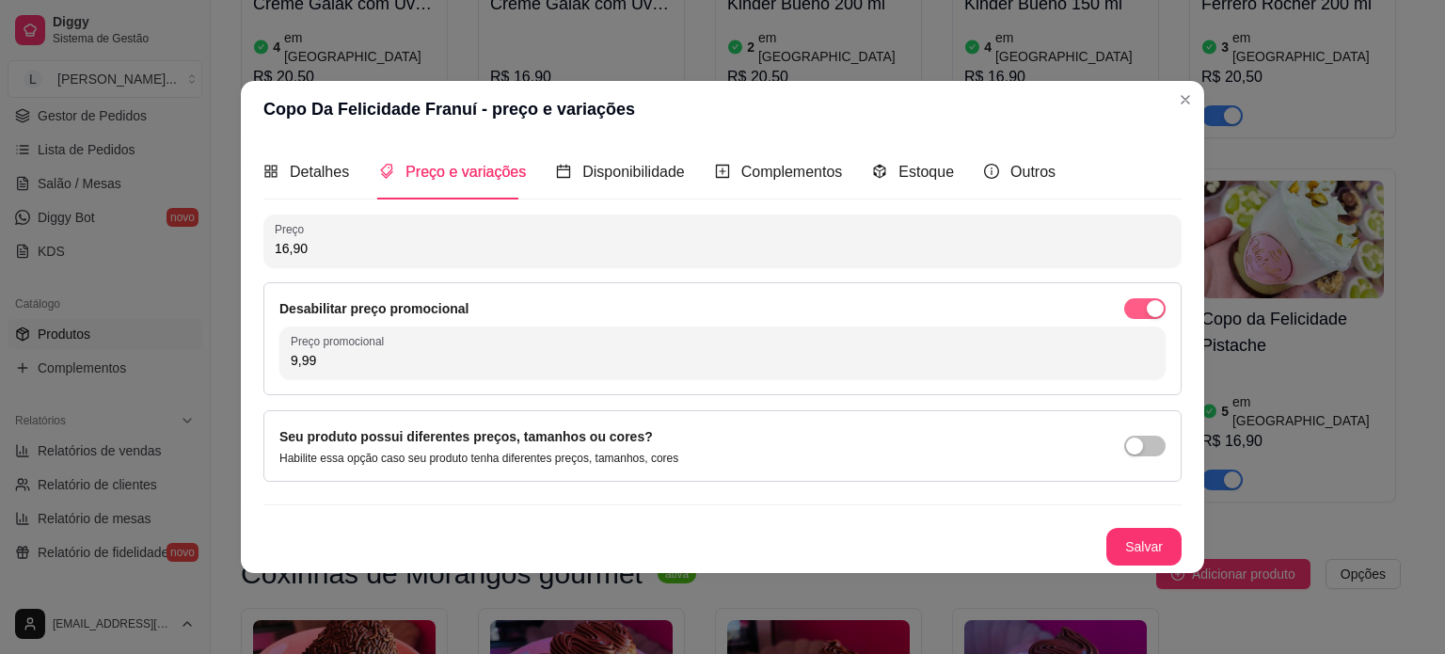
click at [1156, 311] on div "button" at bounding box center [1155, 308] width 17 height 17
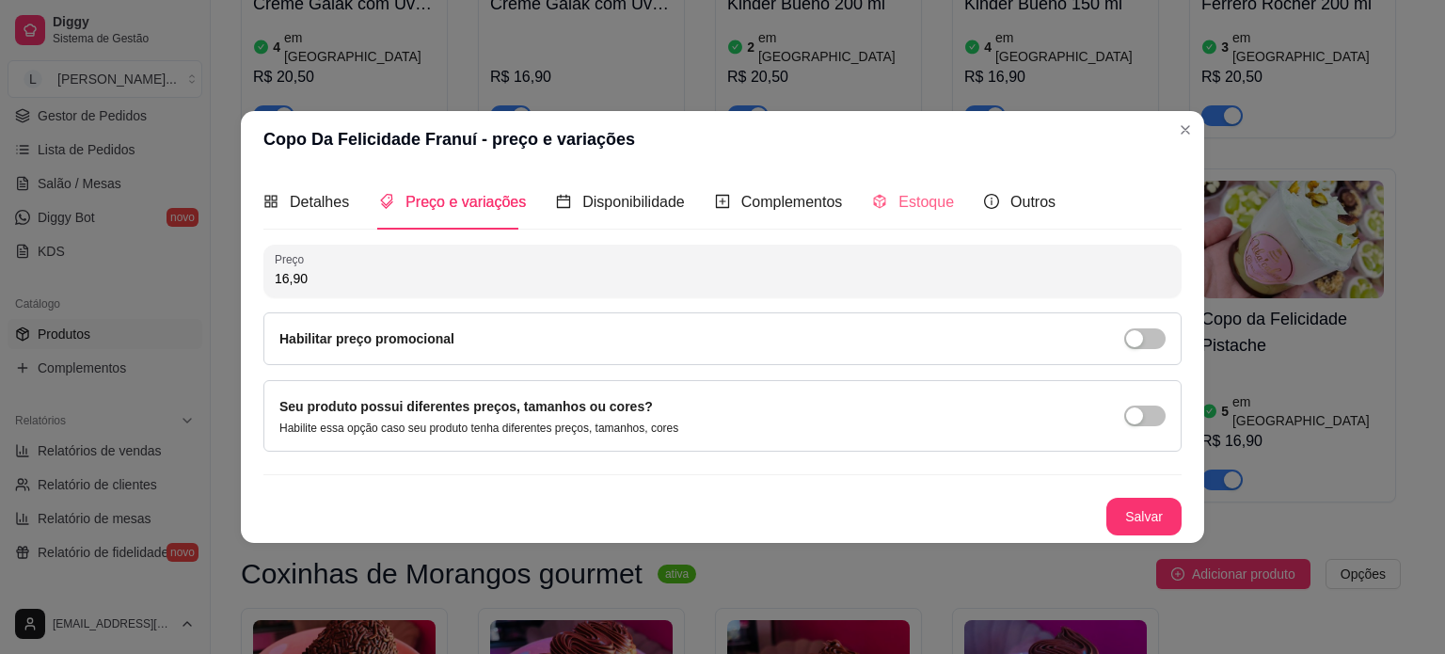
click at [918, 214] on div "Estoque" at bounding box center [913, 202] width 82 height 54
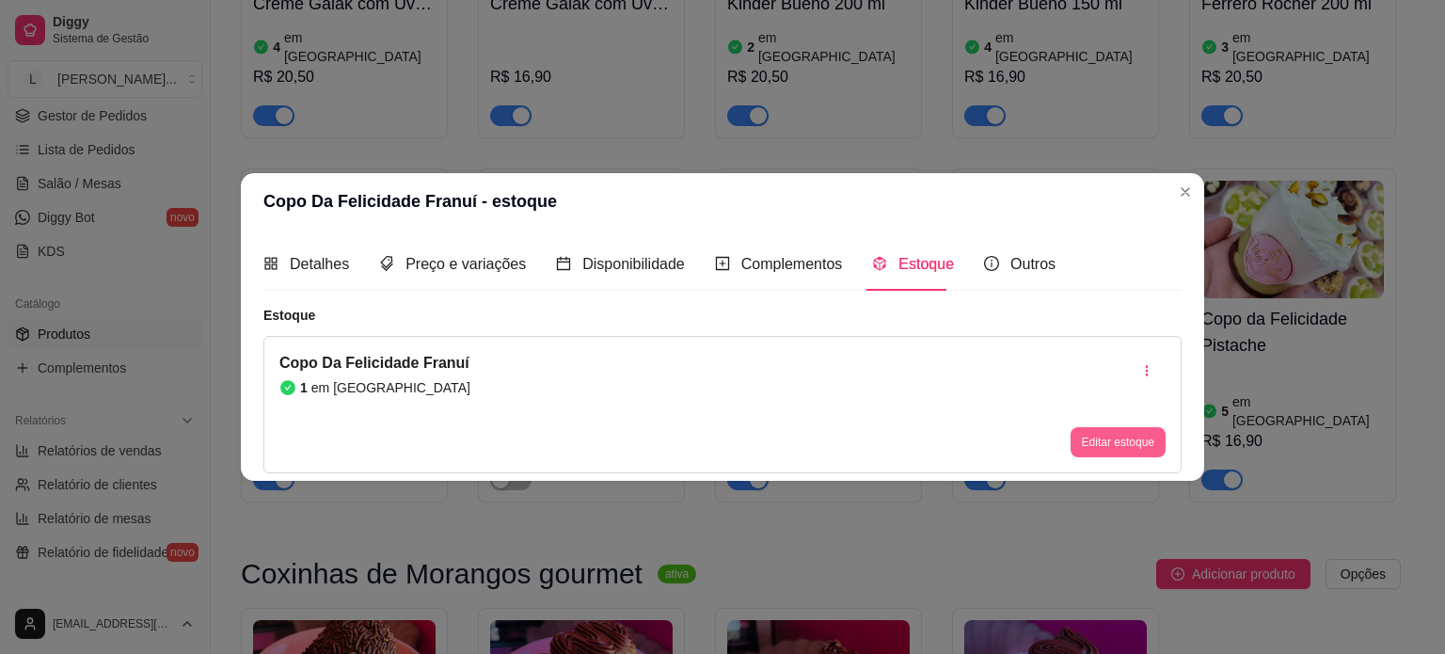
click at [1151, 436] on button "Editar estoque" at bounding box center [1117, 442] width 95 height 30
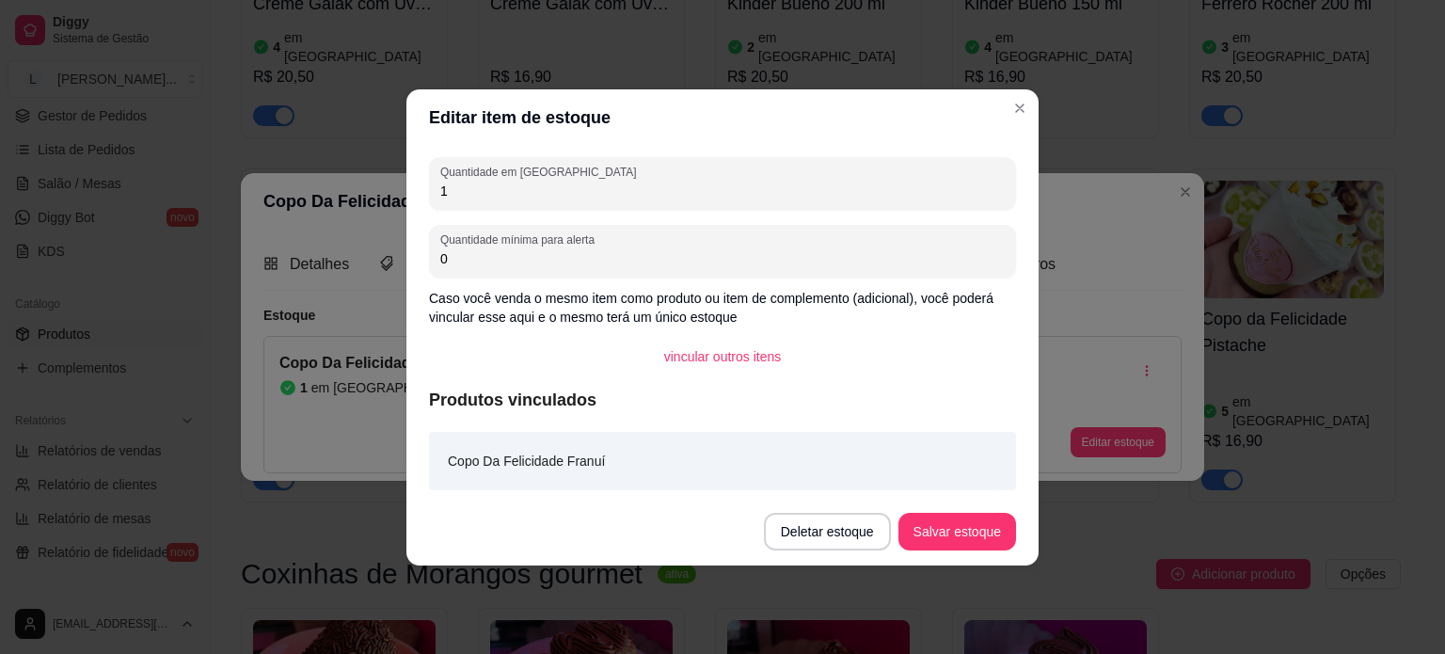
drag, startPoint x: 635, startPoint y: 195, endPoint x: 427, endPoint y: 191, distance: 207.9
click at [427, 191] on div "Quantidade em estoque 1 Quantidade mínima para alerta 0 Caso você venda o mesmo…" at bounding box center [722, 322] width 632 height 352
type input "5"
click at [949, 539] on button "Salvar estoque" at bounding box center [956, 531] width 115 height 37
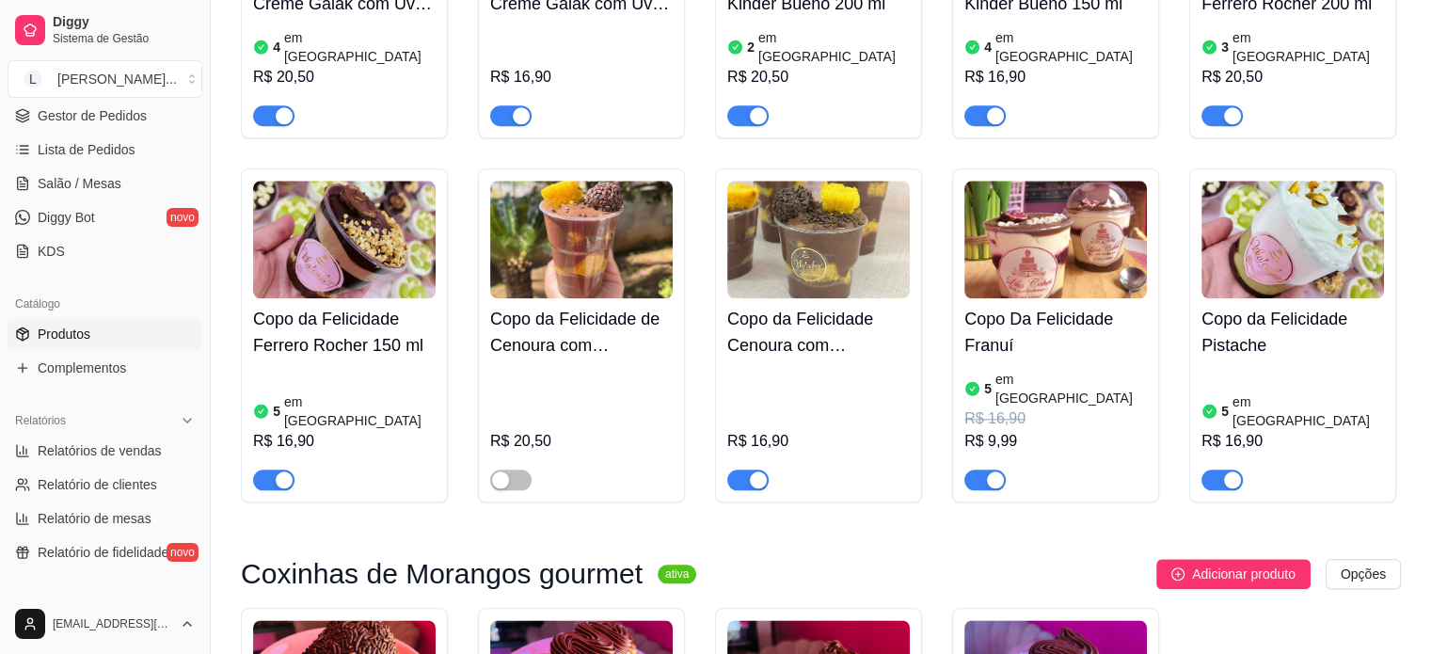
click at [1012, 366] on div "5 em estoque R$ 16,90 R$ 9,99" at bounding box center [1055, 428] width 182 height 124
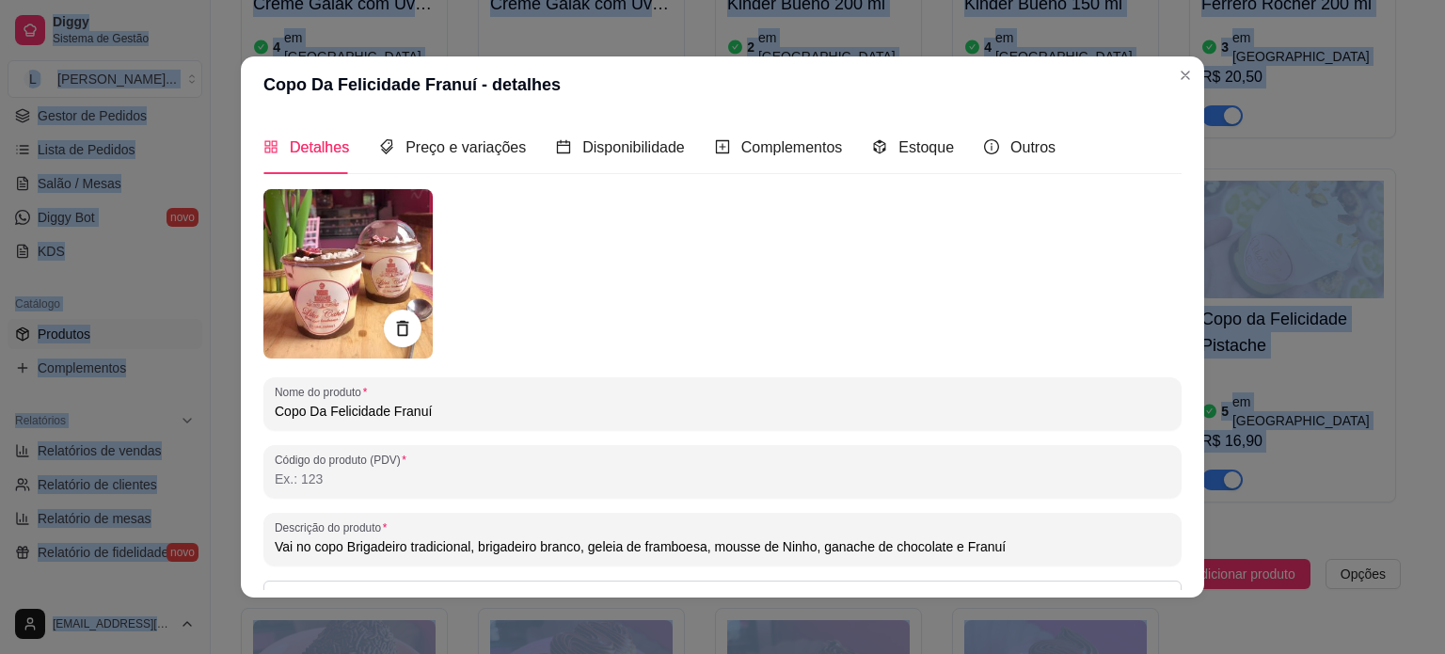
click at [672, 307] on div at bounding box center [722, 273] width 918 height 169
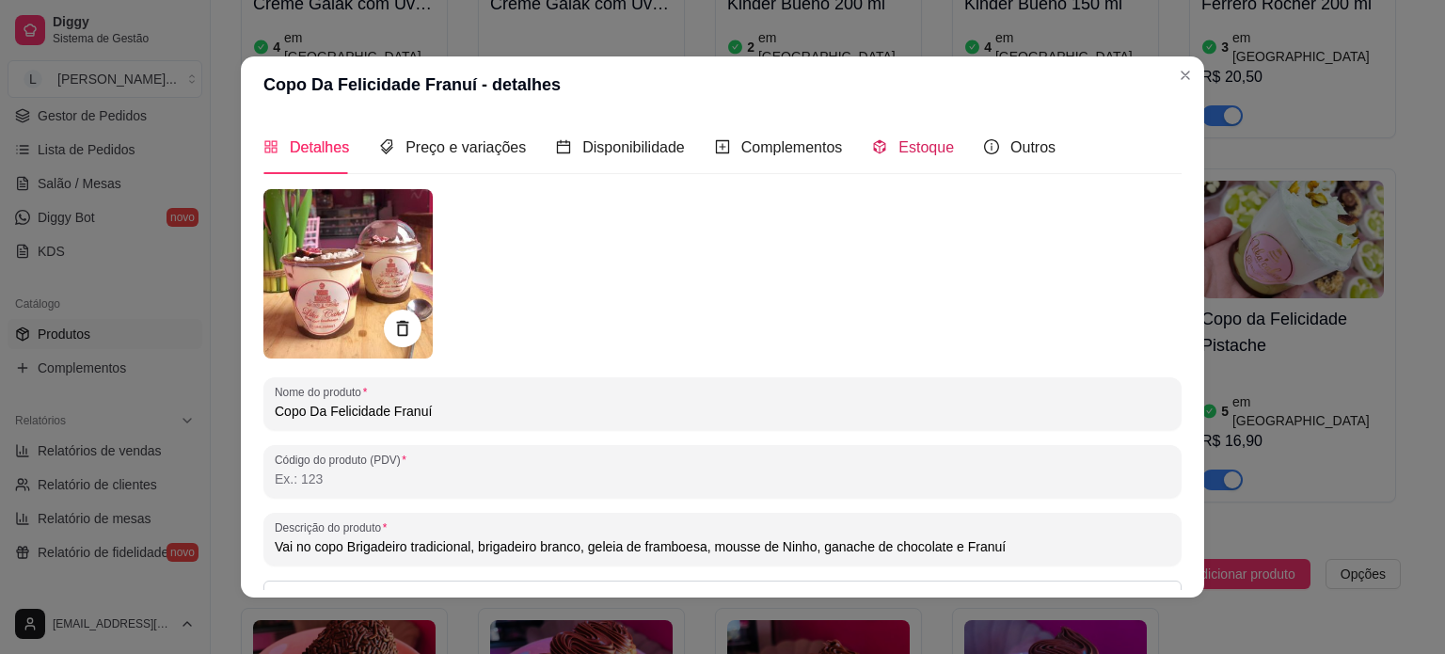
click at [917, 146] on span "Estoque" at bounding box center [925, 147] width 55 height 16
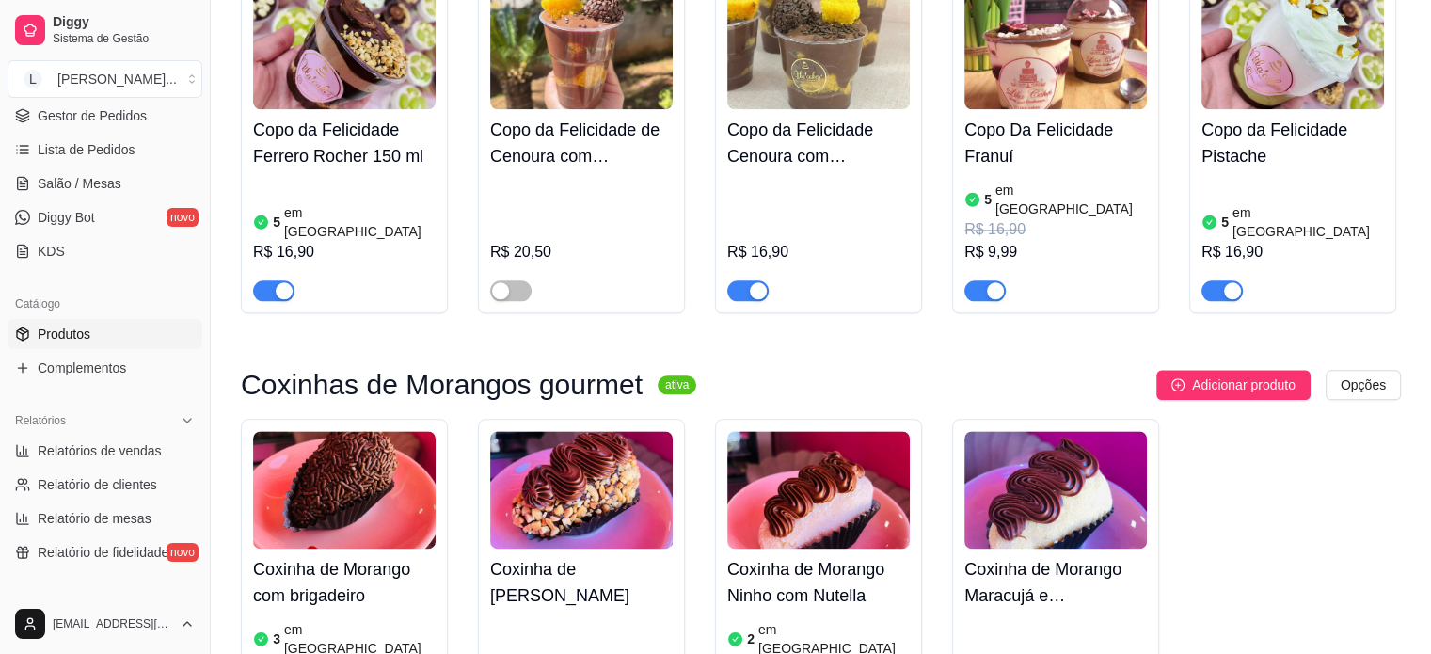
scroll to position [2163, 0]
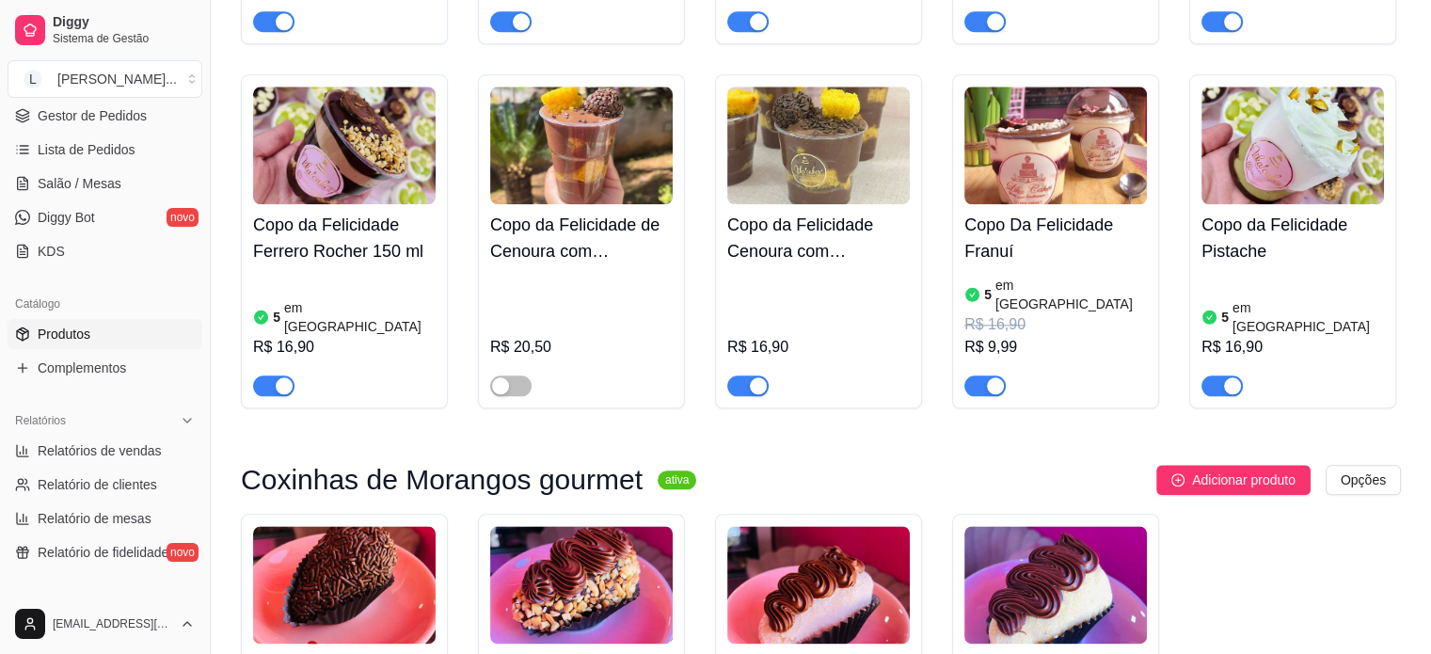
click at [1045, 336] on div "R$ 9,99" at bounding box center [1055, 347] width 182 height 23
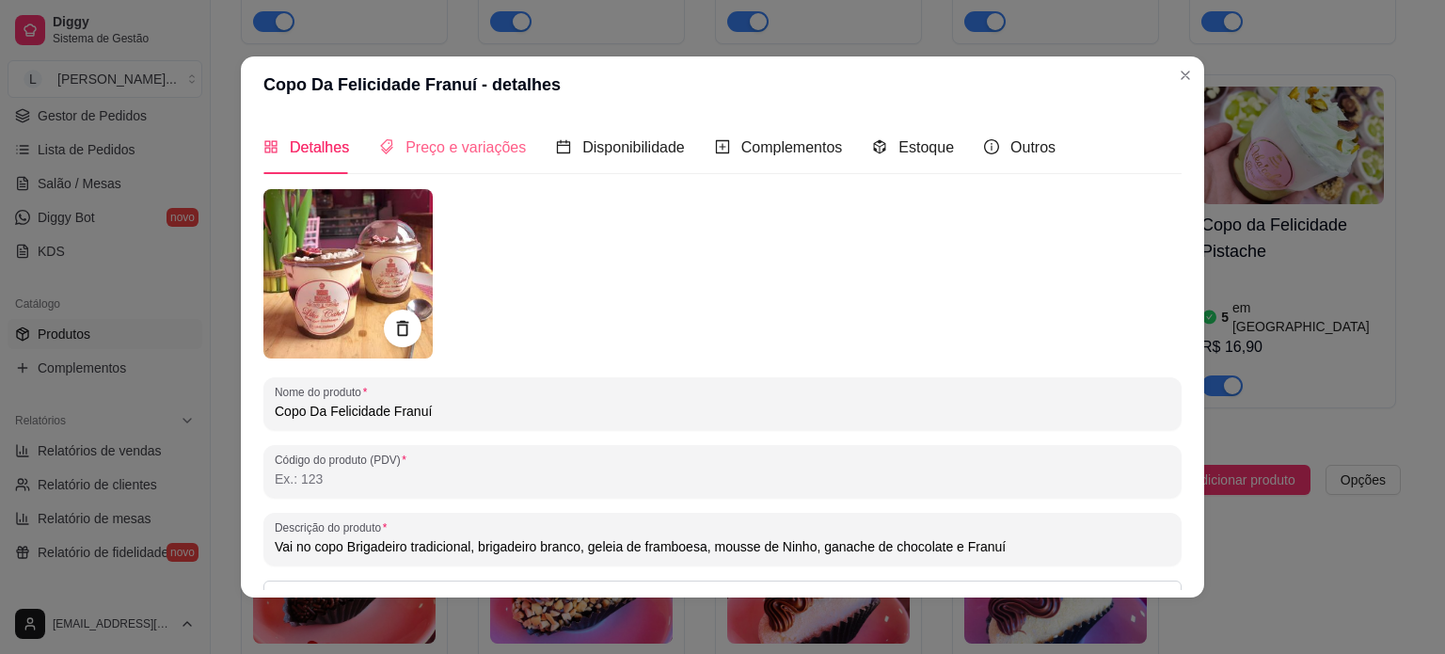
click at [426, 160] on div "Preço e variações" at bounding box center [452, 147] width 147 height 54
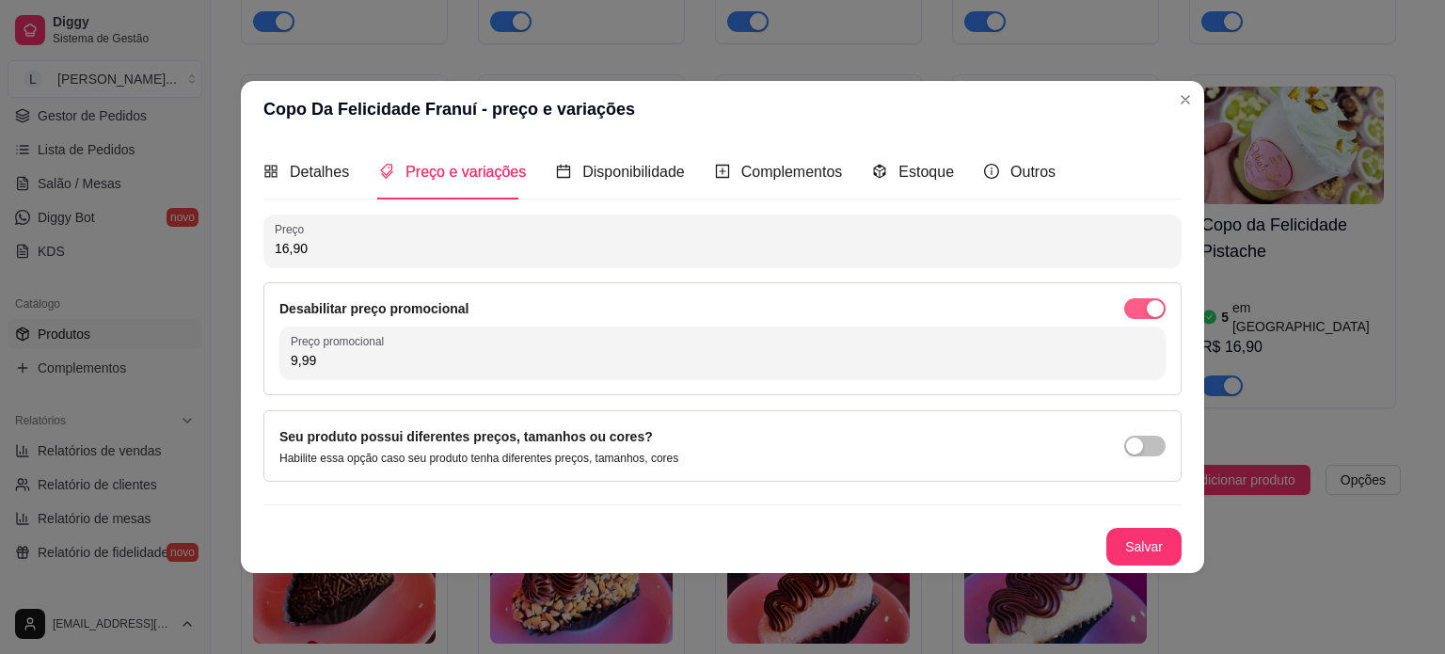
click at [1140, 307] on span "button" at bounding box center [1144, 308] width 41 height 21
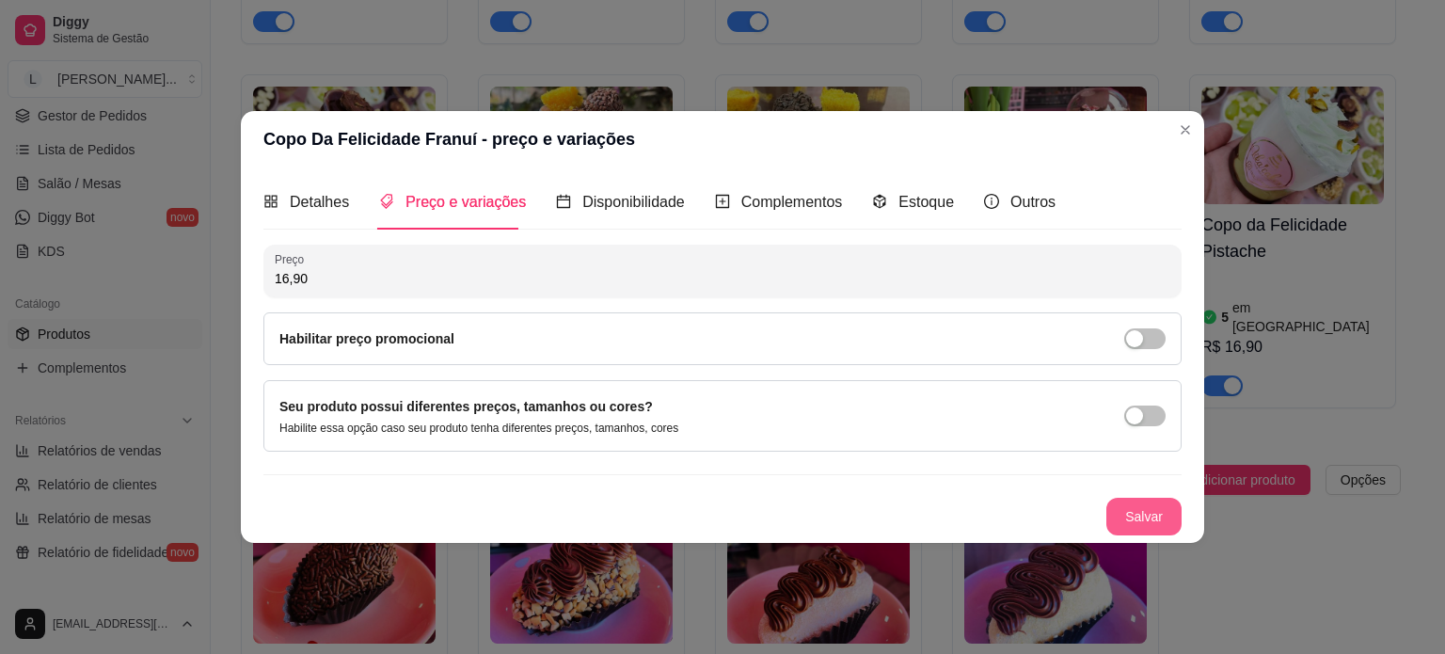
click at [1166, 528] on button "Salvar" at bounding box center [1143, 517] width 75 height 38
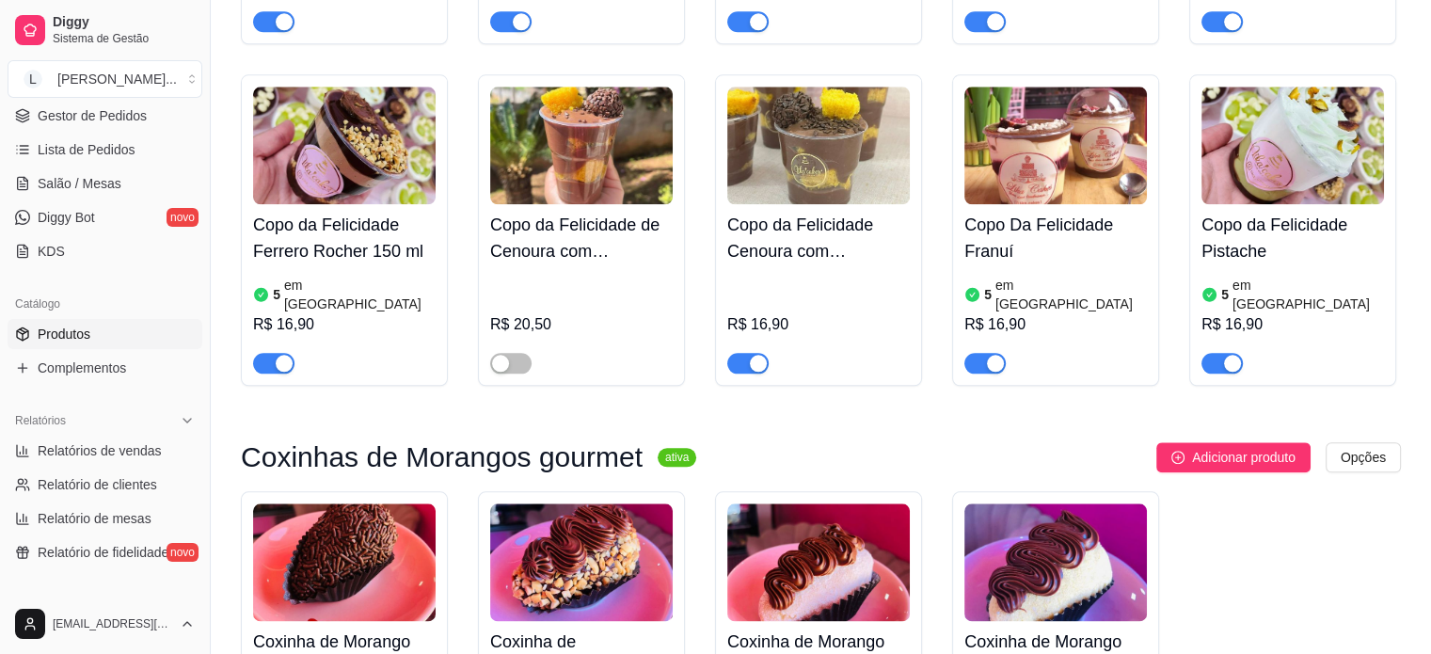
scroll to position [2445, 0]
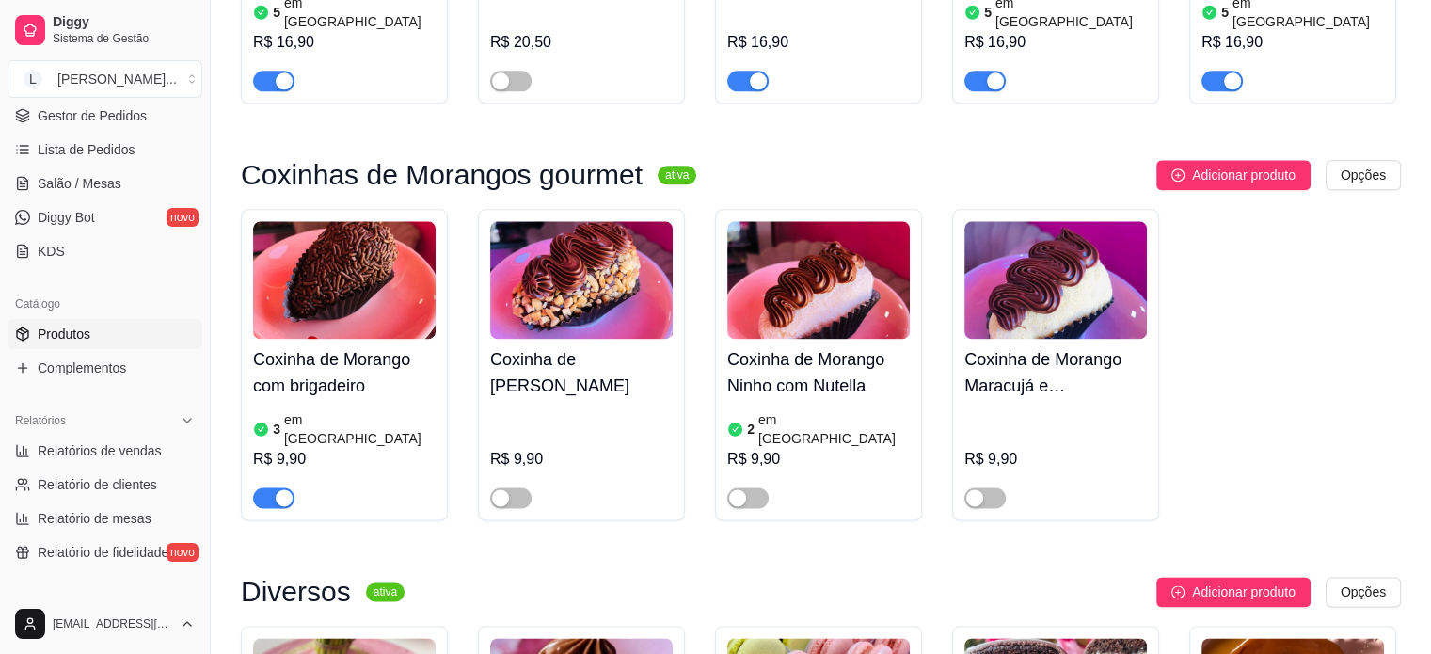
click at [809, 346] on h4 "Coxinha de Morango Ninho com Nutella" at bounding box center [818, 372] width 182 height 53
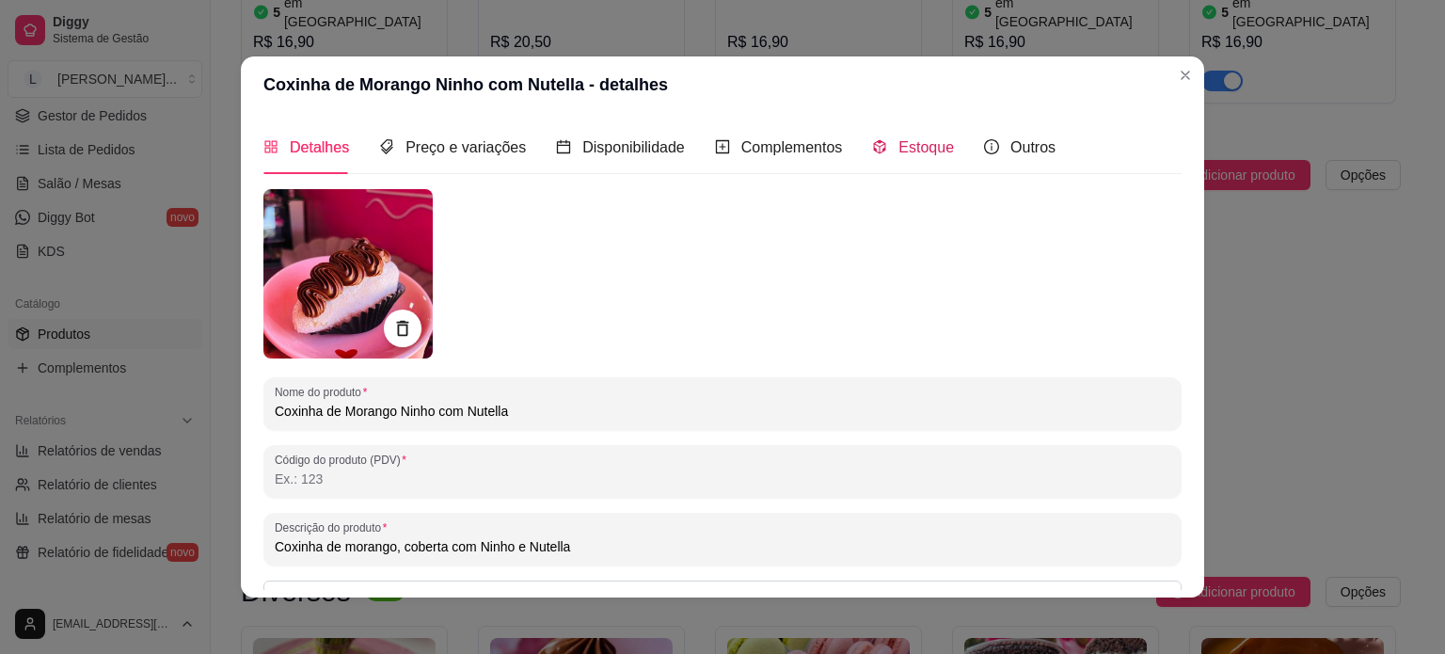
click at [881, 151] on div "Estoque" at bounding box center [913, 147] width 82 height 24
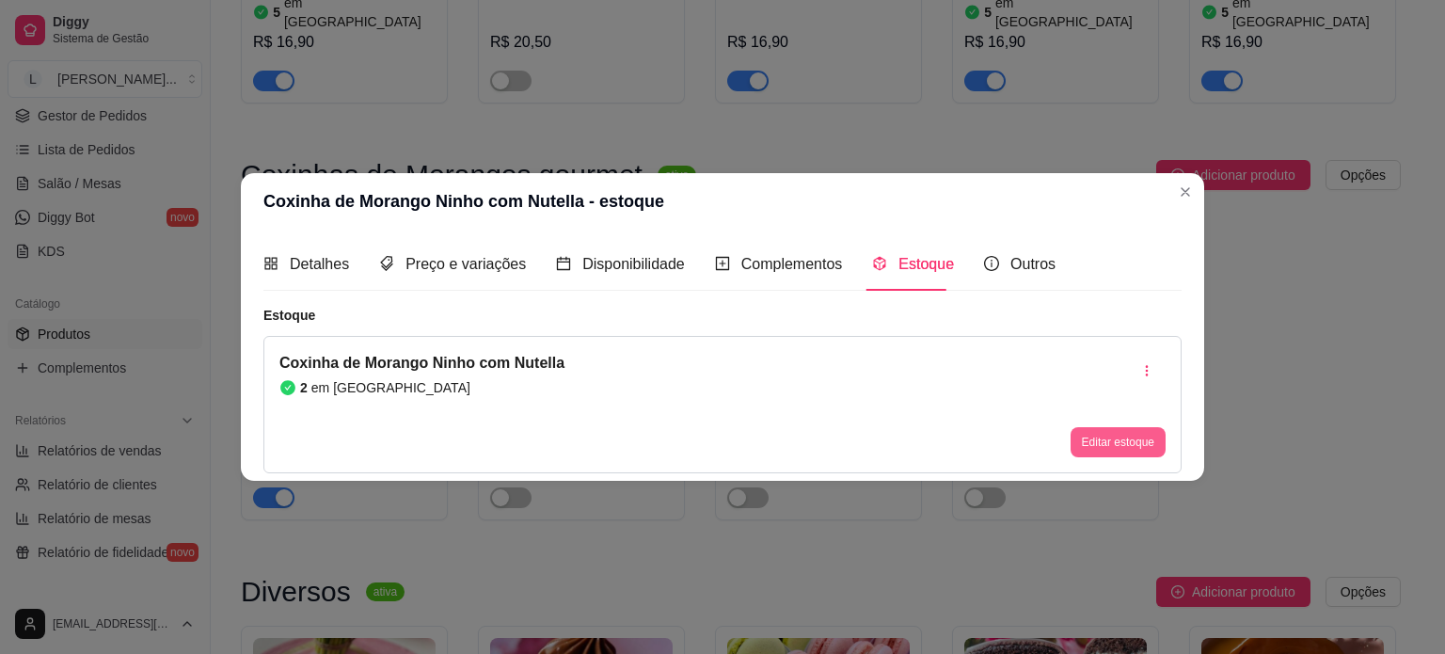
click at [1124, 455] on button "Editar estoque" at bounding box center [1117, 442] width 95 height 30
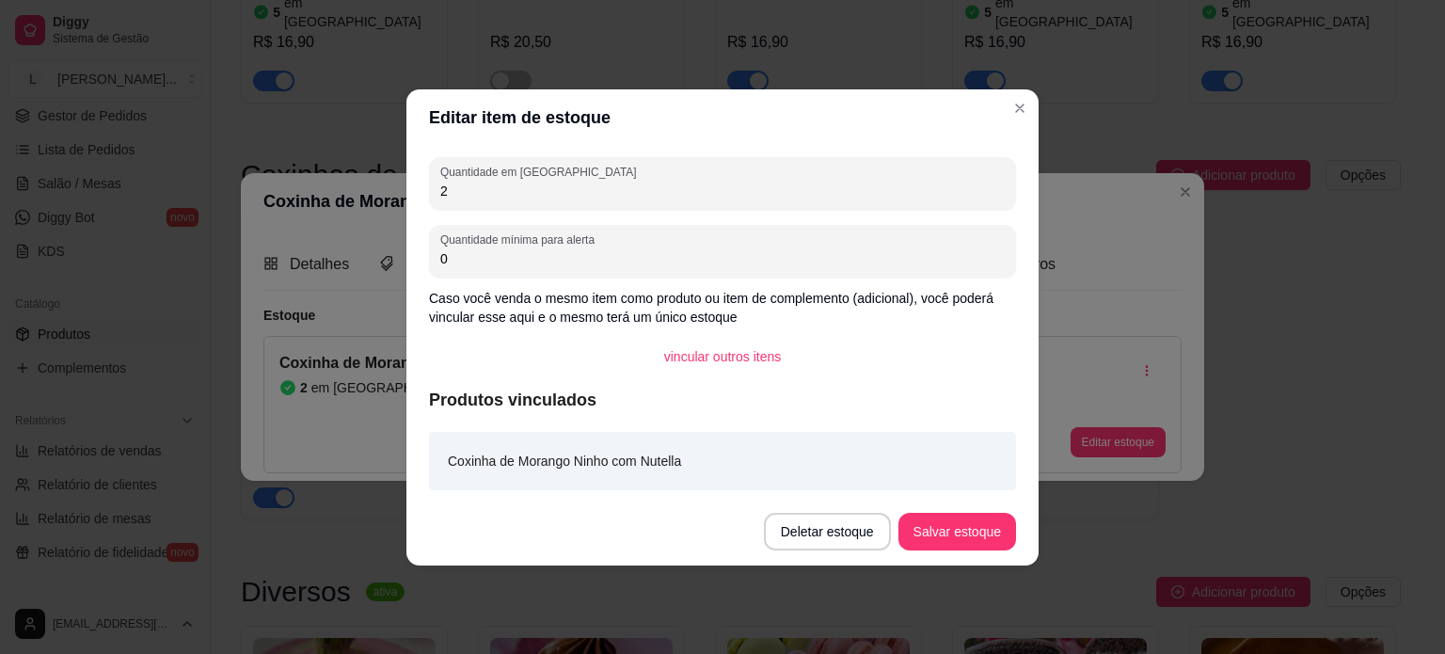
drag, startPoint x: 508, startPoint y: 192, endPoint x: 401, endPoint y: 208, distance: 108.4
click at [403, 208] on div "Editar item de estoque Quantidade em estoque 2 Quantidade mínima para alerta 0 …" at bounding box center [722, 327] width 1445 height 654
type input "1"
click at [914, 533] on button "Salvar estoque" at bounding box center [956, 531] width 115 height 37
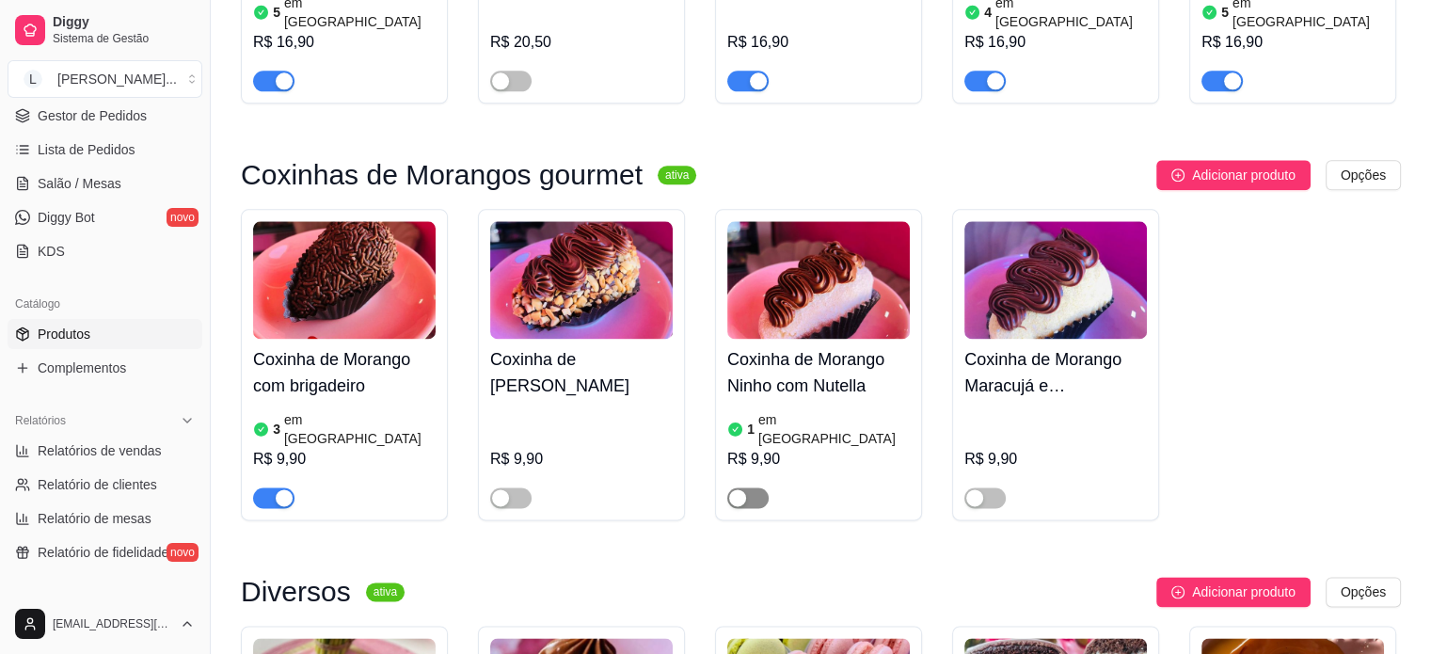
click at [752, 487] on span "button" at bounding box center [747, 497] width 41 height 21
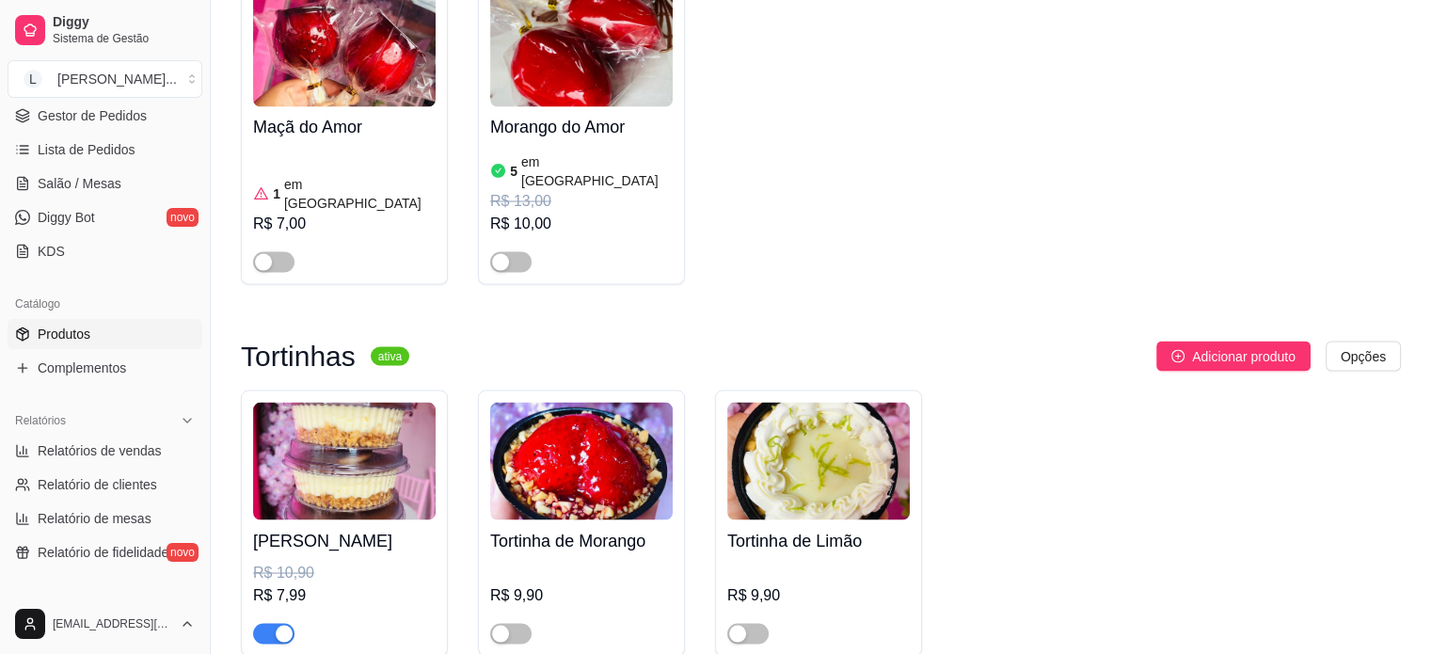
scroll to position [3574, 0]
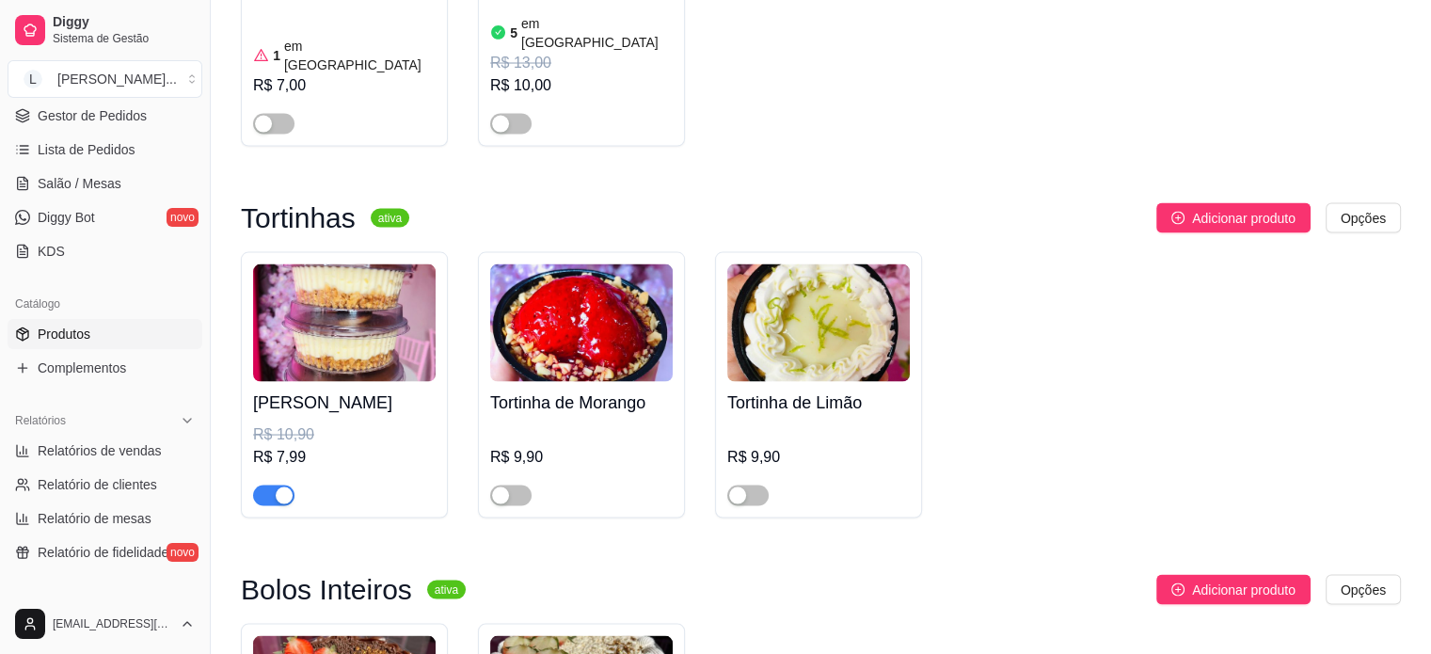
click at [281, 486] on div "button" at bounding box center [284, 494] width 17 height 17
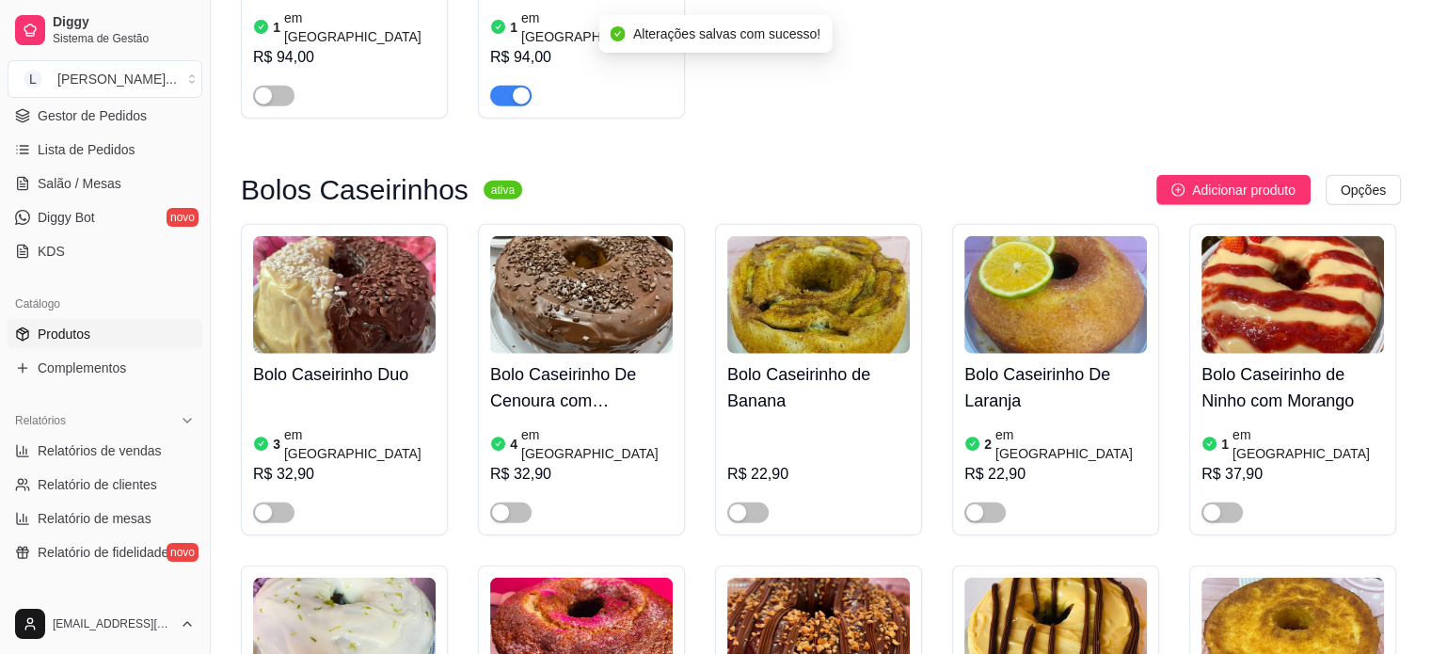
scroll to position [4421, 0]
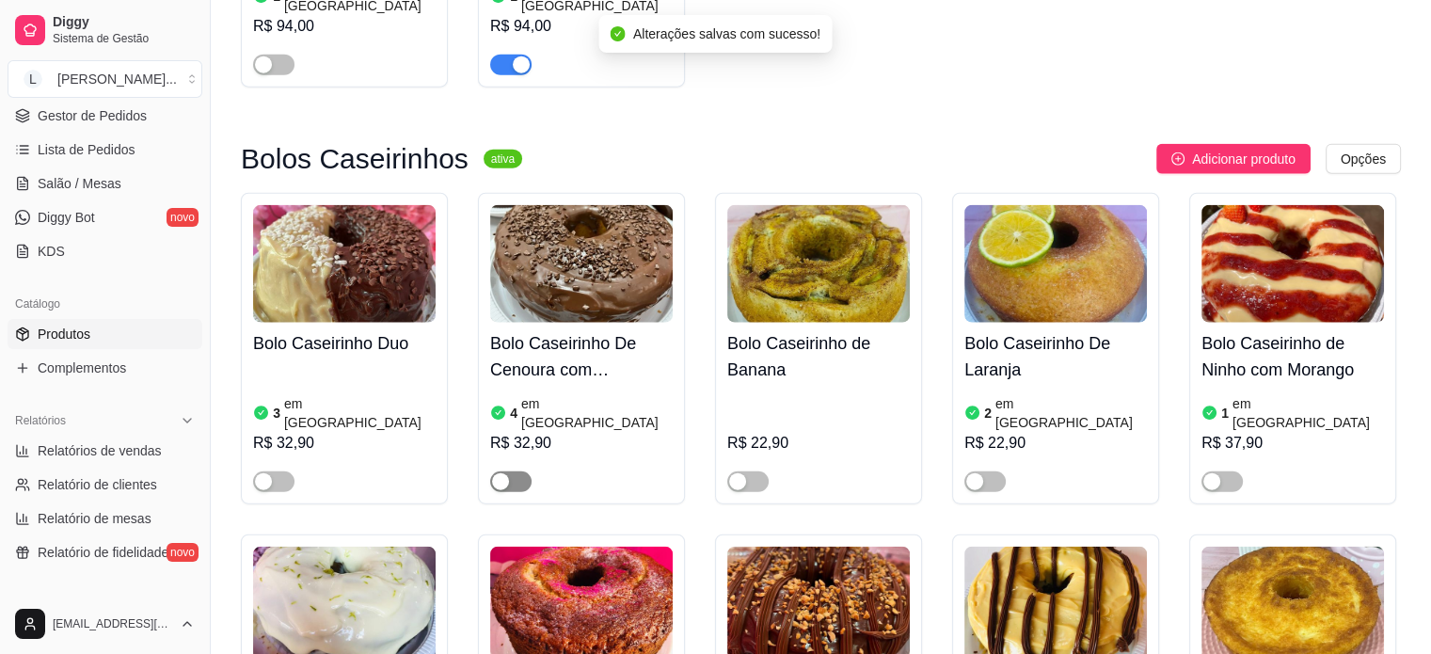
click at [513, 471] on span "button" at bounding box center [510, 481] width 41 height 21
click at [281, 471] on span "button" at bounding box center [273, 481] width 41 height 21
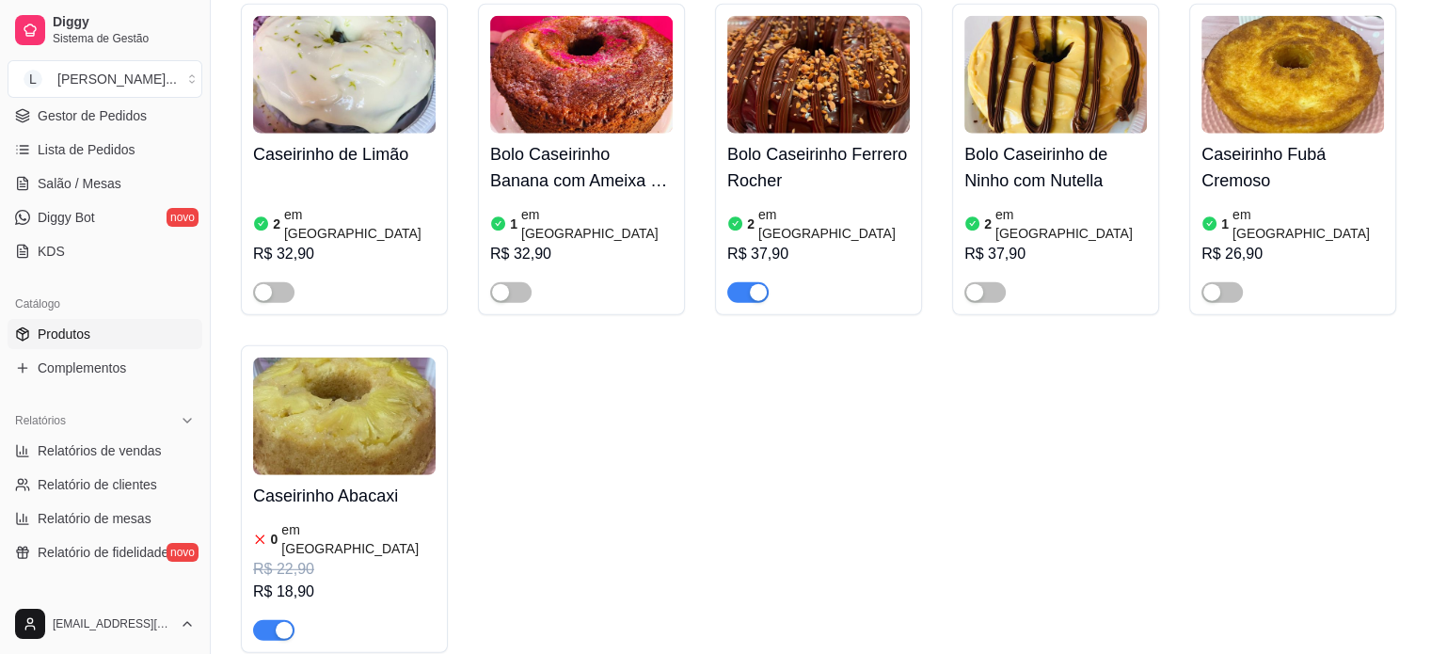
scroll to position [5079, 0]
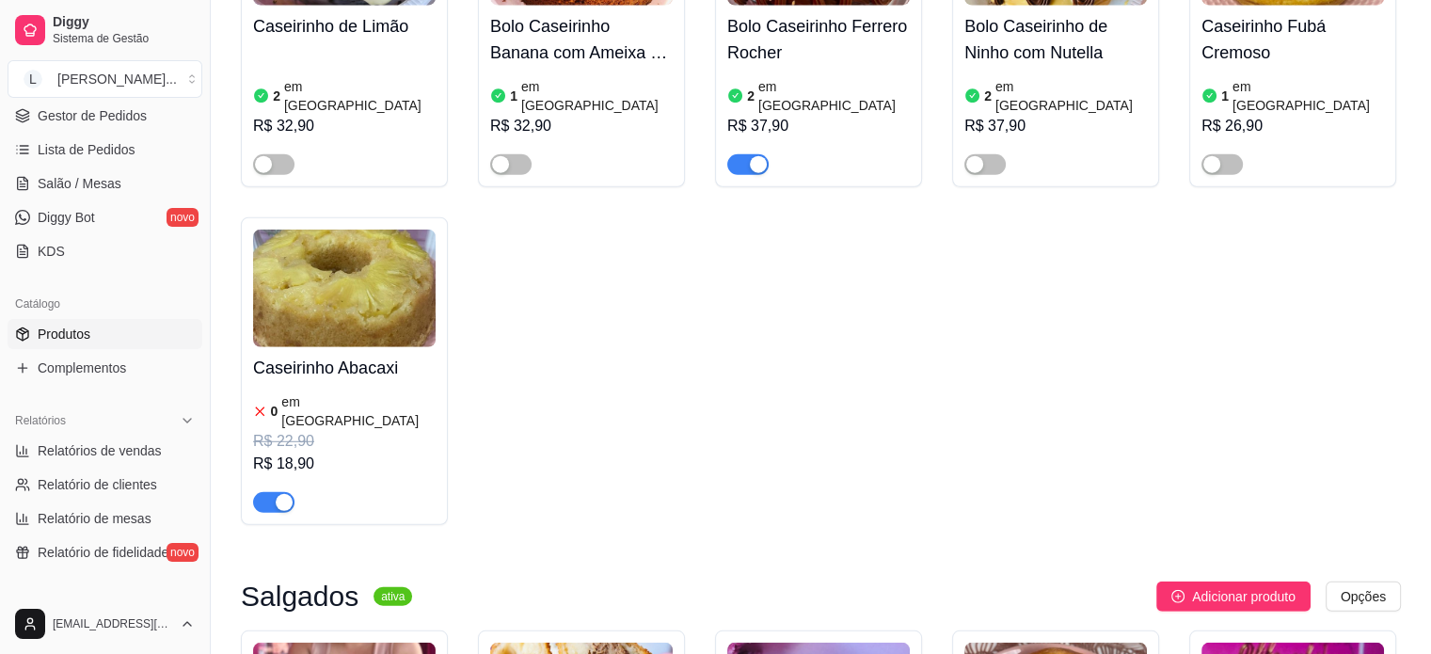
click at [267, 492] on span "button" at bounding box center [273, 502] width 41 height 21
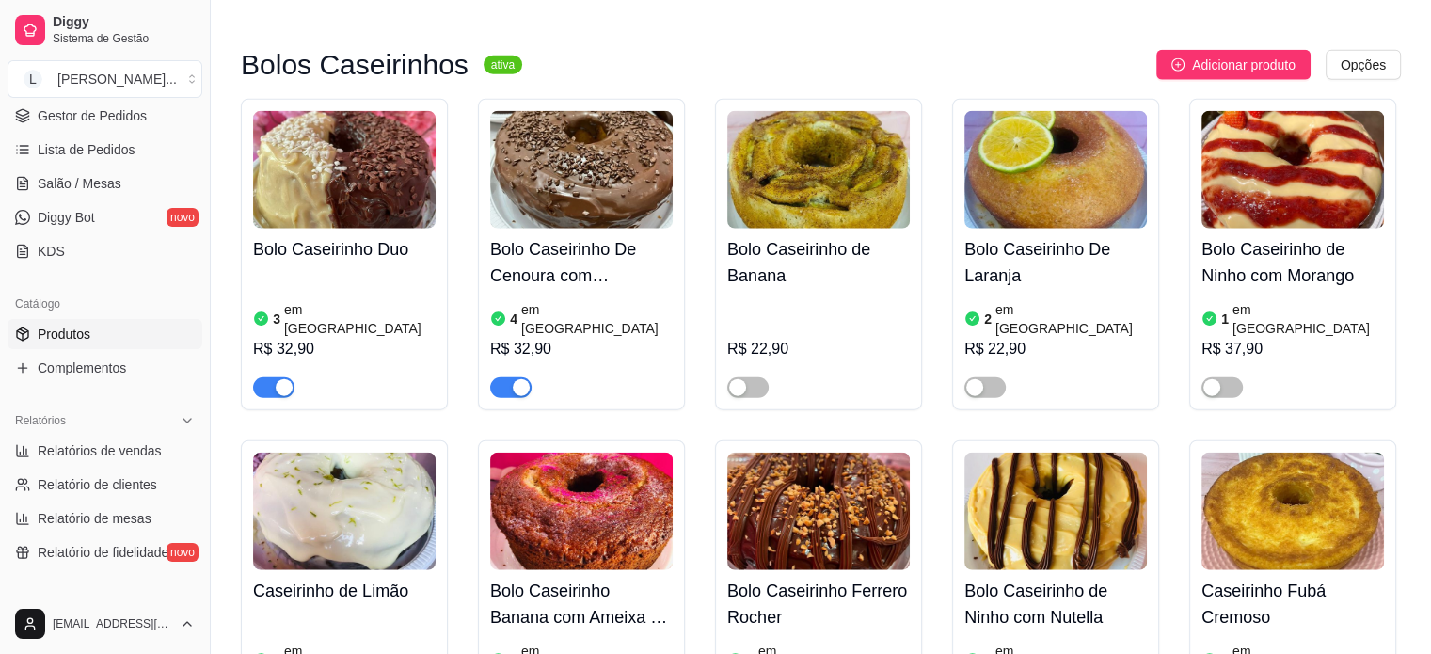
scroll to position [4232, 0]
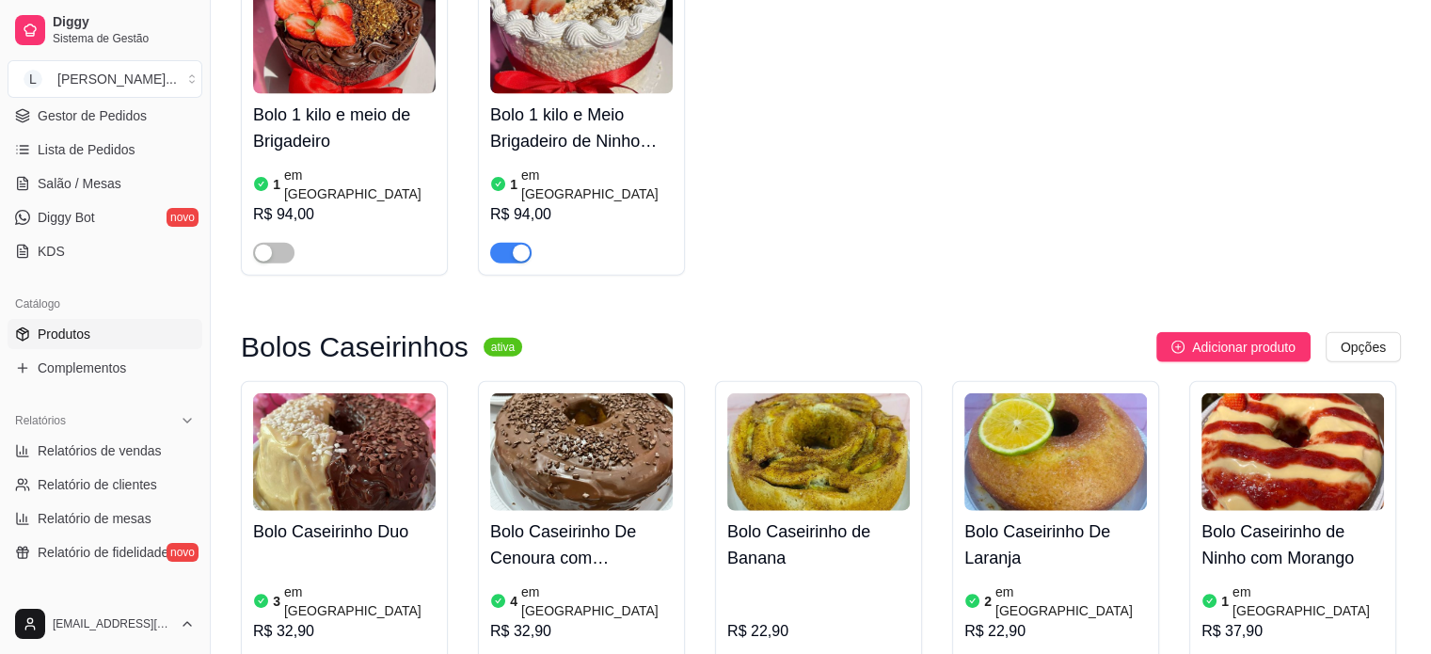
click at [1230, 148] on div "Combos ativa Adicionar produto Opções Combo - Fatia Brownie de Kinder Bueno + C…" at bounding box center [821, 87] width 1160 height 8219
click at [1221, 337] on span "Adicionar produto" at bounding box center [1243, 347] width 103 height 21
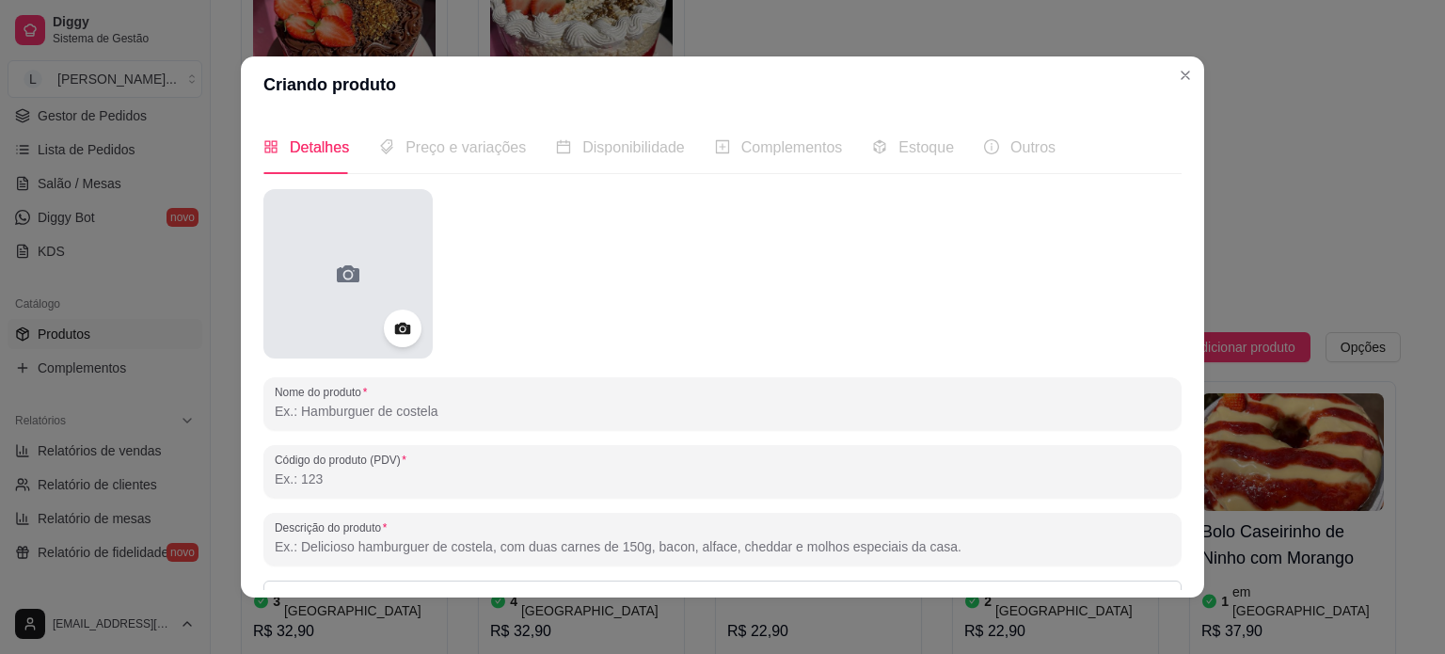
click at [350, 341] on div at bounding box center [347, 273] width 169 height 169
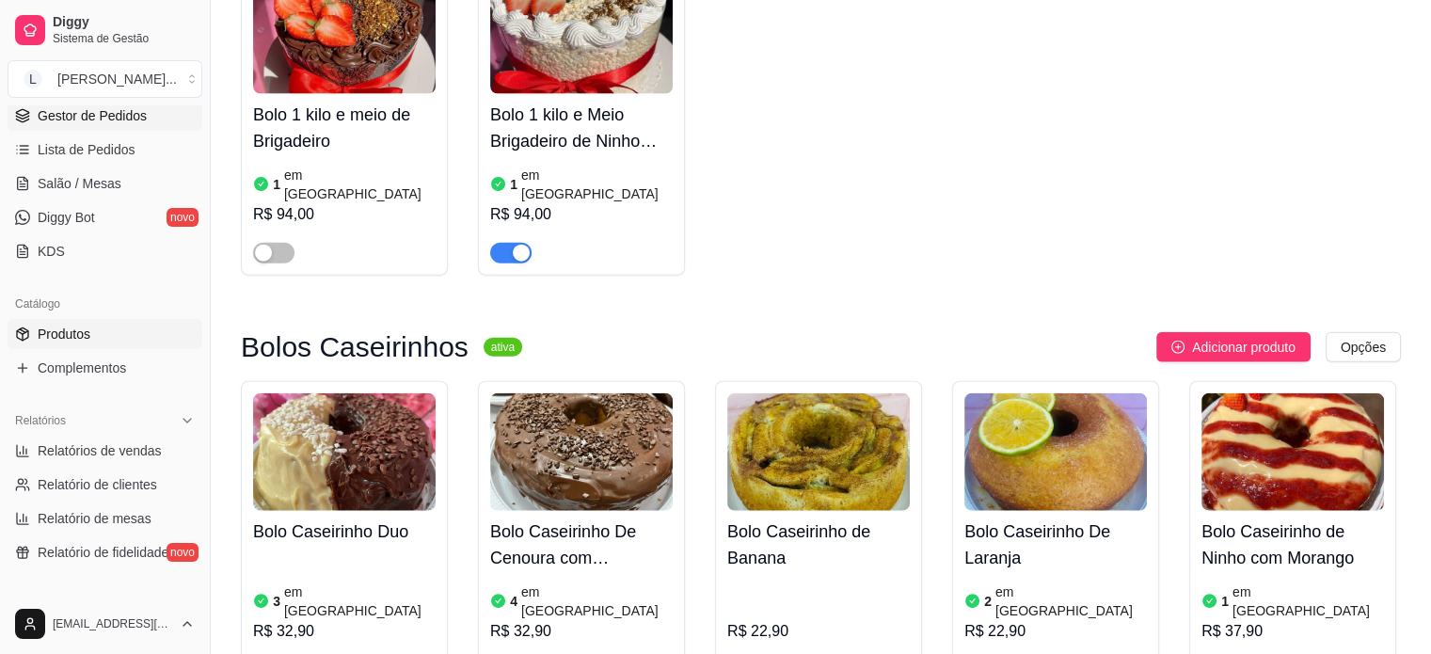
click at [98, 121] on span "Gestor de Pedidos" at bounding box center [92, 115] width 109 height 19
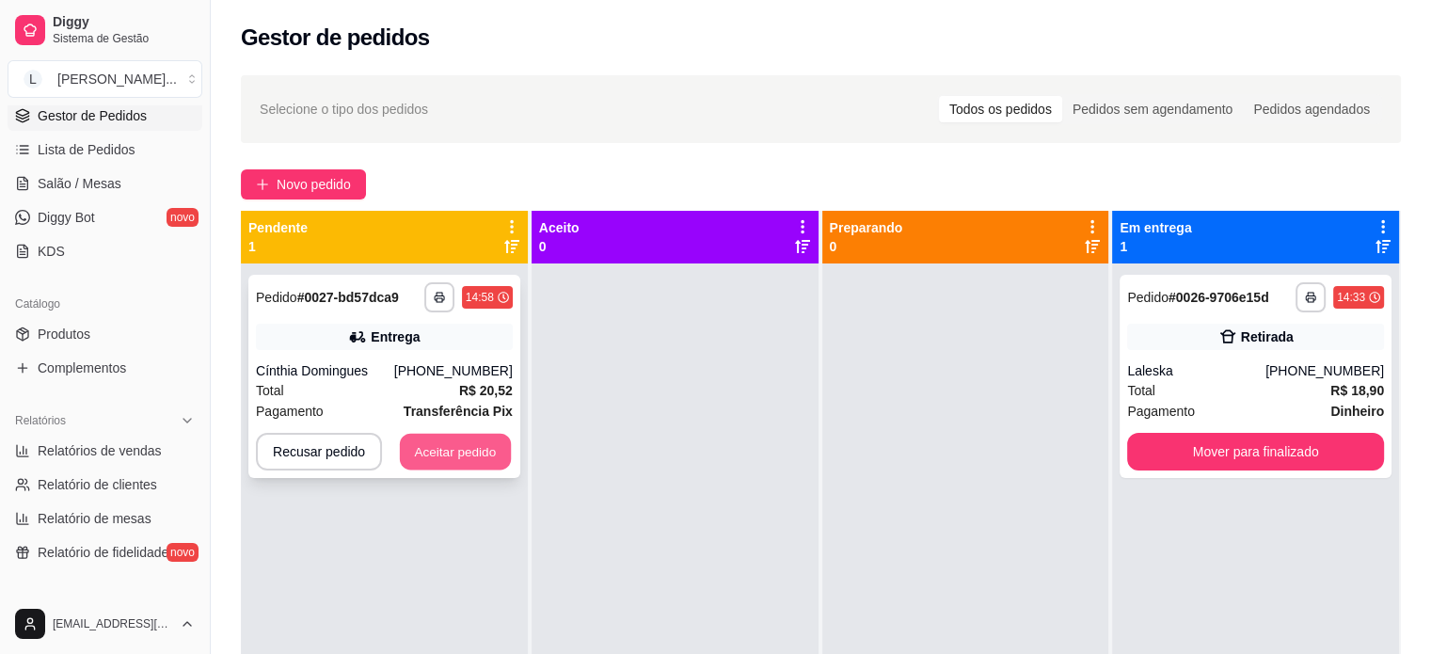
click at [426, 459] on button "Aceitar pedido" at bounding box center [455, 452] width 111 height 37
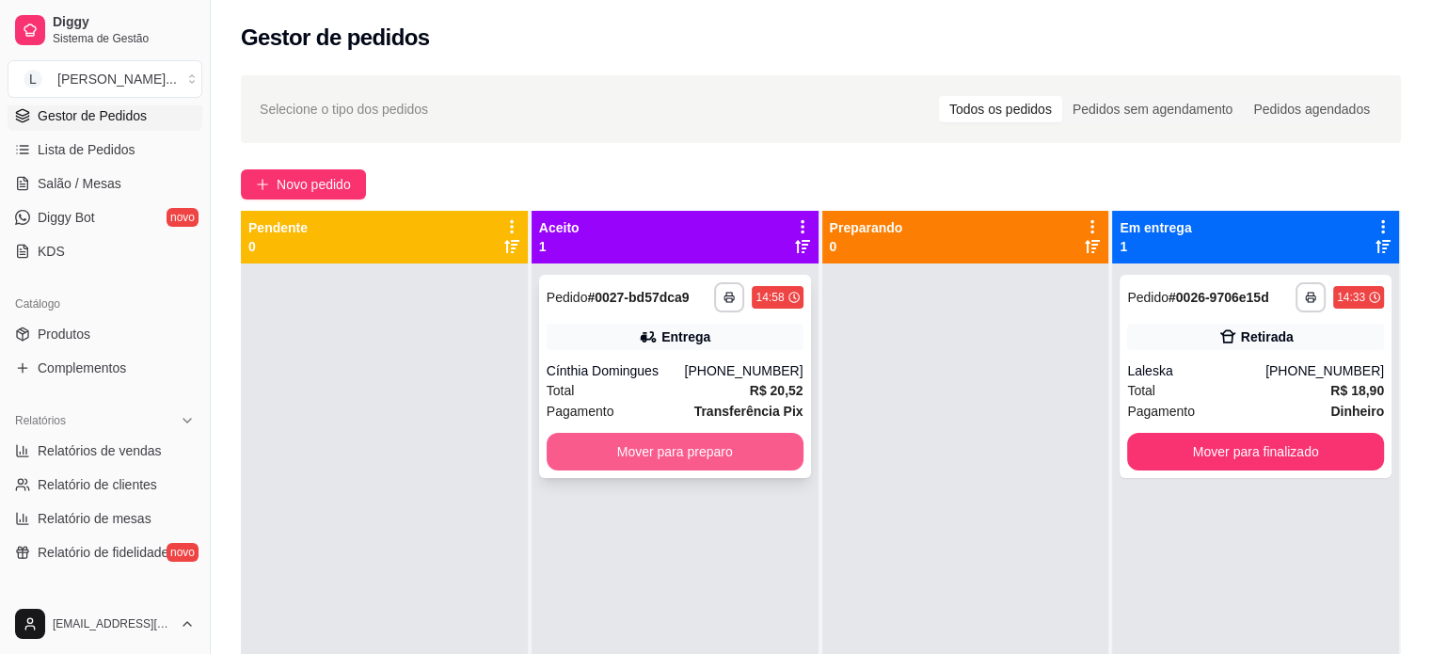
click at [664, 458] on button "Mover para preparo" at bounding box center [674, 452] width 257 height 38
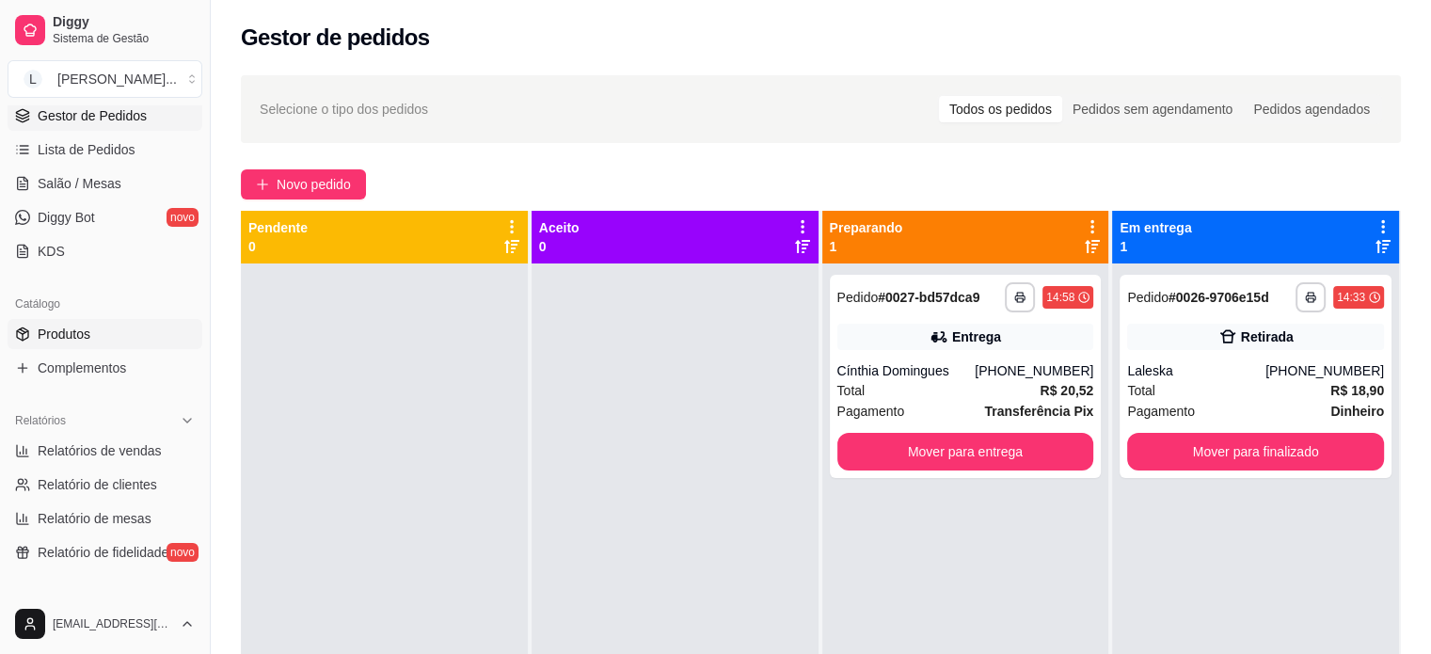
click at [87, 319] on link "Produtos" at bounding box center [105, 334] width 195 height 30
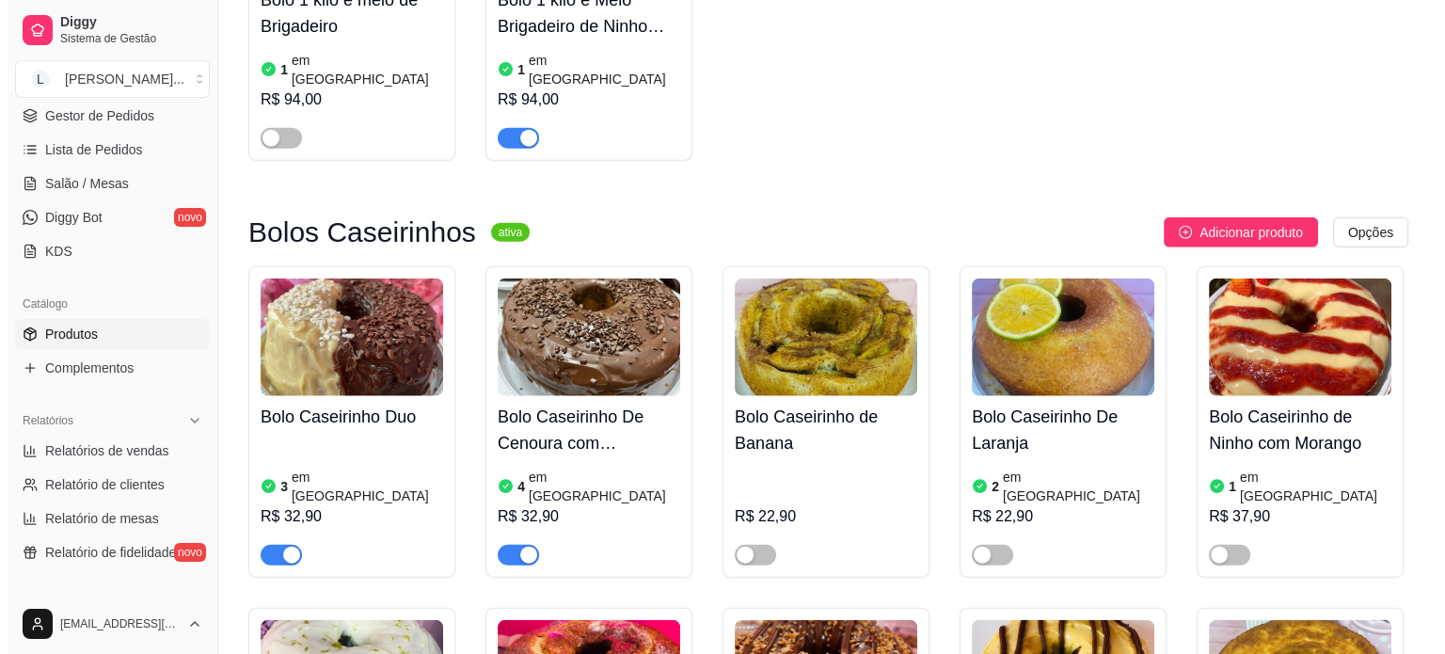
scroll to position [4232, 0]
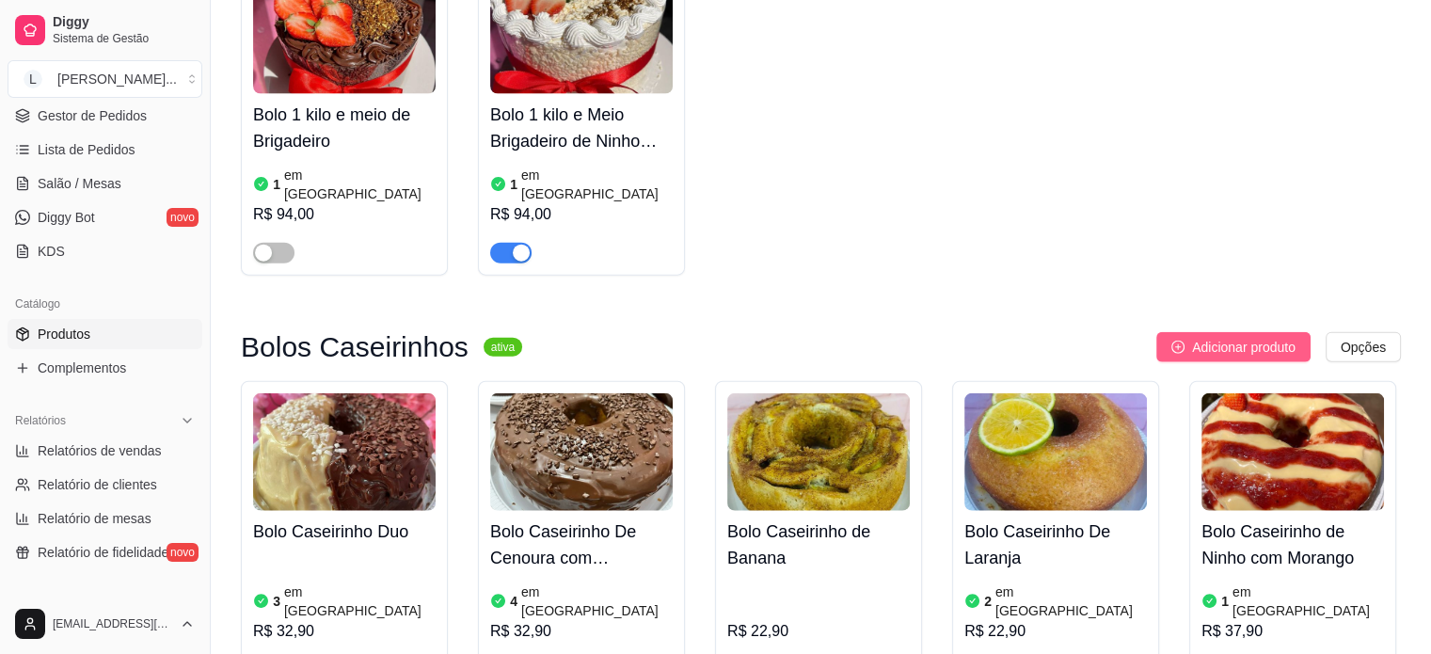
click at [1183, 332] on button "Adicionar produto" at bounding box center [1233, 347] width 154 height 30
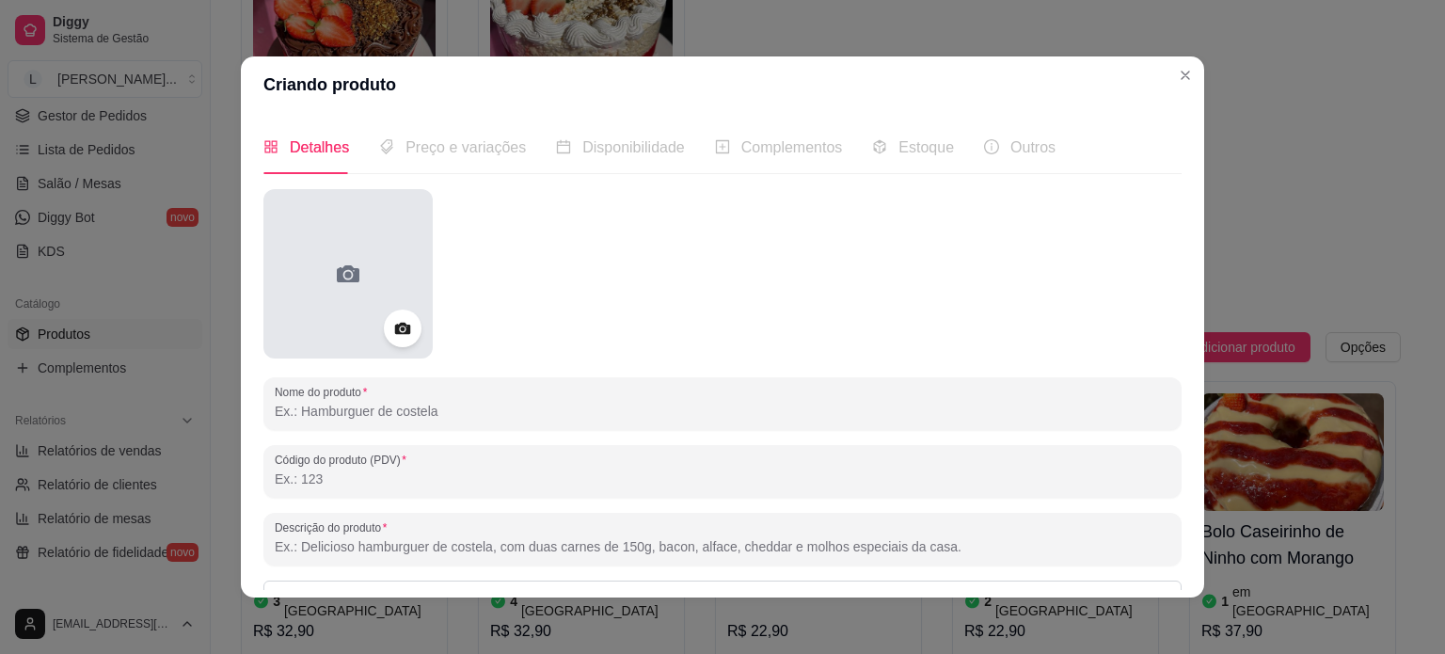
click at [367, 289] on div at bounding box center [347, 273] width 169 height 169
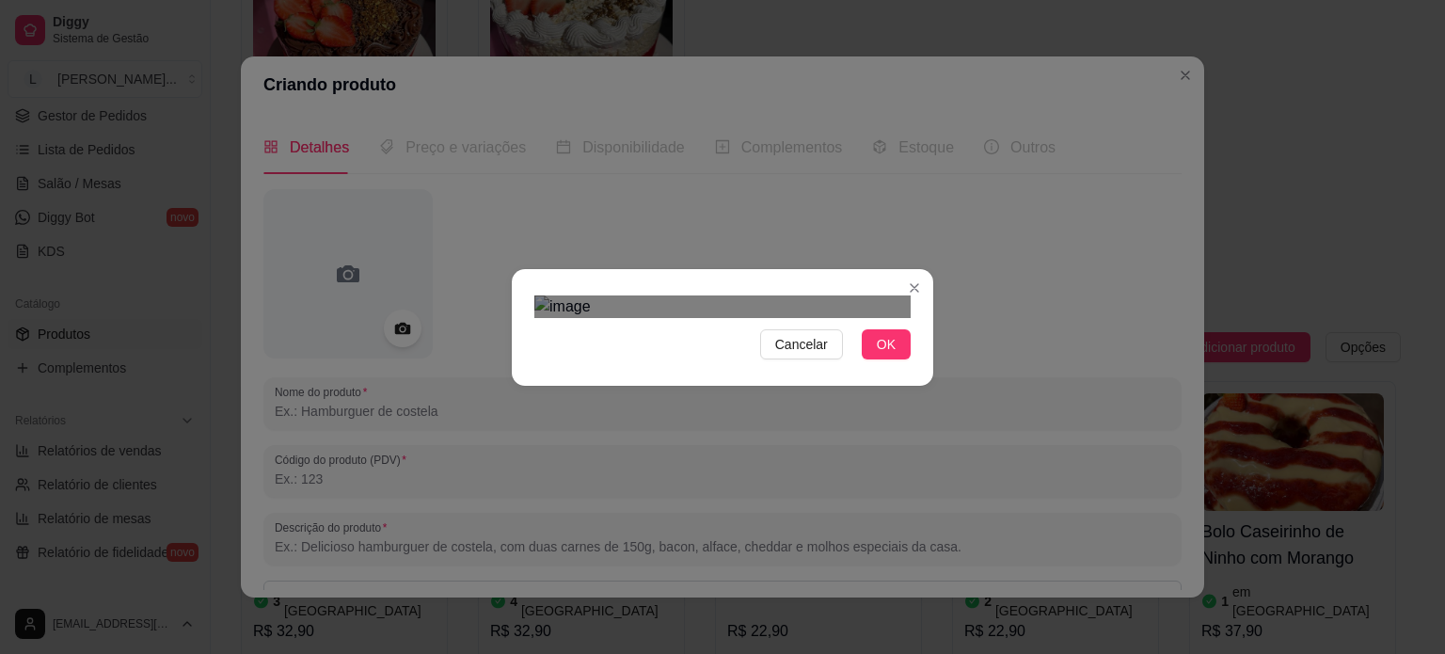
click at [981, 641] on div "Cancelar OK" at bounding box center [722, 327] width 1445 height 654
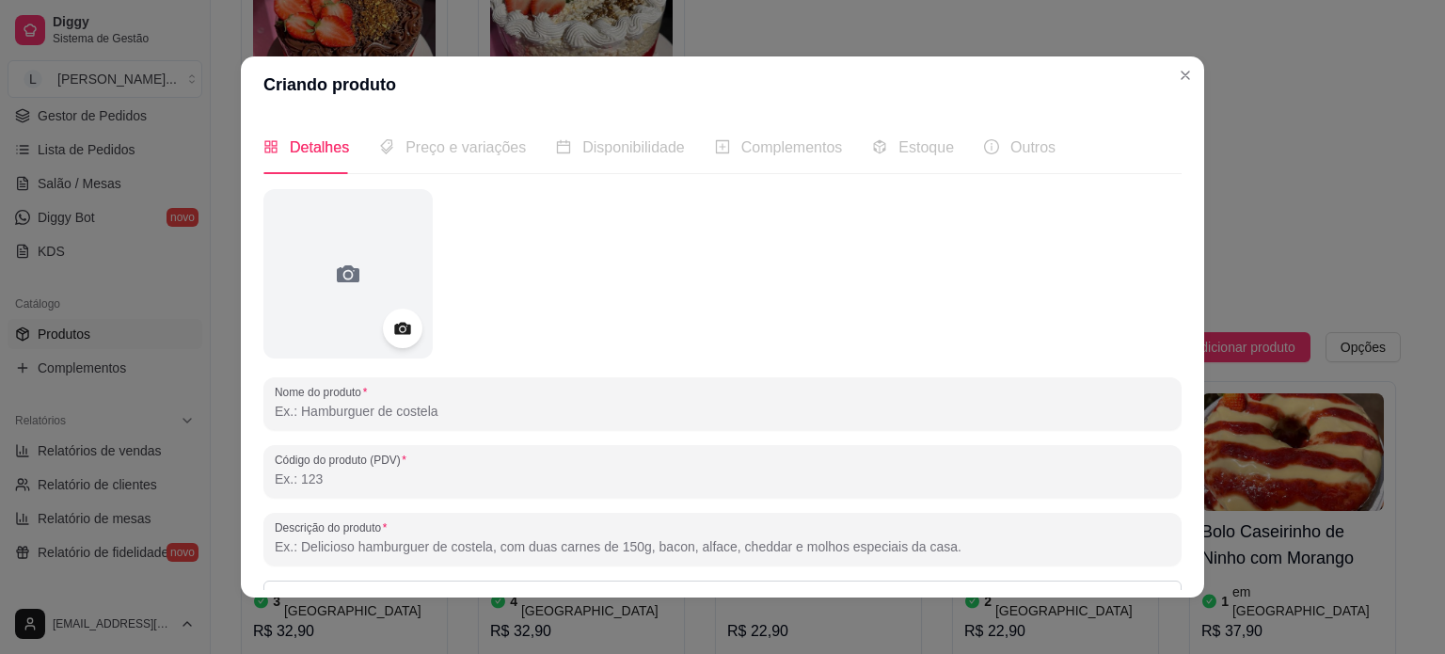
click at [391, 319] on icon at bounding box center [402, 329] width 22 height 22
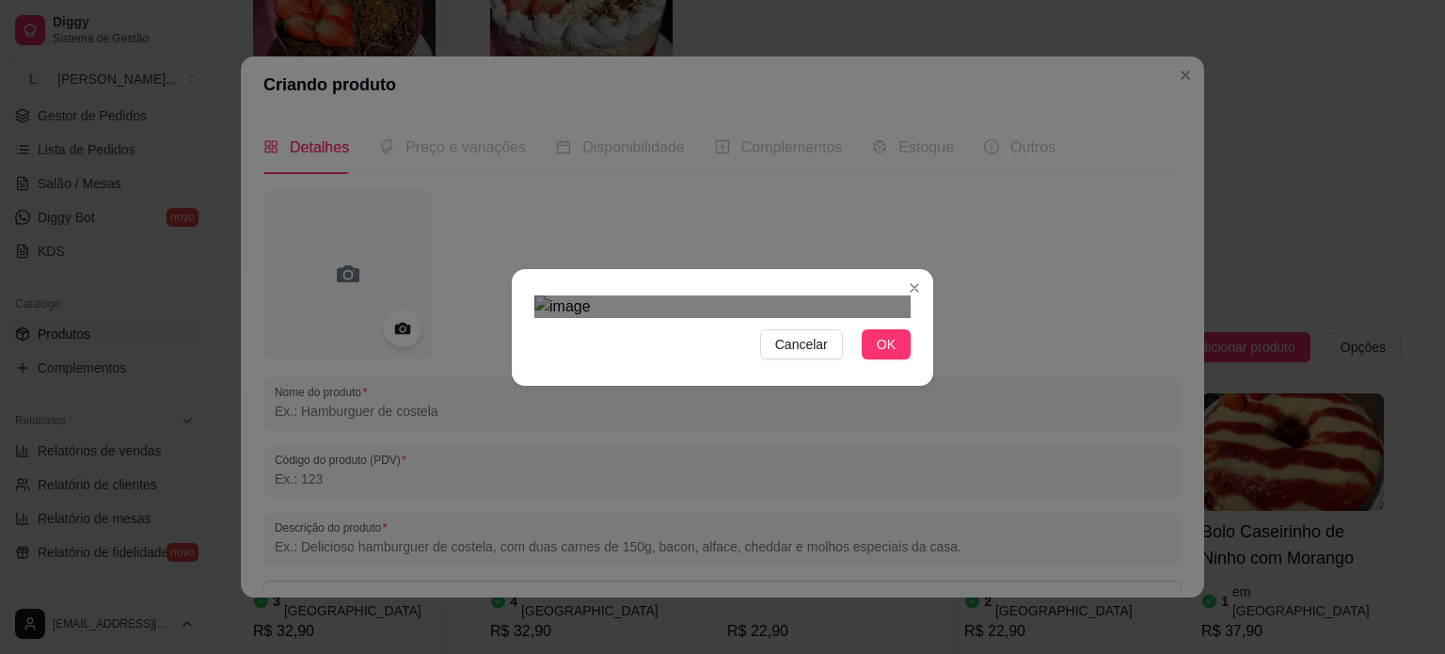
click at [935, 179] on div "Cancelar OK" at bounding box center [722, 327] width 1445 height 654
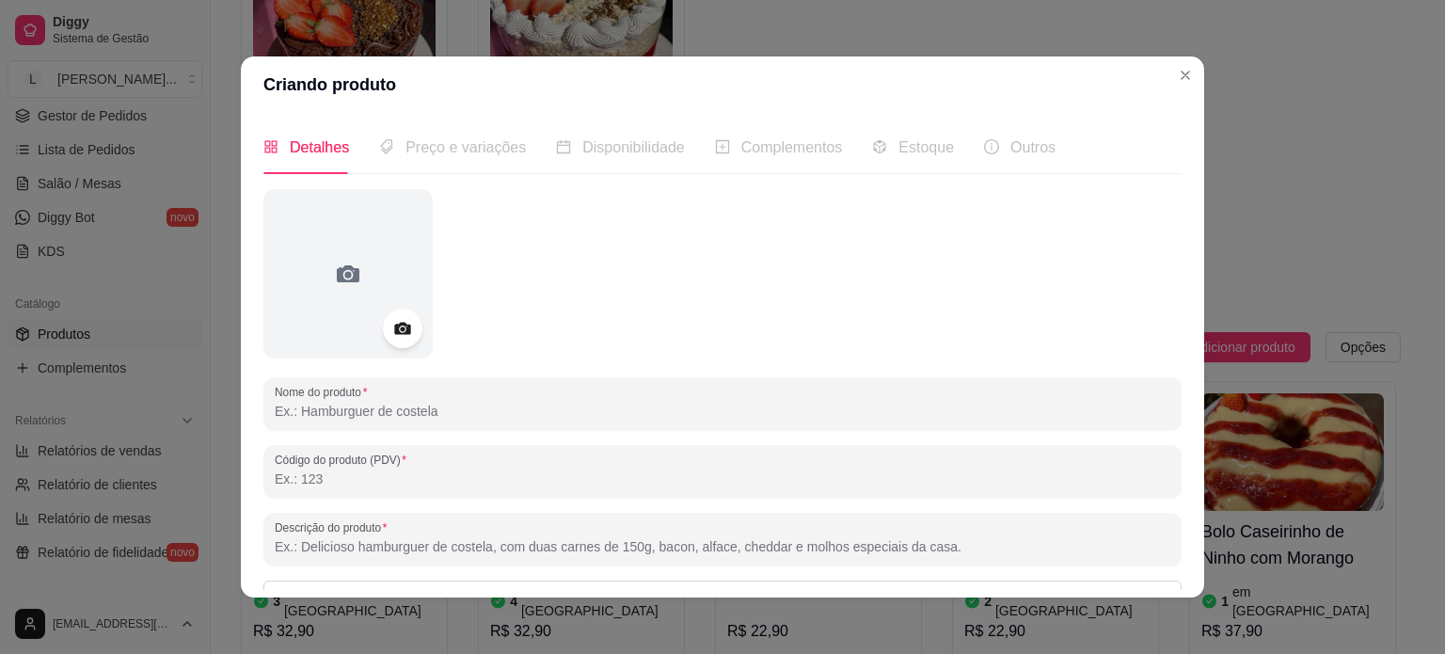
click at [383, 323] on div at bounding box center [403, 329] width 40 height 40
click at [383, 321] on div at bounding box center [403, 329] width 40 height 40
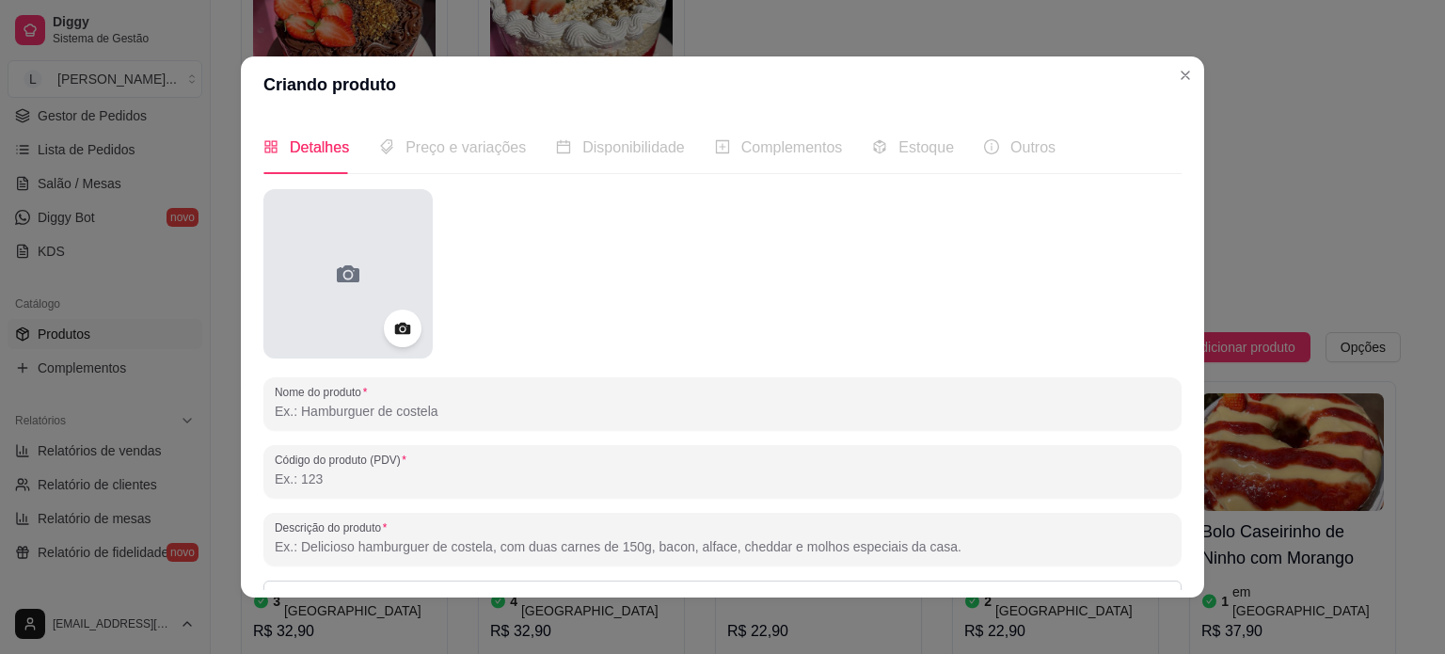
click at [373, 274] on div at bounding box center [347, 273] width 169 height 169
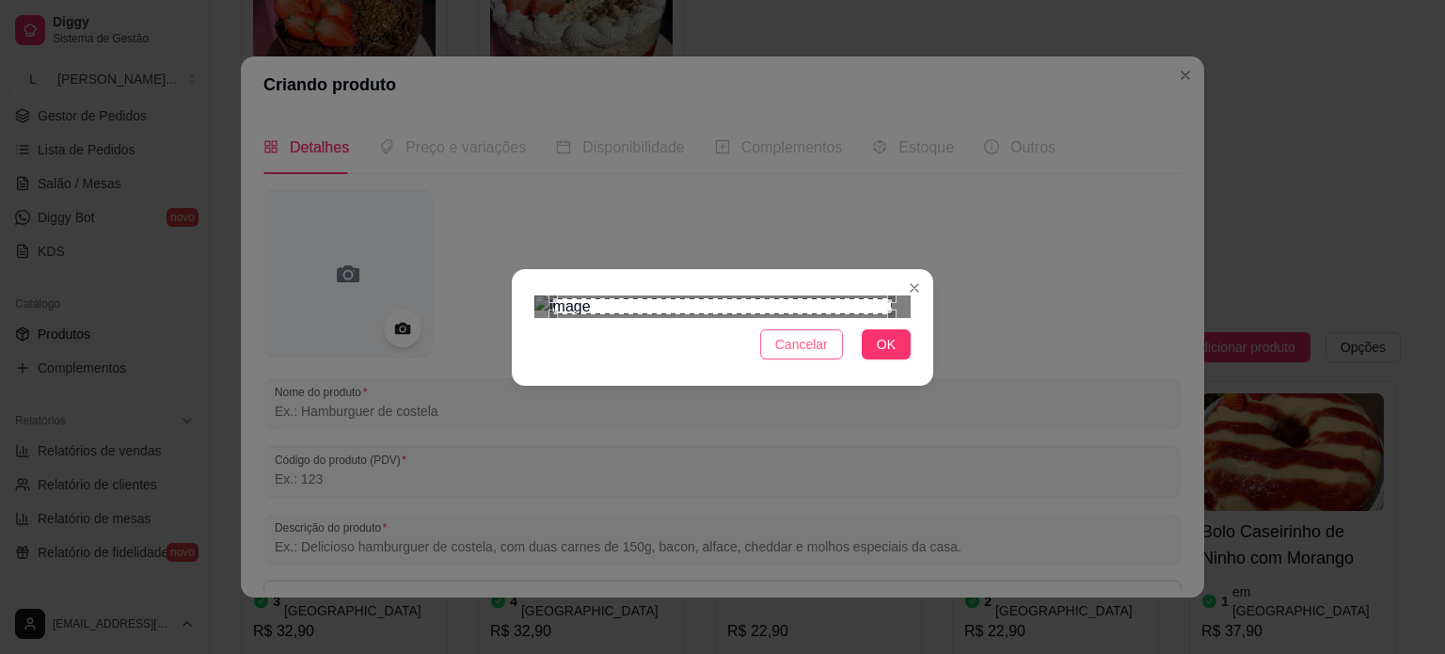
click at [801, 355] on span "Cancelar" at bounding box center [801, 344] width 53 height 21
click at [801, 578] on div "Nome do produto Código do produto (PDV) Descrição do produto Produto pesável Ao…" at bounding box center [722, 498] width 918 height 618
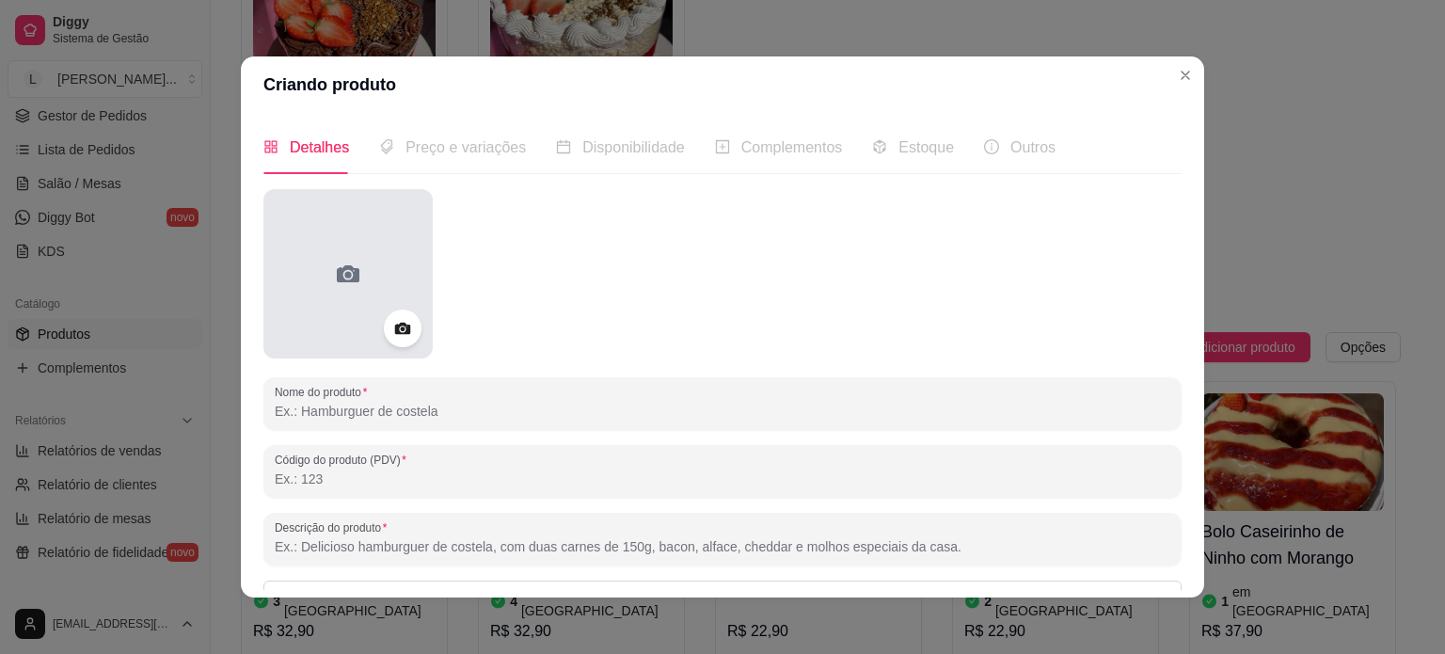
click at [376, 301] on div at bounding box center [347, 273] width 169 height 169
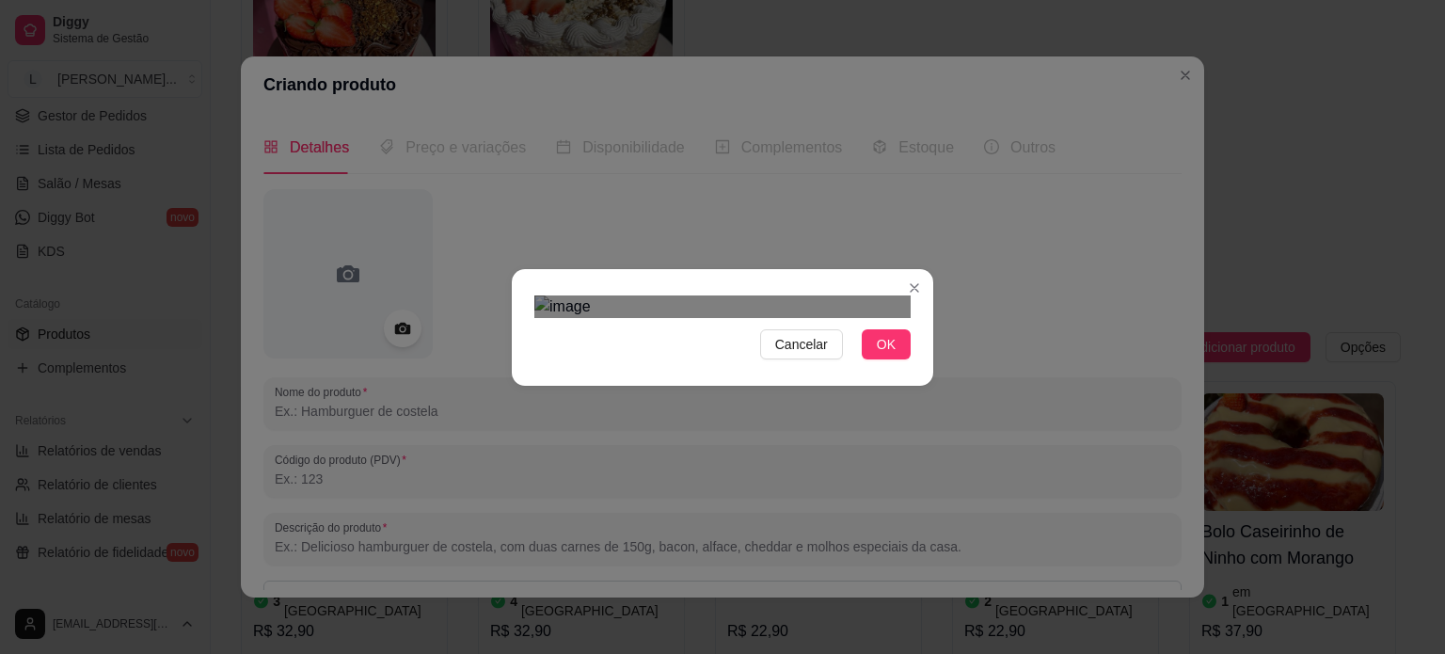
click at [579, 473] on div "Use the arrow keys to move the crop selection area" at bounding box center [703, 642] width 339 height 339
click at [891, 359] on button "OK" at bounding box center [886, 344] width 49 height 30
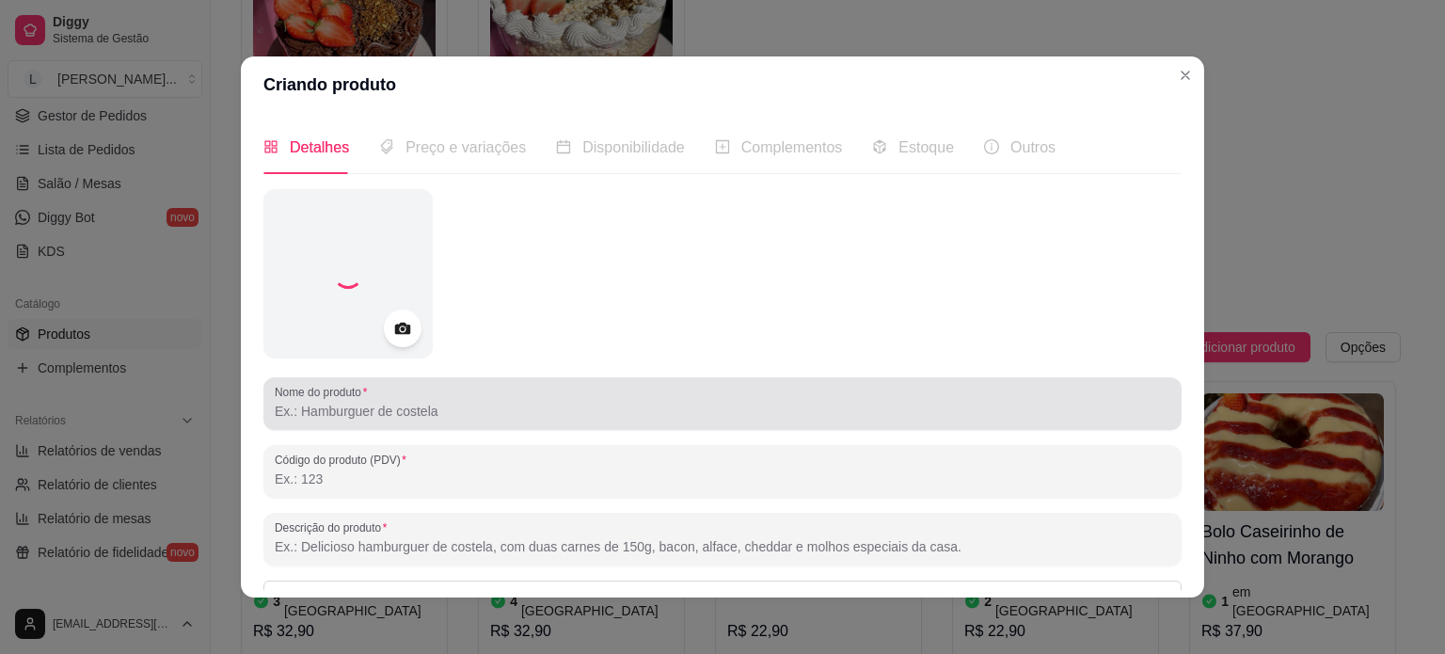
click at [369, 407] on input "Nome do produto" at bounding box center [722, 411] width 895 height 19
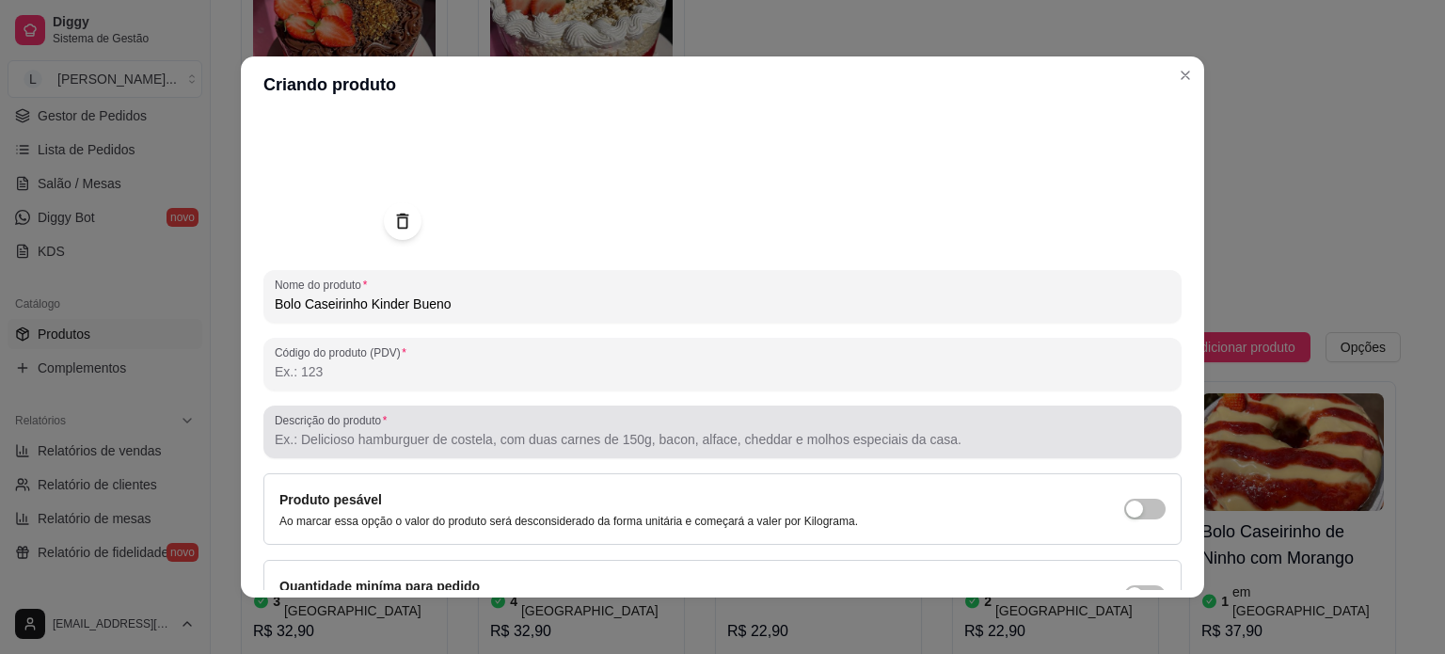
scroll to position [188, 0]
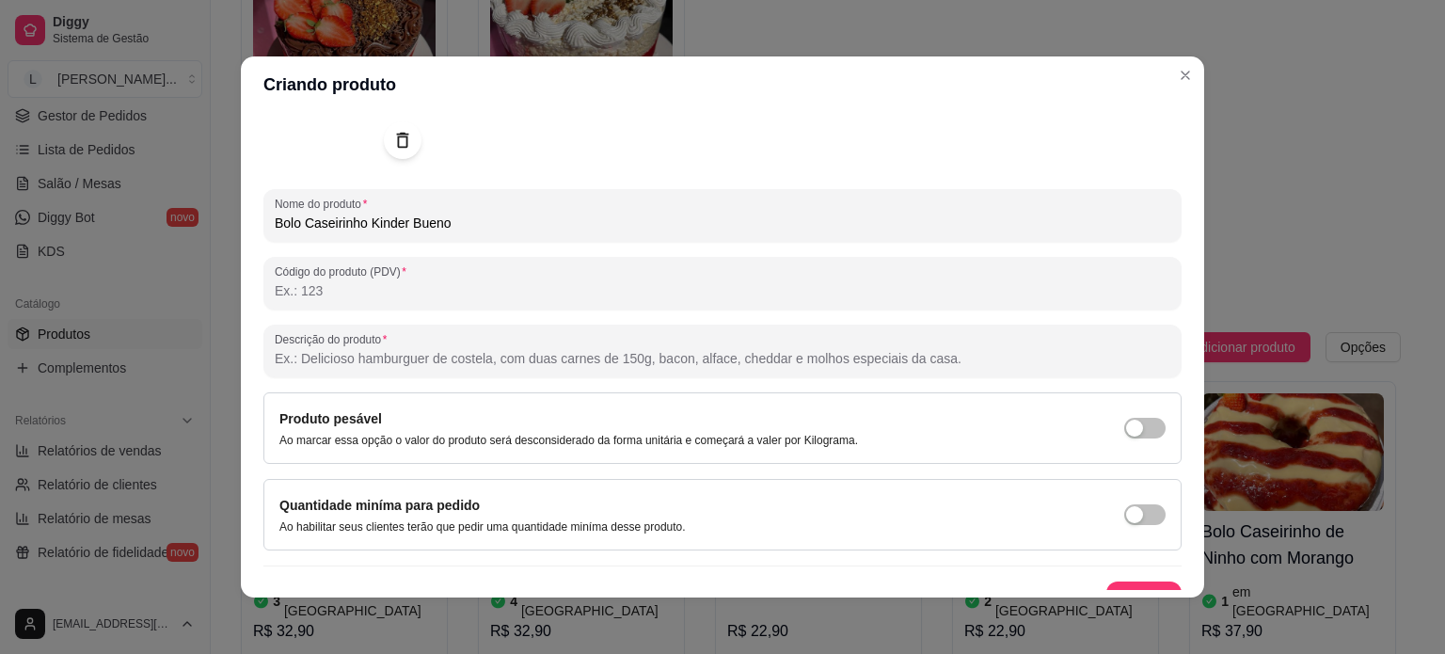
type input "Bolo Caseirinho Kinder Bueno"
click at [316, 367] on input "Descrição do produto" at bounding box center [722, 358] width 895 height 19
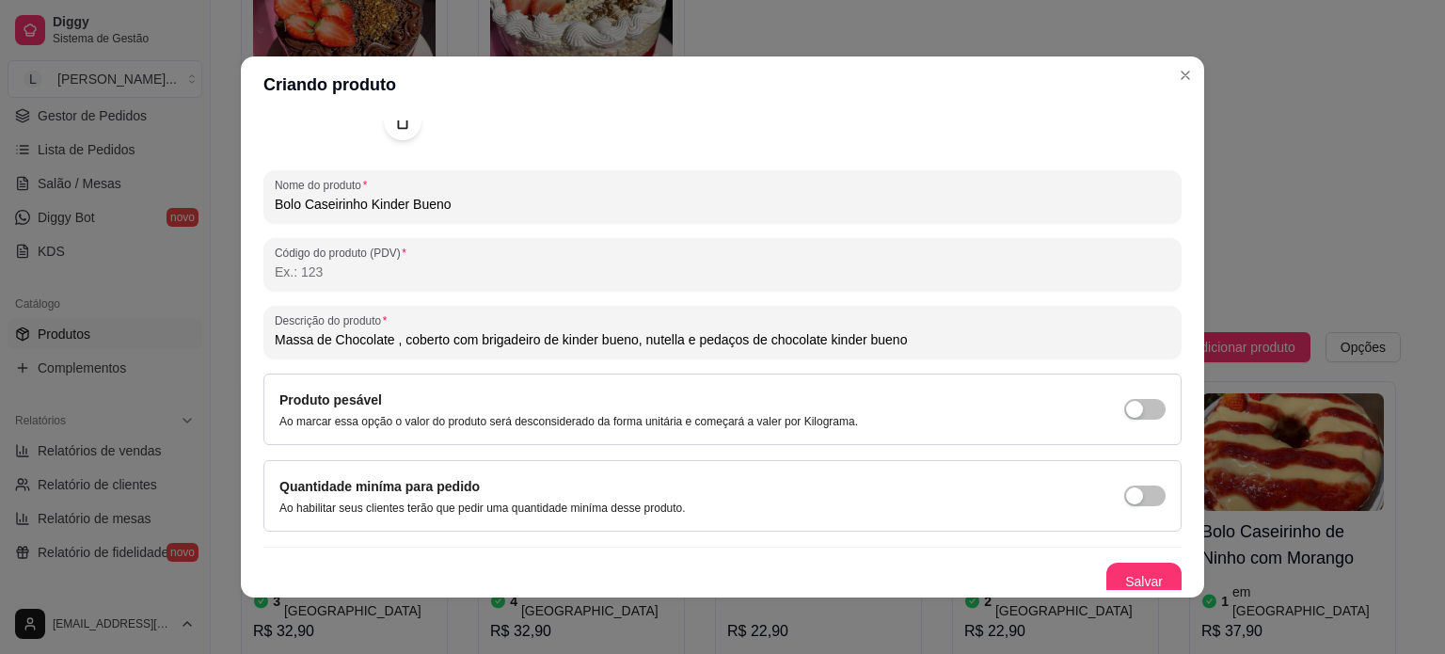
scroll to position [216, 0]
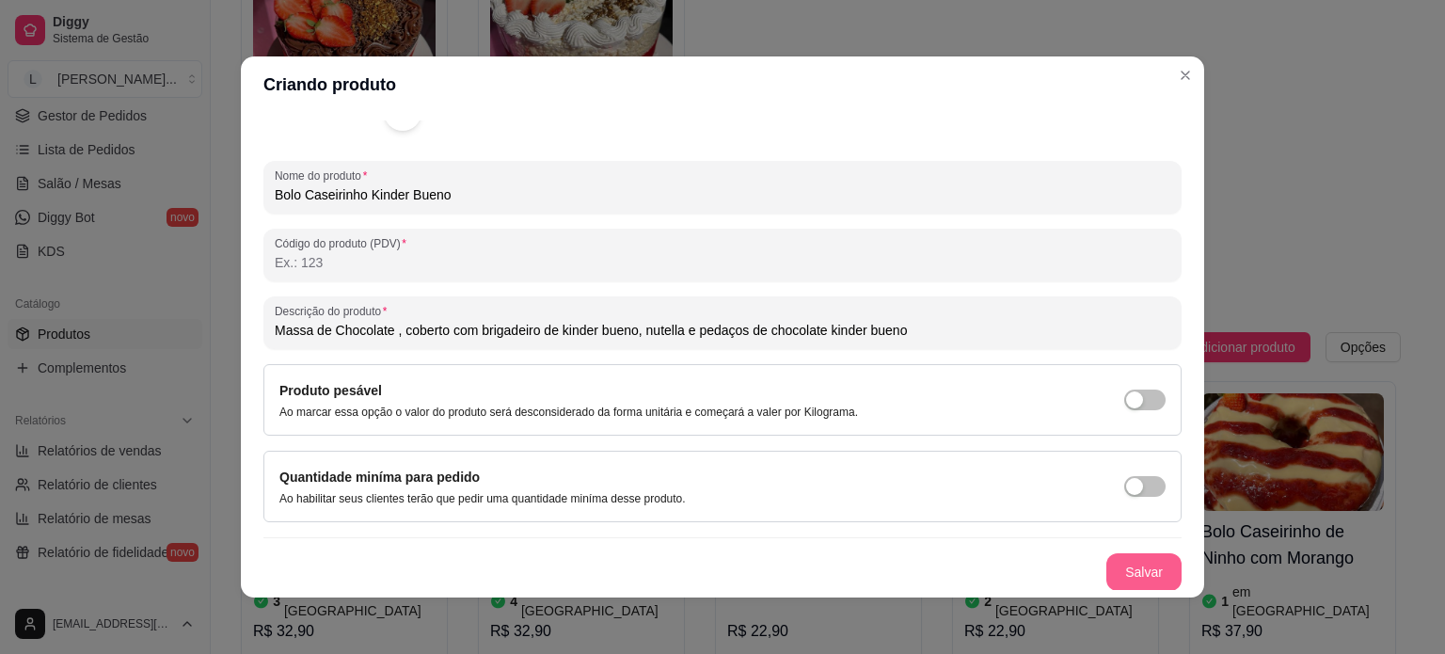
type input "Massa de Chocolate , coberto com brigadeiro de kinder bueno, nutella e pedaços …"
click at [1106, 575] on button "Salvar" at bounding box center [1143, 572] width 75 height 38
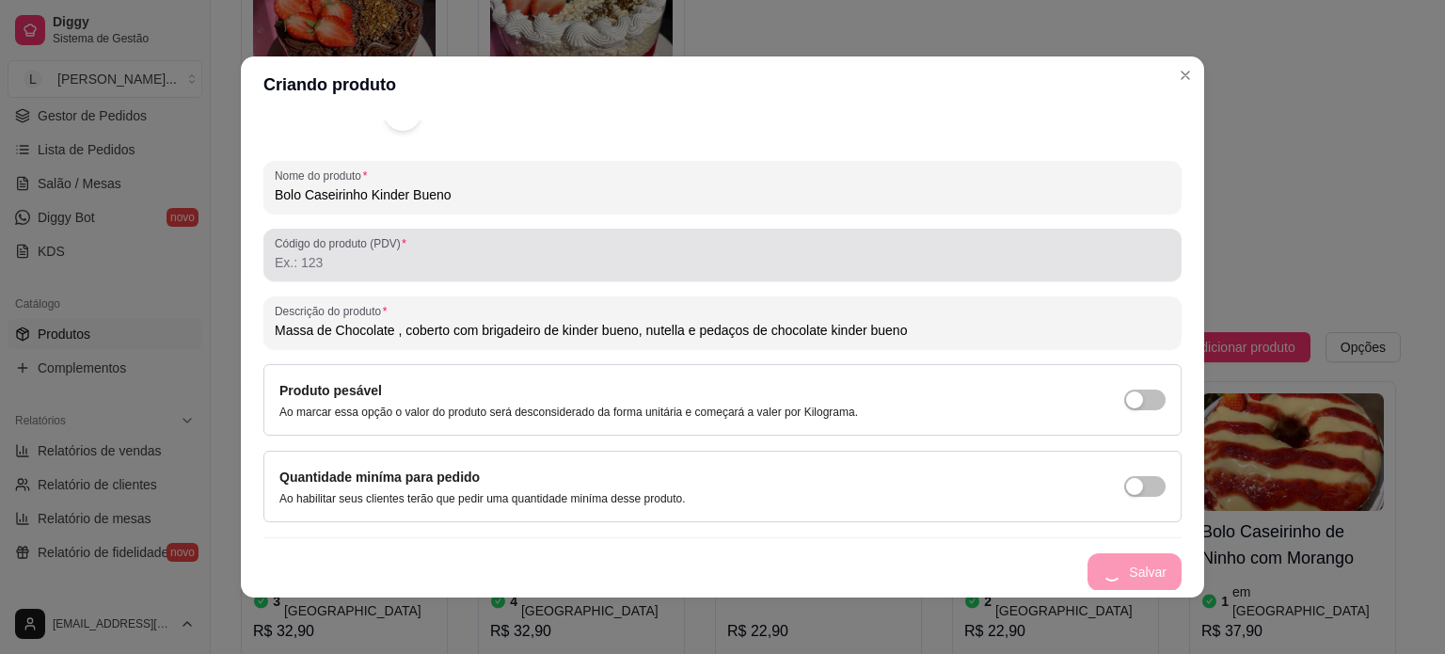
scroll to position [0, 0]
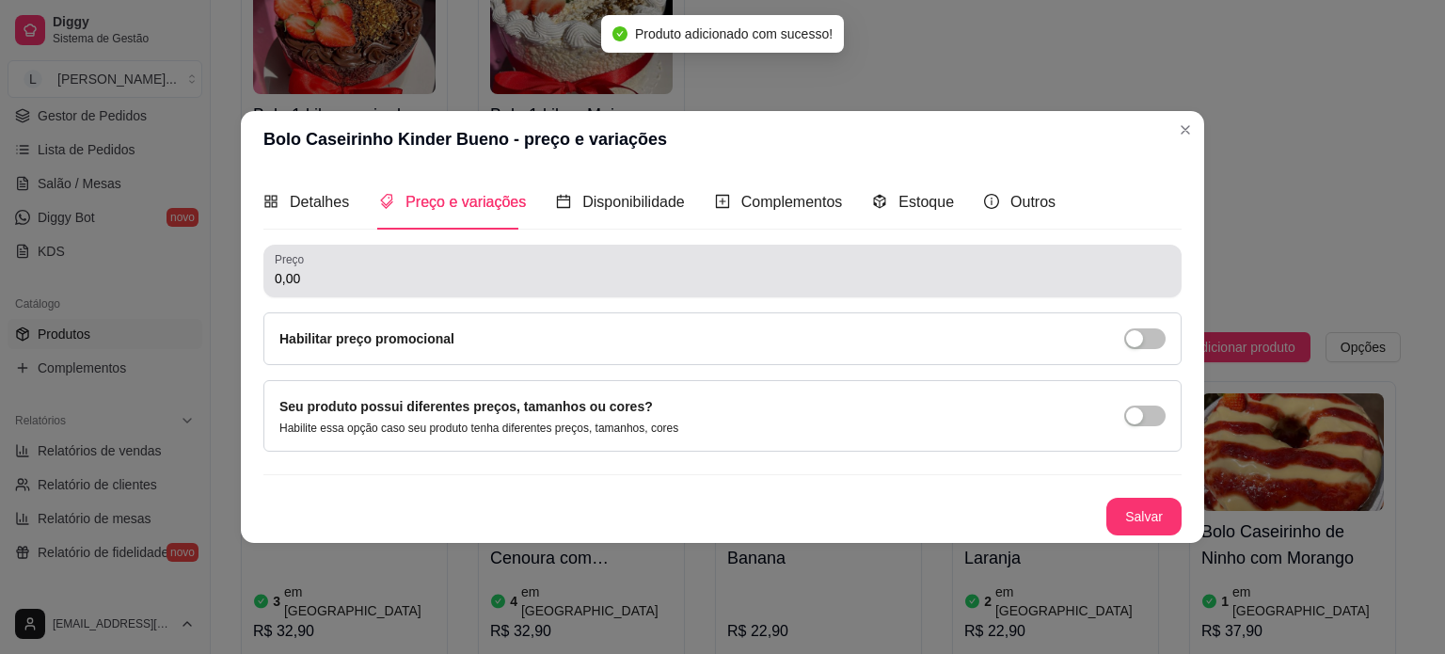
click at [372, 274] on input "0,00" at bounding box center [722, 278] width 895 height 19
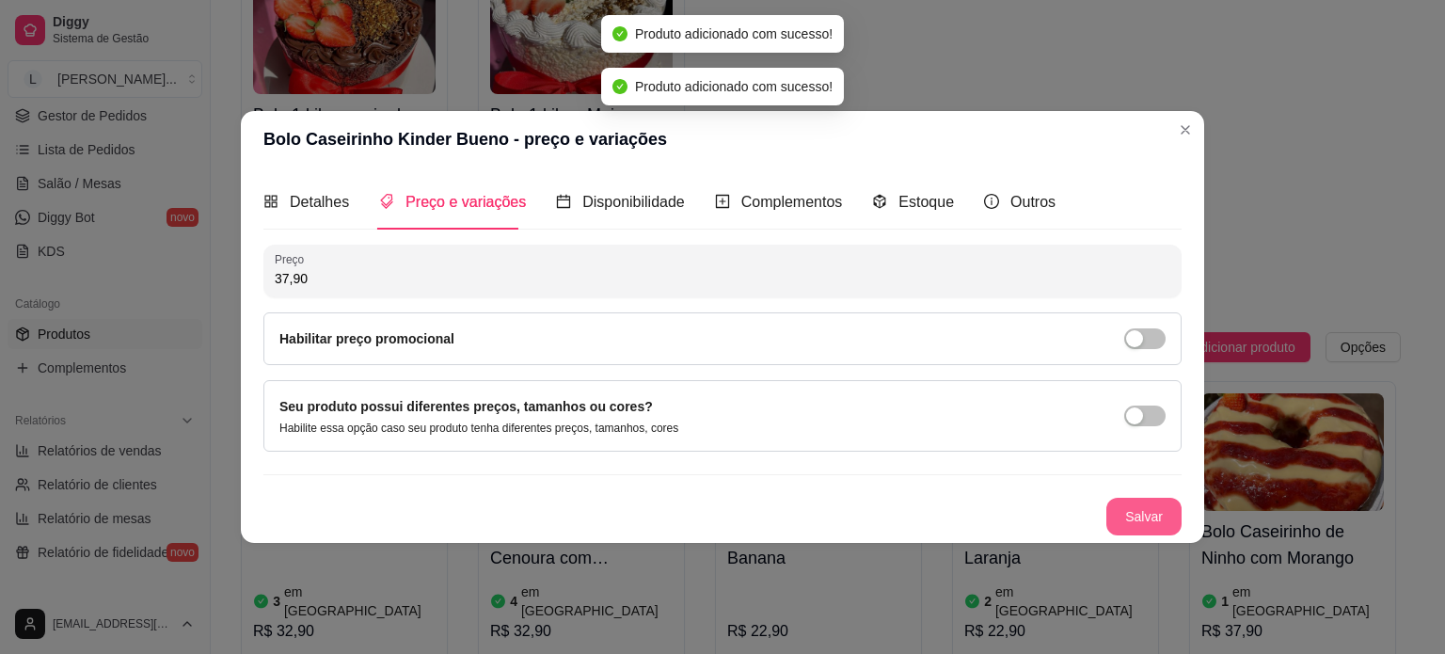
type input "37,90"
click at [1121, 515] on button "Salvar" at bounding box center [1143, 517] width 75 height 38
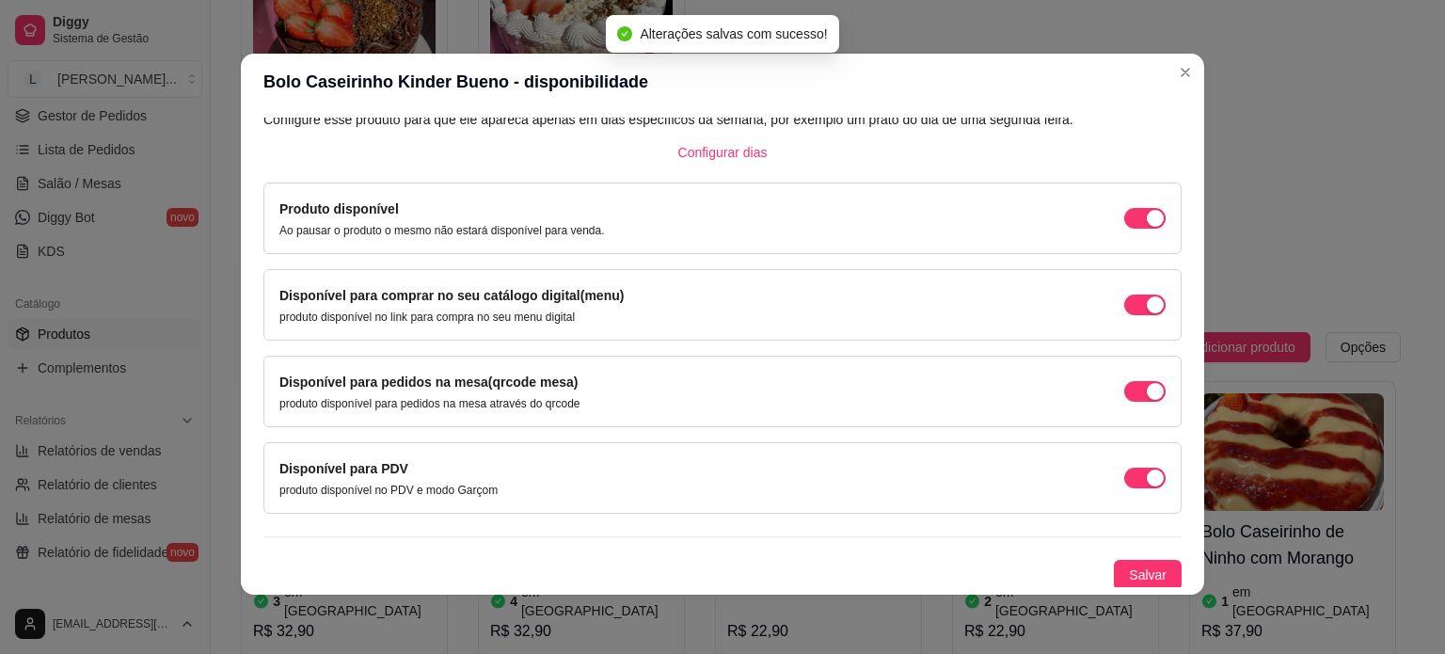
scroll to position [4, 0]
click at [1117, 556] on div "Produto para dias específicos Configure esse produto para que ele apareca apena…" at bounding box center [722, 337] width 918 height 501
click at [1129, 563] on span "Salvar" at bounding box center [1148, 573] width 38 height 21
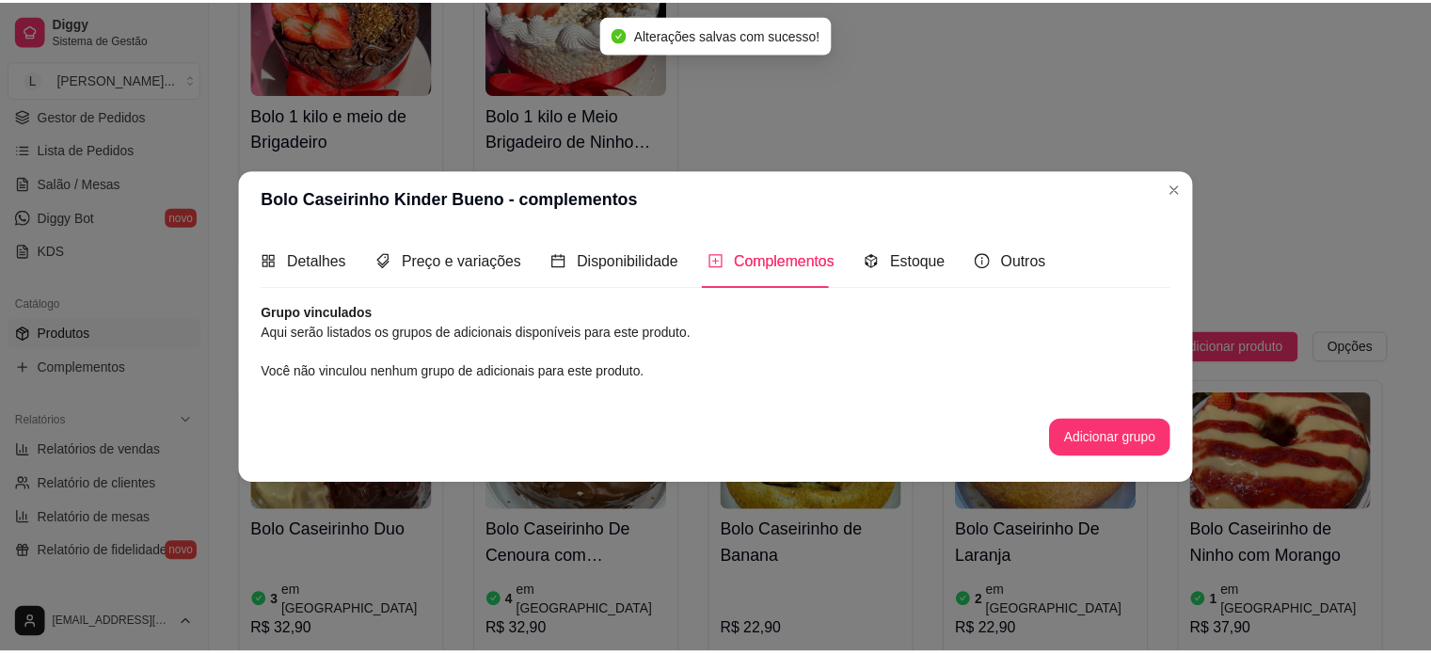
scroll to position [0, 0]
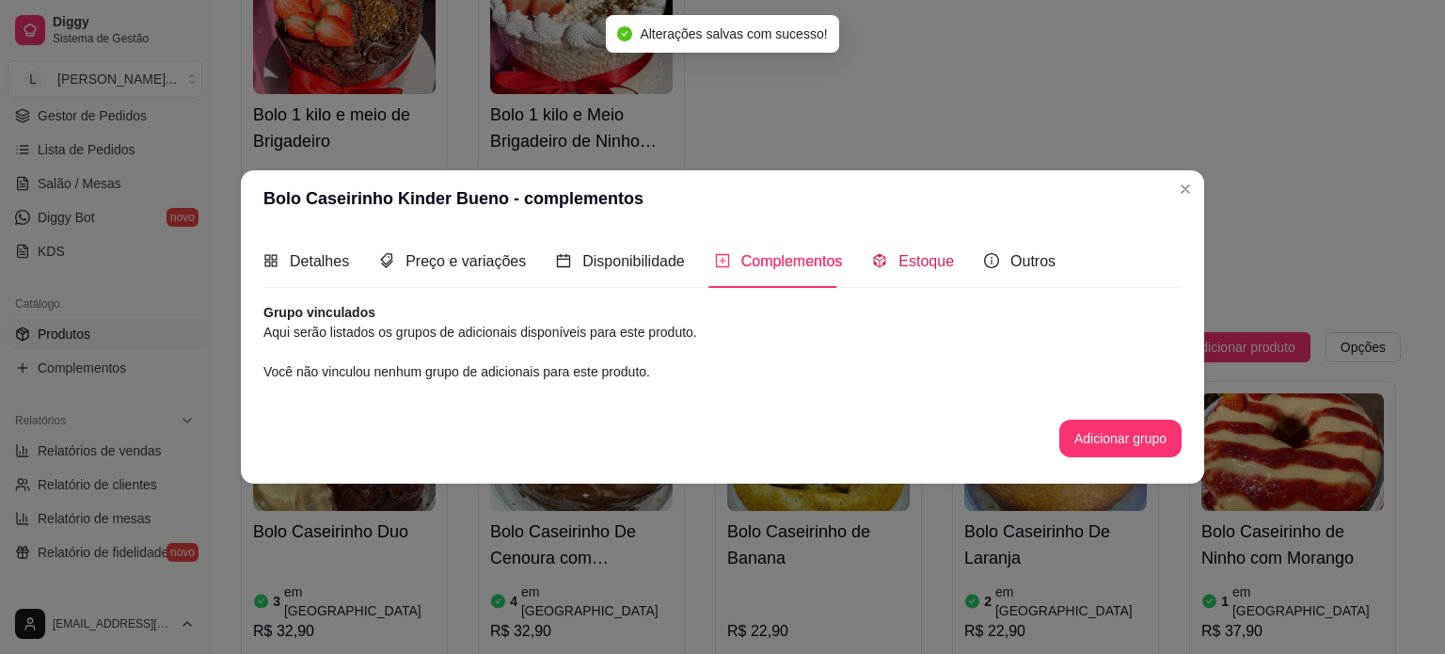
click at [910, 259] on span "Estoque" at bounding box center [925, 261] width 55 height 16
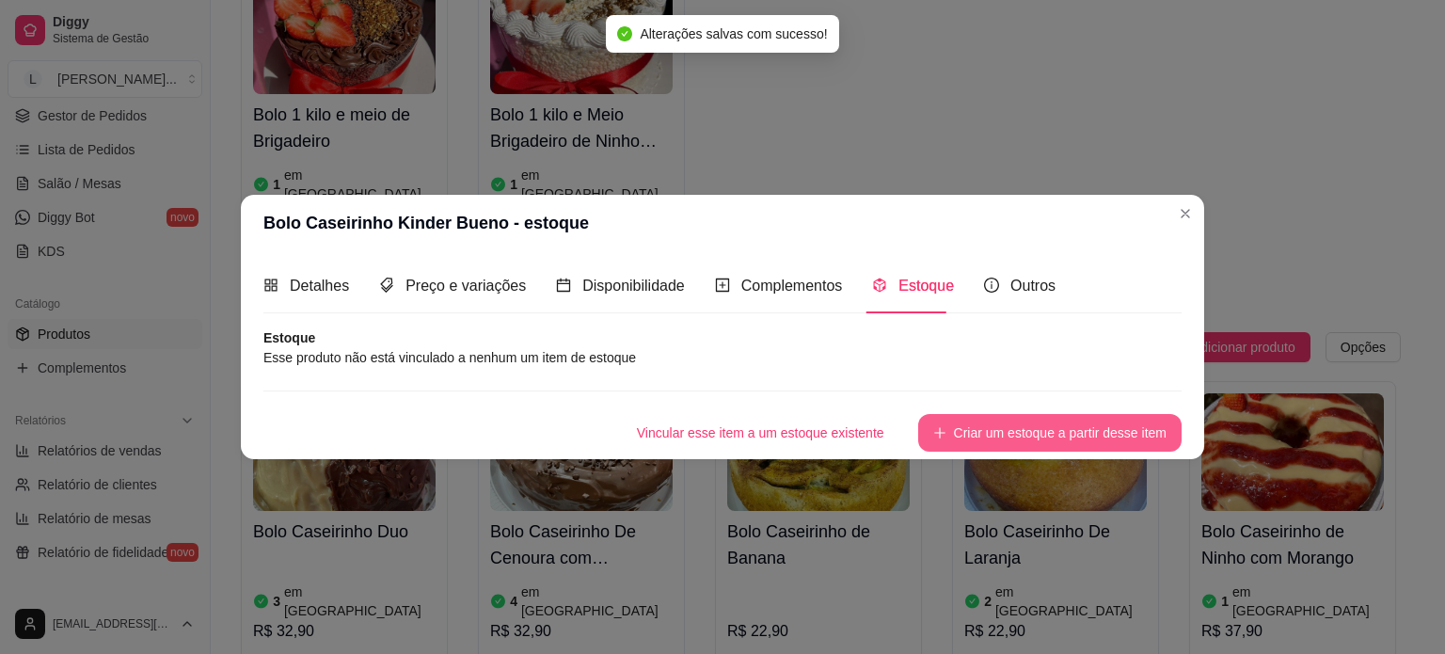
click at [1020, 432] on button "Criar um estoque a partir desse item" at bounding box center [1049, 433] width 263 height 38
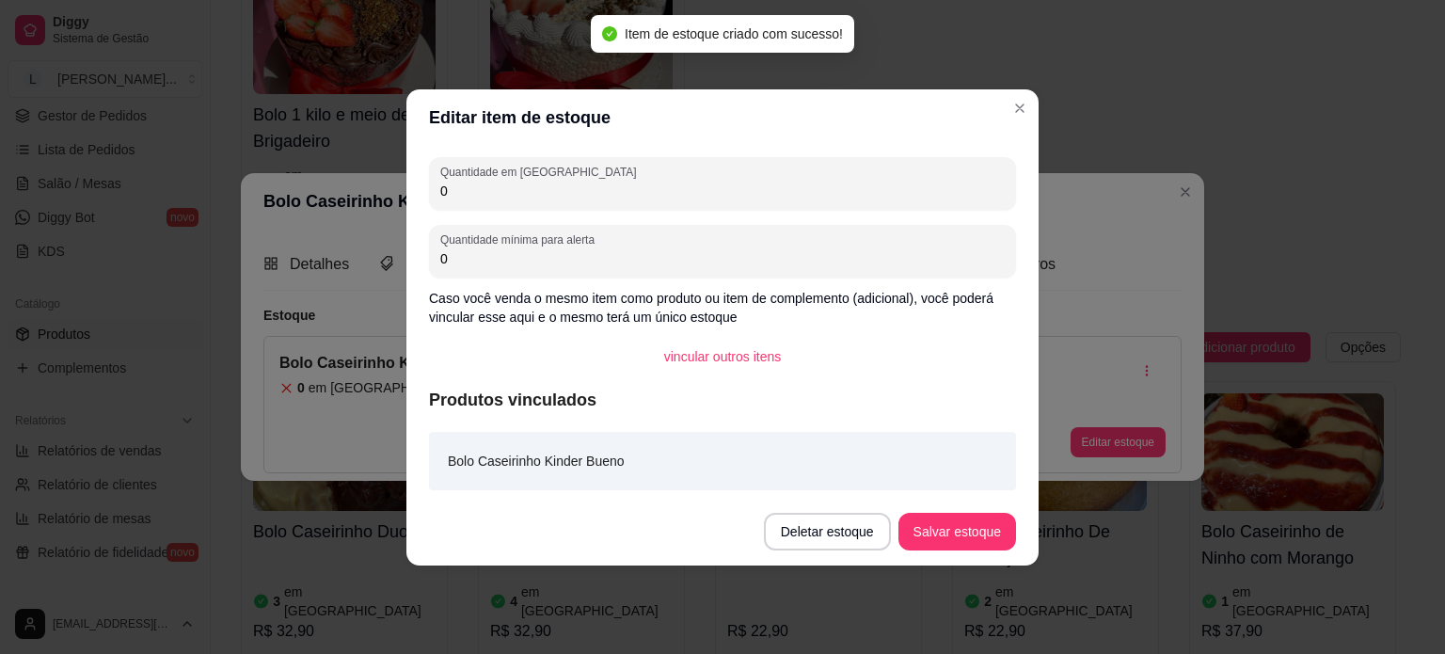
drag, startPoint x: 448, startPoint y: 190, endPoint x: 302, endPoint y: 176, distance: 146.5
click at [302, 176] on div "Editar item de estoque Quantidade em estoque 0 Quantidade mínima para alerta 0 …" at bounding box center [722, 327] width 1445 height 654
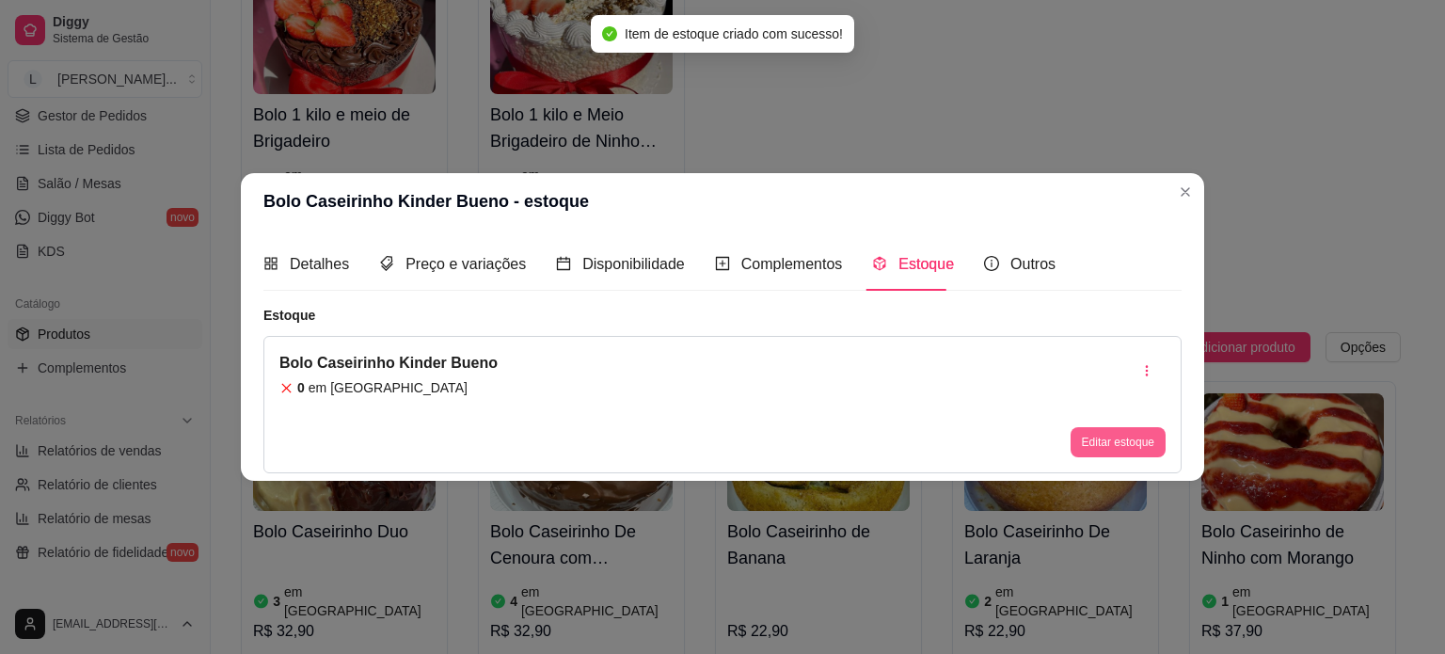
click at [1134, 447] on button "Editar estoque" at bounding box center [1117, 442] width 95 height 30
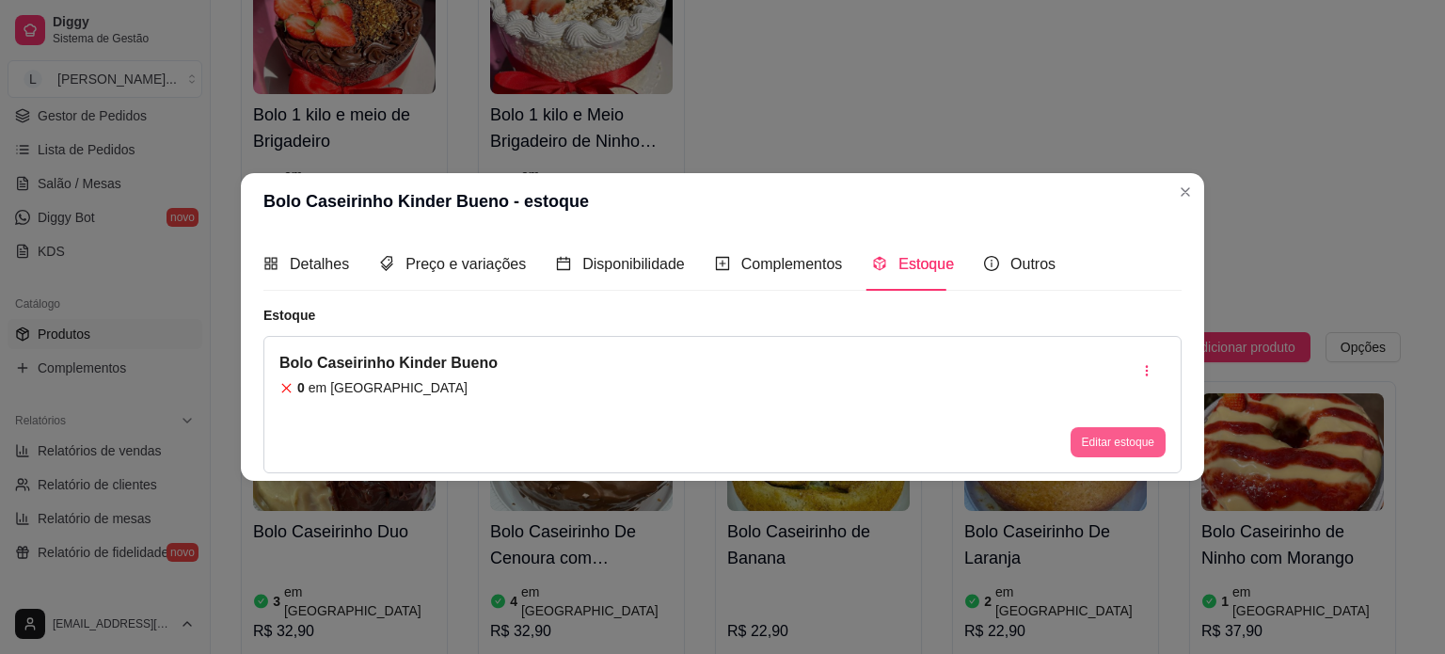
click at [1110, 434] on button "Editar estoque" at bounding box center [1117, 442] width 95 height 30
click at [1115, 442] on button "Editar estoque" at bounding box center [1117, 442] width 92 height 29
click at [1102, 437] on button "Editar estoque" at bounding box center [1117, 442] width 95 height 30
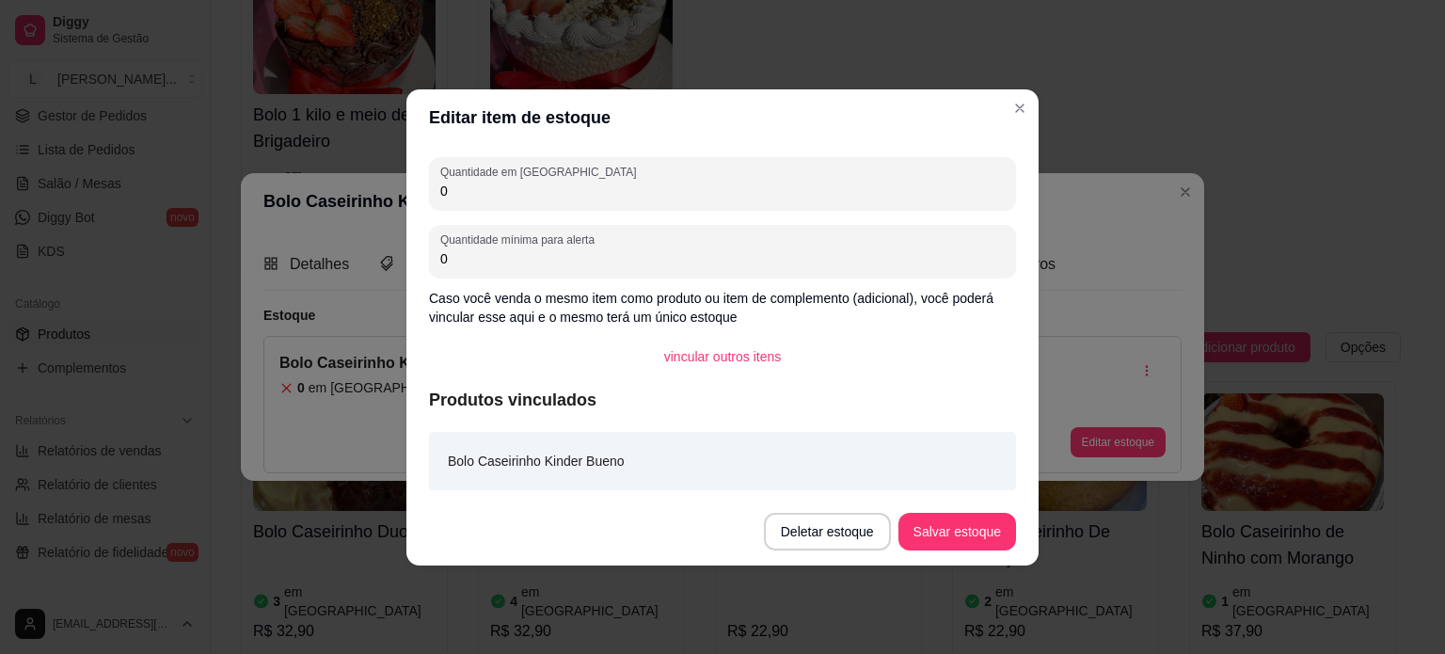
drag, startPoint x: 478, startPoint y: 195, endPoint x: 408, endPoint y: 185, distance: 70.2
click at [408, 185] on div "Quantidade em estoque 0 Quantidade mínima para alerta 0 Caso você venda o mesmo…" at bounding box center [722, 322] width 632 height 352
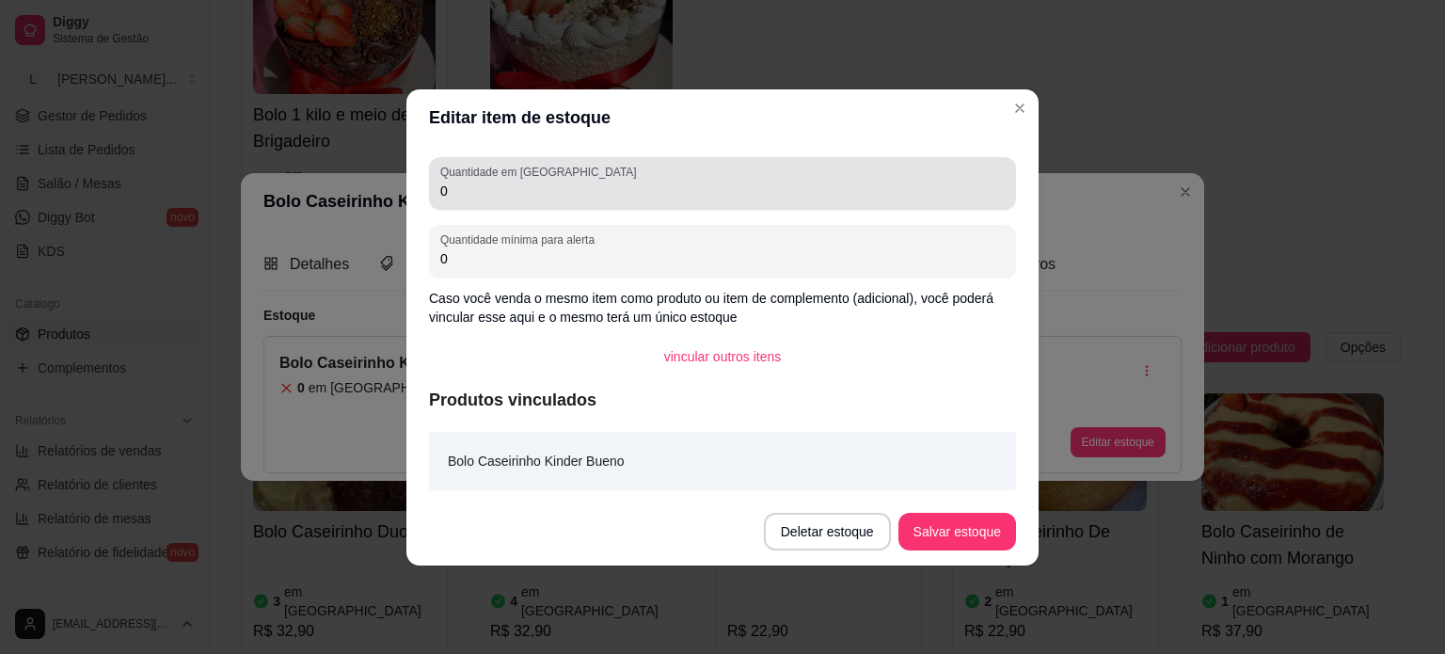
click at [480, 188] on input "0" at bounding box center [722, 191] width 564 height 19
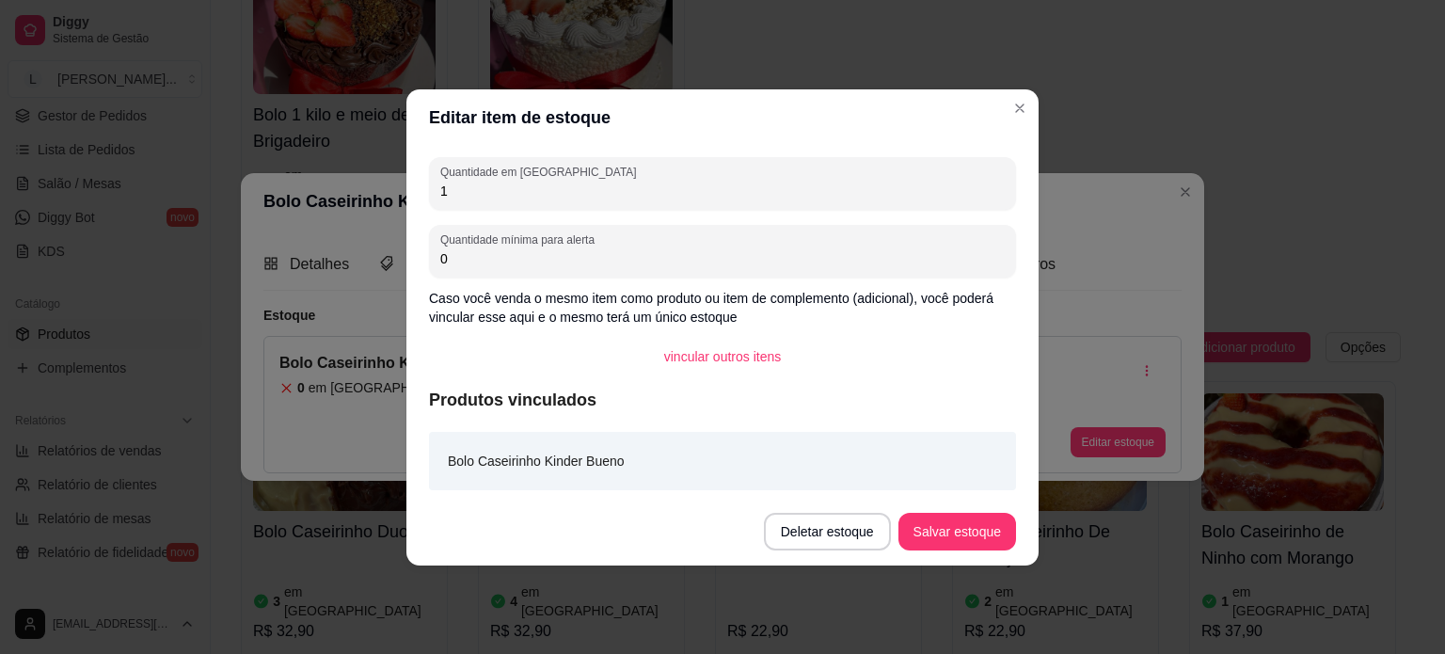
type input "1"
click at [975, 544] on button "Salvar estoque" at bounding box center [957, 532] width 118 height 38
click at [975, 544] on div "Deletar estoque Salvar estoque" at bounding box center [890, 532] width 252 height 38
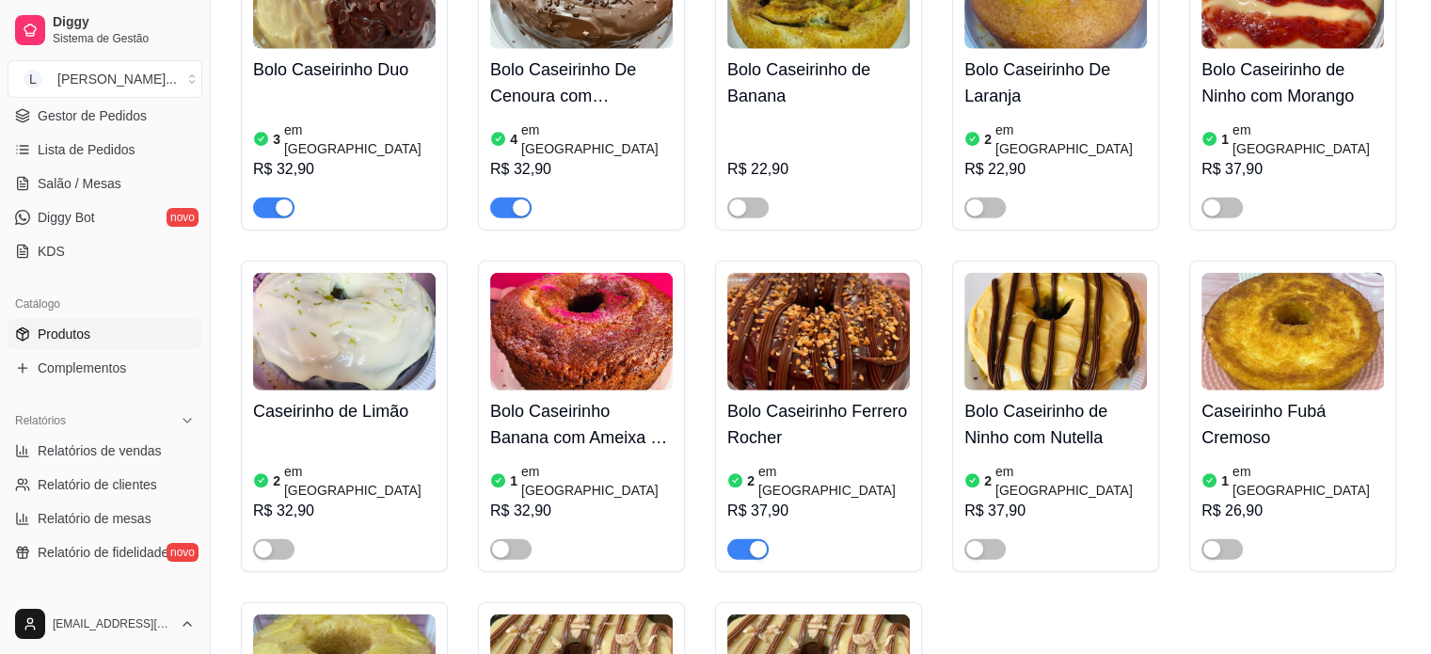
scroll to position [4797, 0]
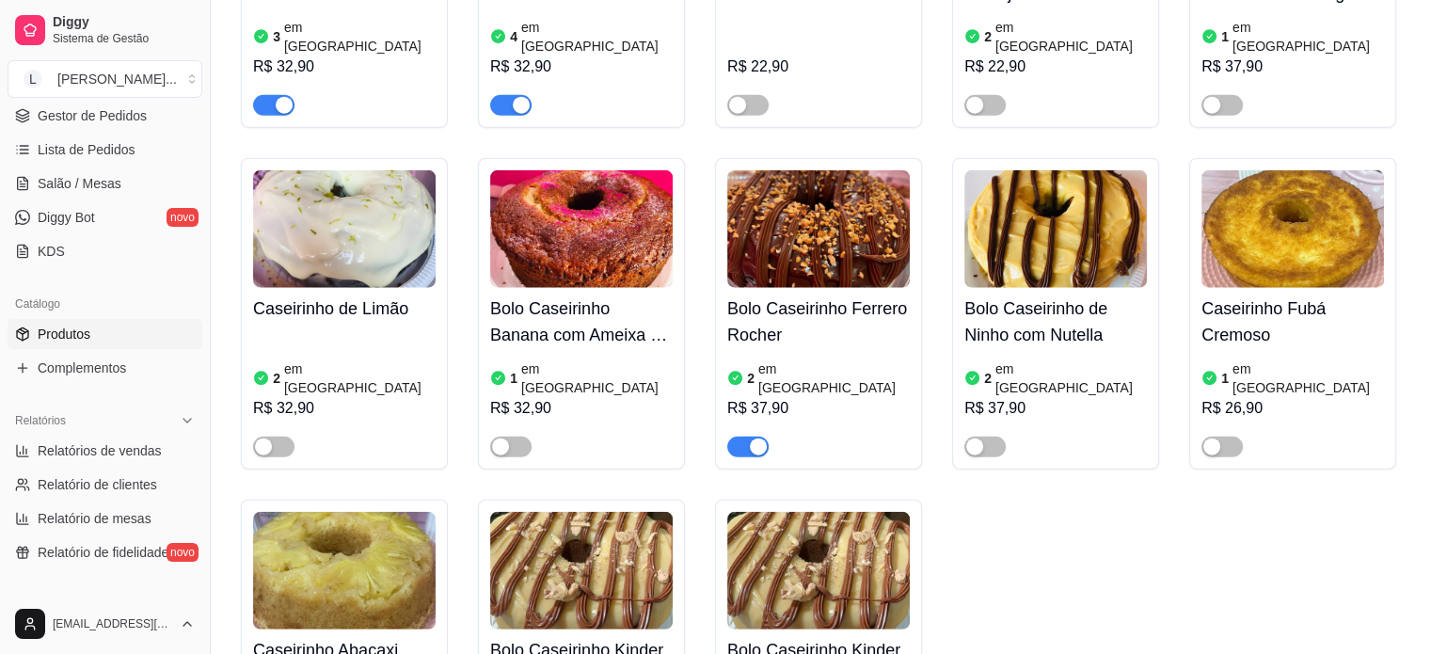
drag, startPoint x: 562, startPoint y: 337, endPoint x: 498, endPoint y: 379, distance: 76.7
drag, startPoint x: 498, startPoint y: 379, endPoint x: 558, endPoint y: 334, distance: 75.2
click at [558, 512] on img at bounding box center [581, 571] width 182 height 118
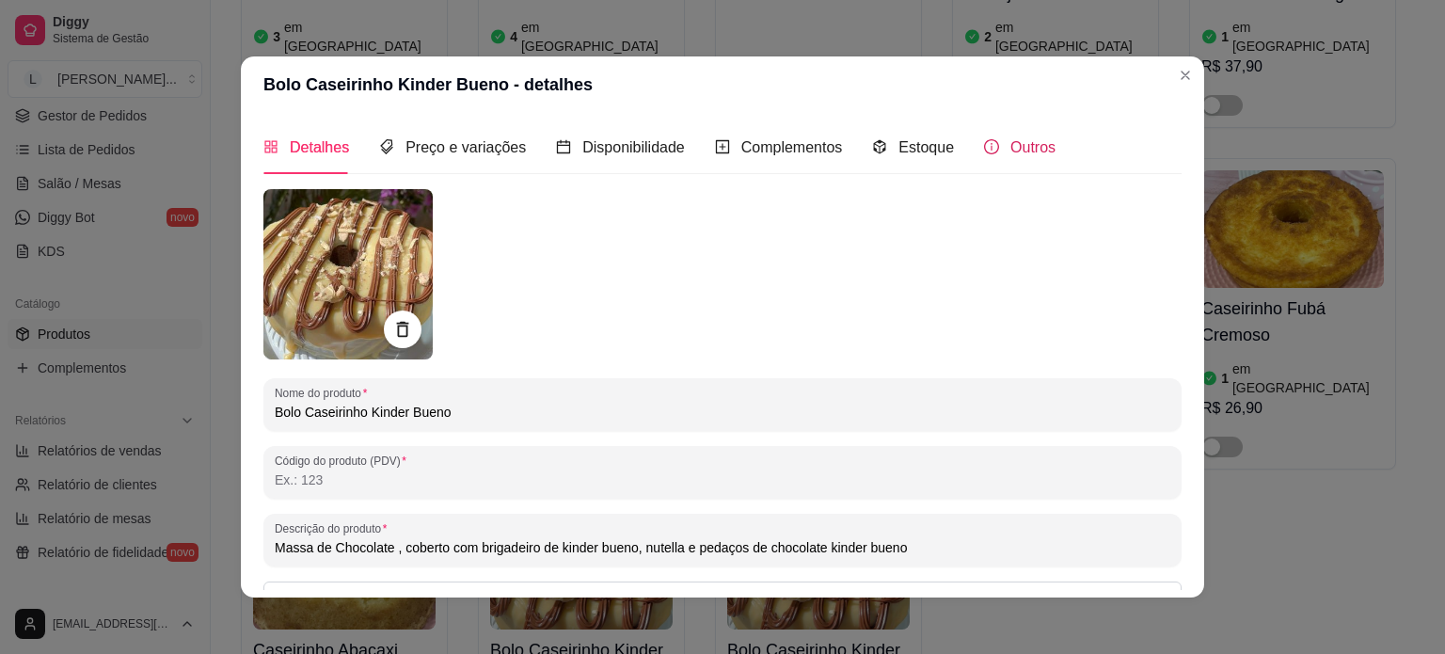
click at [1010, 146] on span "Outros" at bounding box center [1032, 147] width 45 height 16
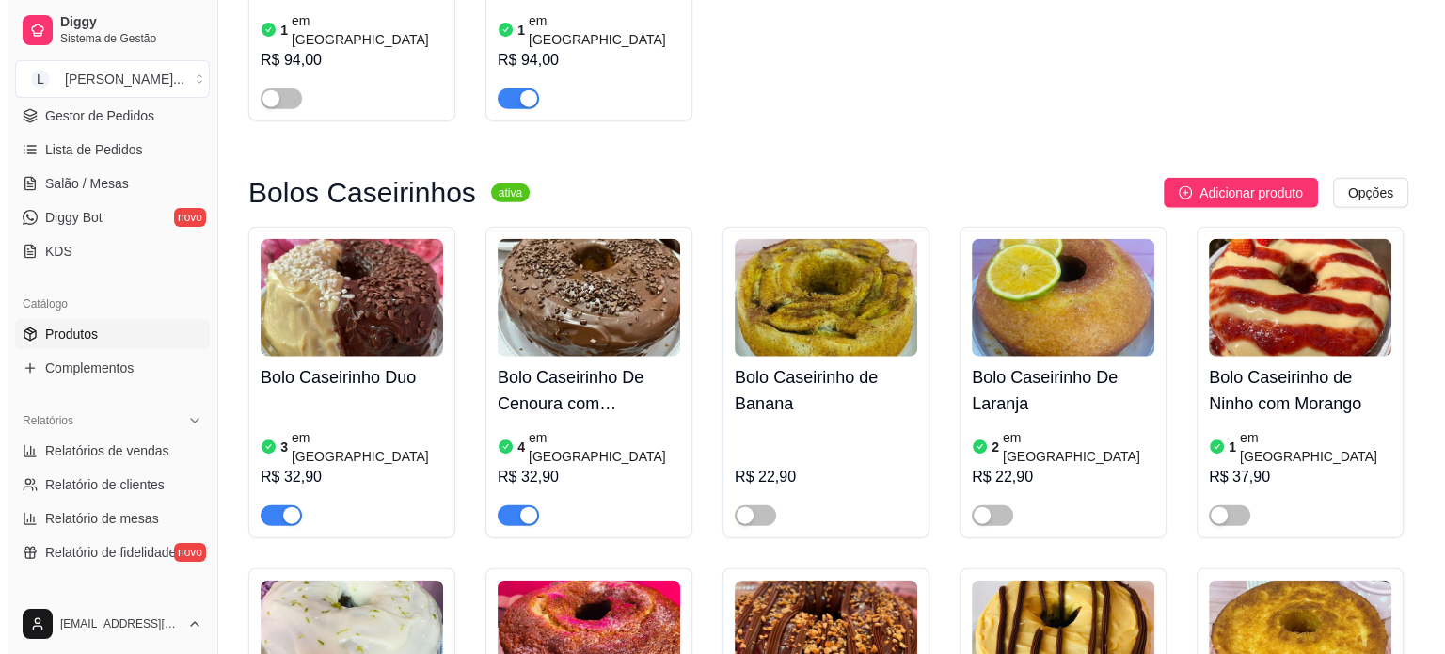
scroll to position [4232, 0]
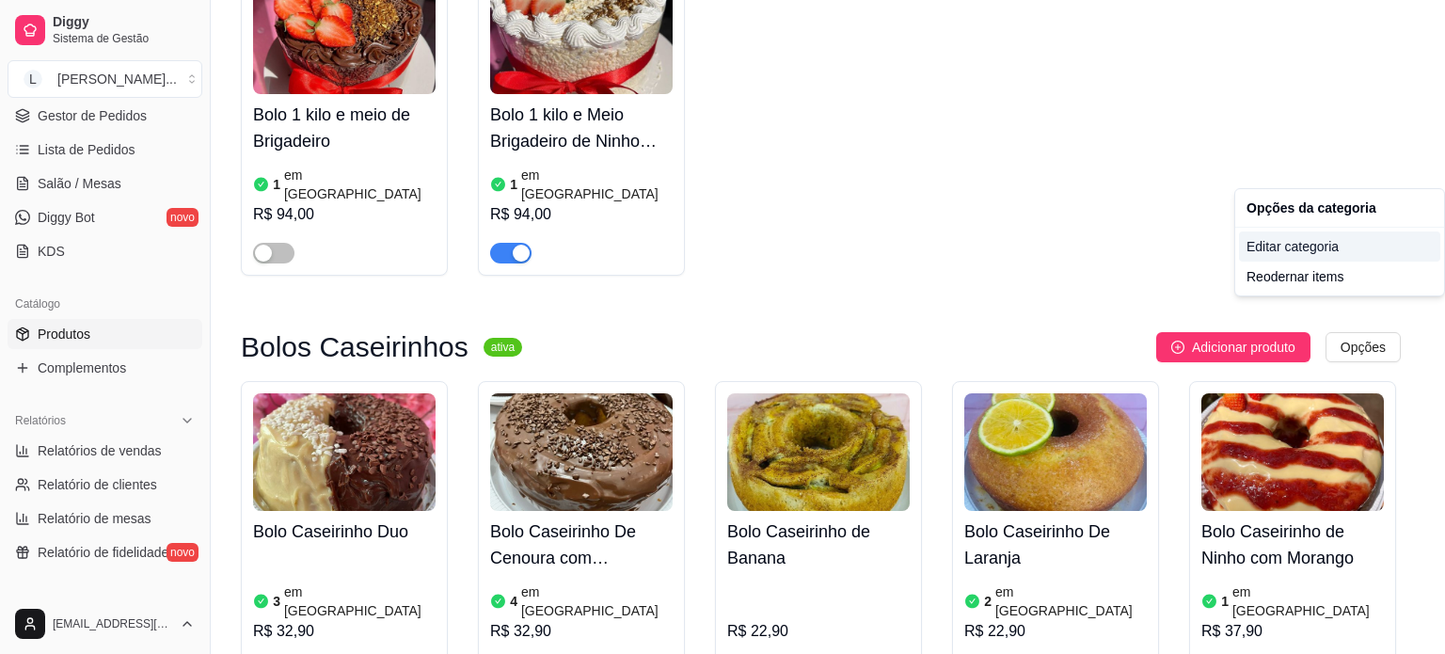
click at [1293, 240] on div "Editar categoria" at bounding box center [1339, 246] width 201 height 30
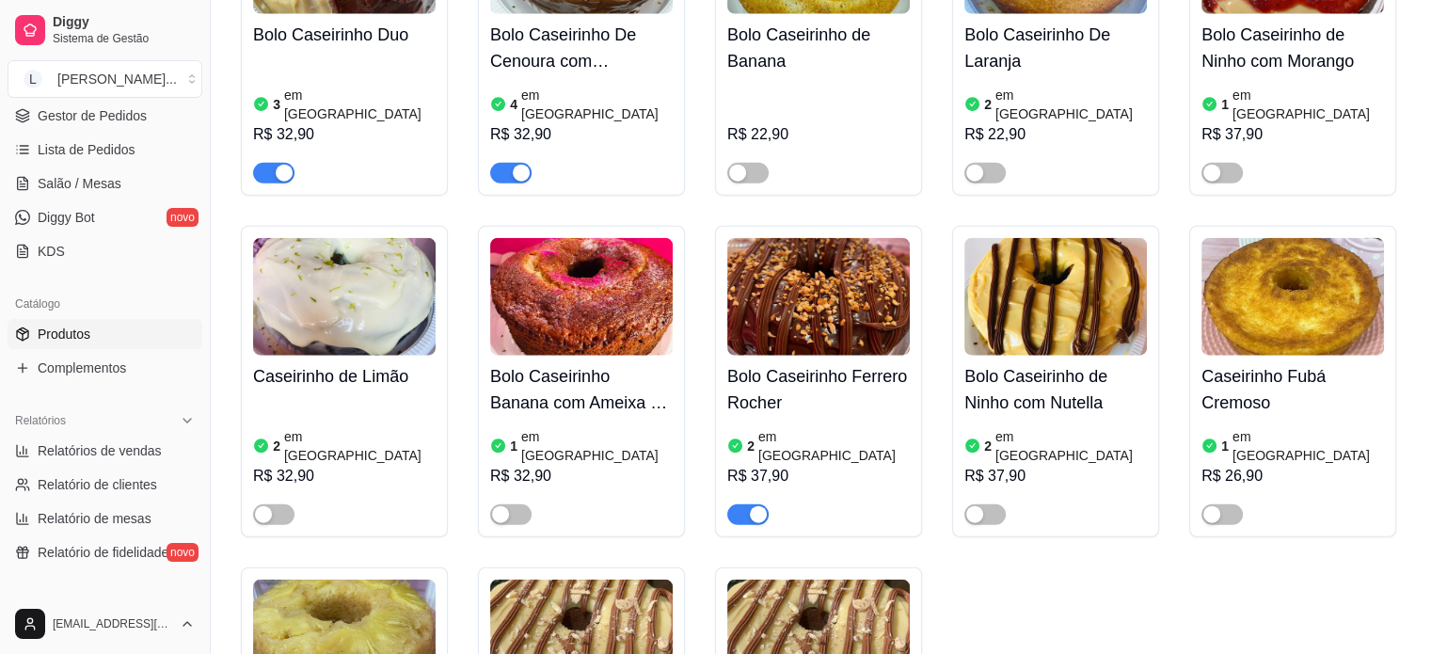
scroll to position [4733, 0]
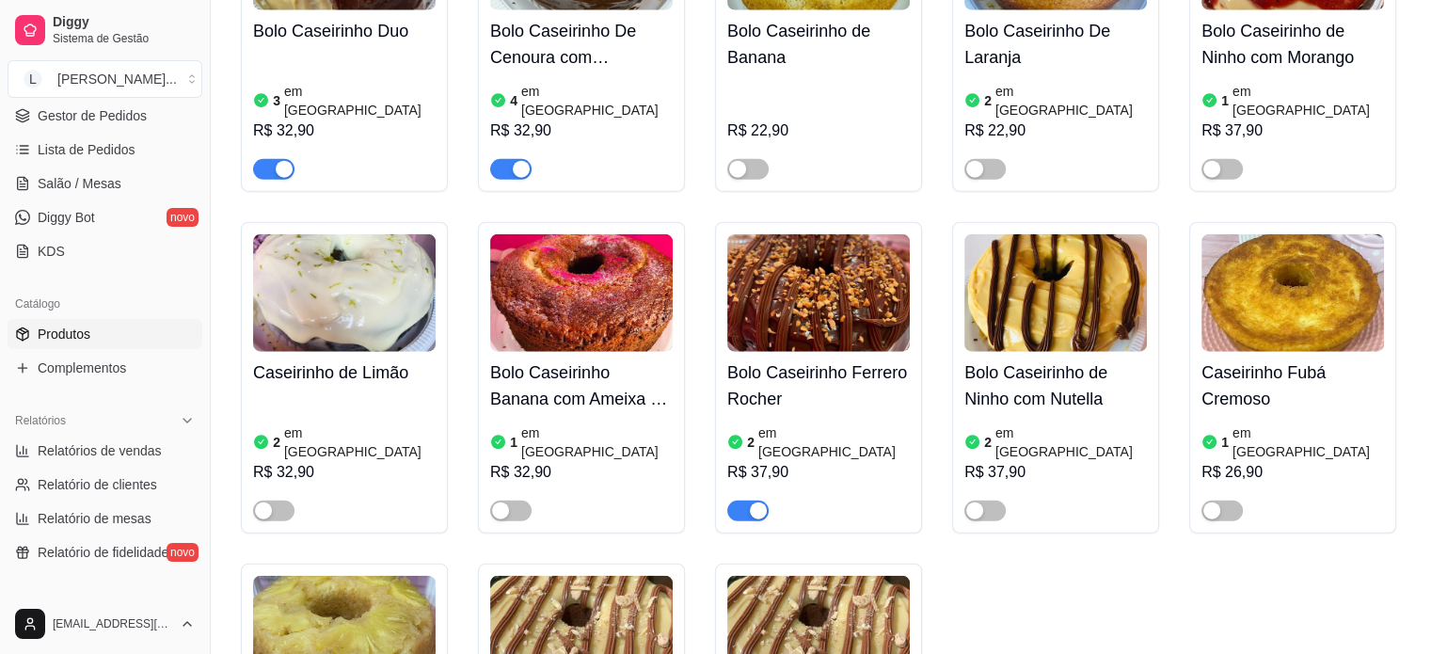
drag, startPoint x: 636, startPoint y: 473, endPoint x: 504, endPoint y: 616, distance: 194.4
drag, startPoint x: 511, startPoint y: 530, endPoint x: 861, endPoint y: 546, distance: 350.3
click at [1097, 481] on div "Bolo Caseirinho Duo 3 em estoque R$ 32,90 Bolo Caseirinho De Cenoura com Brigad…" at bounding box center [821, 378] width 1160 height 994
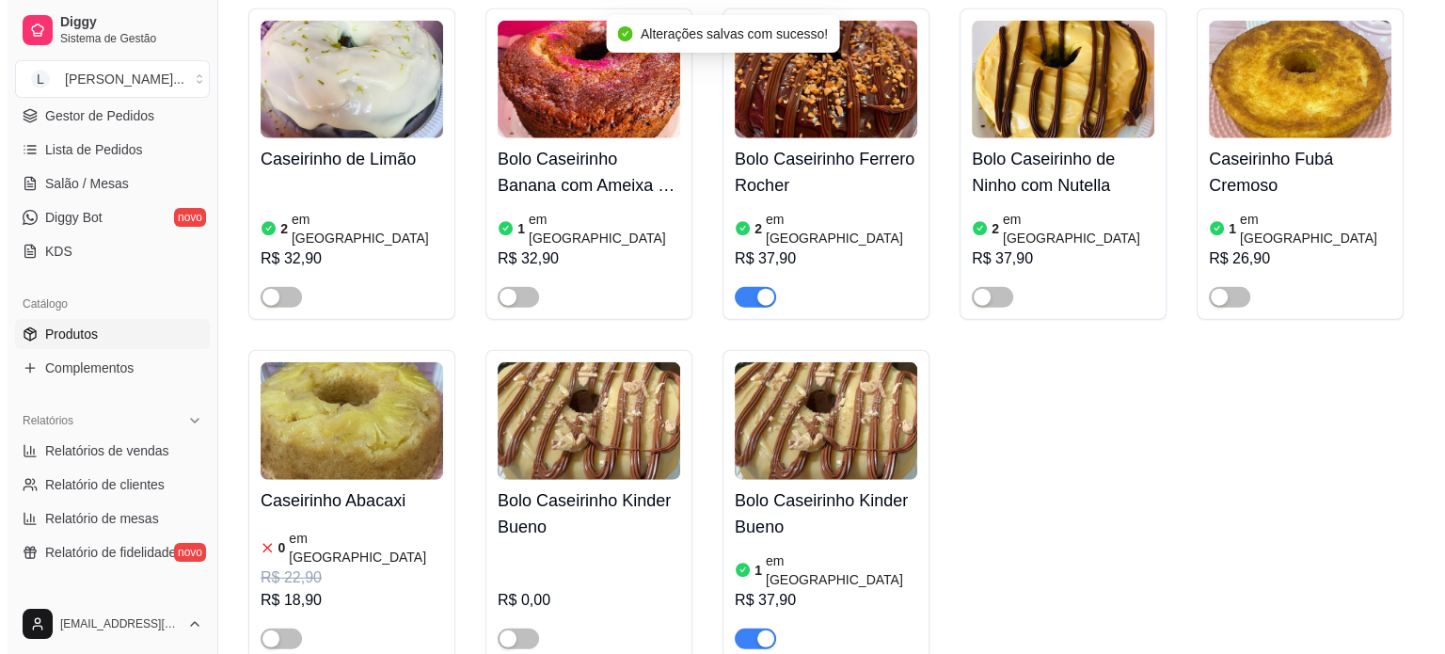
scroll to position [5109, 0]
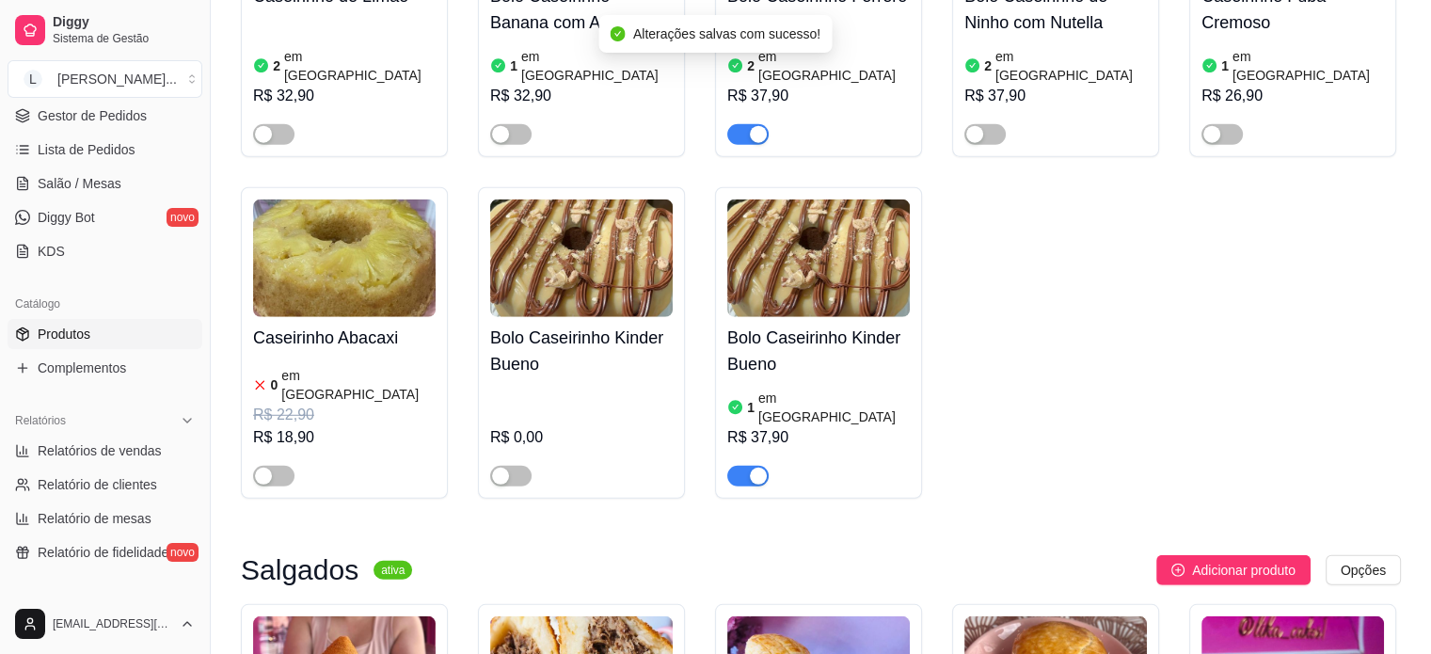
click at [593, 449] on div at bounding box center [581, 468] width 182 height 38
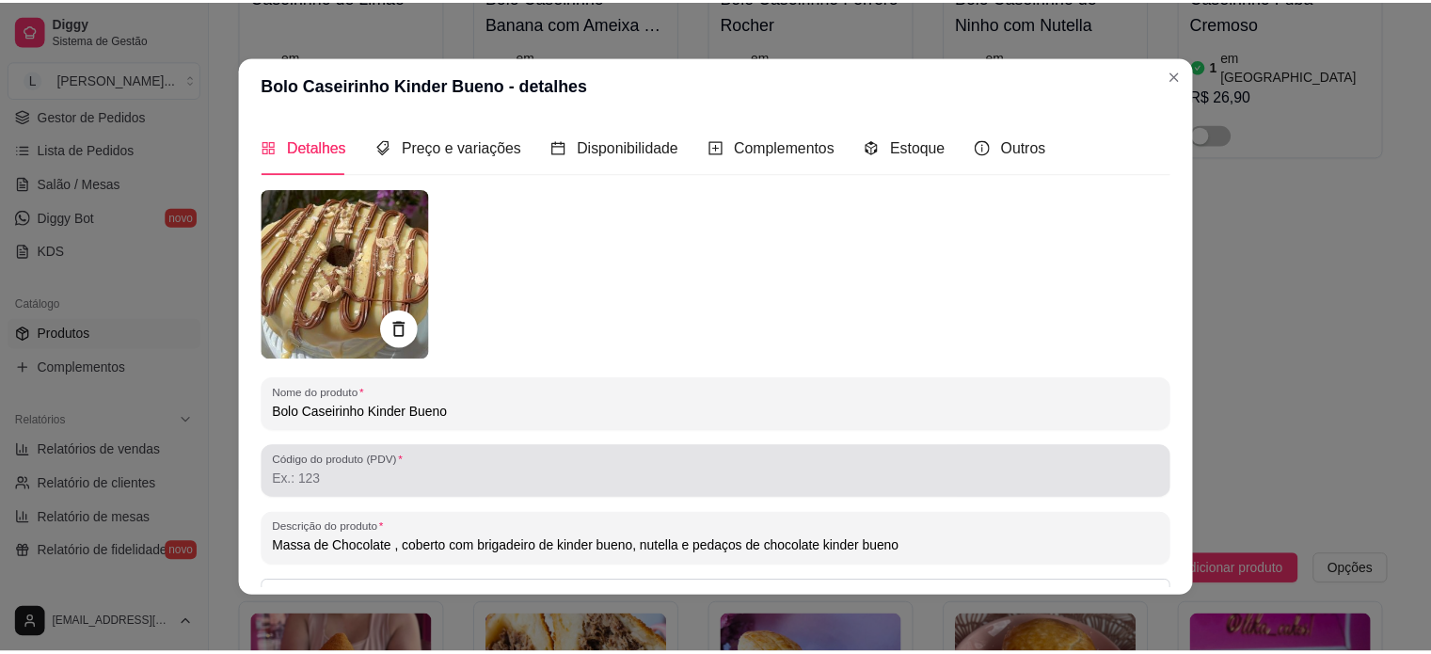
scroll to position [216, 0]
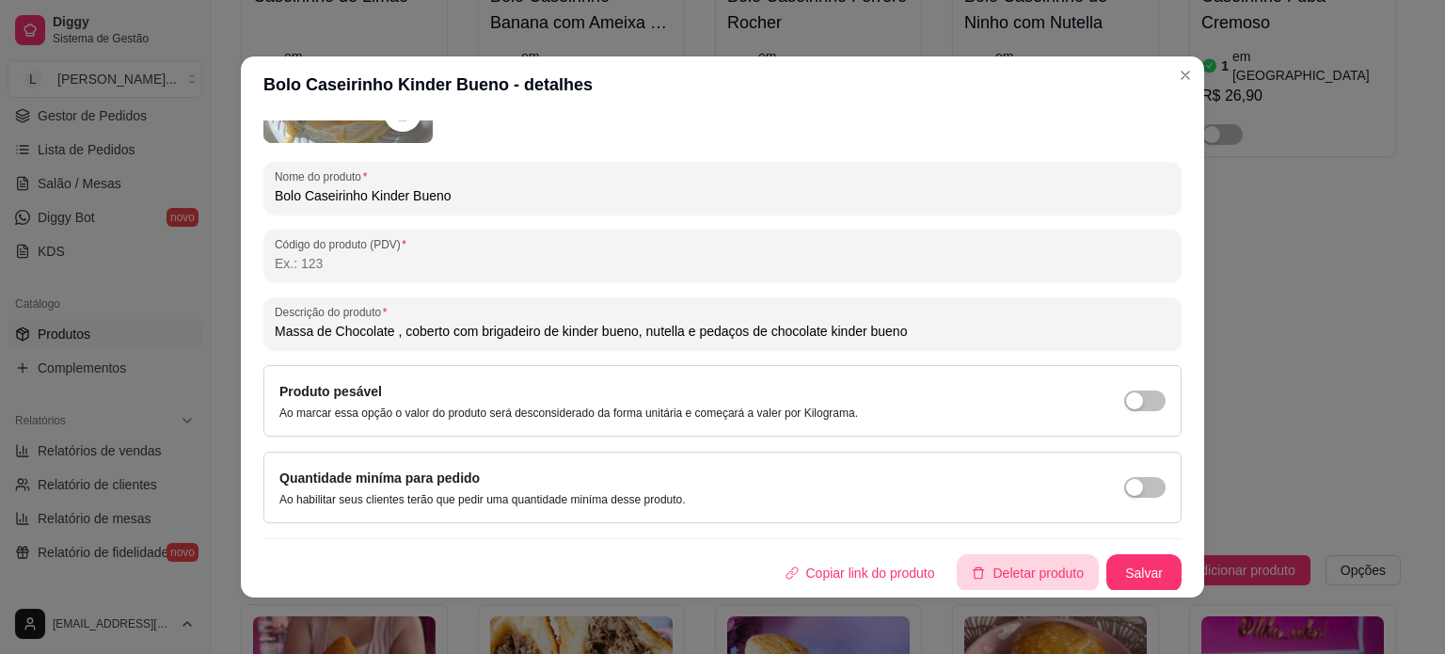
click at [1006, 583] on button "Deletar produto" at bounding box center [1028, 573] width 142 height 38
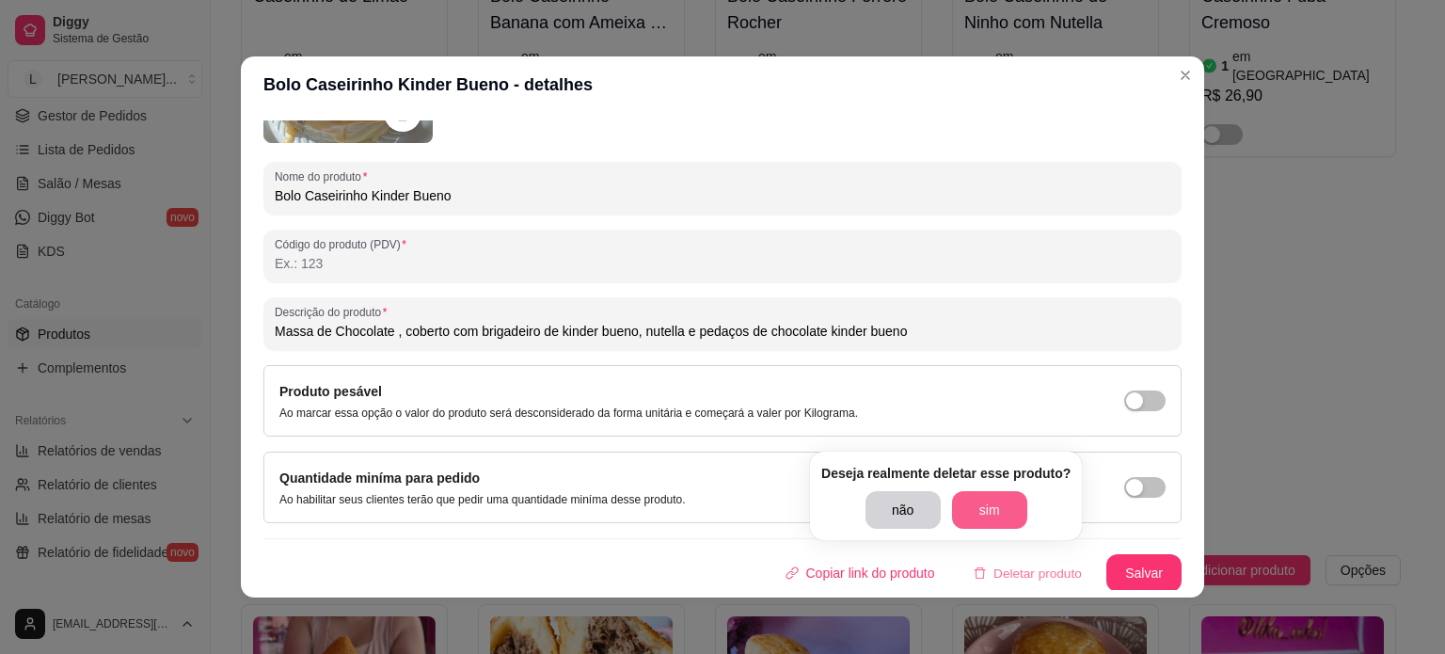
click at [1005, 510] on button "sim" at bounding box center [989, 510] width 75 height 38
click at [1005, 510] on div "não sim" at bounding box center [946, 510] width 162 height 38
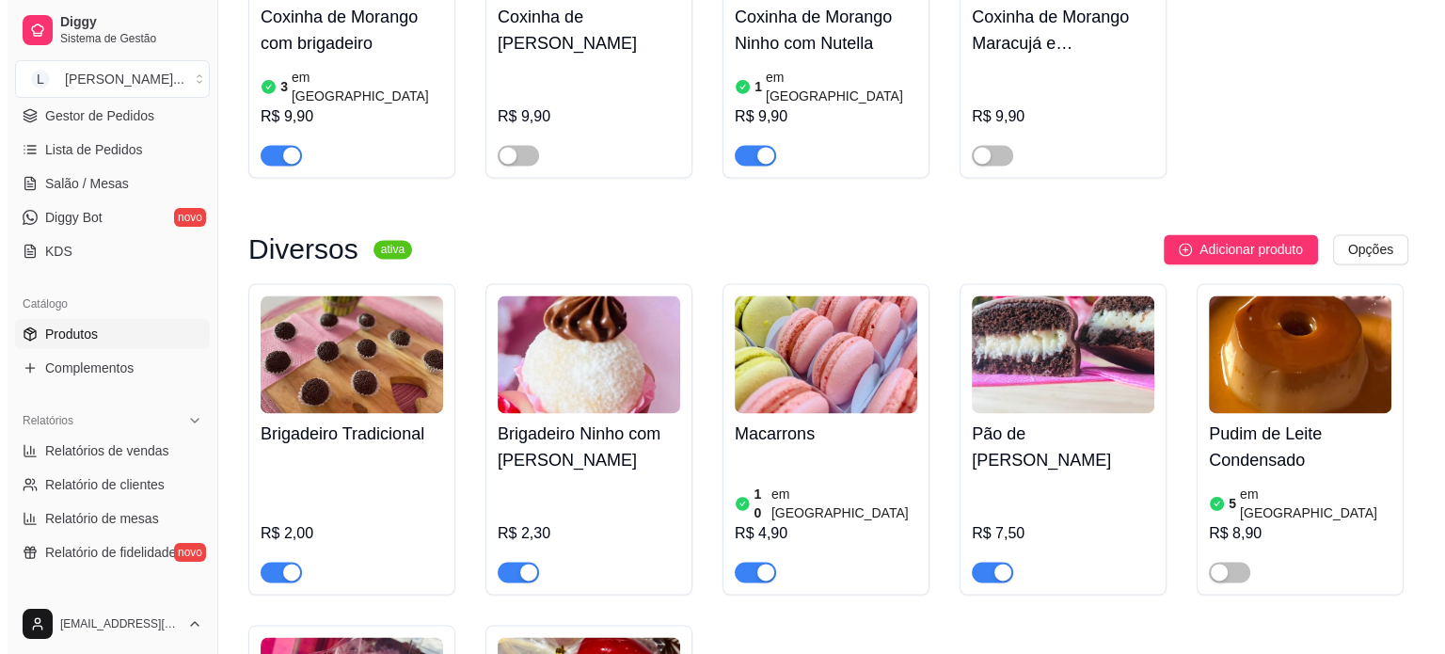
scroll to position [2758, 0]
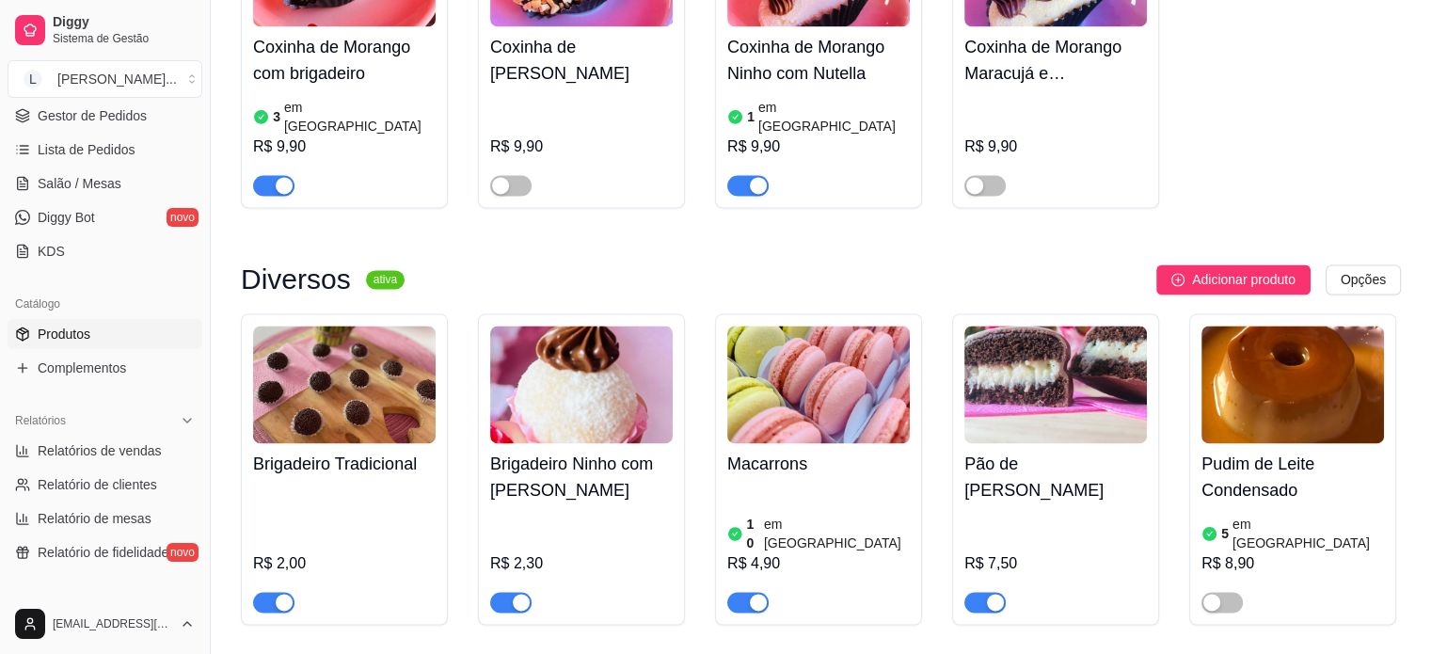
click at [1071, 451] on h4 "Pão de Mel" at bounding box center [1055, 477] width 182 height 53
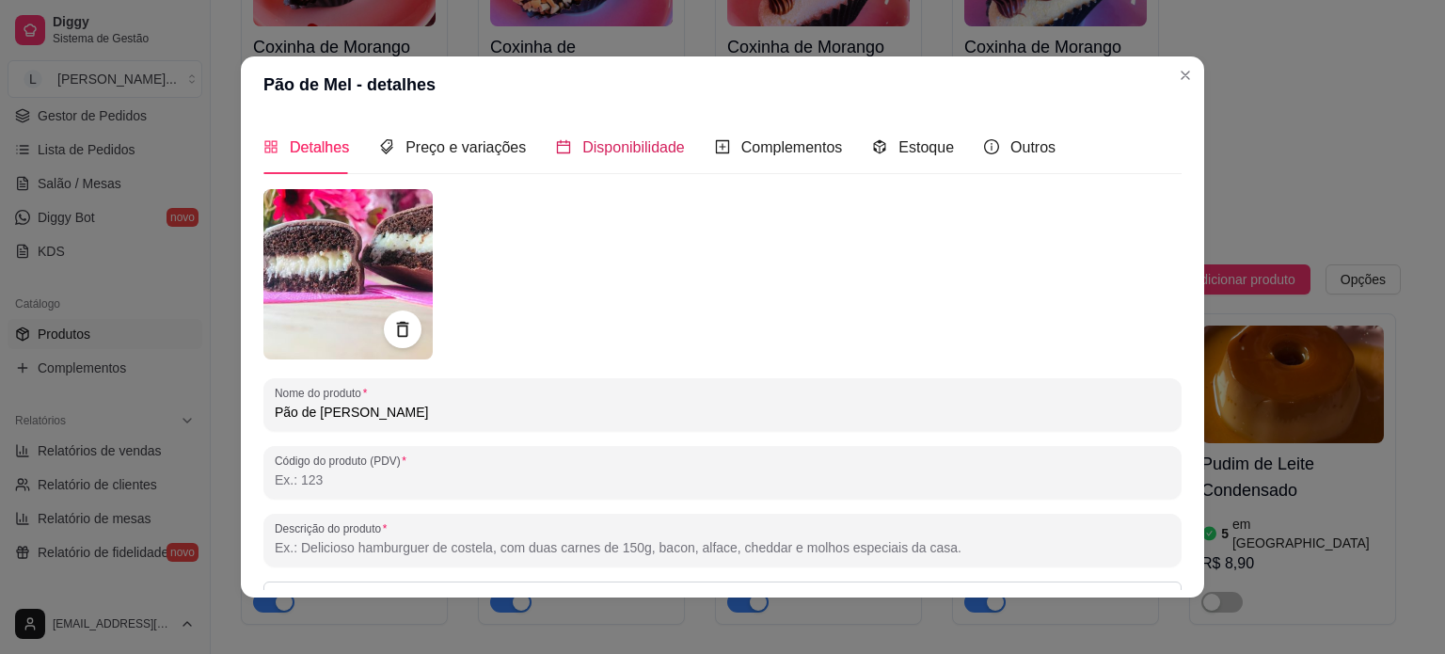
click at [646, 150] on span "Disponibilidade" at bounding box center [633, 147] width 103 height 16
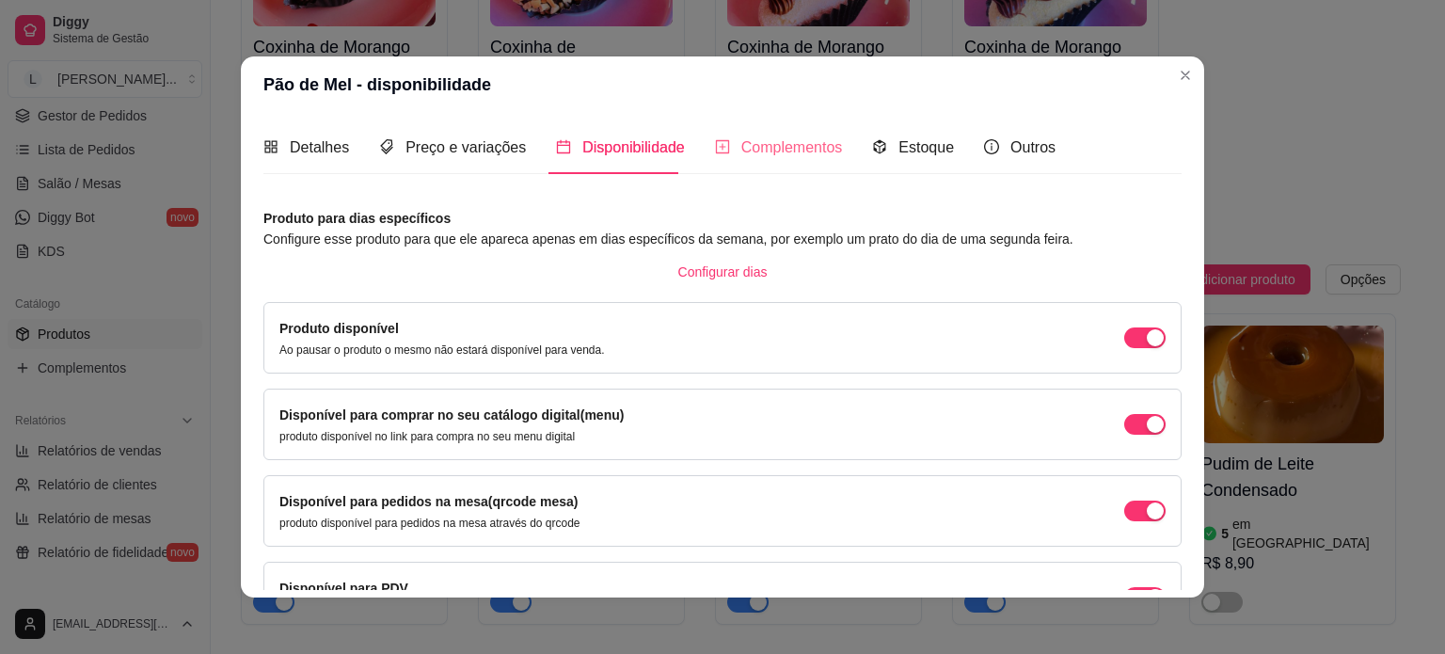
click at [816, 129] on div "Complementos" at bounding box center [779, 147] width 128 height 54
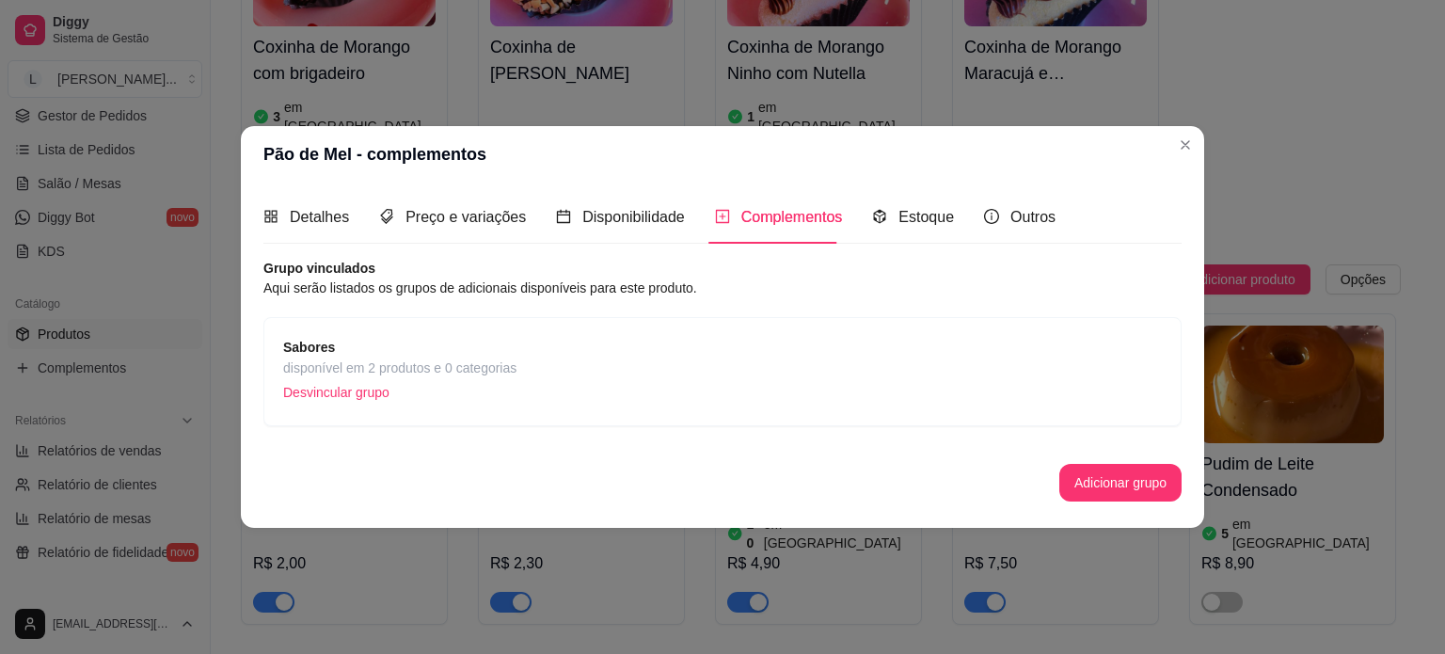
click at [498, 349] on span "Sabores" at bounding box center [399, 347] width 233 height 21
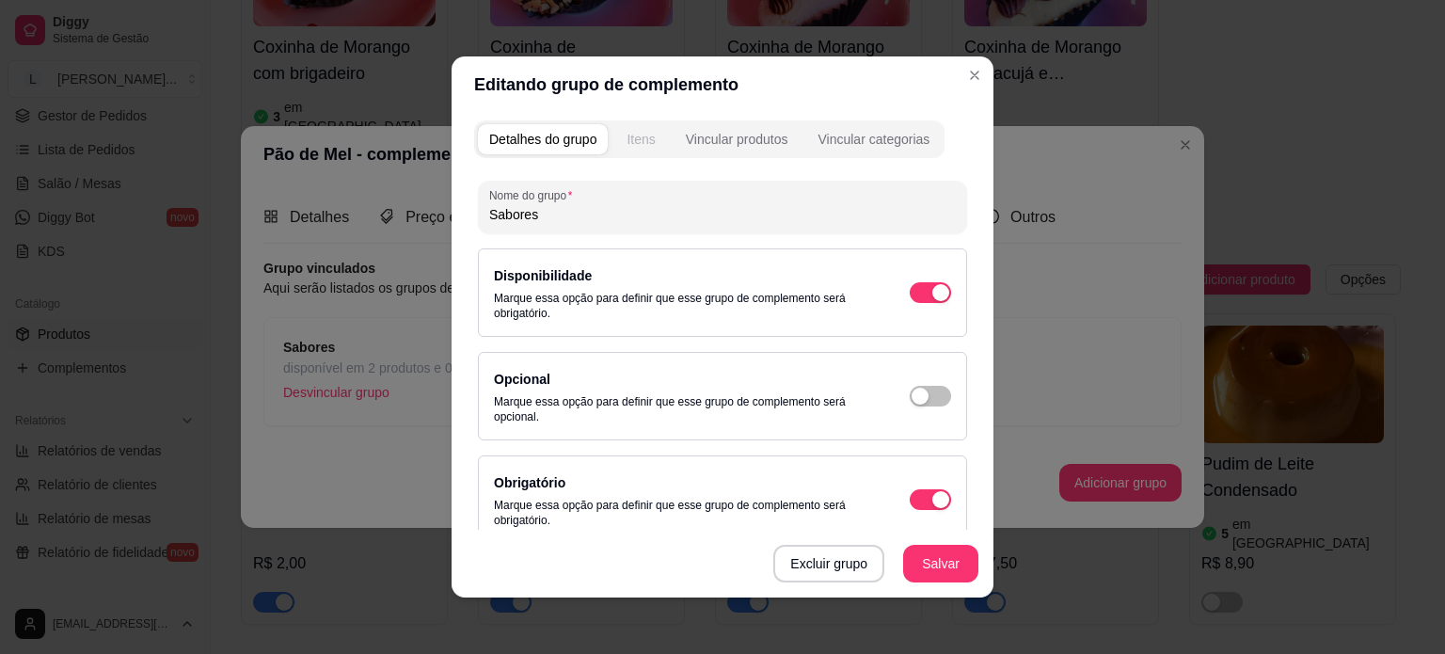
click at [641, 138] on div "Itens" at bounding box center [640, 139] width 28 height 19
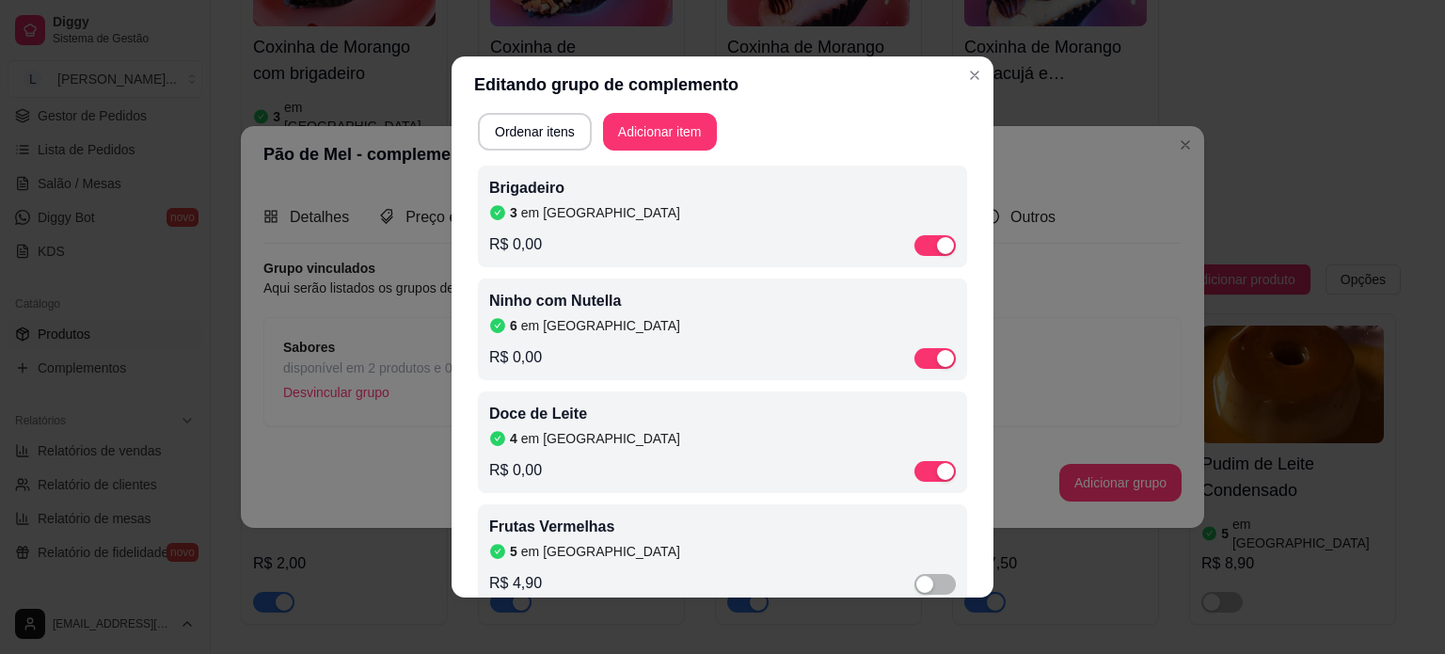
scroll to position [94, 0]
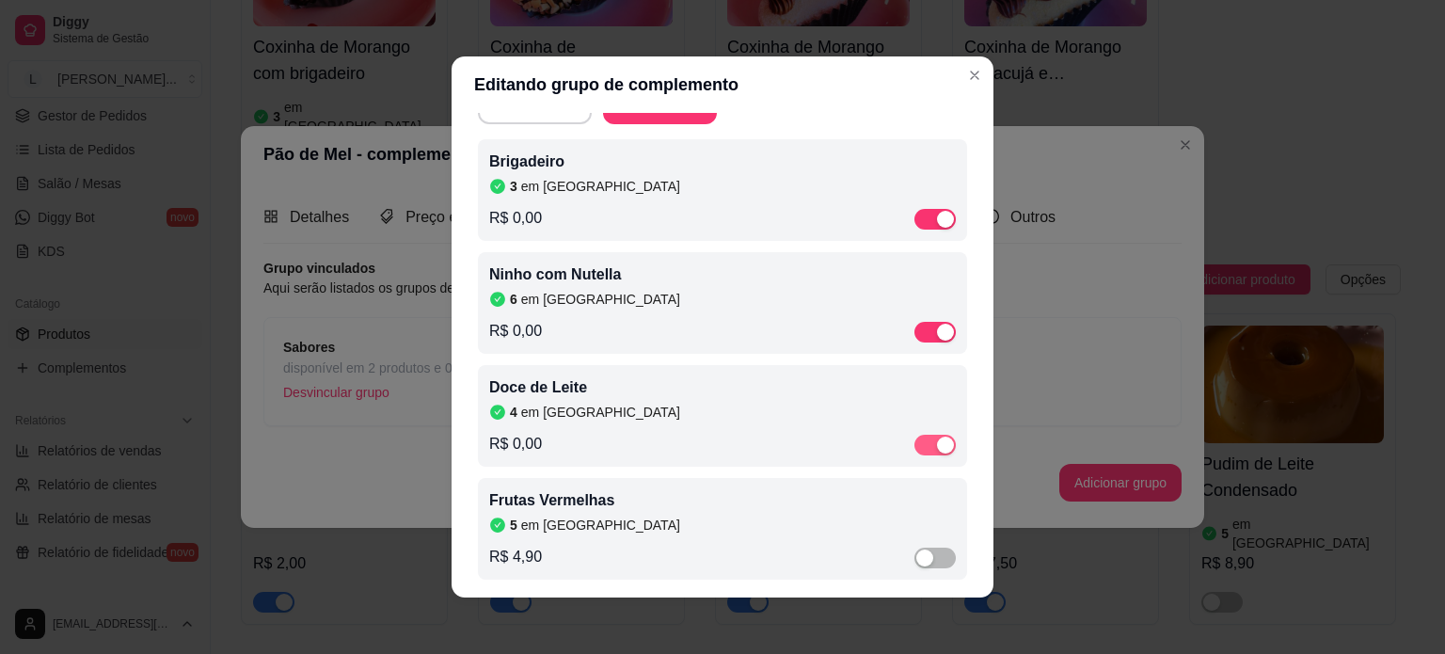
click at [937, 445] on div "button" at bounding box center [945, 444] width 17 height 17
click at [510, 185] on article "3" at bounding box center [514, 186] width 8 height 19
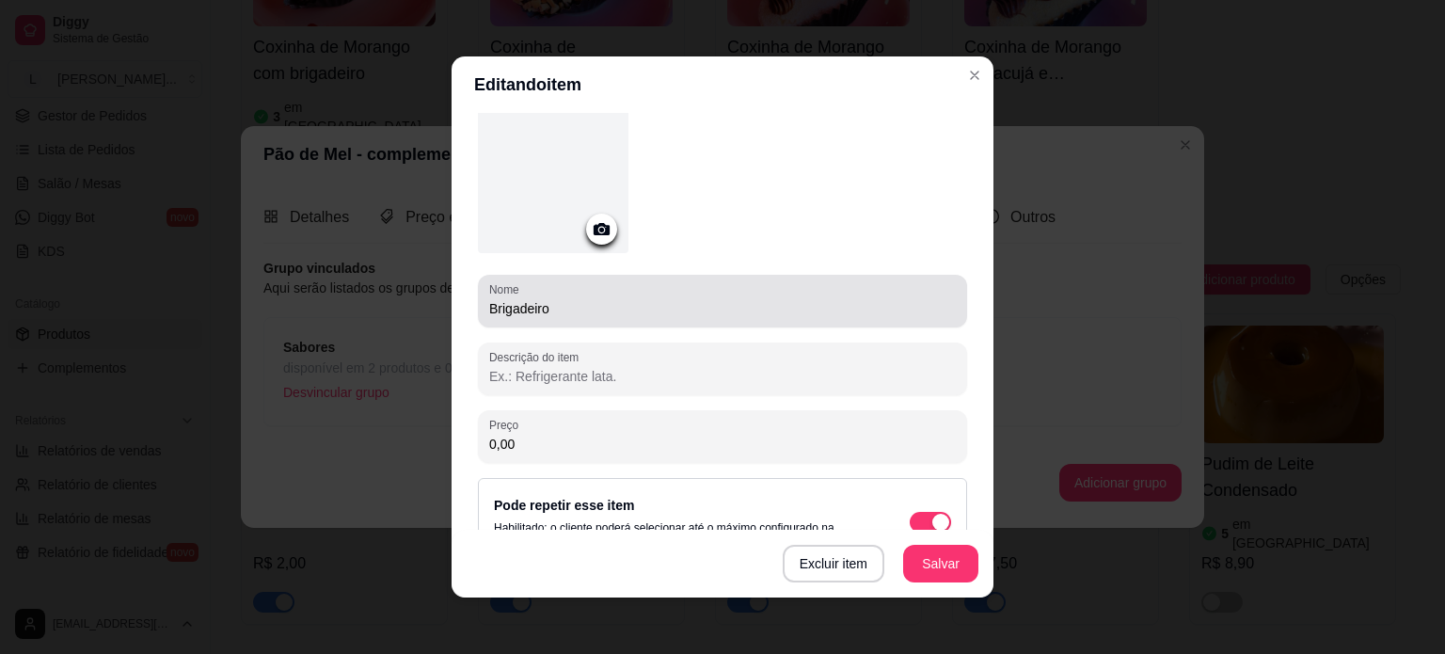
scroll to position [0, 0]
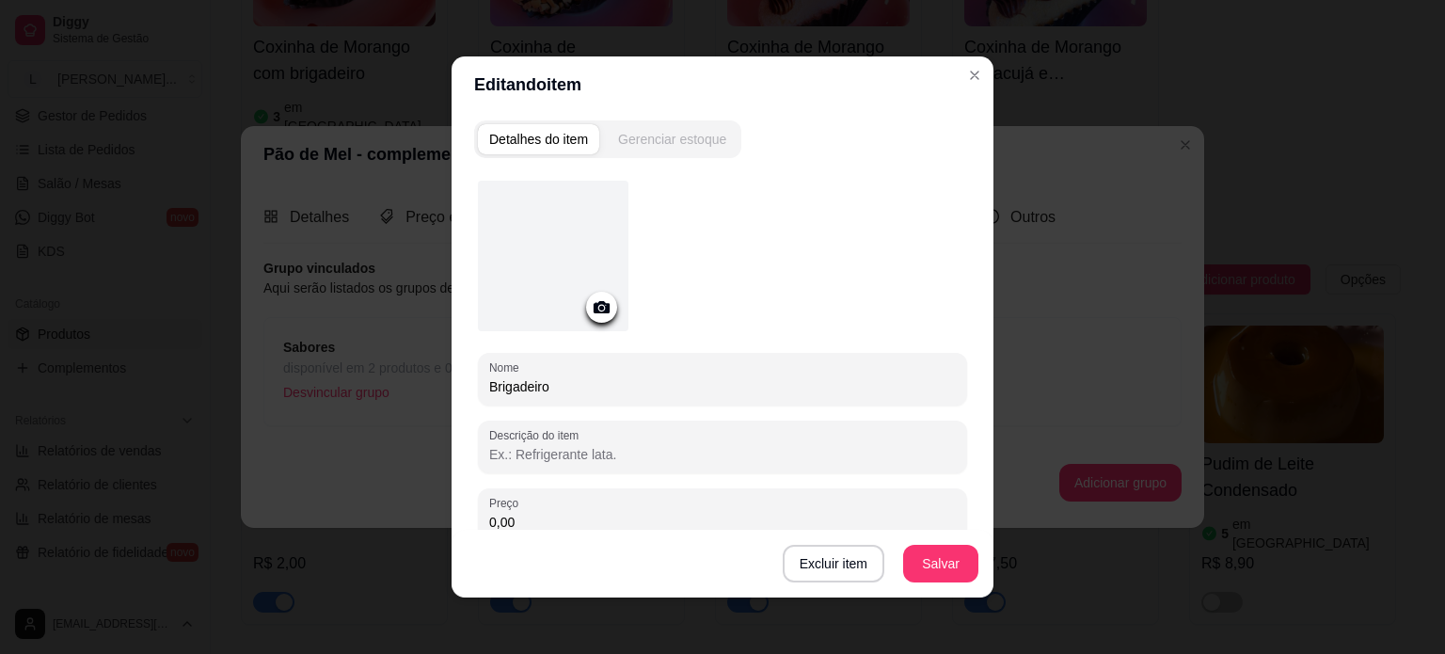
click at [647, 147] on div "Gerenciar estoque" at bounding box center [672, 139] width 108 height 19
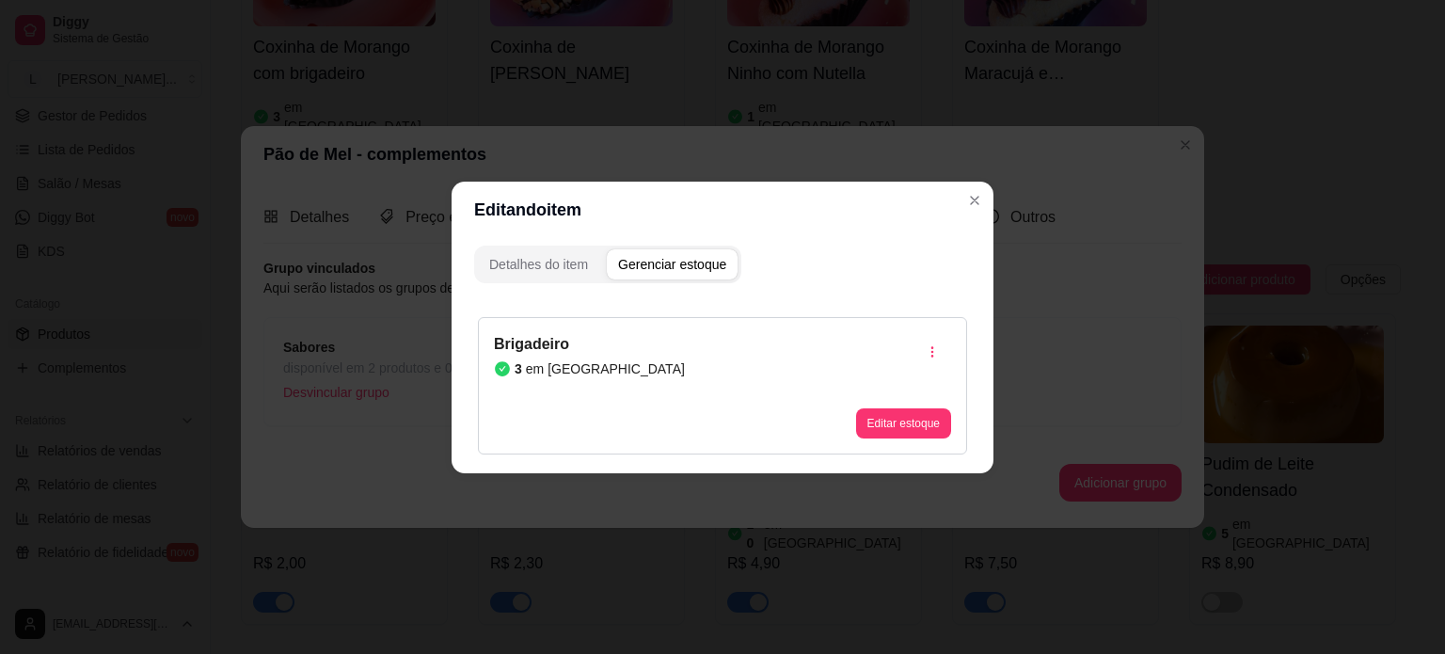
click at [897, 429] on button "Editar estoque" at bounding box center [903, 423] width 95 height 30
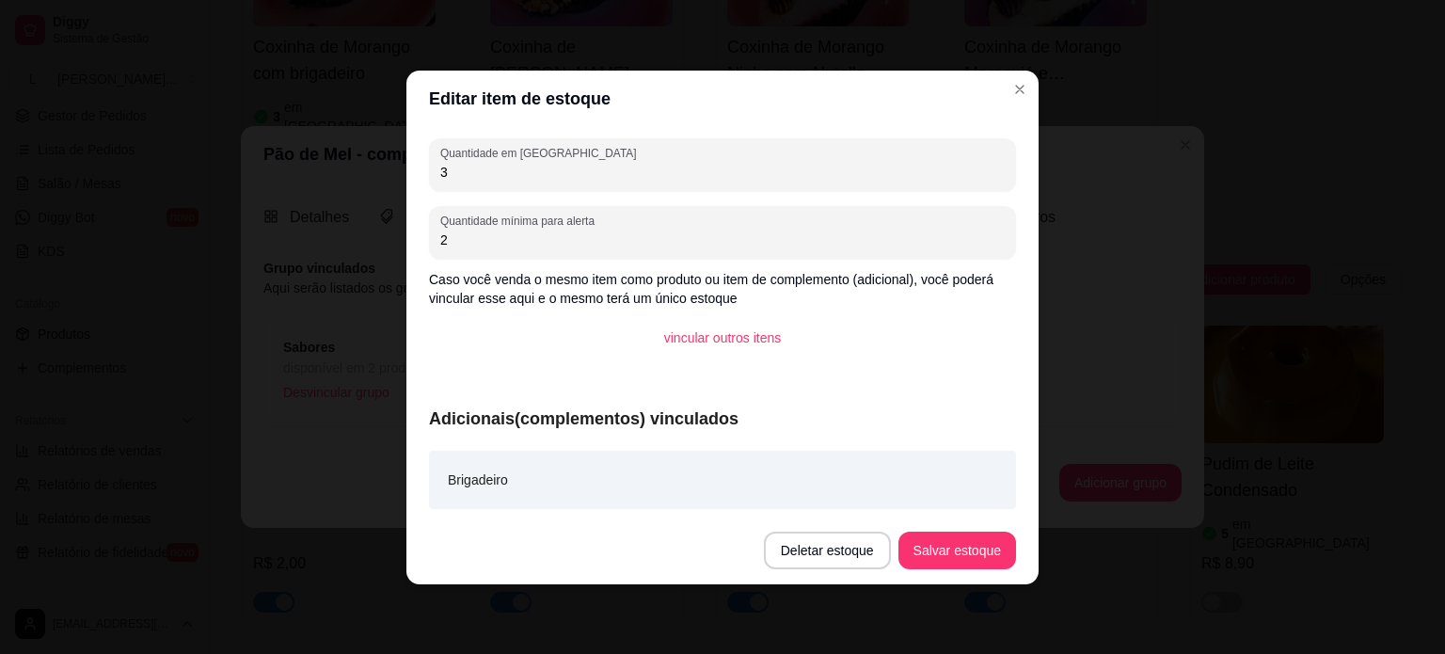
click at [411, 165] on div "Quantidade em estoque 3 Quantidade mínima para alerta 2 Caso você venda o mesmo…" at bounding box center [722, 321] width 632 height 389
type input "2"
click at [962, 562] on button "Salvar estoque" at bounding box center [957, 550] width 118 height 38
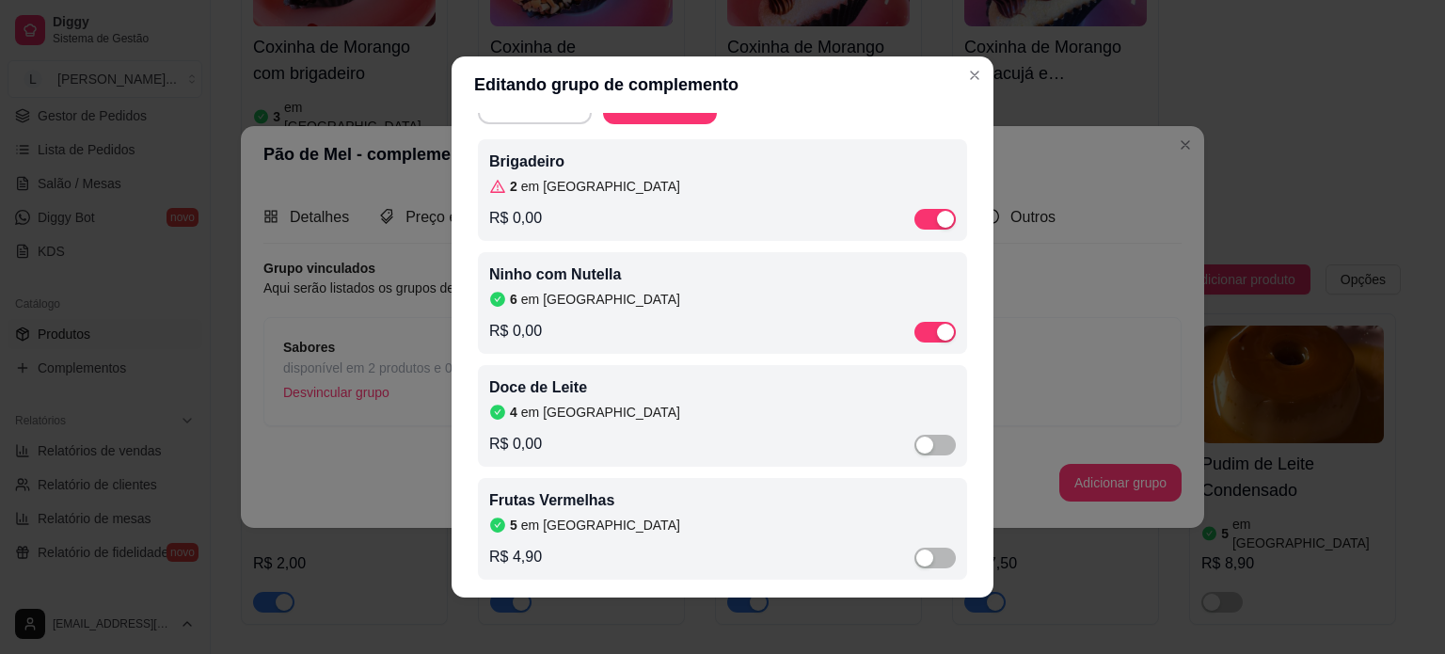
click at [670, 324] on div "R$ 0,00" at bounding box center [722, 331] width 467 height 23
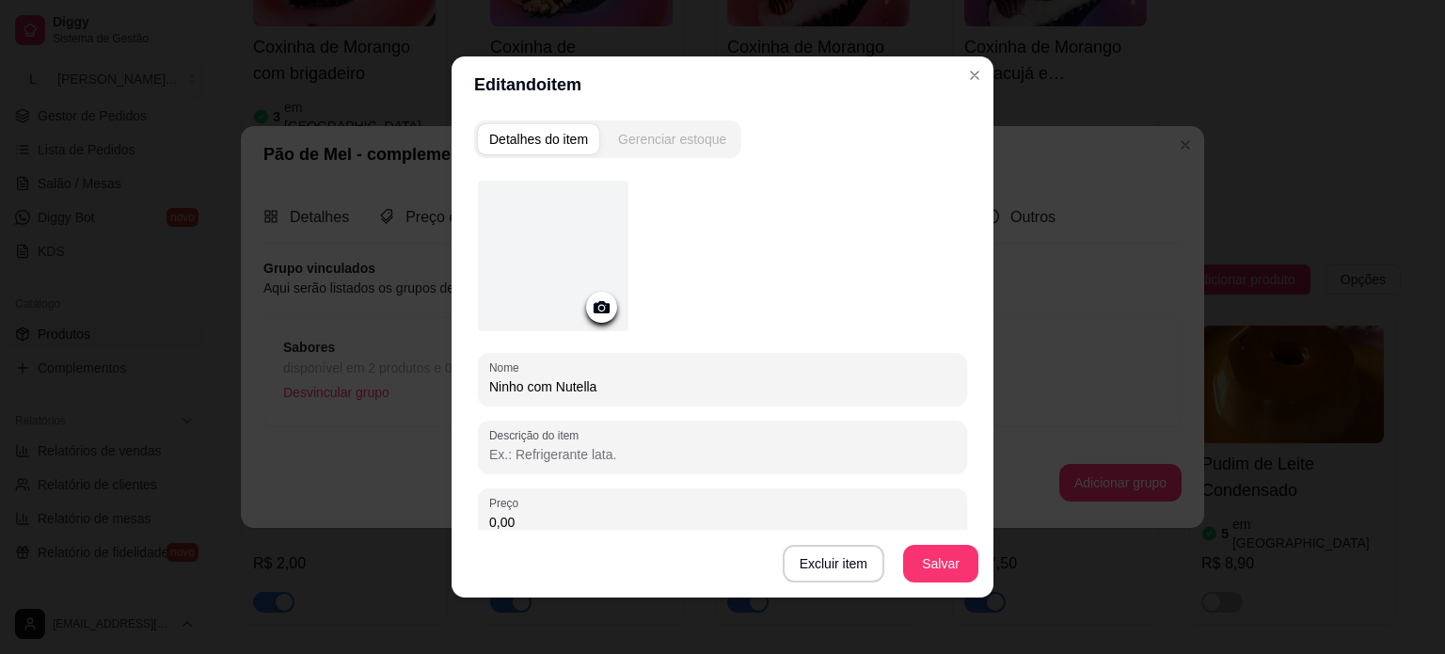
click at [645, 150] on button "Gerenciar estoque" at bounding box center [672, 139] width 131 height 30
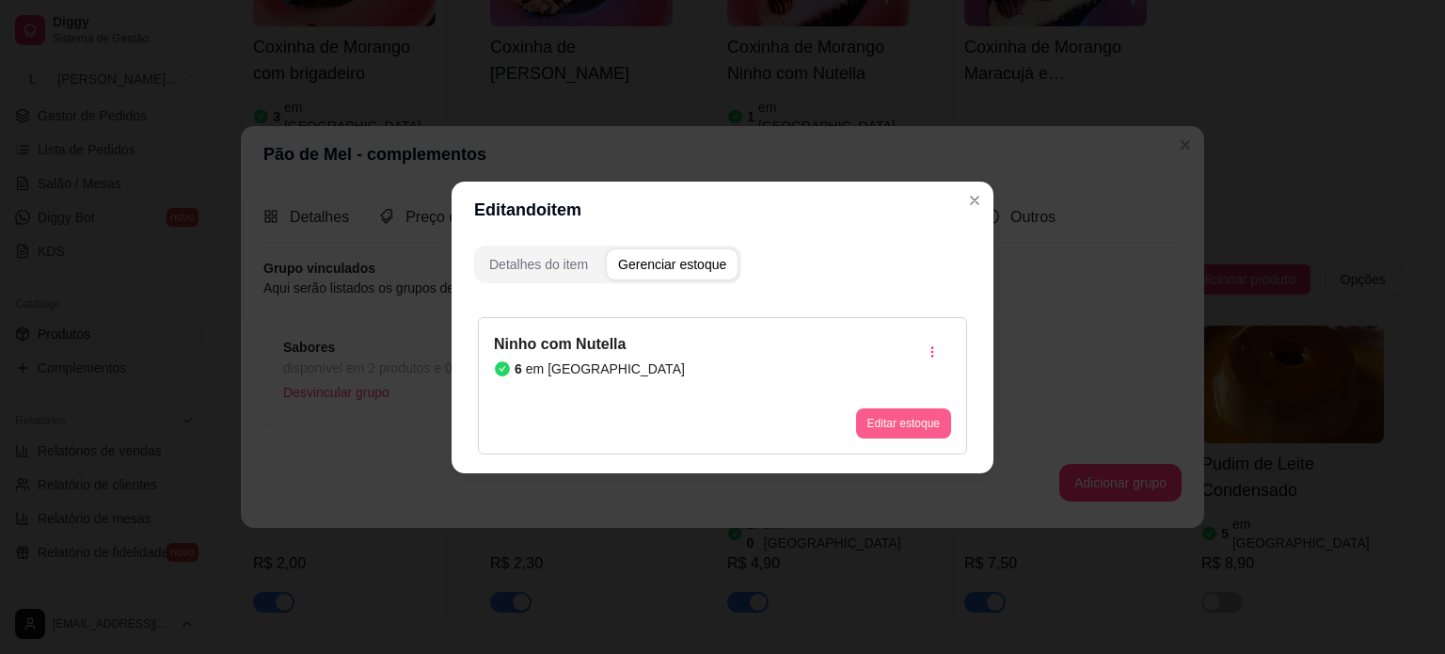
click at [894, 418] on button "Editar estoque" at bounding box center [903, 423] width 95 height 30
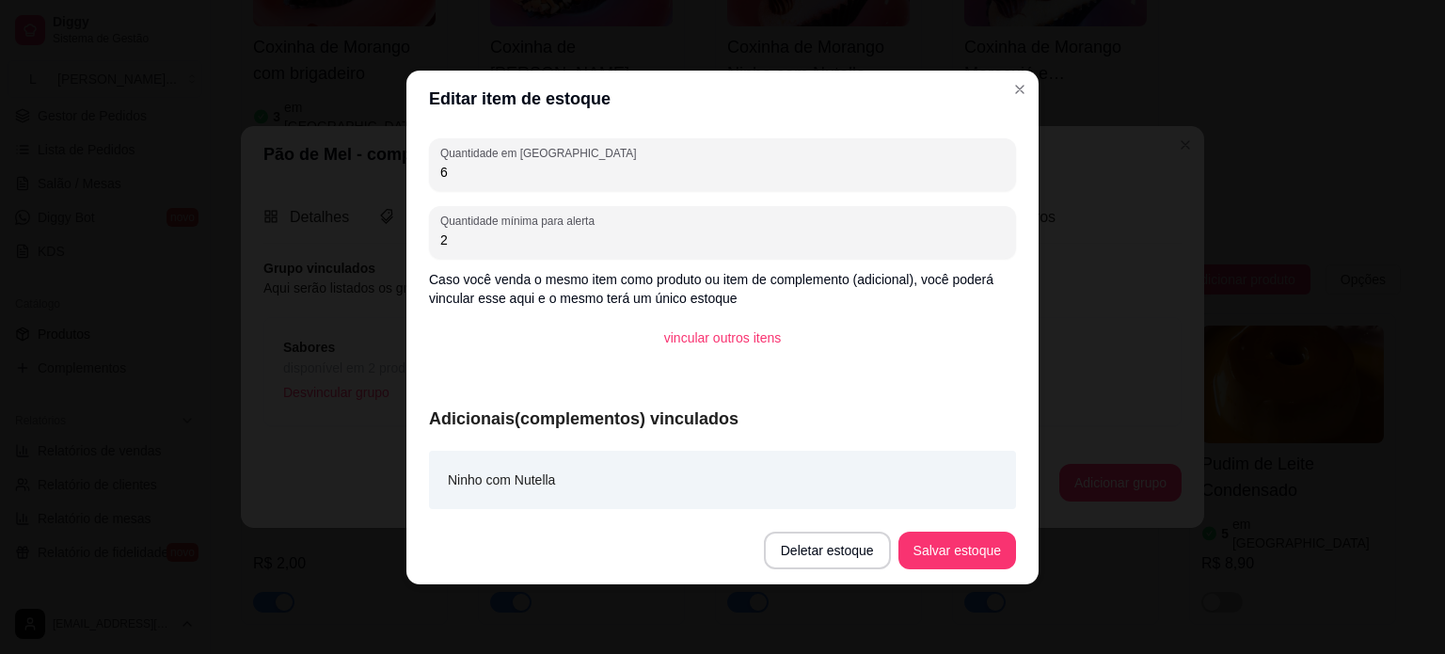
drag, startPoint x: 466, startPoint y: 168, endPoint x: 406, endPoint y: 150, distance: 61.9
click at [406, 150] on div "Quantidade em estoque 6 Quantidade mínima para alerta 2 Caso você venda o mesmo…" at bounding box center [722, 321] width 632 height 389
type input "2"
click at [935, 539] on button "Salvar estoque" at bounding box center [957, 550] width 118 height 38
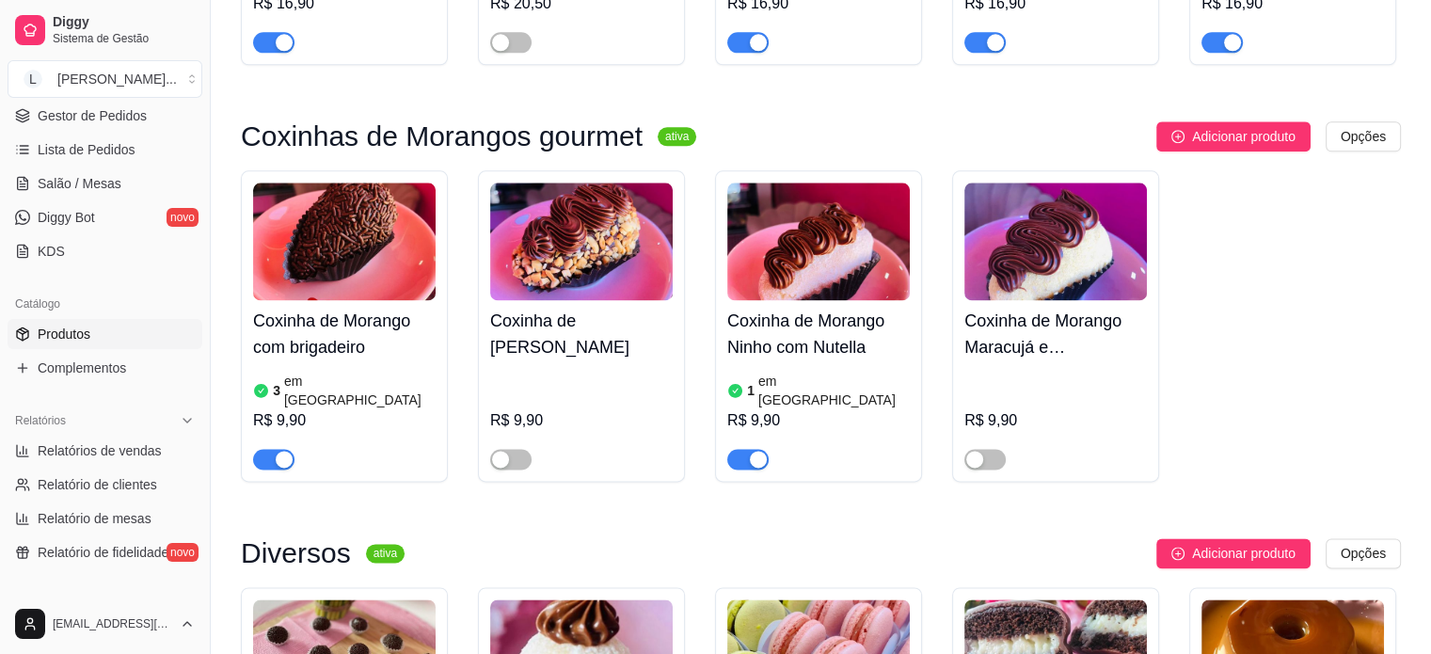
scroll to position [2381, 0]
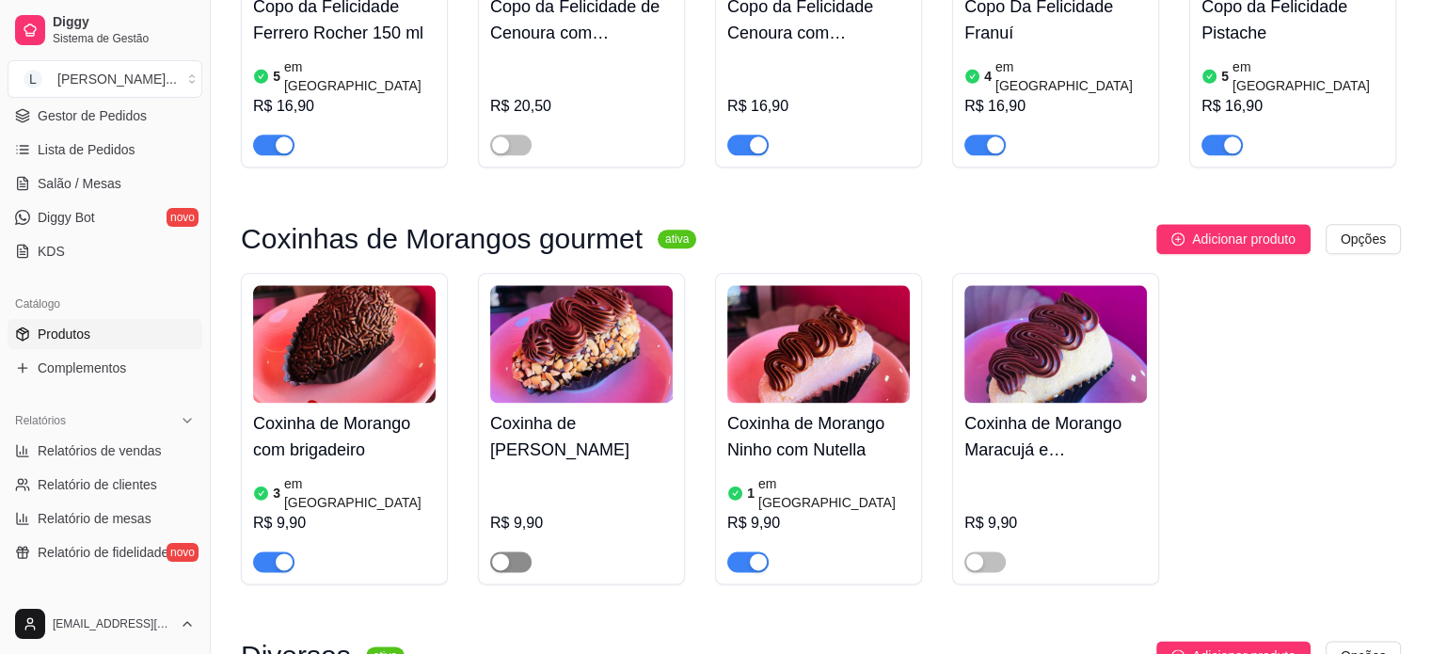
click at [507, 553] on div "button" at bounding box center [500, 561] width 17 height 17
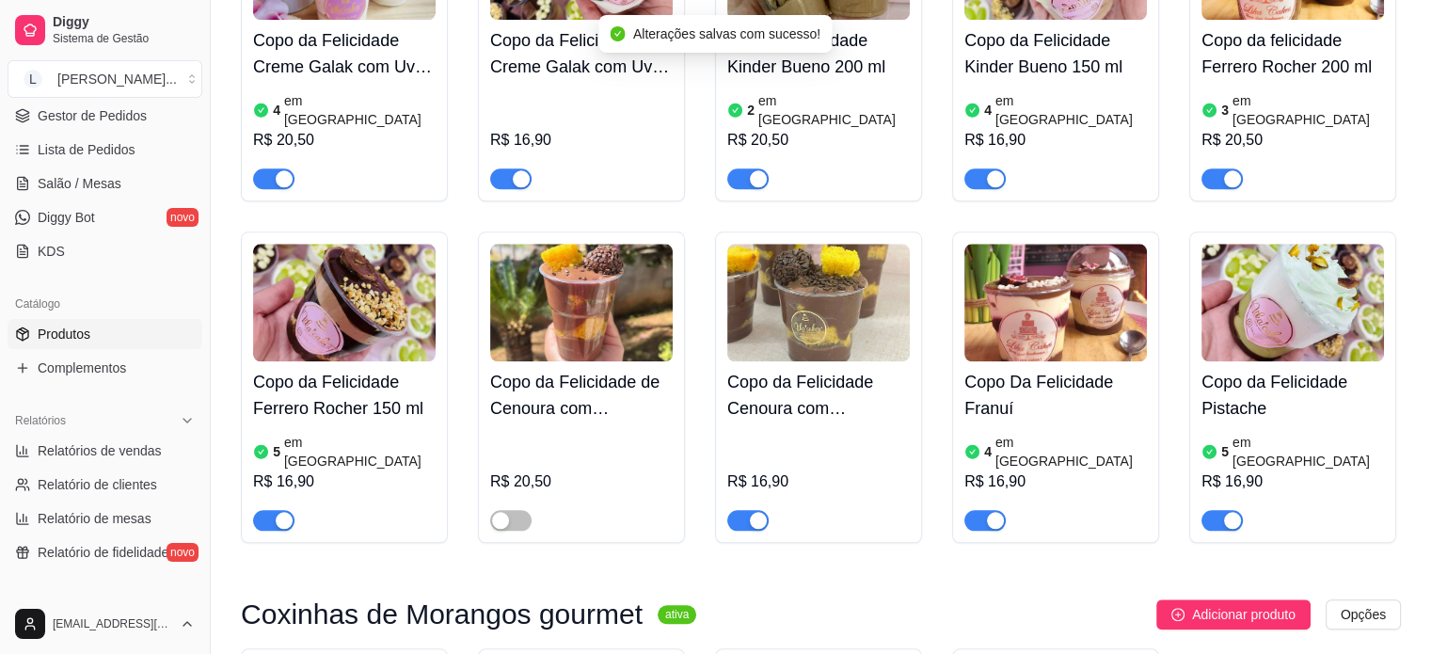
scroll to position [2005, 0]
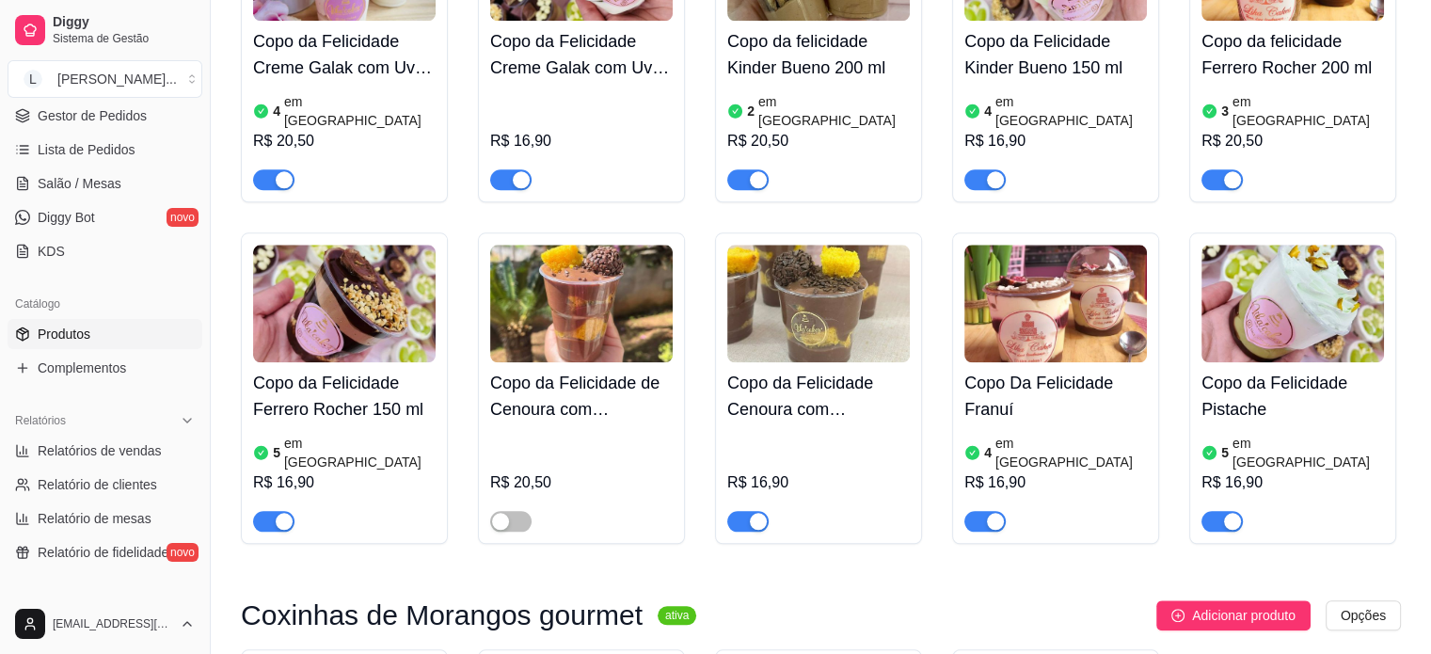
drag, startPoint x: 937, startPoint y: 319, endPoint x: 862, endPoint y: 297, distance: 77.4
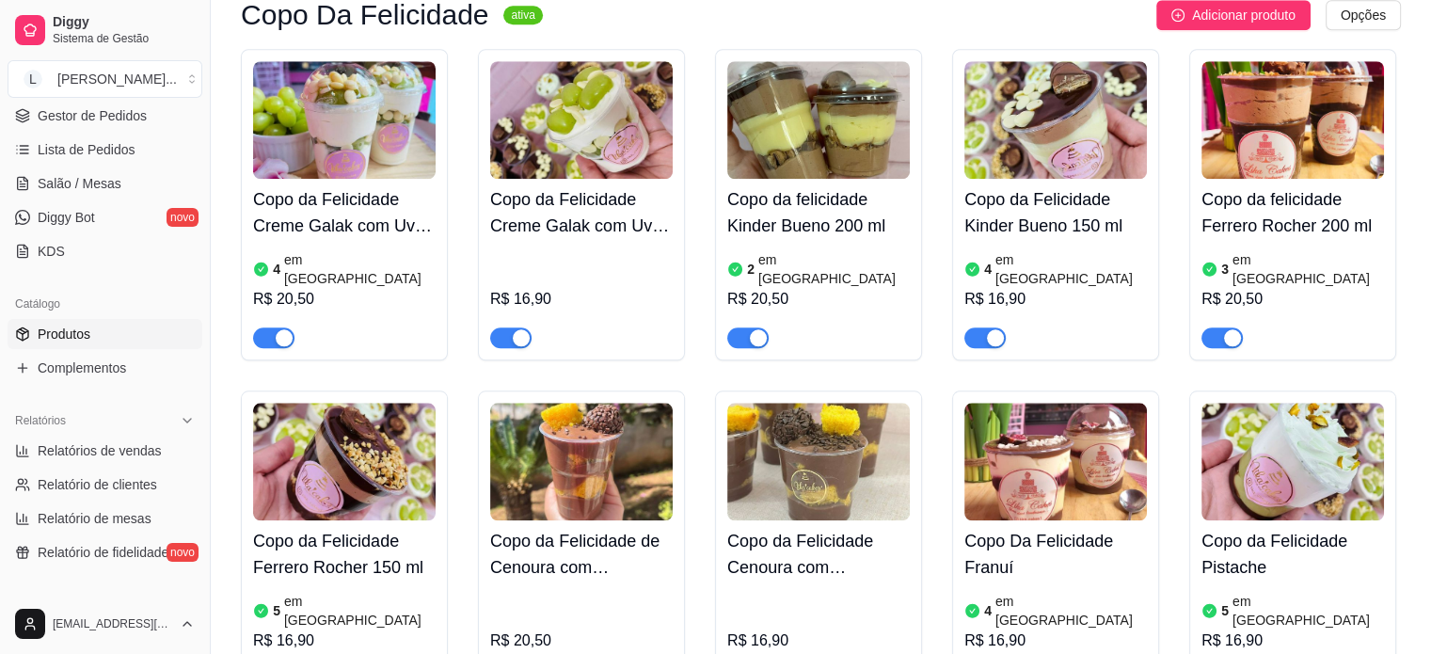
scroll to position [1817, 0]
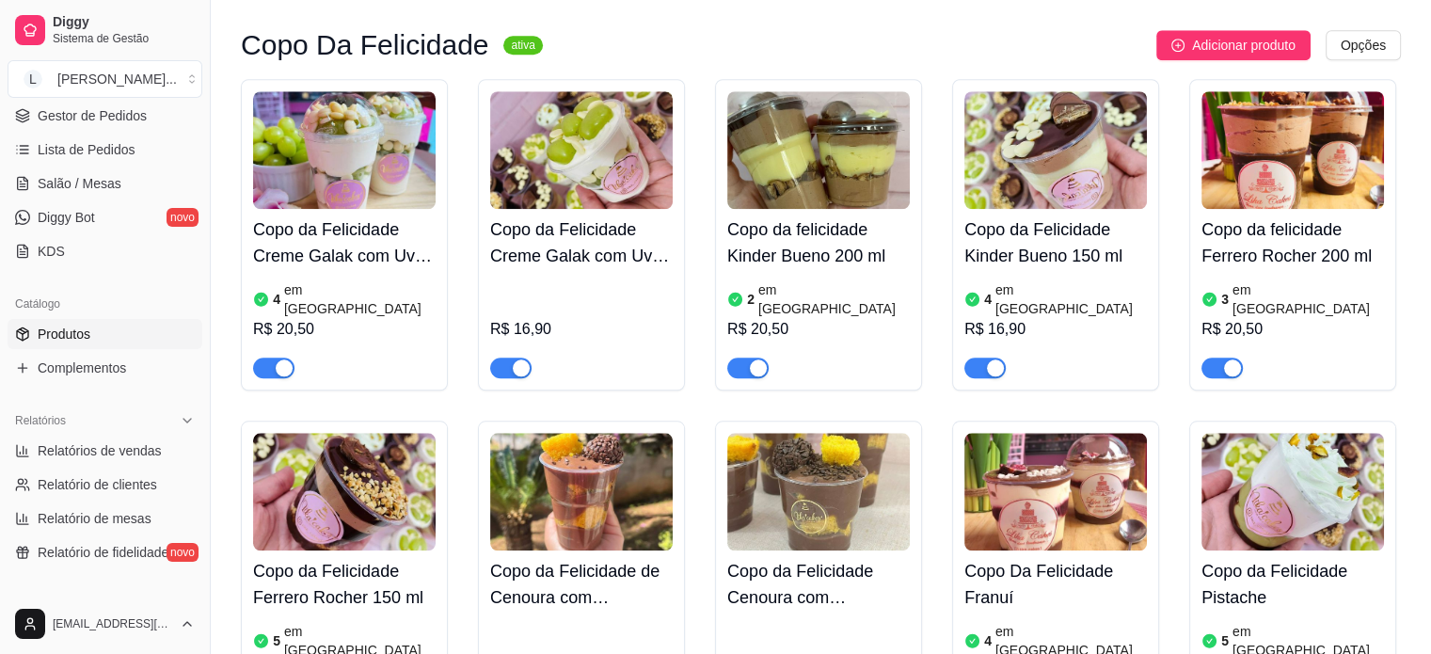
click at [719, 315] on div "Copo da Felicidade Creme Galak com Uvas Verdes 4 em estoque R$ 20,50 Copo da Fe…" at bounding box center [821, 405] width 1160 height 653
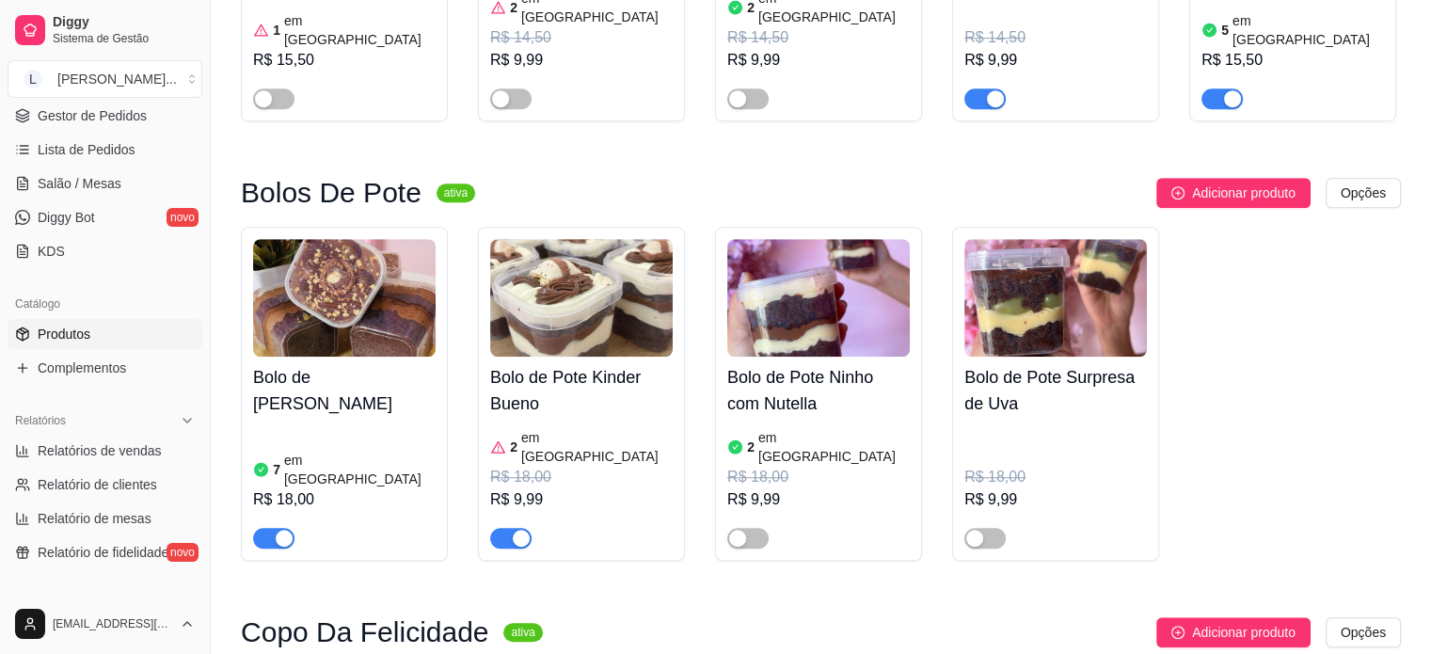
scroll to position [1159, 0]
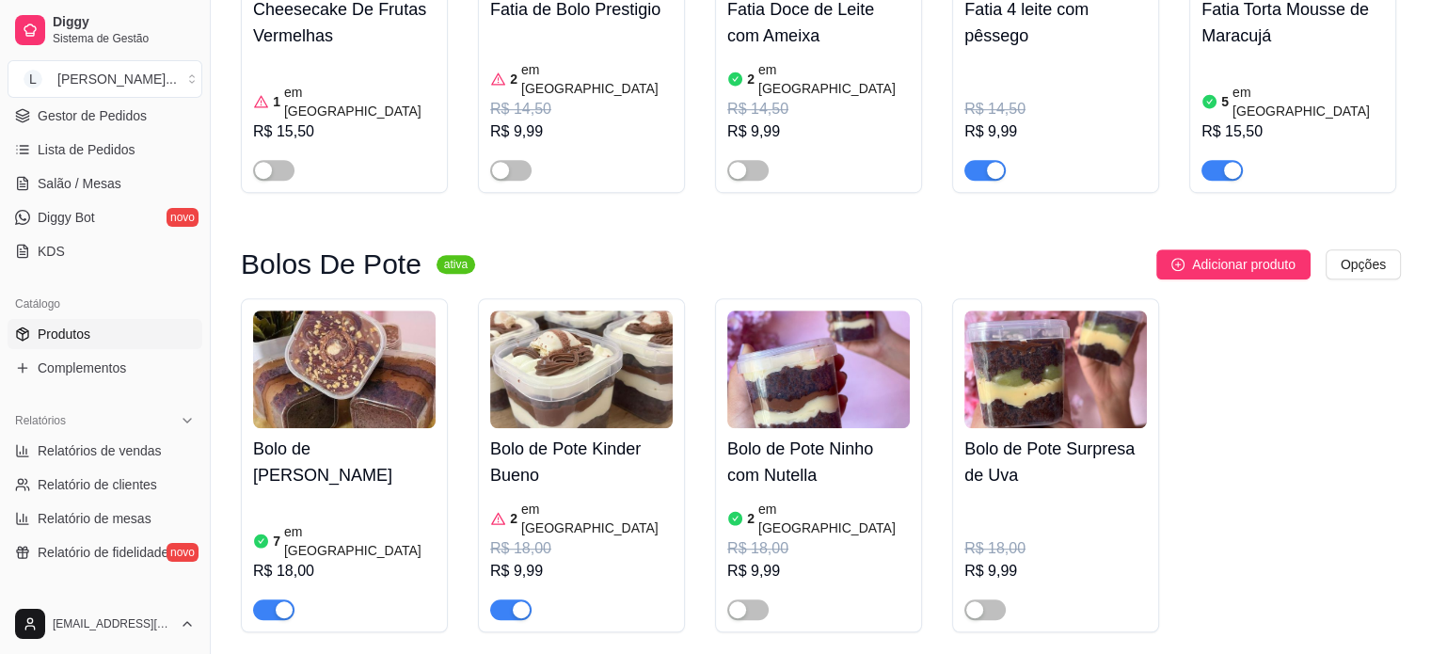
click at [514, 509] on article "2" at bounding box center [514, 518] width 8 height 19
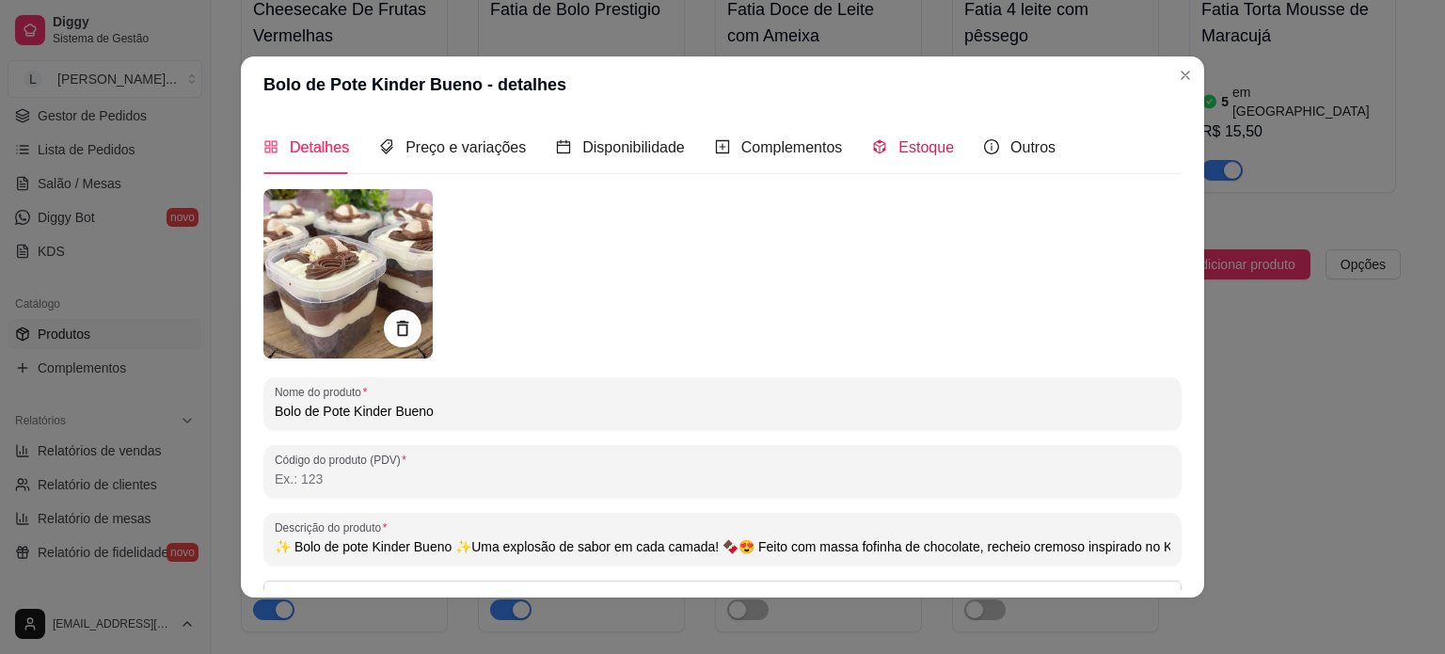
click at [926, 148] on span "Estoque" at bounding box center [925, 147] width 55 height 16
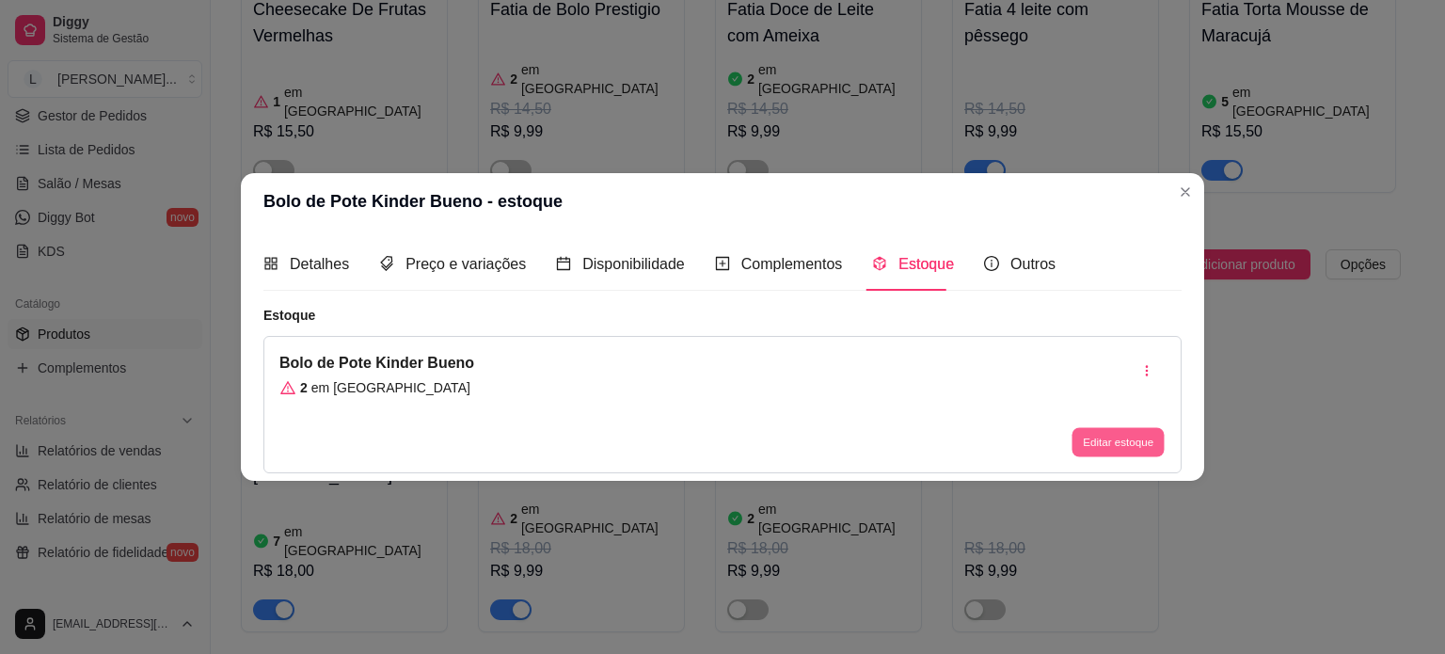
click at [1140, 443] on button "Editar estoque" at bounding box center [1117, 442] width 92 height 29
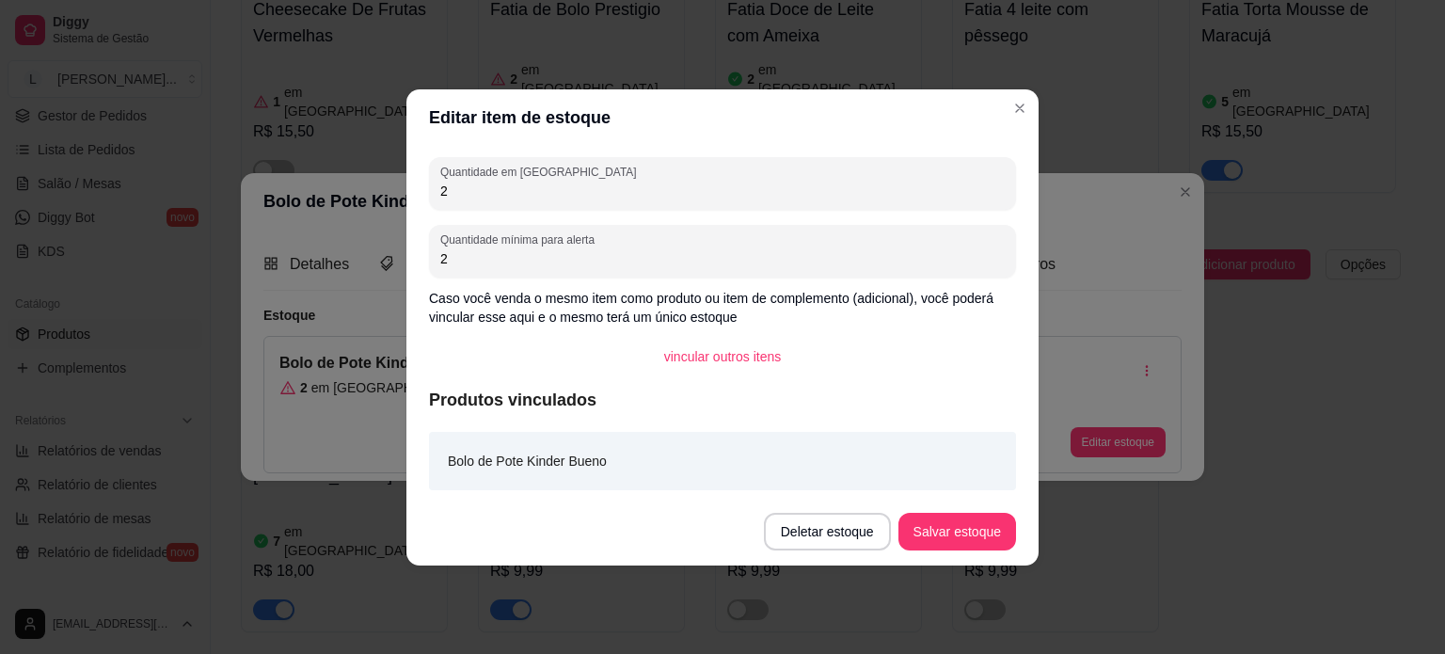
click at [420, 202] on div "Quantidade em estoque 2 Quantidade mínima para alerta 2 Caso você venda o mesmo…" at bounding box center [722, 322] width 632 height 352
drag, startPoint x: 476, startPoint y: 196, endPoint x: 425, endPoint y: 191, distance: 51.0
click at [425, 191] on div "Quantidade em estoque 2 Quantidade mínima para alerta 2 Caso você venda o mesmo…" at bounding box center [722, 322] width 632 height 352
type input "1"
click at [971, 519] on button "Salvar estoque" at bounding box center [957, 532] width 118 height 38
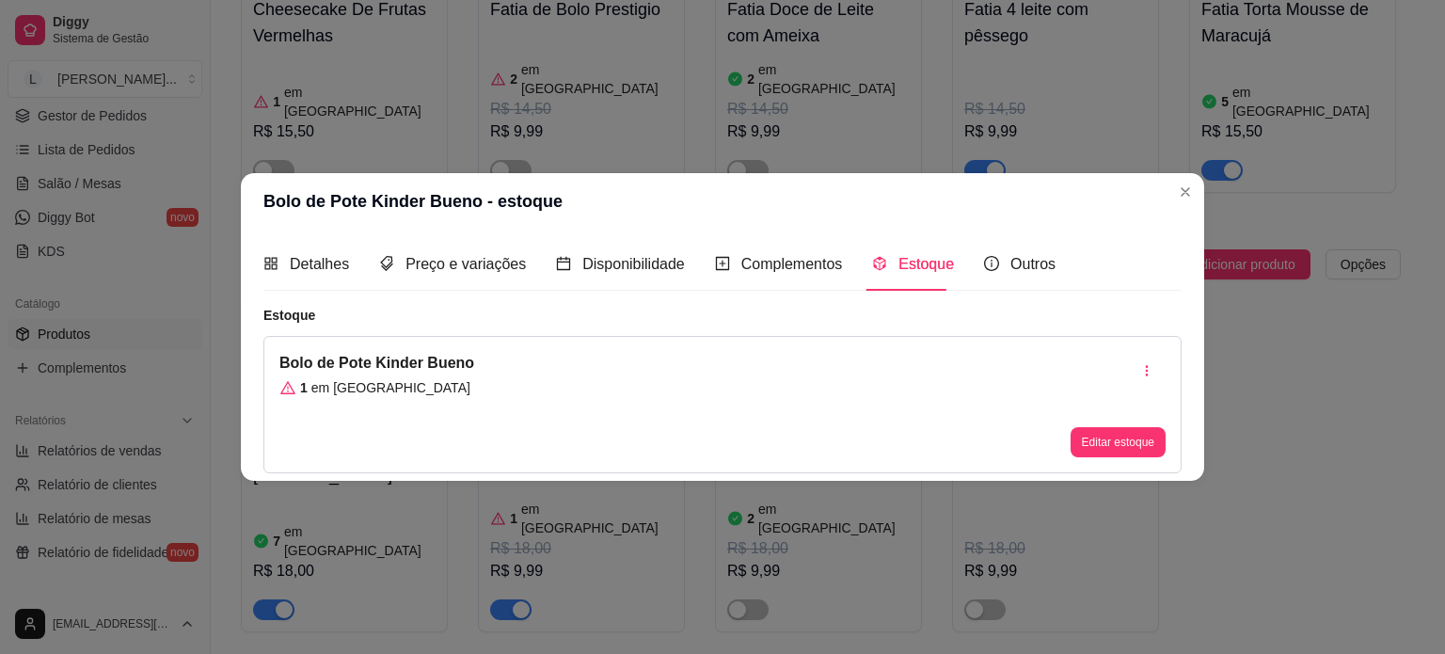
click at [1169, 191] on header "Bolo de Pote Kinder Bueno - estoque" at bounding box center [722, 201] width 963 height 56
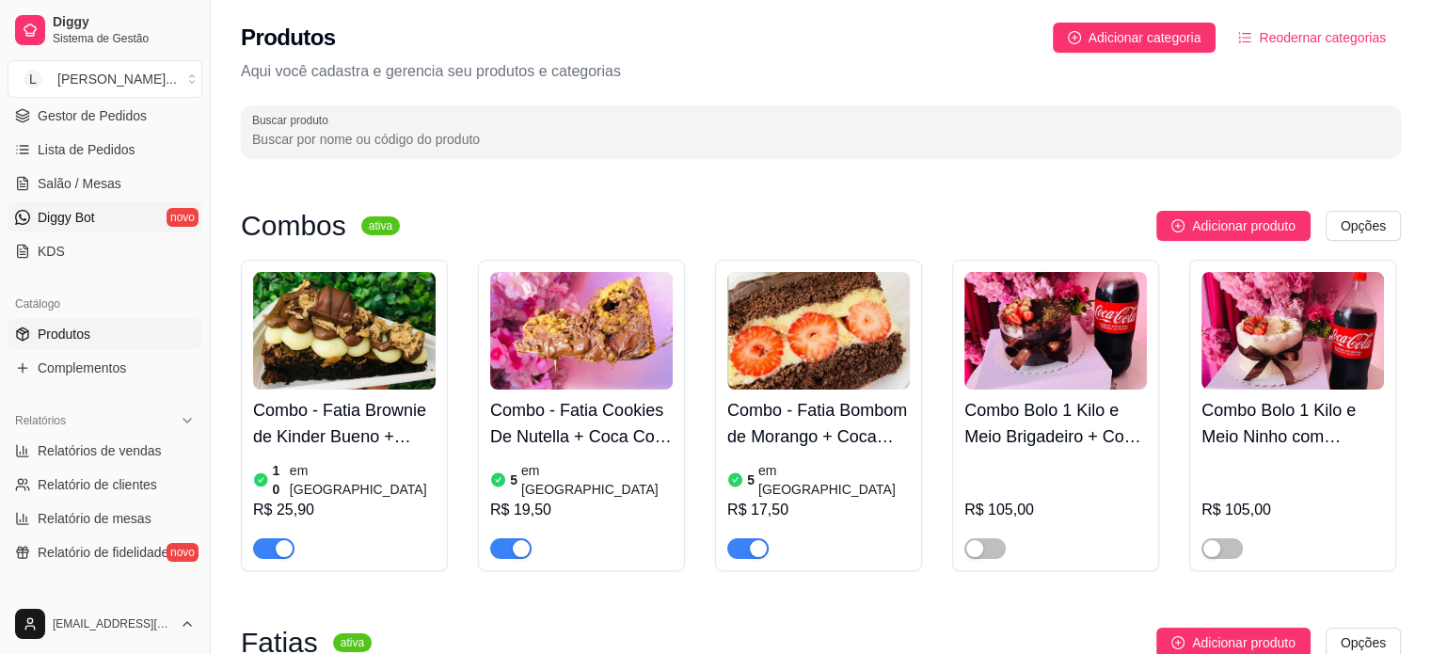
scroll to position [0, 0]
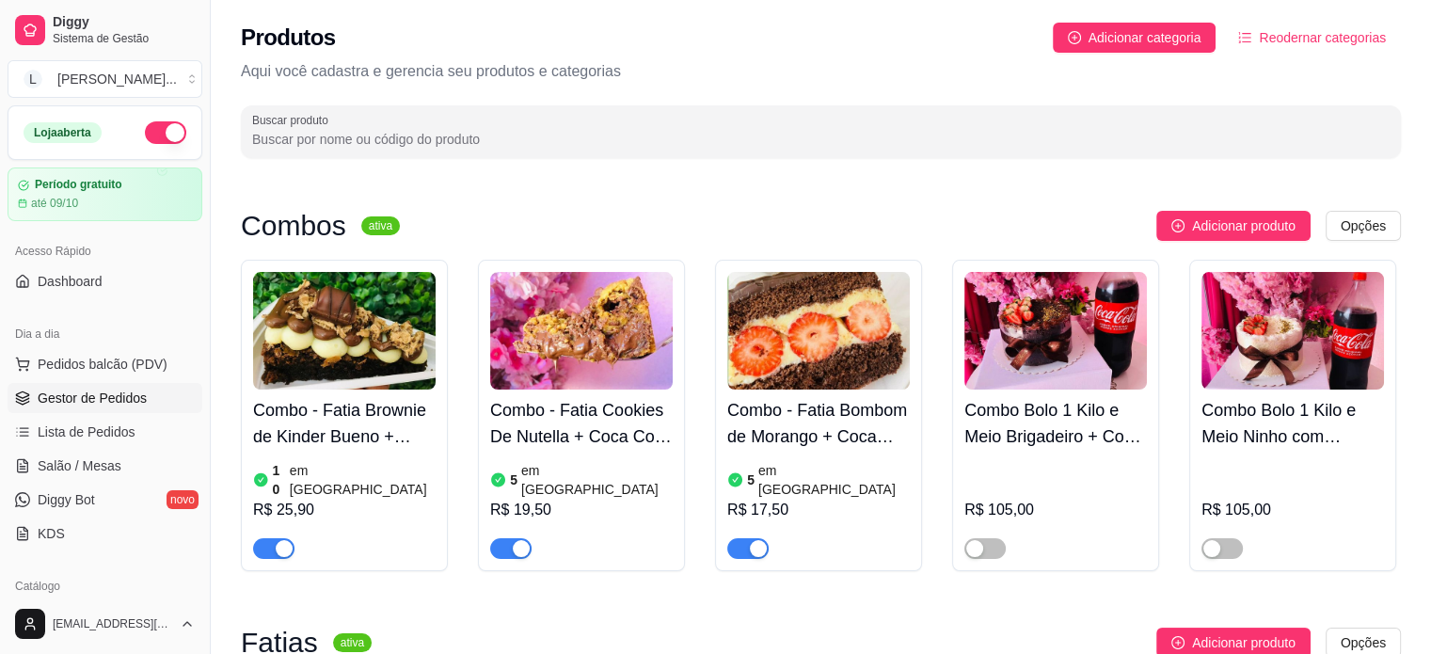
drag, startPoint x: 143, startPoint y: 385, endPoint x: 172, endPoint y: 386, distance: 29.2
click at [143, 385] on link "Gestor de Pedidos" at bounding box center [105, 398] width 195 height 30
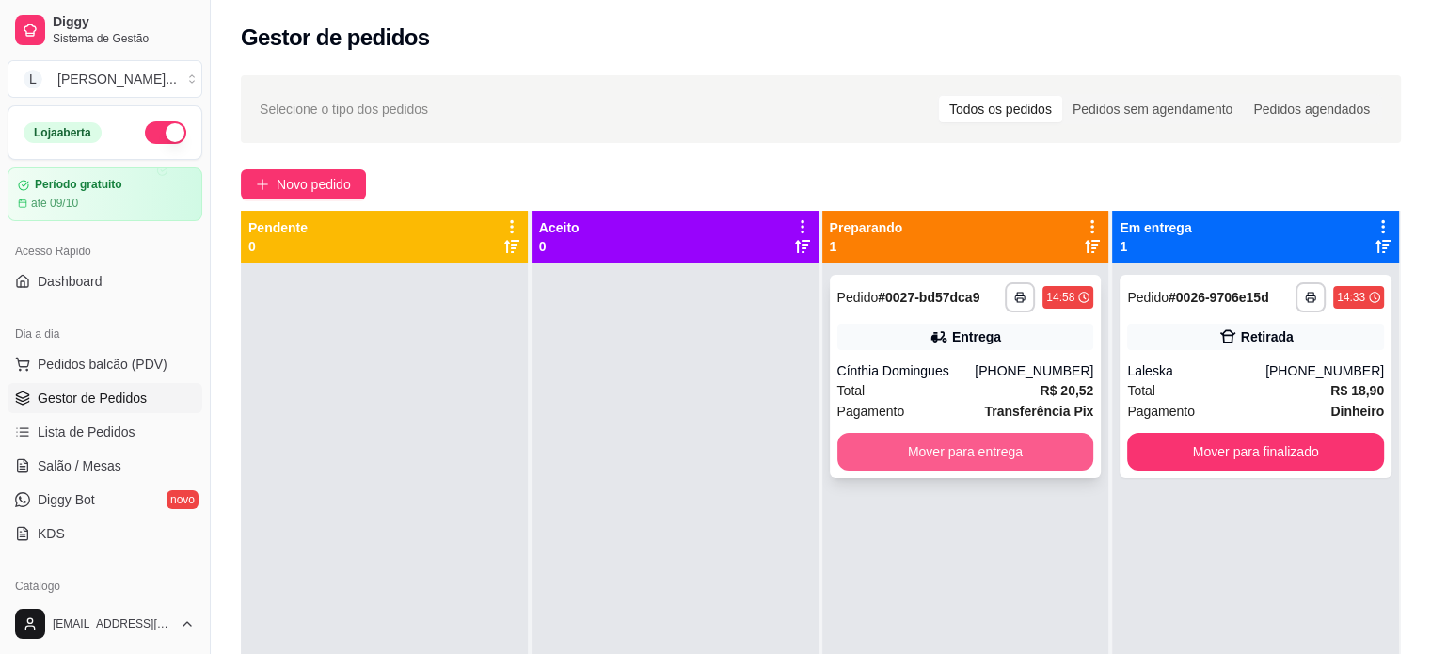
click at [945, 460] on button "Mover para entrega" at bounding box center [965, 452] width 257 height 38
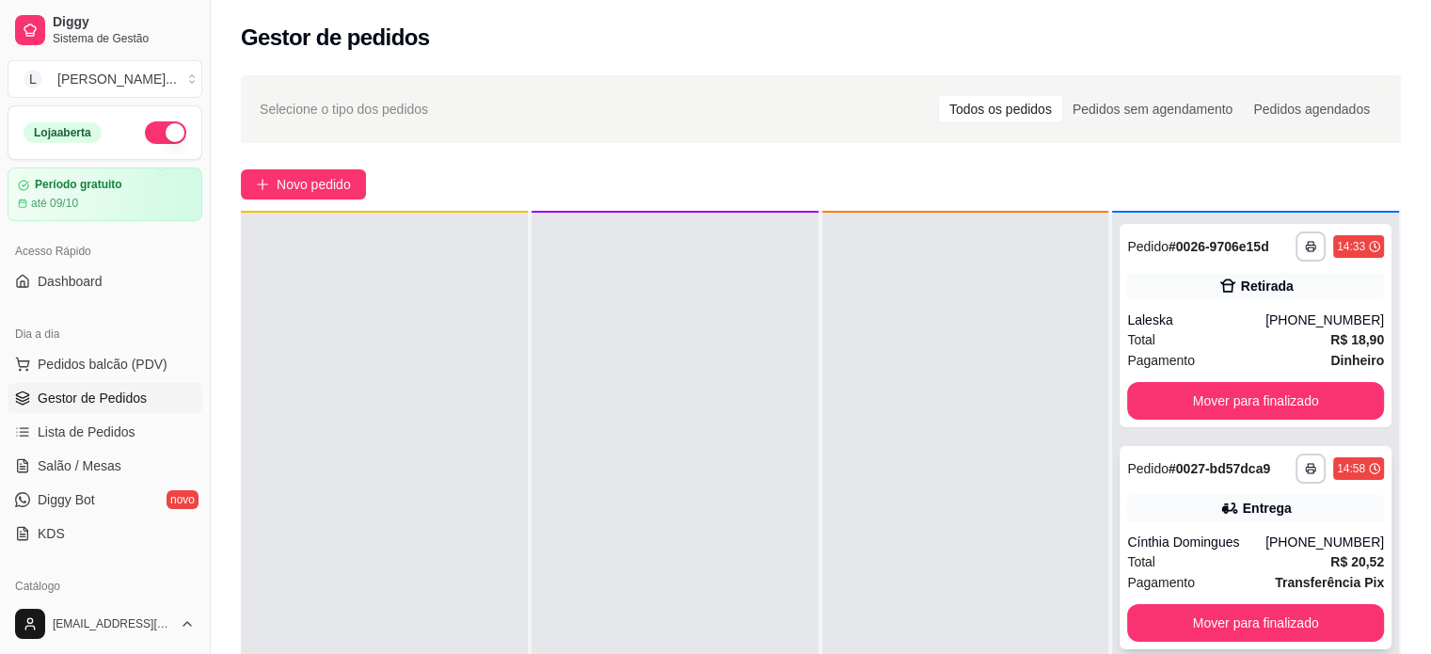
scroll to position [53, 0]
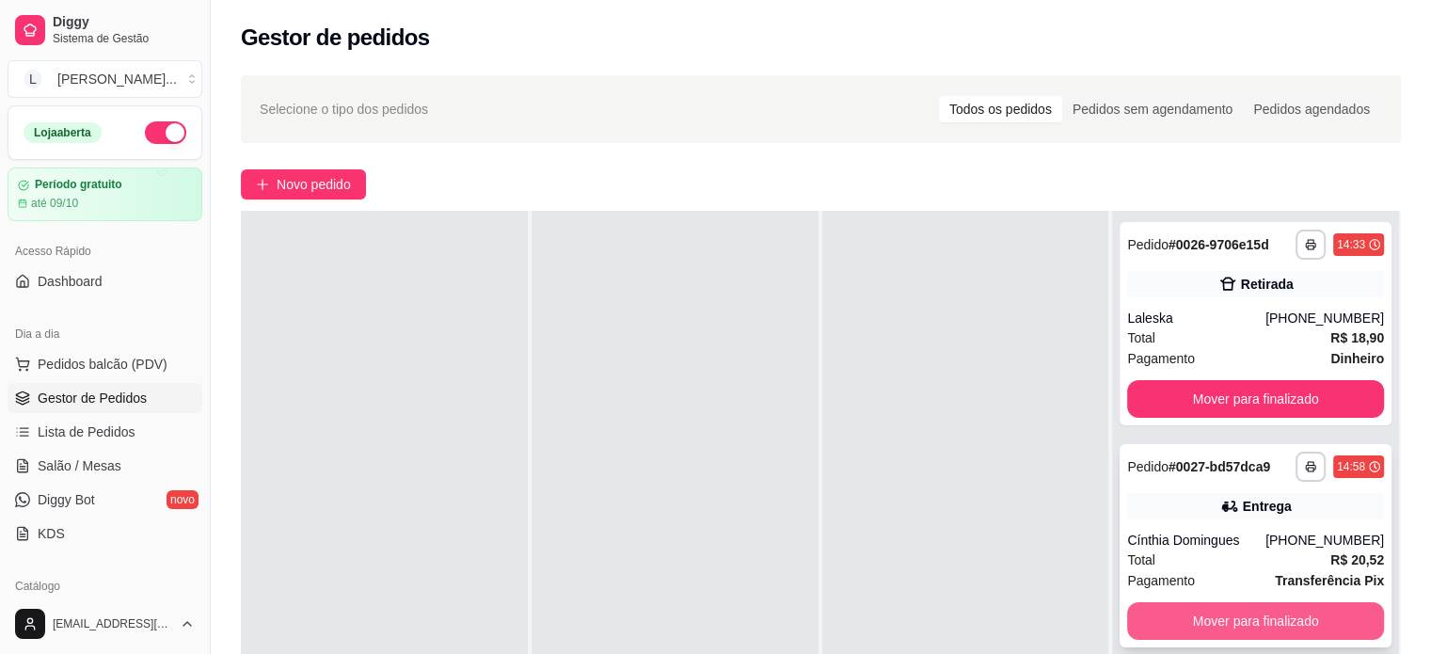
click at [1281, 631] on button "Mover para finalizado" at bounding box center [1255, 621] width 257 height 38
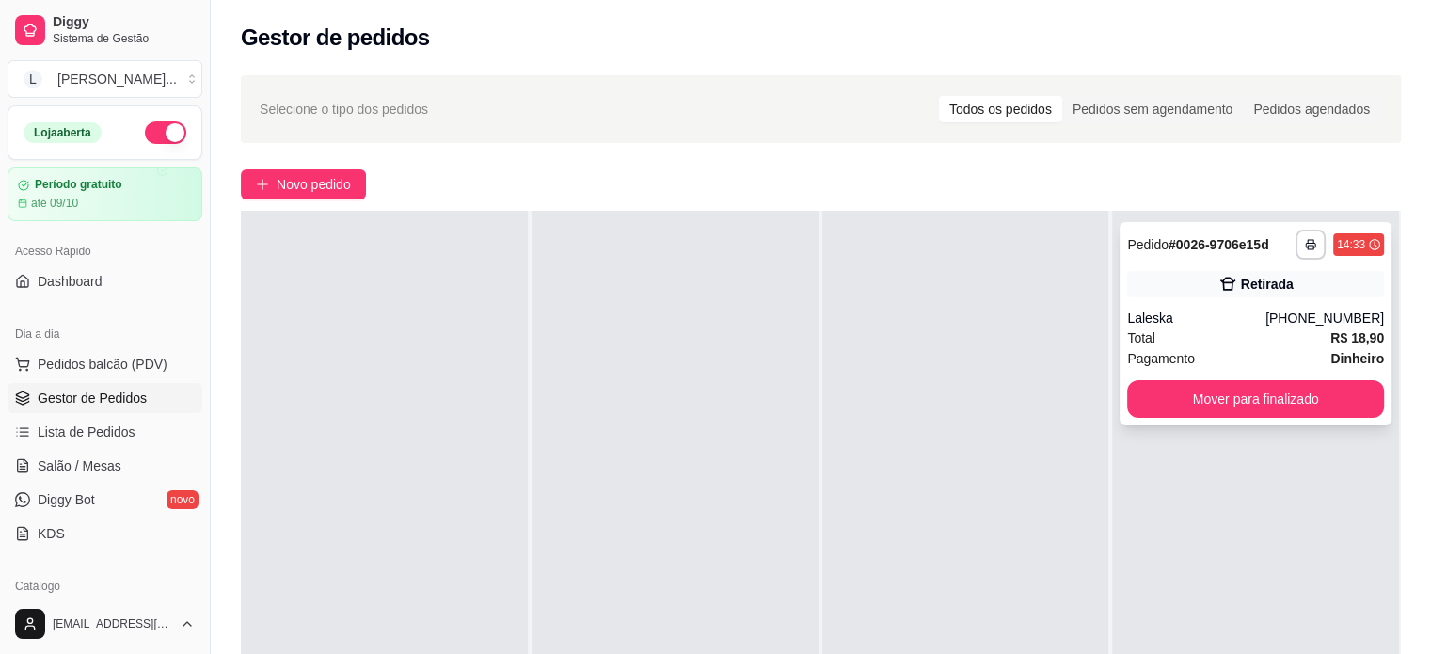
click at [1176, 381] on button "Mover para finalizado" at bounding box center [1255, 399] width 257 height 38
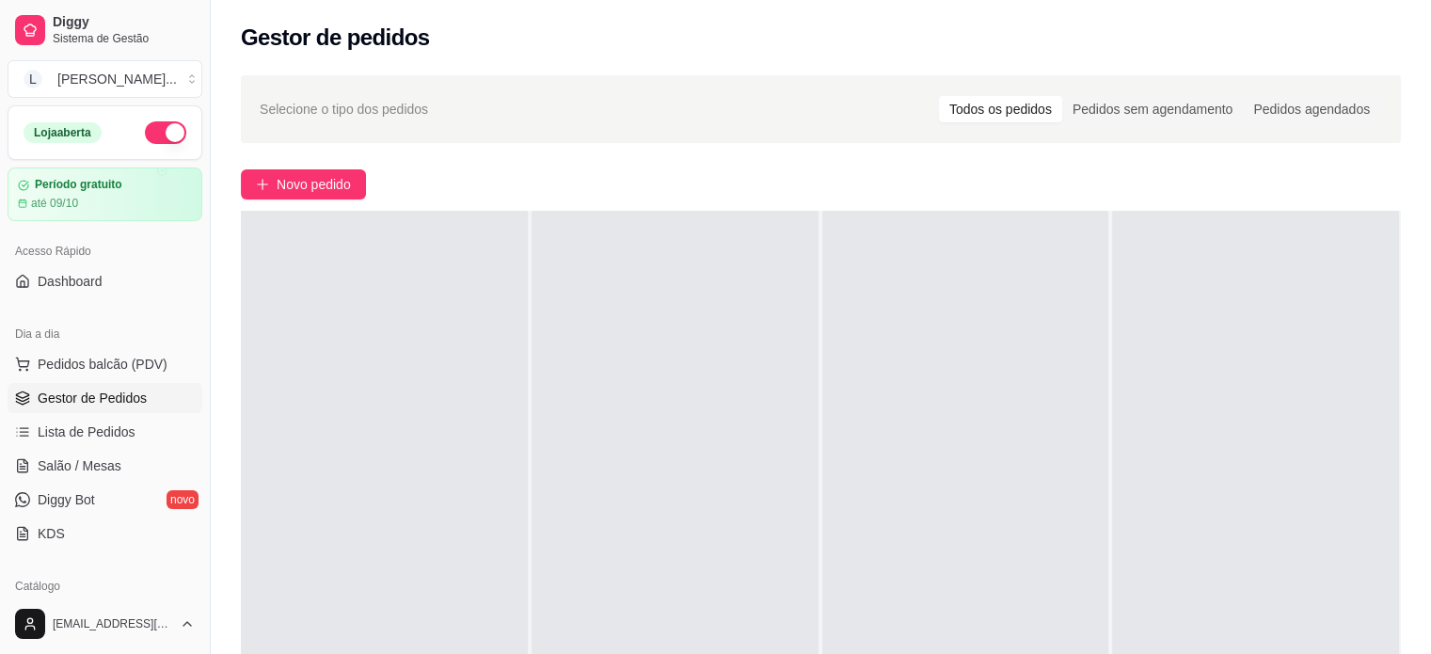
click at [89, 390] on span "Gestor de Pedidos" at bounding box center [92, 397] width 109 height 19
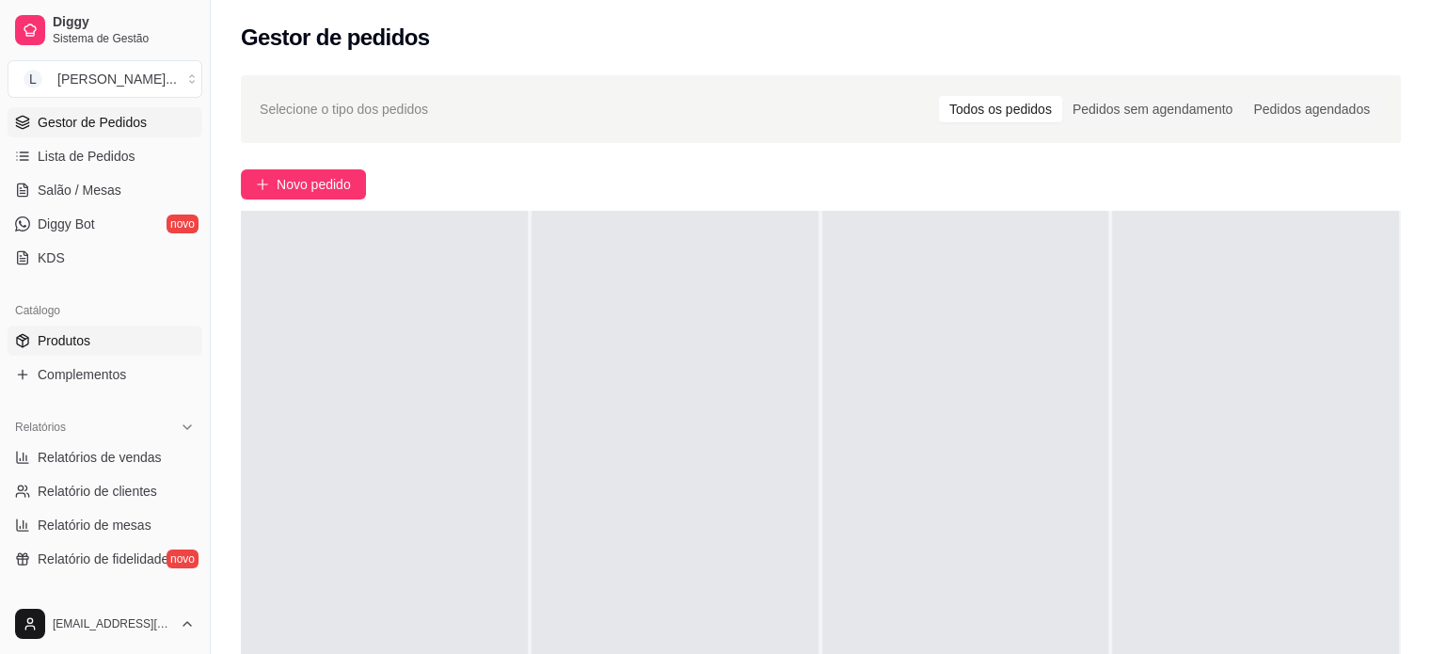
scroll to position [376, 0]
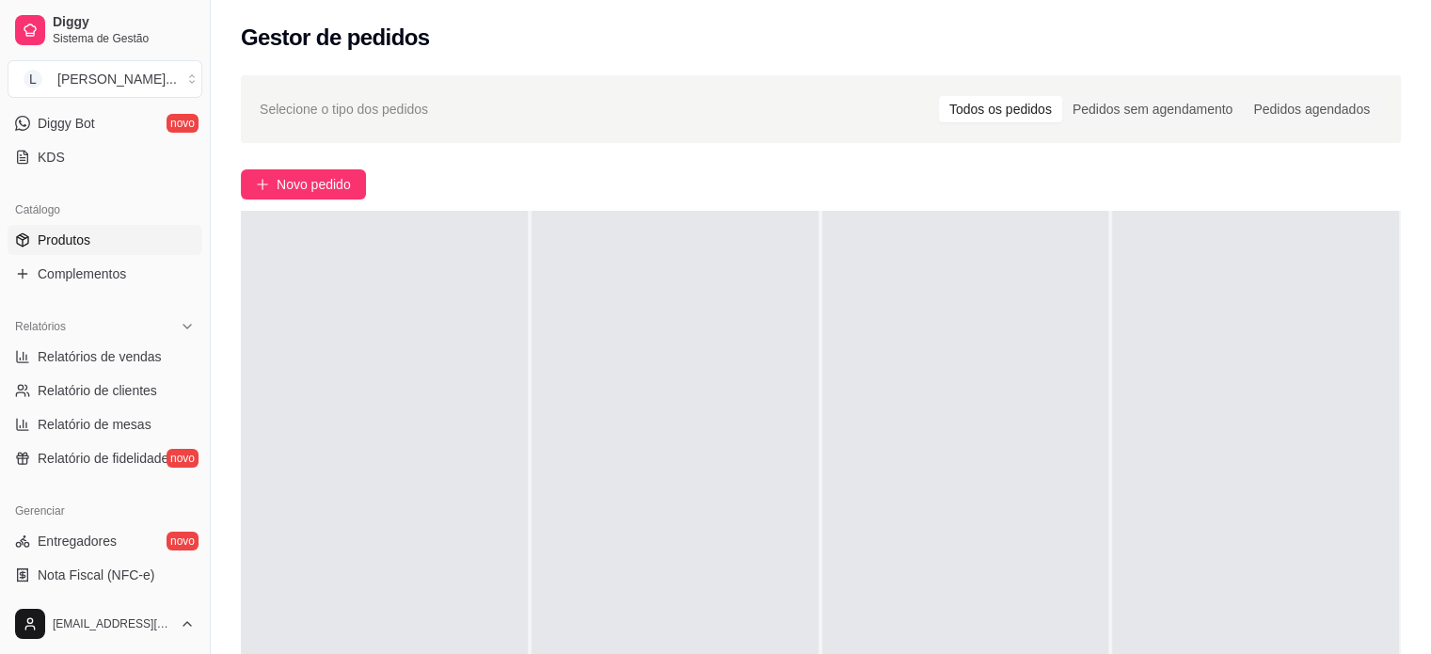
click at [79, 232] on span "Produtos" at bounding box center [64, 239] width 53 height 19
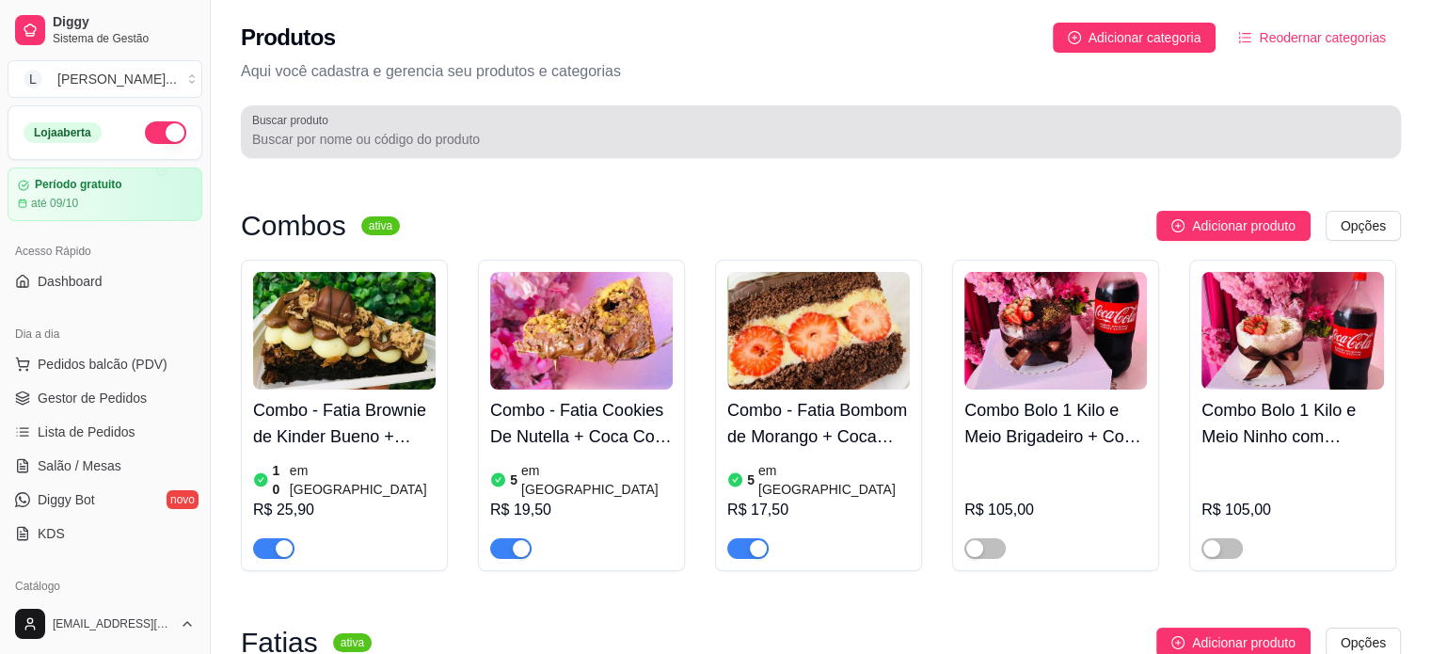
click at [350, 124] on div at bounding box center [820, 132] width 1137 height 38
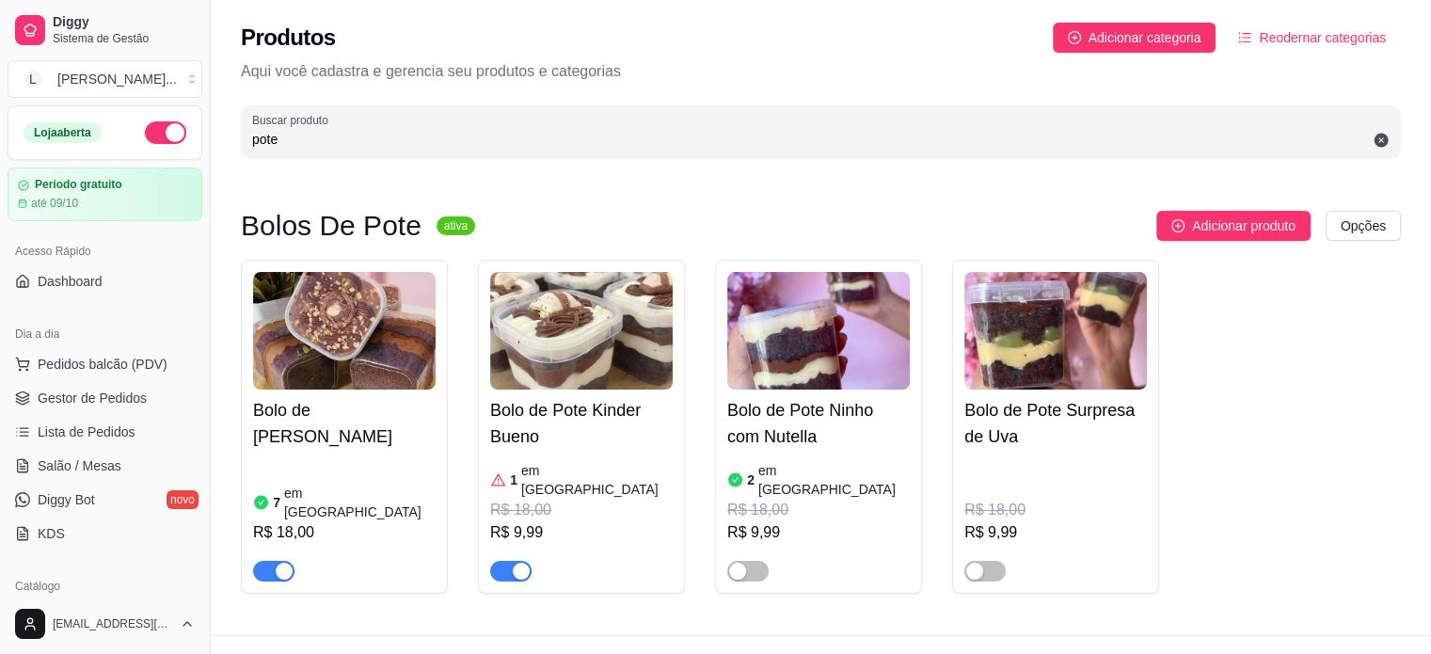
type input "pote"
click at [515, 562] on div "button" at bounding box center [521, 570] width 17 height 17
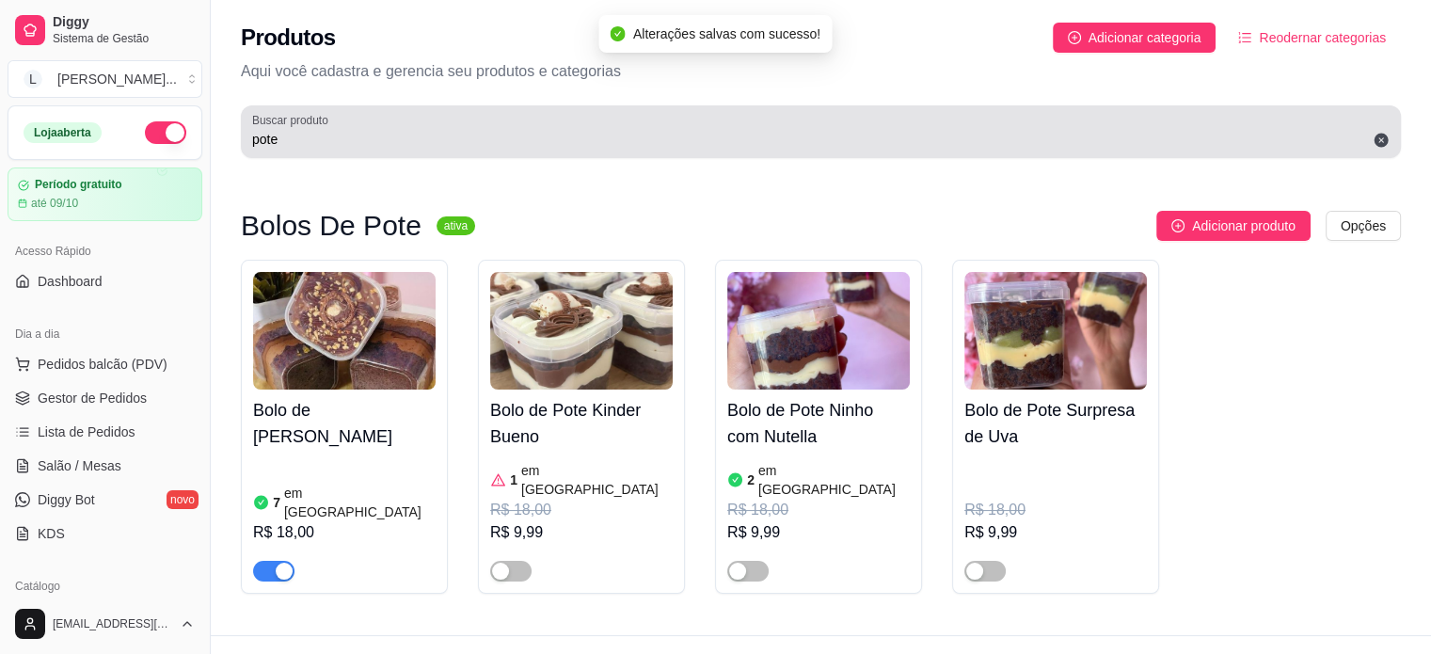
click at [372, 131] on input "pote" at bounding box center [820, 139] width 1137 height 19
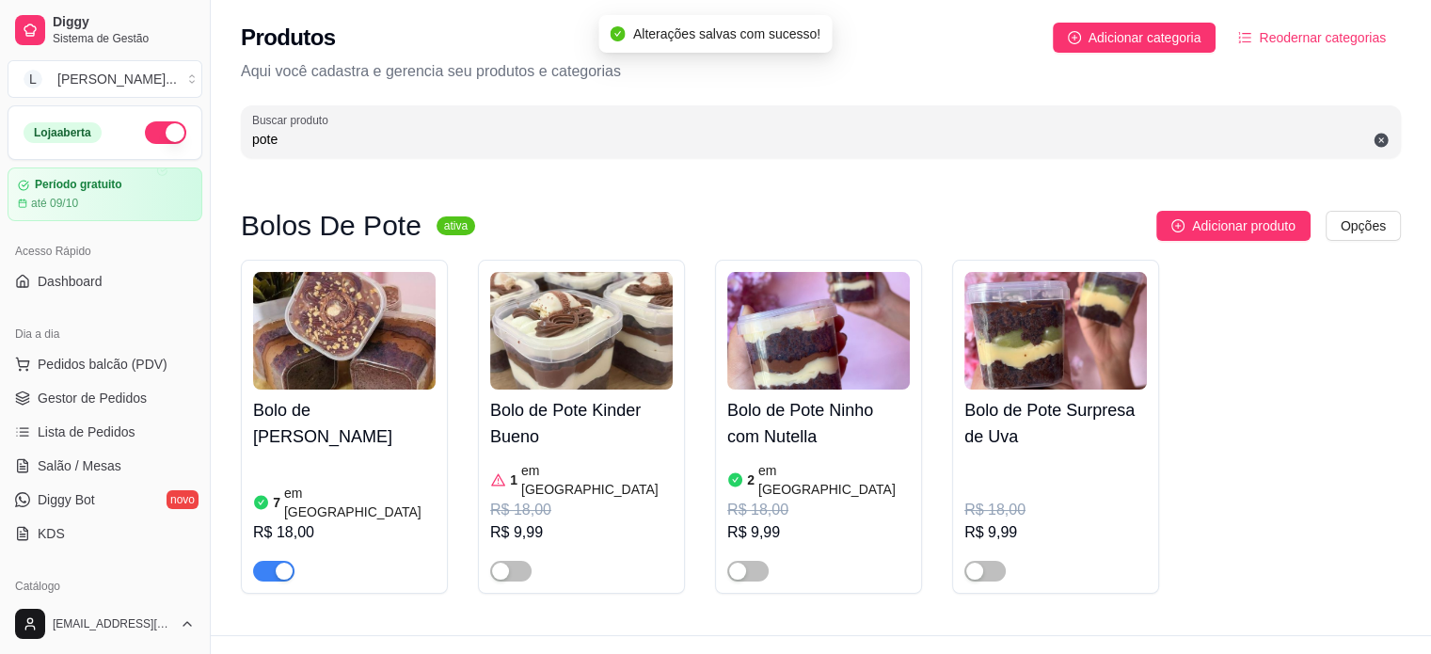
drag, startPoint x: 261, startPoint y: 151, endPoint x: 243, endPoint y: 151, distance: 17.9
click at [245, 151] on div "Buscar produto pote" at bounding box center [821, 131] width 1160 height 53
click at [243, 151] on div "Buscar produto pote" at bounding box center [821, 131] width 1160 height 53
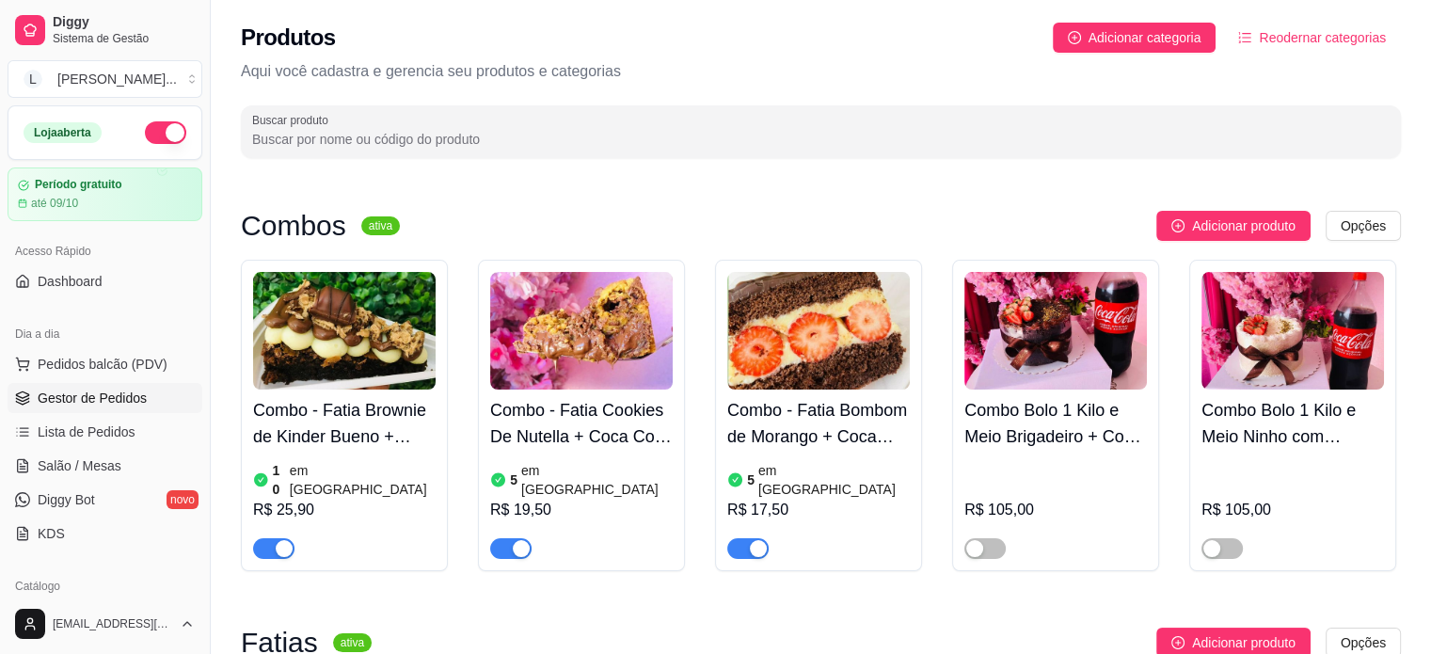
click at [67, 383] on link "Gestor de Pedidos" at bounding box center [105, 398] width 195 height 30
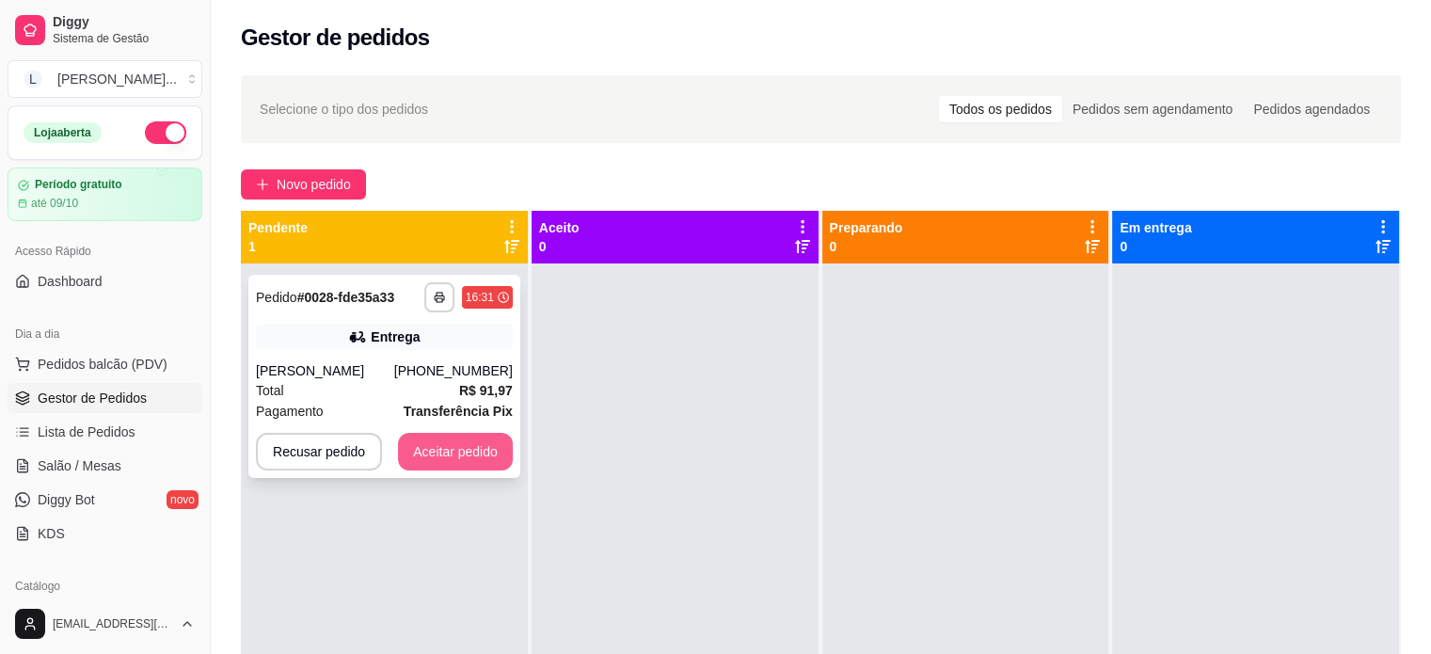
click at [497, 458] on button "Aceitar pedido" at bounding box center [455, 452] width 115 height 38
click at [497, 458] on div "Recusar pedido Aceitar pedido" at bounding box center [384, 452] width 257 height 38
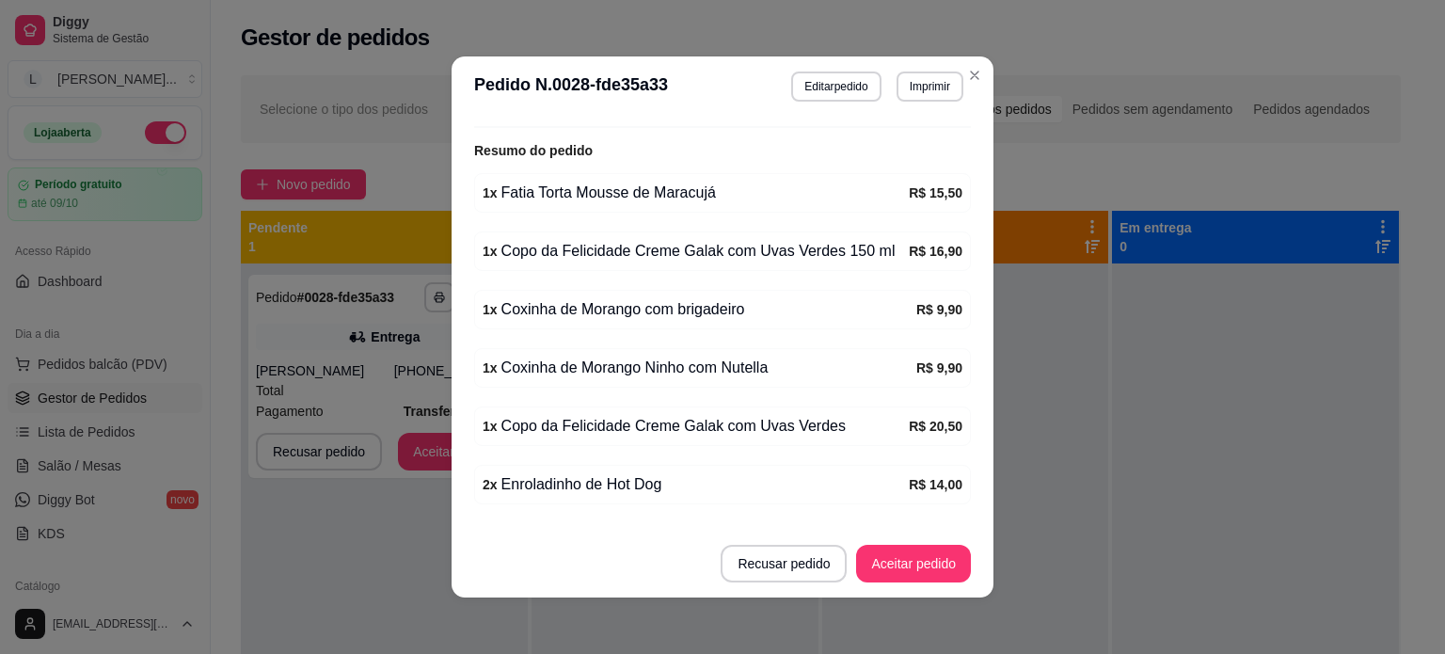
scroll to position [470, 0]
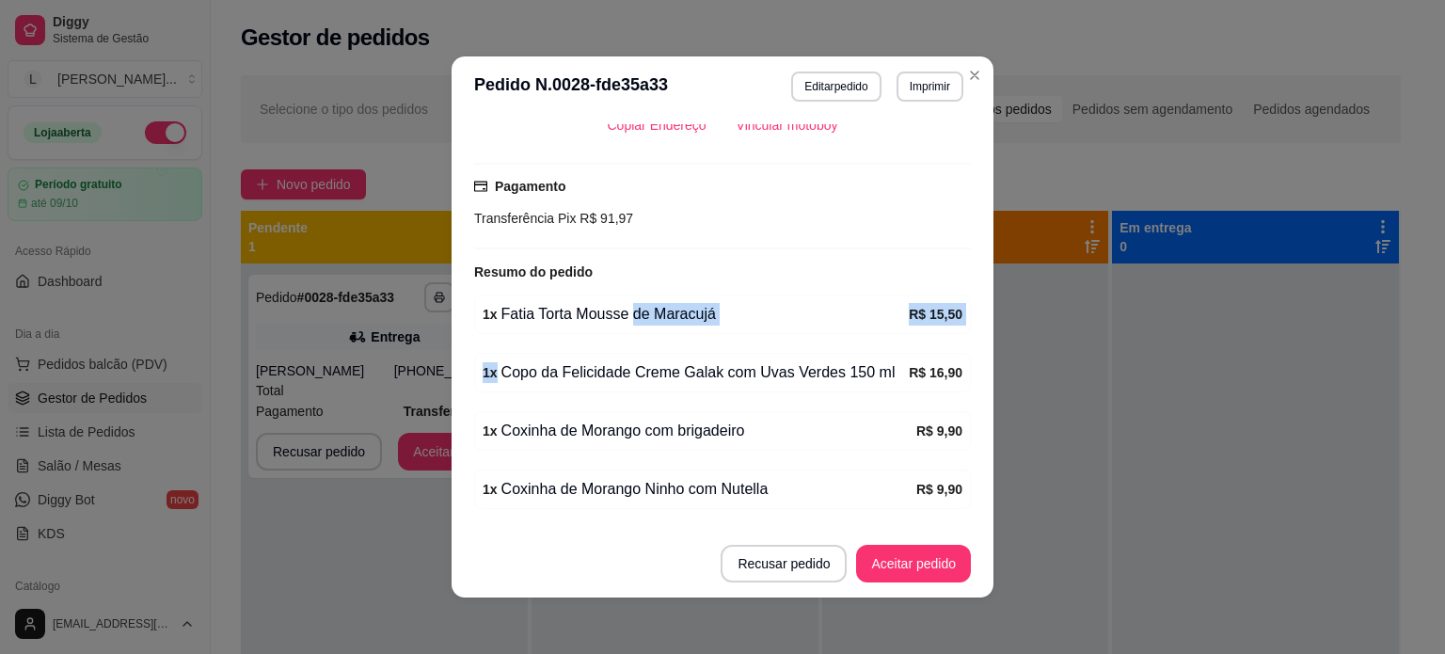
drag, startPoint x: 617, startPoint y: 309, endPoint x: 798, endPoint y: 343, distance: 183.7
click at [798, 343] on div "feito há 3 minutos Horário do pedido [DATE] 16:31 Status do pedido ESPERANDO AC…" at bounding box center [722, 323] width 497 height 398
click at [647, 343] on div "feito há 3 minutos Horário do pedido [DATE] 16:31 Status do pedido ESPERANDO AC…" at bounding box center [722, 323] width 497 height 398
click at [601, 357] on div "1 x Copo da Felicidade Creme Galak com Uvas Verdes 150 ml R$ 16,90" at bounding box center [722, 373] width 497 height 40
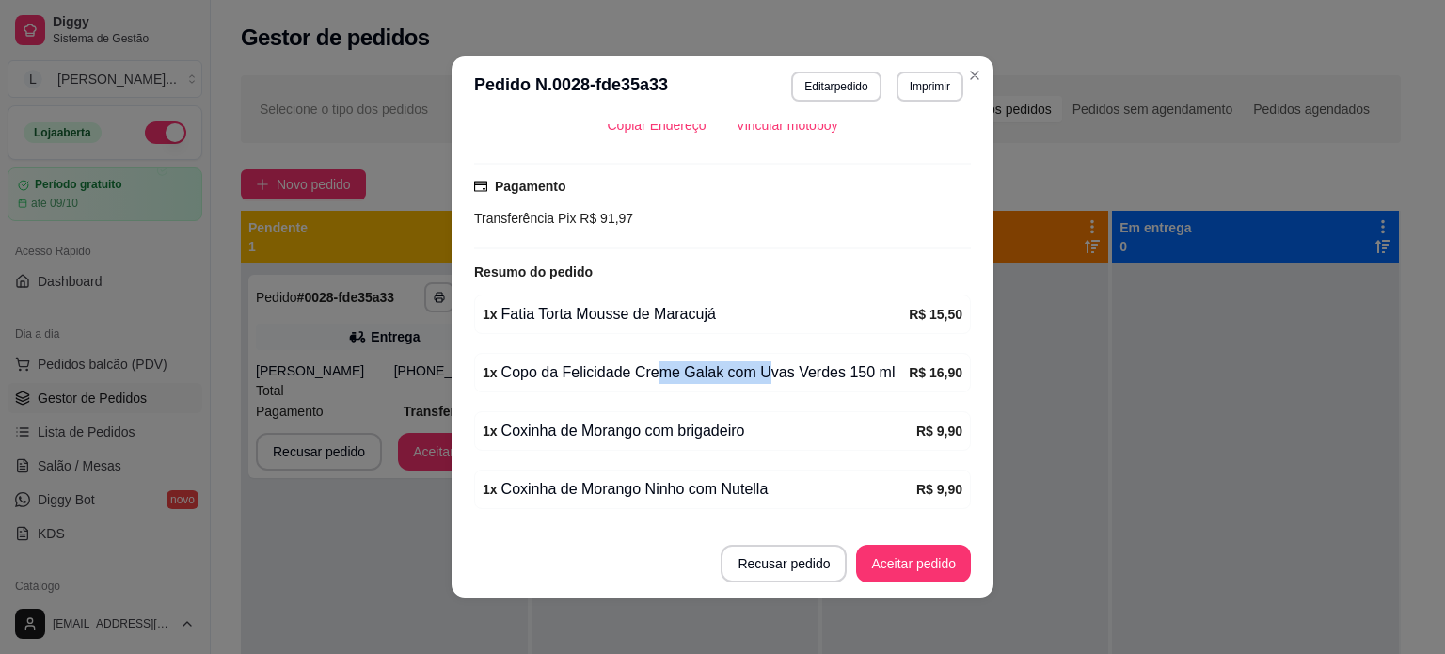
drag, startPoint x: 644, startPoint y: 366, endPoint x: 753, endPoint y: 375, distance: 109.5
click at [753, 375] on div "1 x Copo da Felicidade Creme Galak com Uvas Verdes 150 ml" at bounding box center [696, 372] width 426 height 23
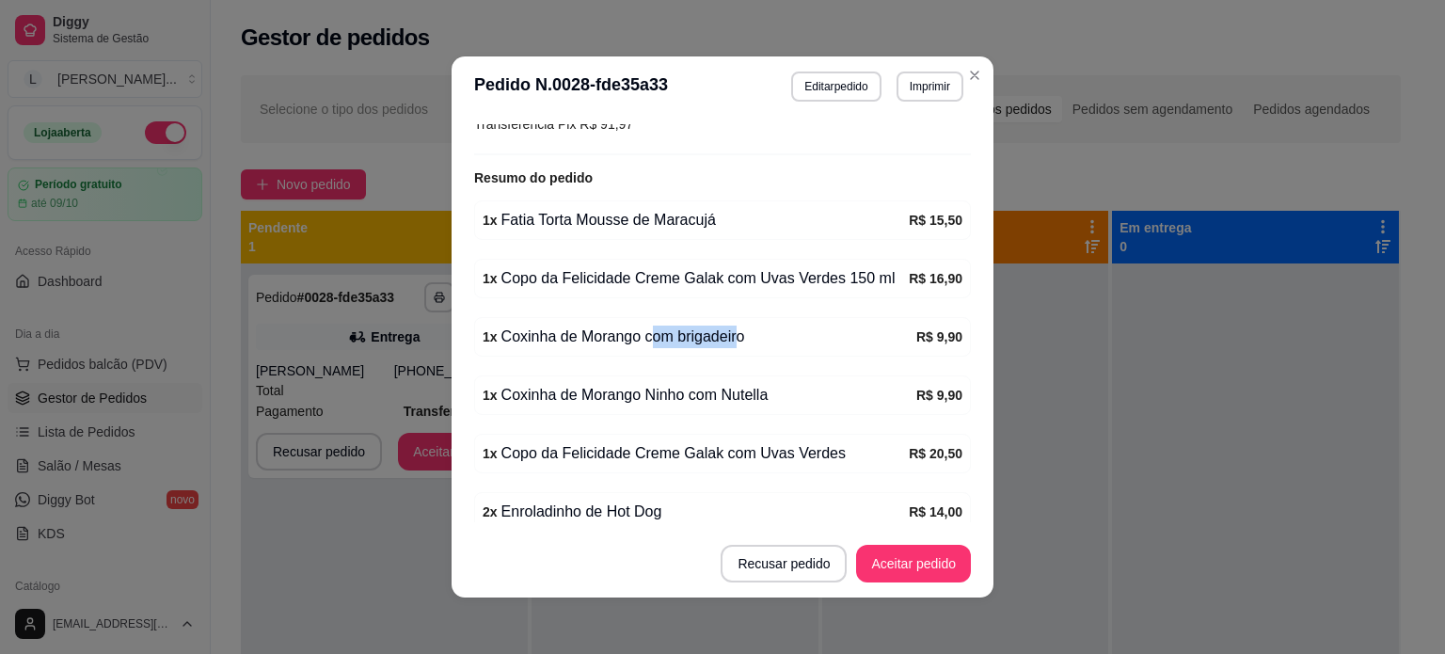
drag, startPoint x: 643, startPoint y: 338, endPoint x: 726, endPoint y: 343, distance: 83.0
click at [726, 343] on div "1 x Coxinha de Morango com brigadeiro" at bounding box center [700, 336] width 434 height 23
drag, startPoint x: 731, startPoint y: 398, endPoint x: 791, endPoint y: 398, distance: 60.2
click at [791, 398] on div "1 x Coxinha de Morango Ninho com Nutella" at bounding box center [700, 395] width 434 height 23
drag, startPoint x: 593, startPoint y: 462, endPoint x: 700, endPoint y: 454, distance: 106.5
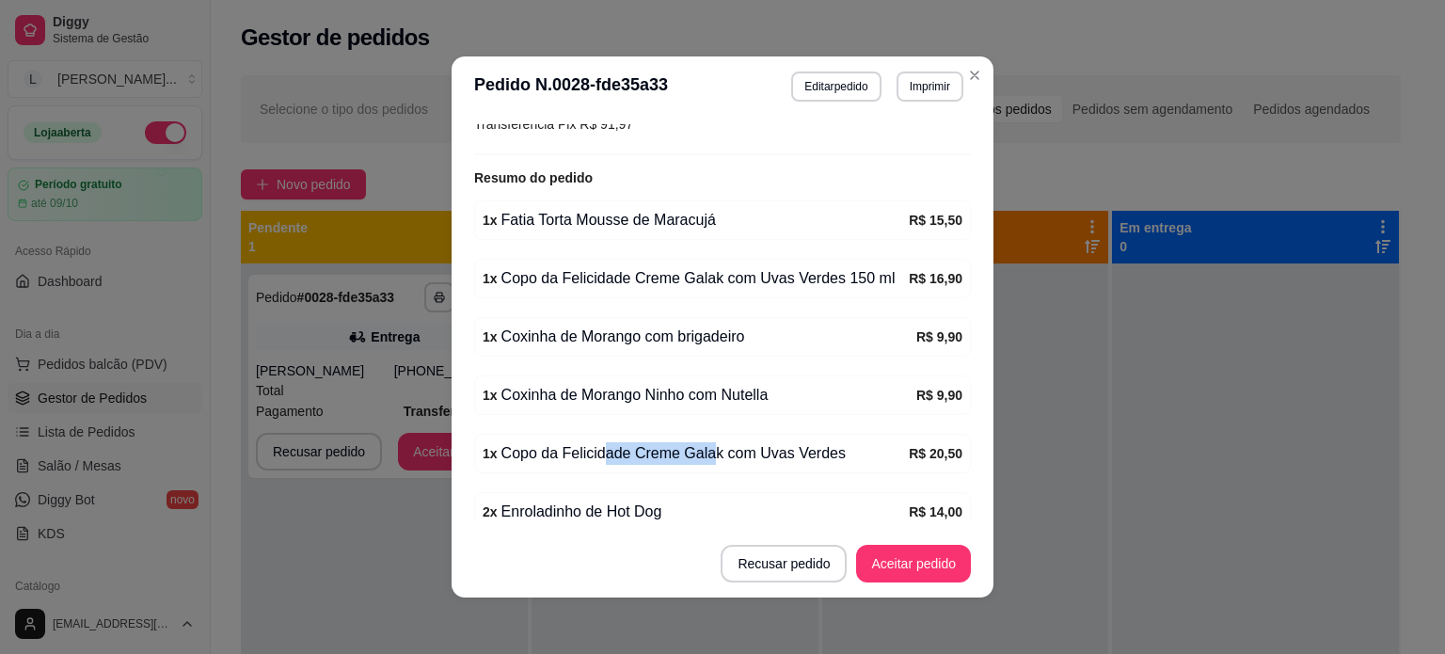
click at [700, 454] on div "1 x Copo da Felicidade Creme Galak com Uvas Verdes R$ 20,50" at bounding box center [722, 454] width 497 height 40
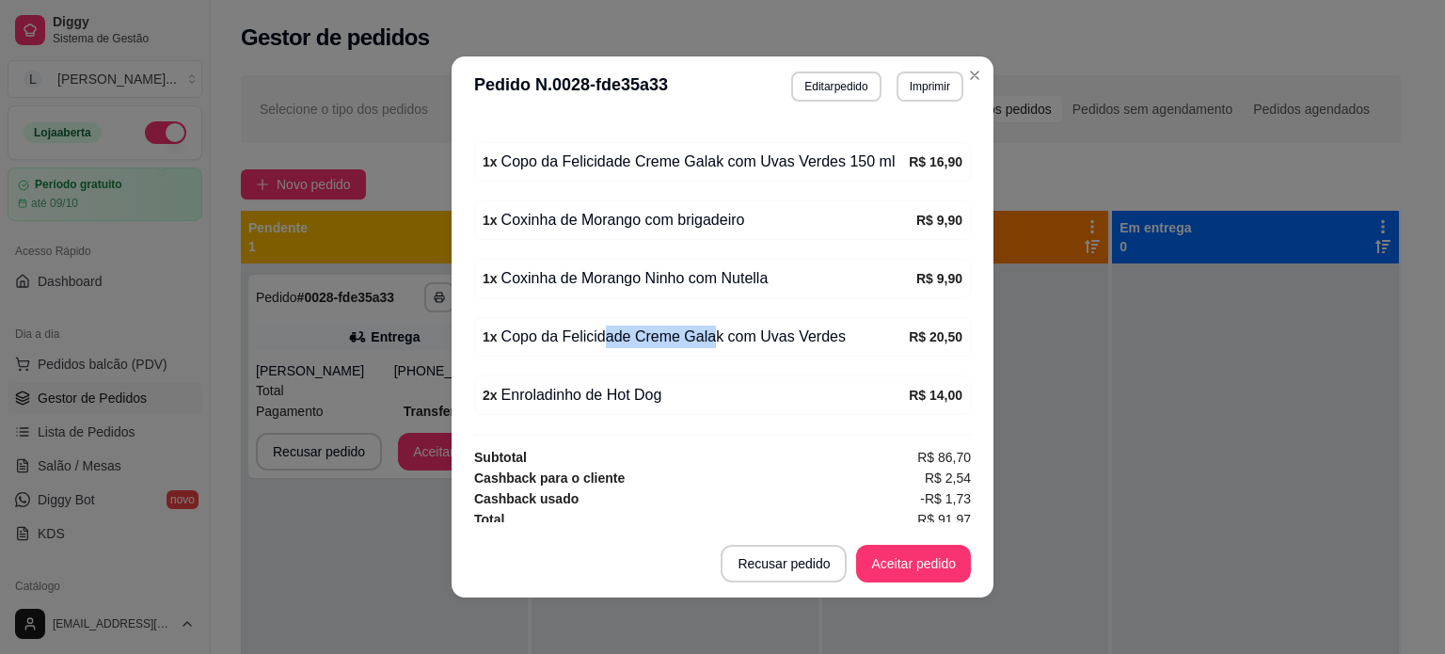
scroll to position [684, 0]
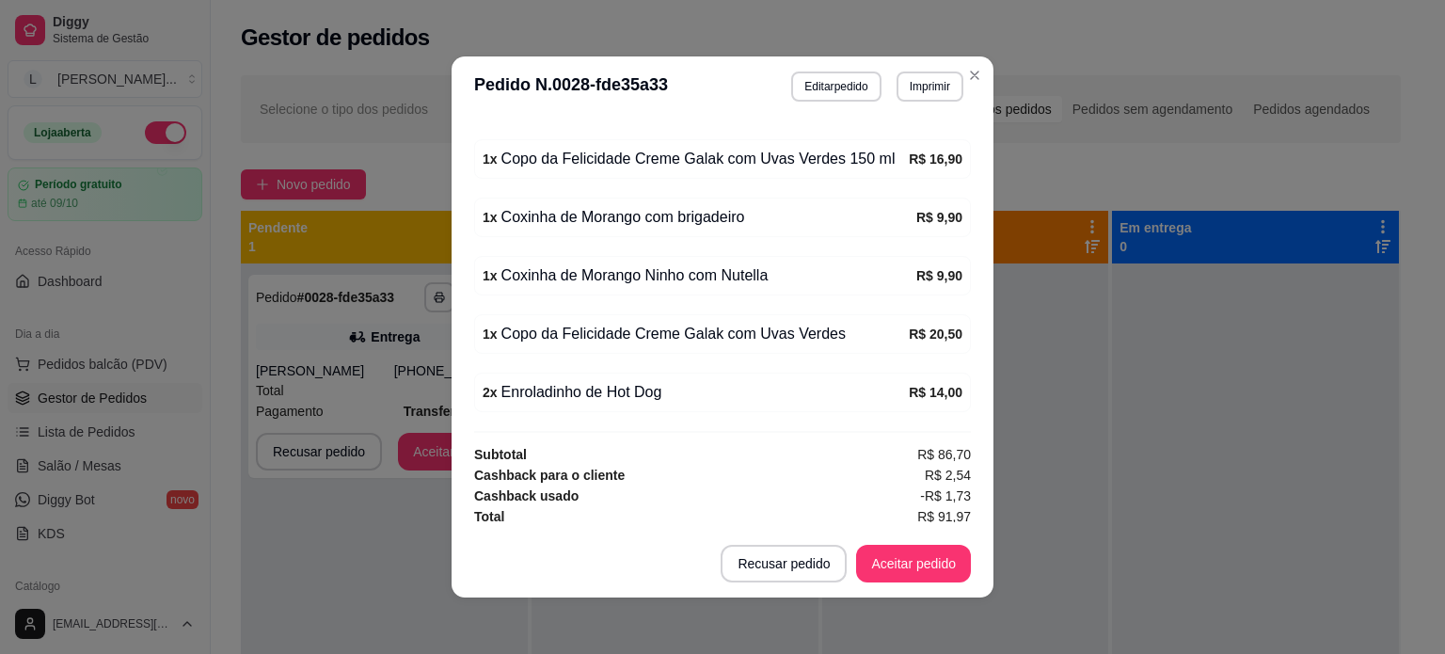
click at [577, 337] on div "1 x Copo da Felicidade Creme Galak com Uvas Verdes" at bounding box center [696, 334] width 426 height 23
drag, startPoint x: 621, startPoint y: 395, endPoint x: 731, endPoint y: 398, distance: 110.1
click at [731, 398] on div "2 x Enroladinho de Hot Dog" at bounding box center [696, 392] width 426 height 23
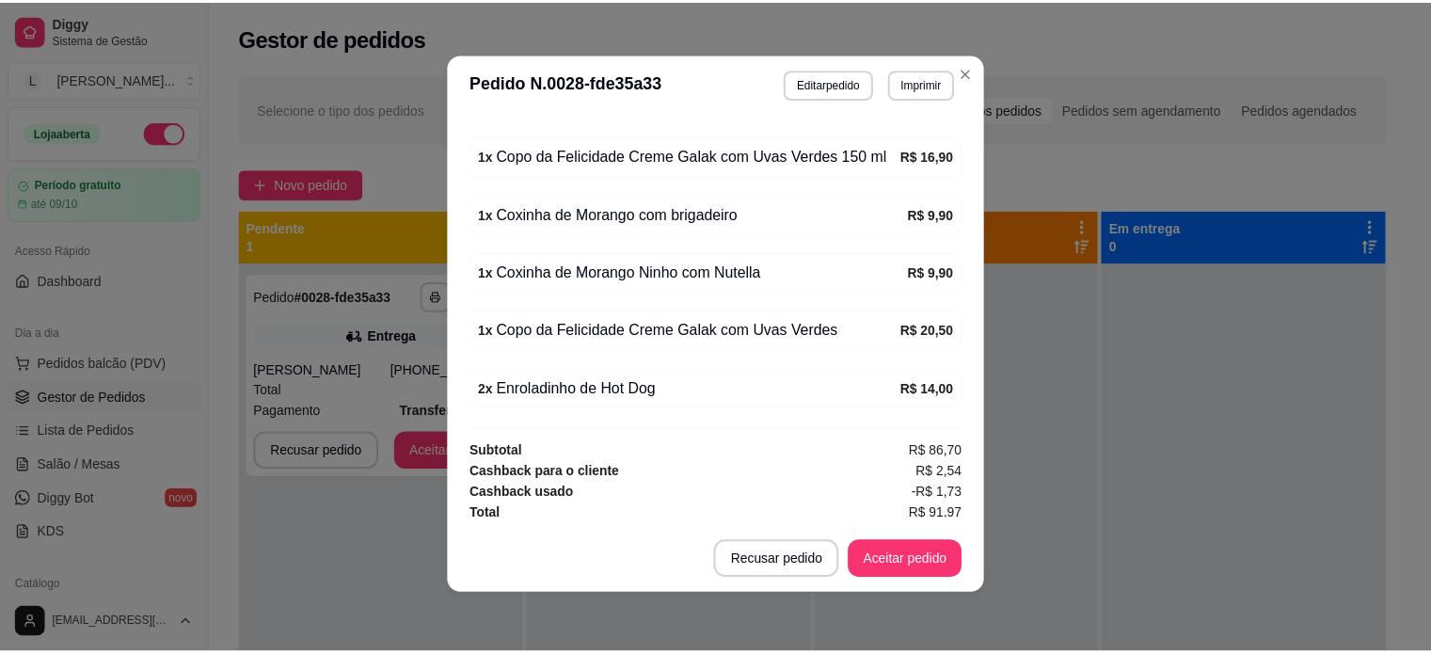
scroll to position [4, 0]
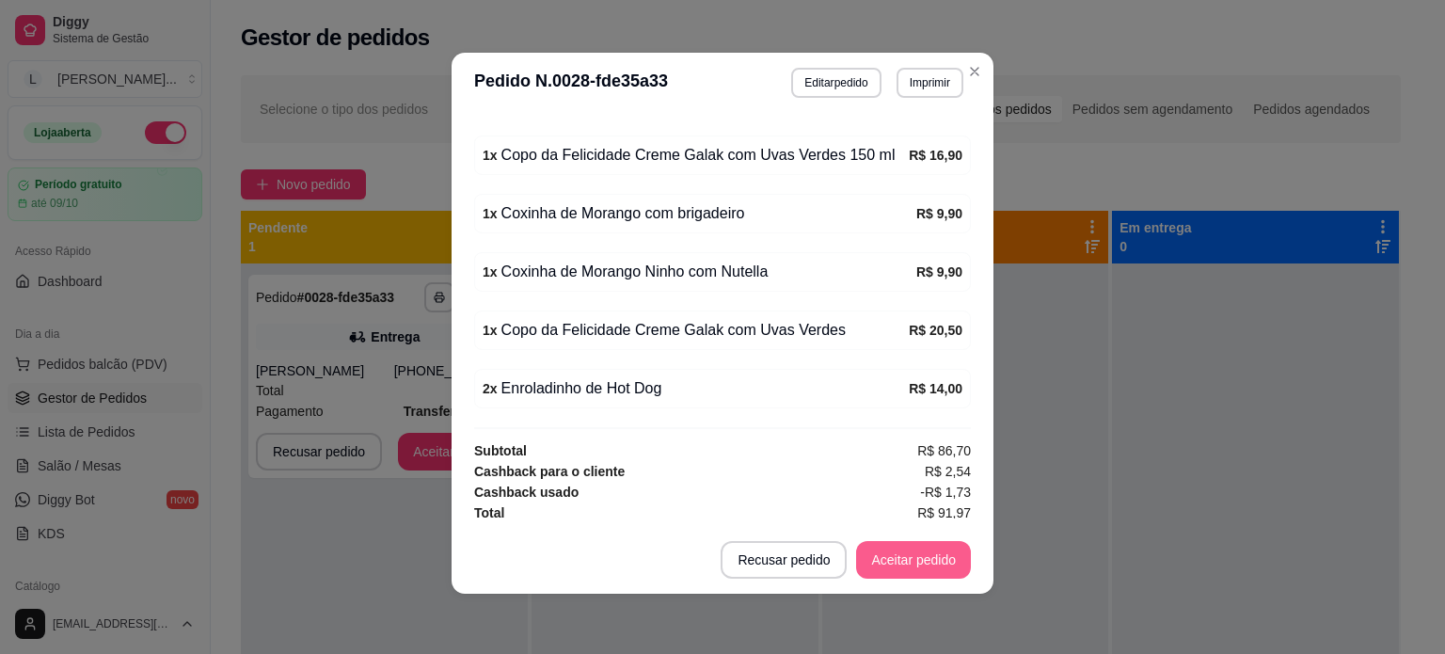
click at [870, 561] on button "Aceitar pedido" at bounding box center [913, 560] width 115 height 38
click at [870, 561] on div "Recusar pedido Aceitar pedido" at bounding box center [845, 560] width 250 height 38
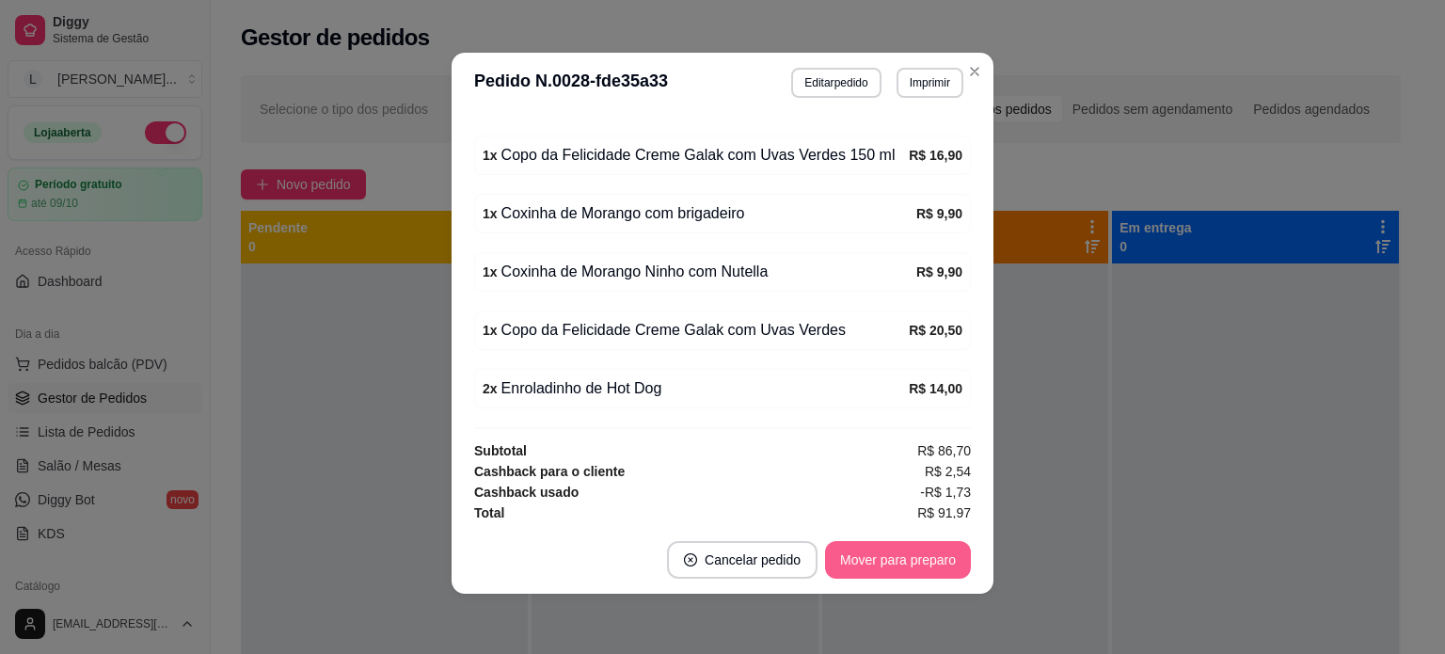
click at [869, 565] on button "Mover para preparo" at bounding box center [898, 560] width 146 height 38
click at [869, 565] on div "Mover para preparo" at bounding box center [898, 560] width 146 height 38
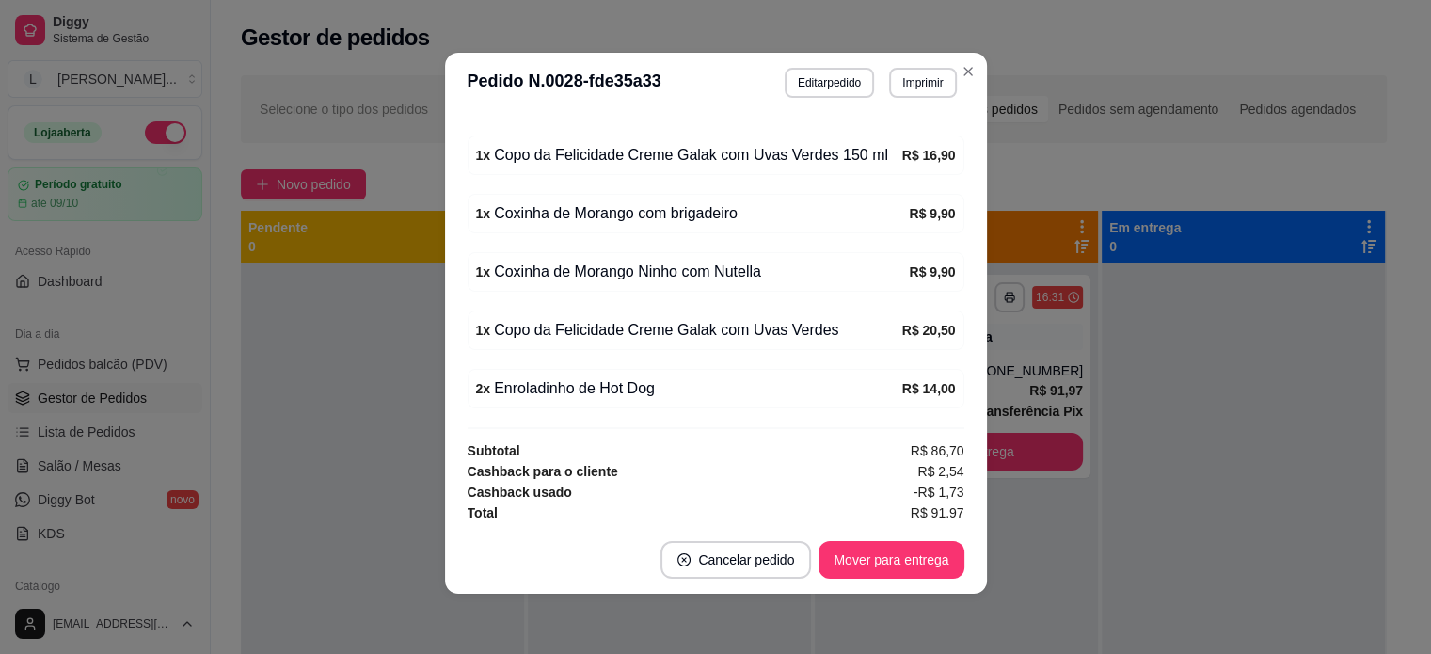
drag, startPoint x: 967, startPoint y: 77, endPoint x: 805, endPoint y: 127, distance: 169.3
click at [967, 77] on div "Selecione o tipo dos pedidos Todos os pedidos Pedidos sem agendamento Pedidos a…" at bounding box center [814, 109] width 1146 height 68
